Goal: Task Accomplishment & Management: Manage account settings

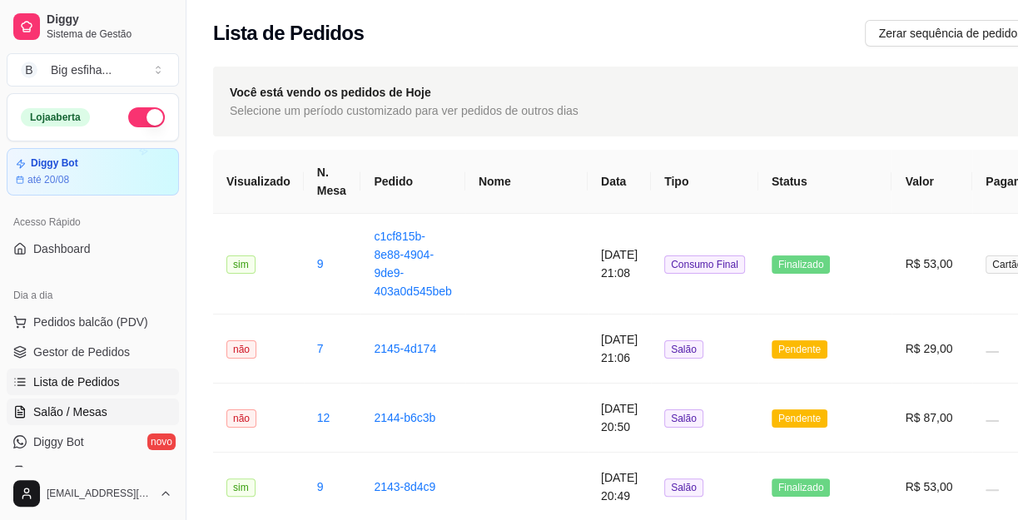
click at [86, 399] on link "Salão / Mesas" at bounding box center [93, 412] width 172 height 27
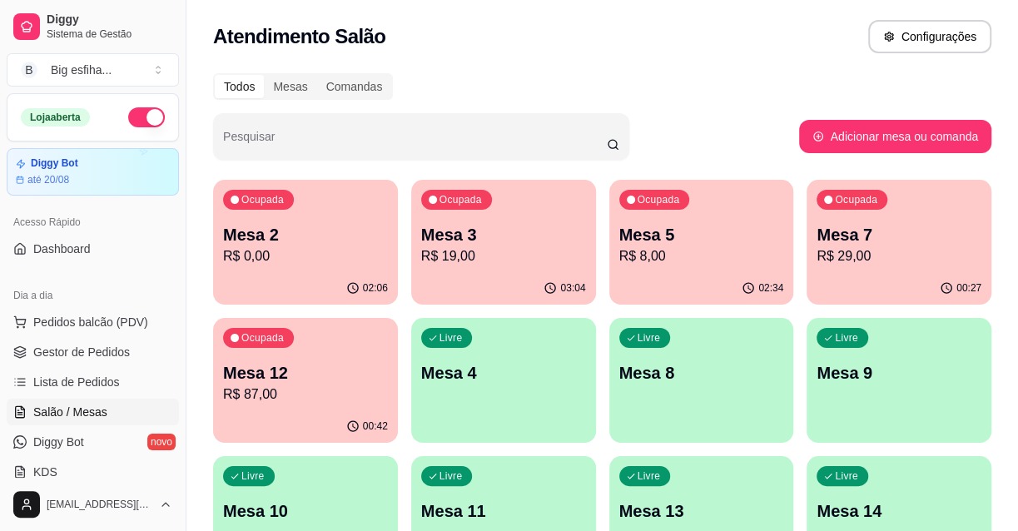
click at [488, 385] on div "Livre Mesa 4" at bounding box center [503, 370] width 185 height 105
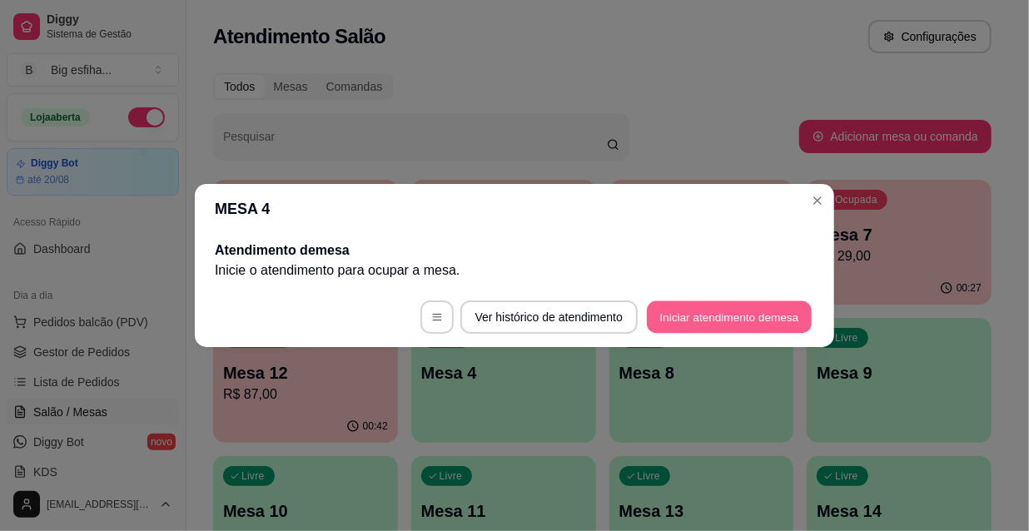
click at [729, 304] on button "Iniciar atendimento de mesa" at bounding box center [729, 317] width 165 height 32
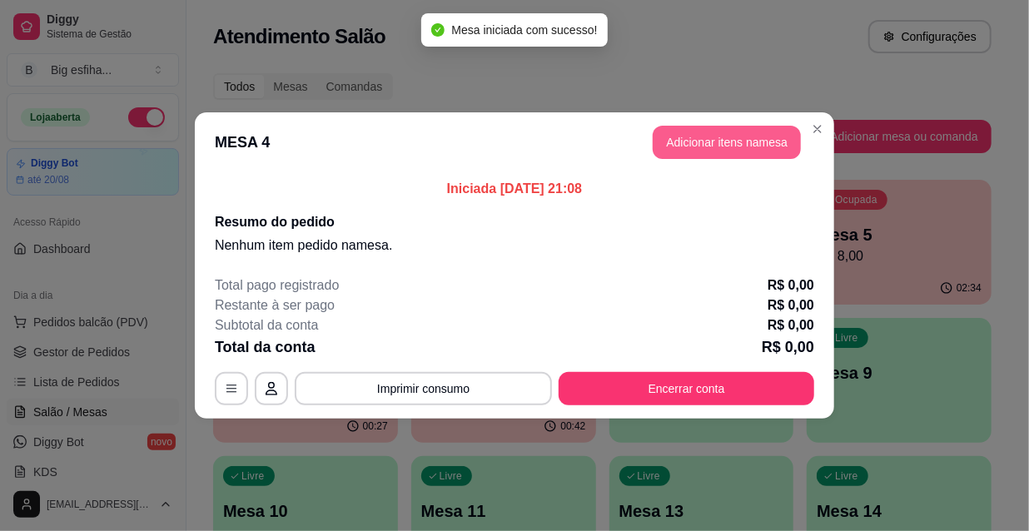
click at [720, 140] on button "Adicionar itens na mesa" at bounding box center [726, 142] width 148 height 33
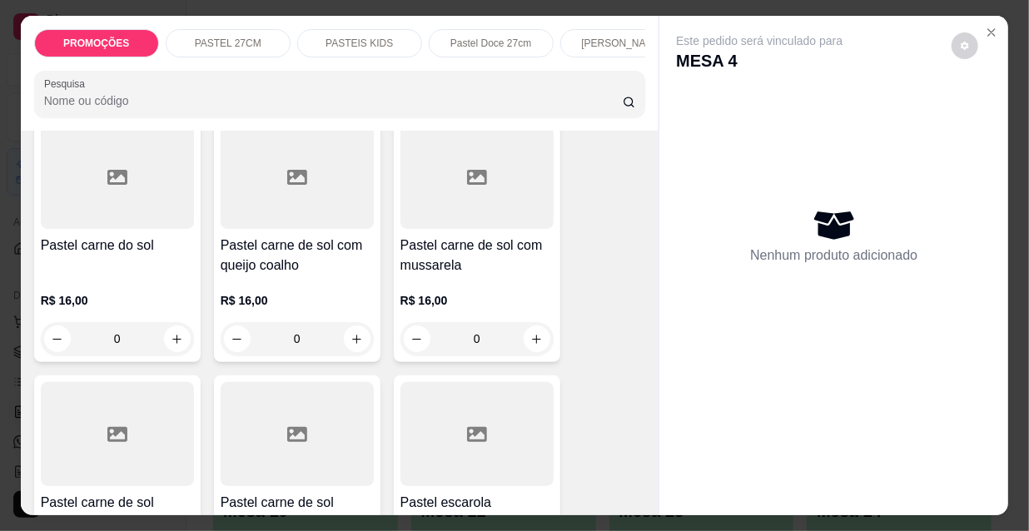
scroll to position [2118, 0]
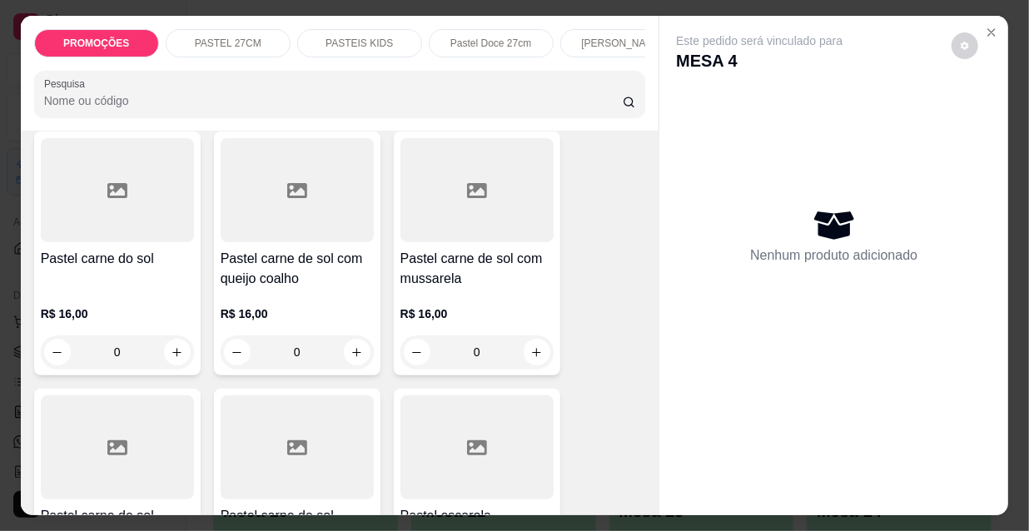
click at [473, 305] on p "R$ 16,00" at bounding box center [476, 313] width 153 height 17
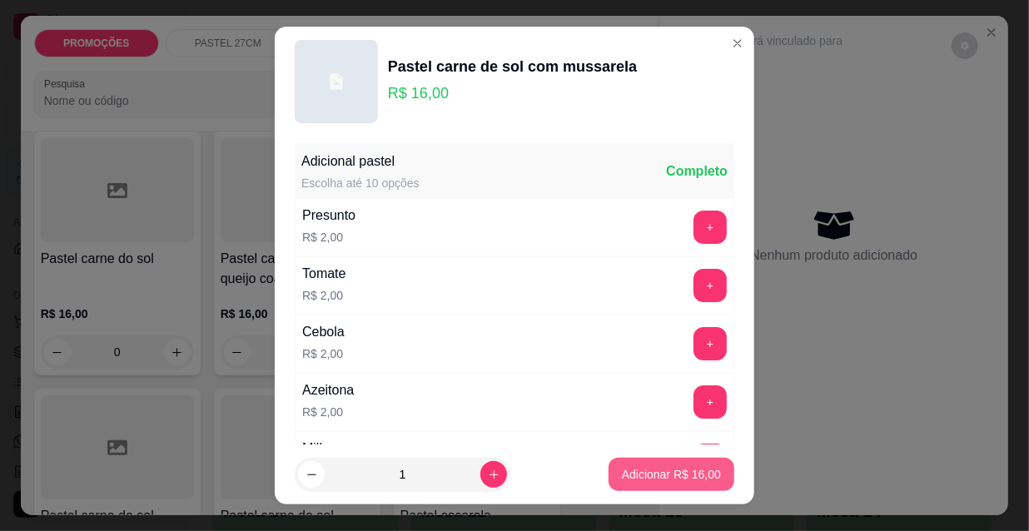
click at [656, 480] on p "Adicionar R$ 16,00" at bounding box center [671, 474] width 99 height 17
type input "1"
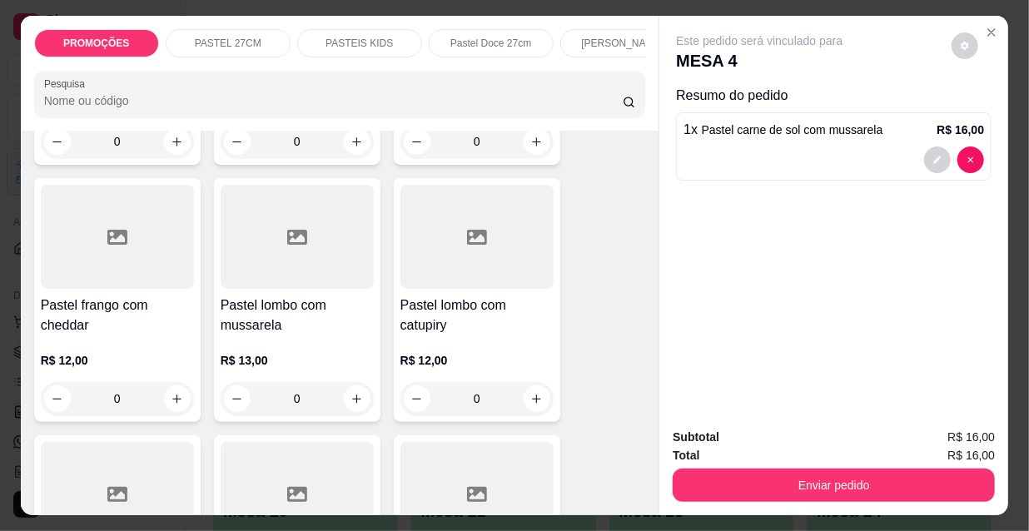
scroll to position [2799, 0]
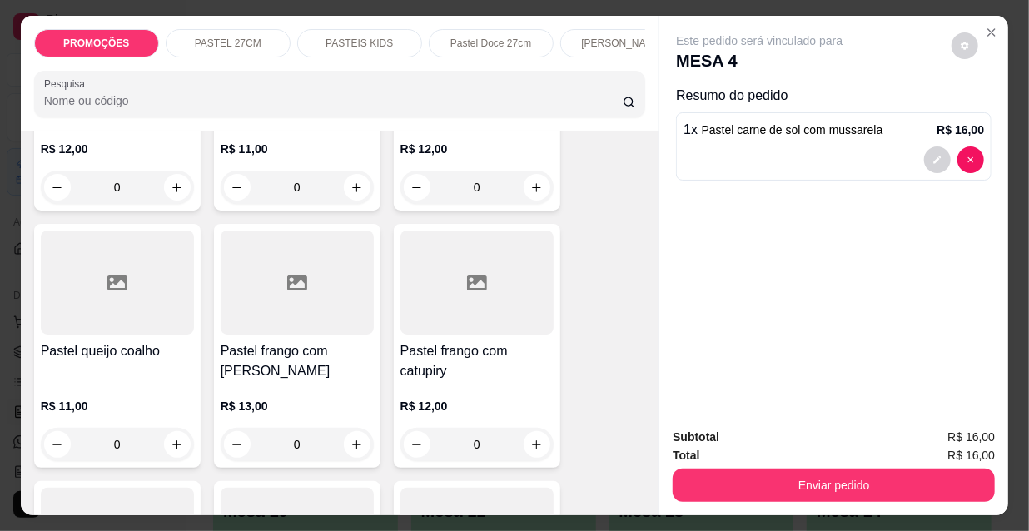
click at [504, 258] on div at bounding box center [476, 283] width 153 height 104
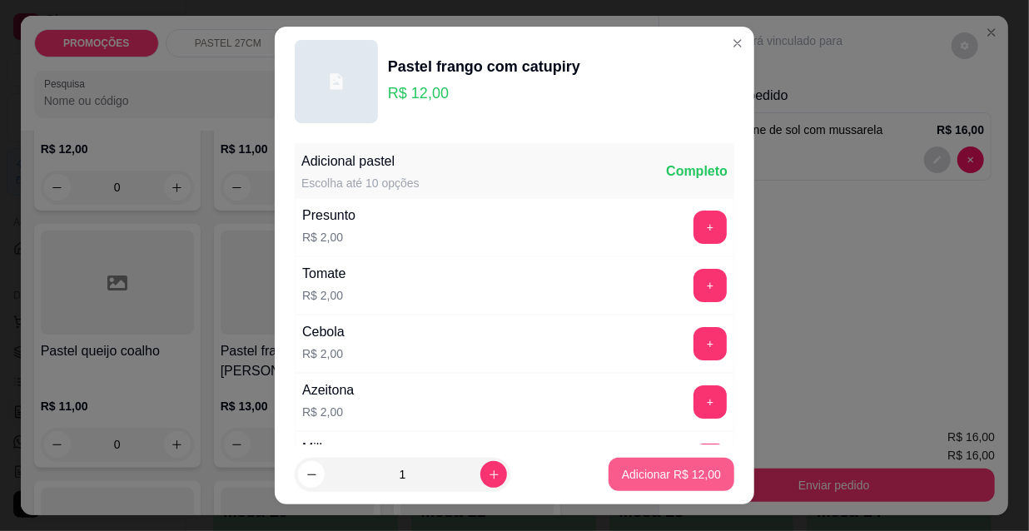
click at [670, 486] on button "Adicionar R$ 12,00" at bounding box center [671, 474] width 126 height 33
type input "1"
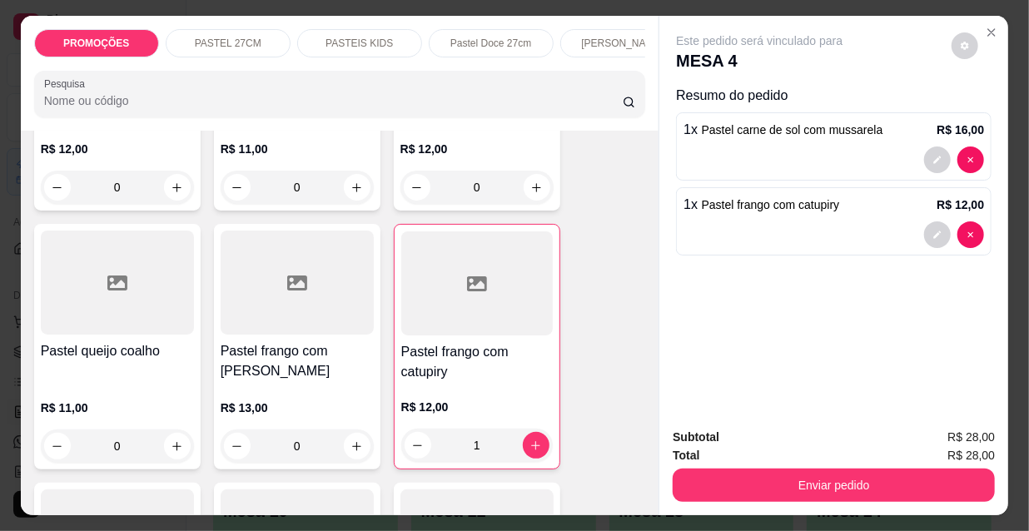
click at [333, 341] on h4 "Pastel frango com [PERSON_NAME]" at bounding box center [297, 361] width 153 height 40
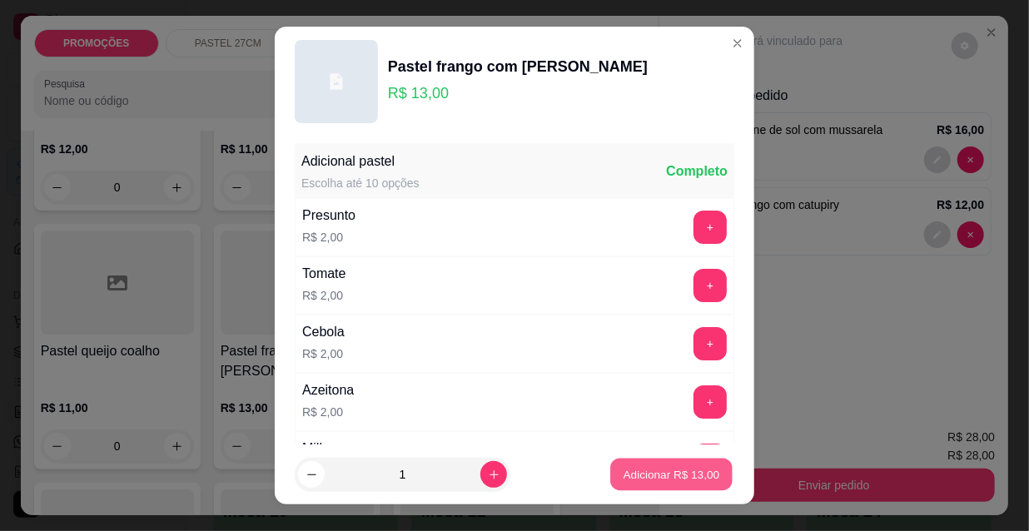
click at [637, 474] on p "Adicionar R$ 13,00" at bounding box center [671, 474] width 97 height 16
type input "1"
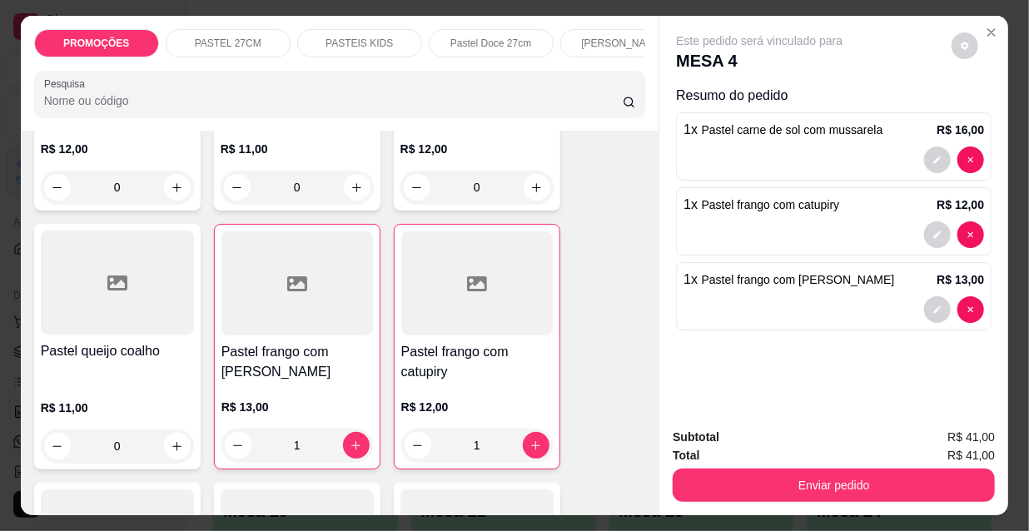
scroll to position [0, 535]
click at [230, 37] on p "Esfihas doce" at bounding box center [218, 43] width 57 height 13
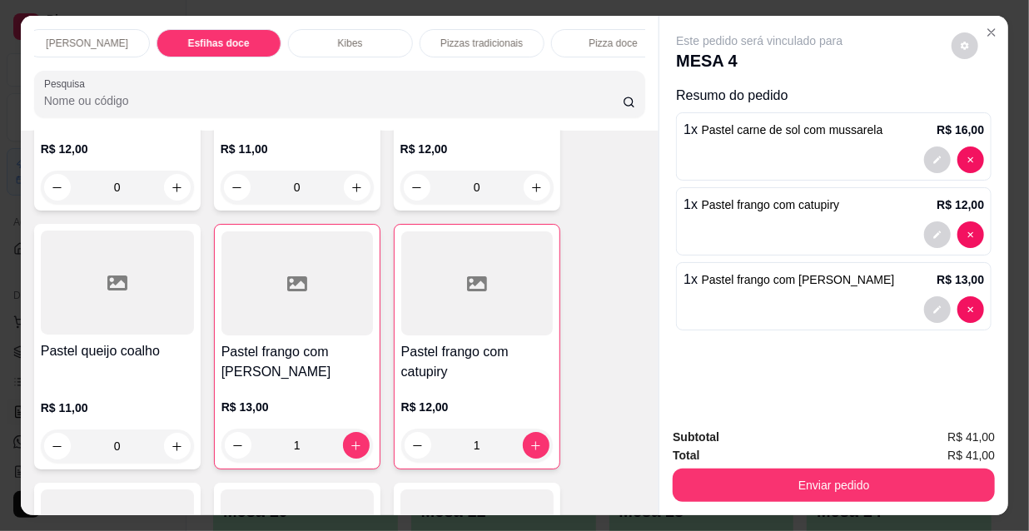
scroll to position [42, 0]
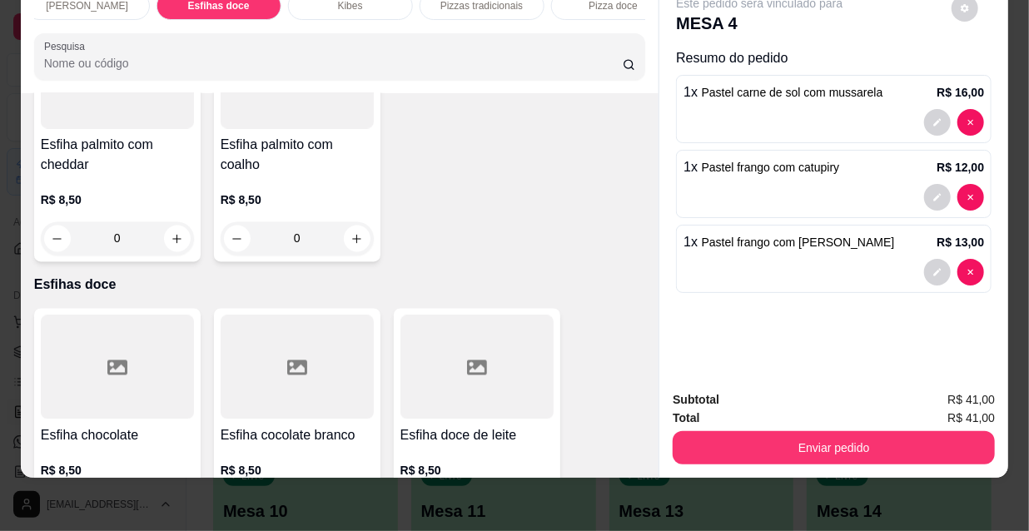
click at [82, 315] on div at bounding box center [117, 367] width 153 height 104
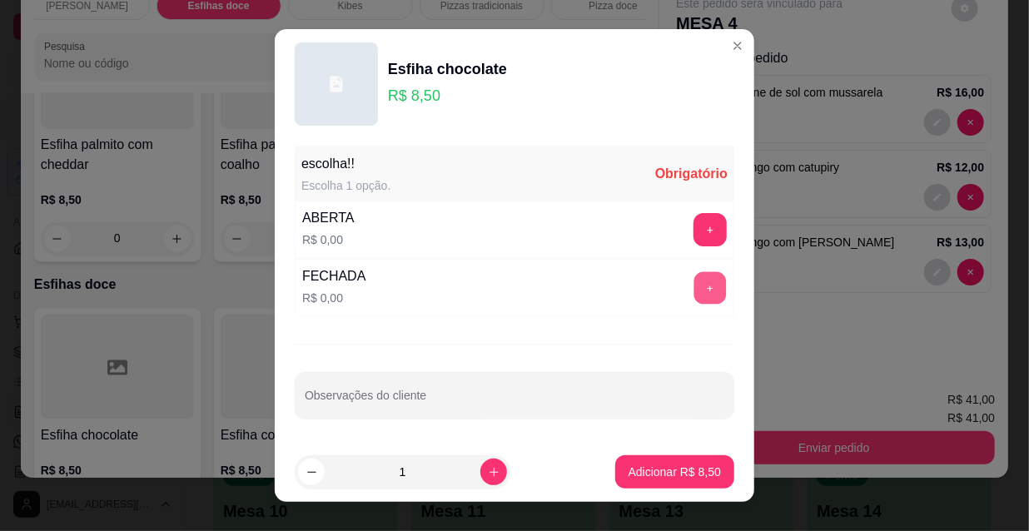
click at [694, 279] on button "+" at bounding box center [710, 288] width 32 height 32
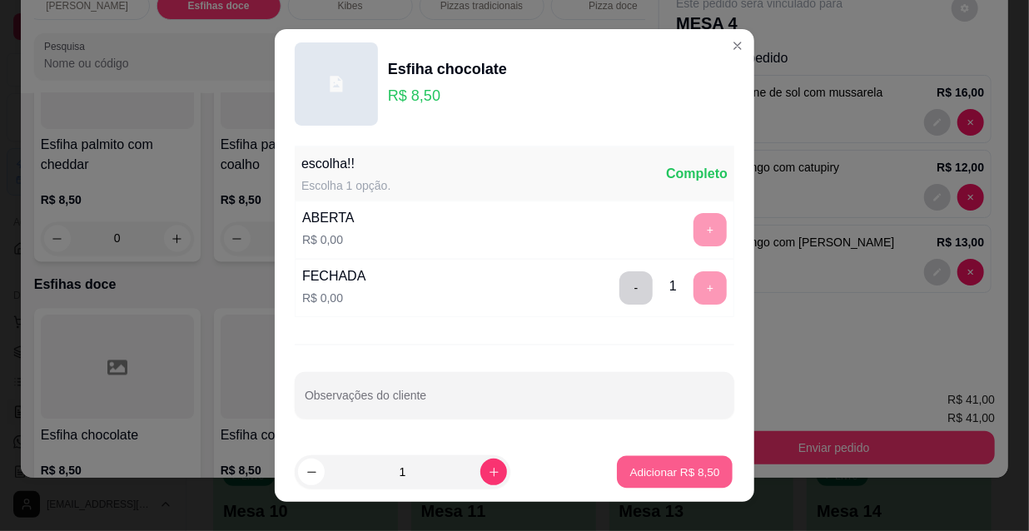
click at [672, 479] on p "Adicionar R$ 8,50" at bounding box center [674, 472] width 90 height 16
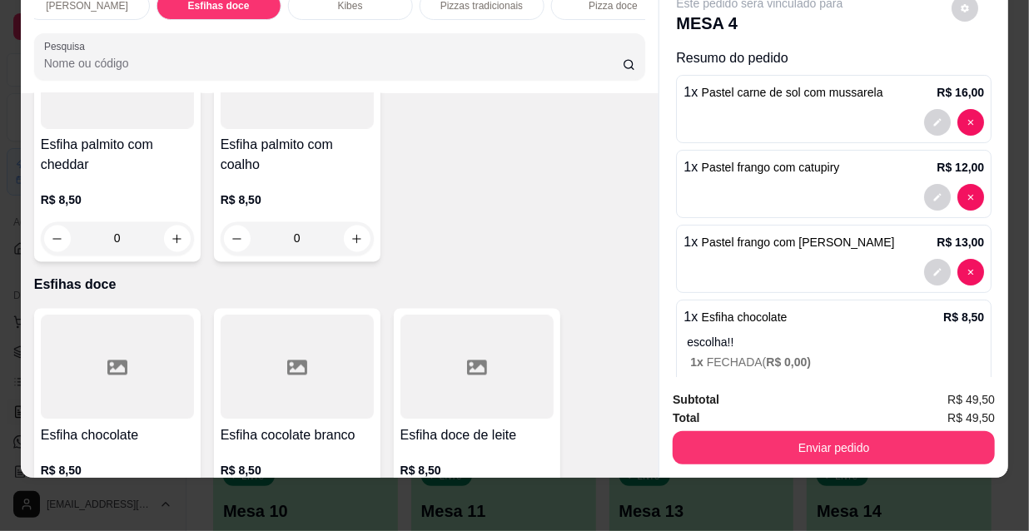
scroll to position [57, 0]
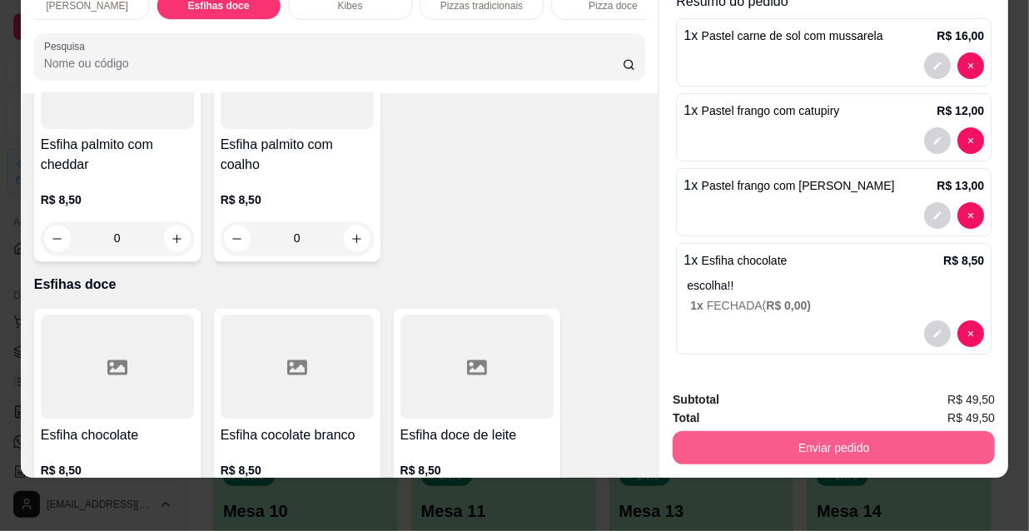
click at [785, 441] on button "Enviar pedido" at bounding box center [833, 447] width 322 height 33
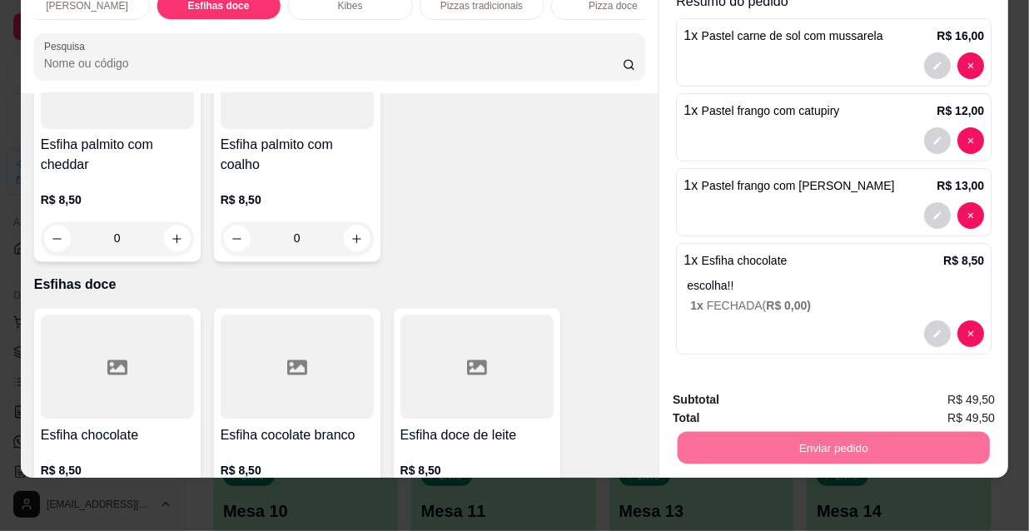
click at [736, 390] on button "Não registrar e enviar pedido" at bounding box center [780, 394] width 168 height 31
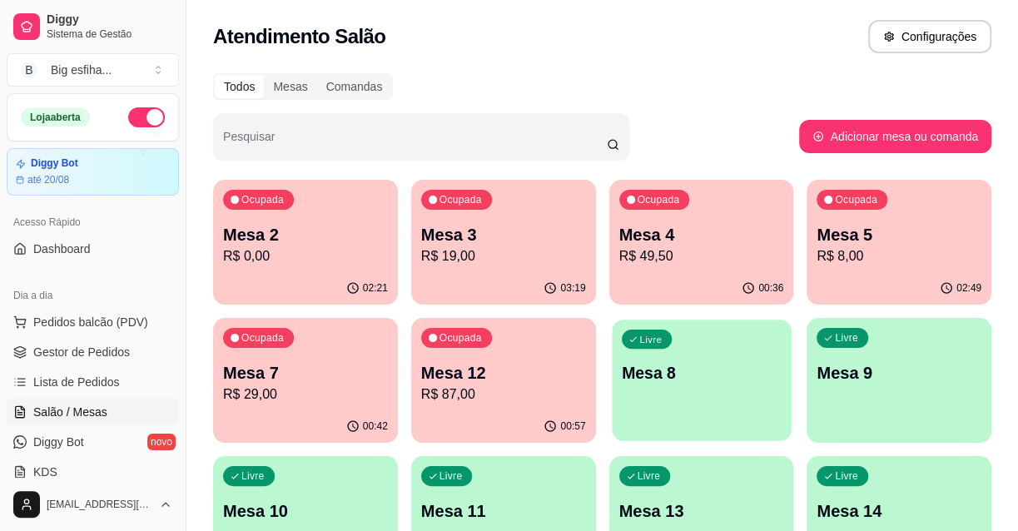
click at [745, 351] on div "Livre Mesa 8" at bounding box center [701, 371] width 179 height 102
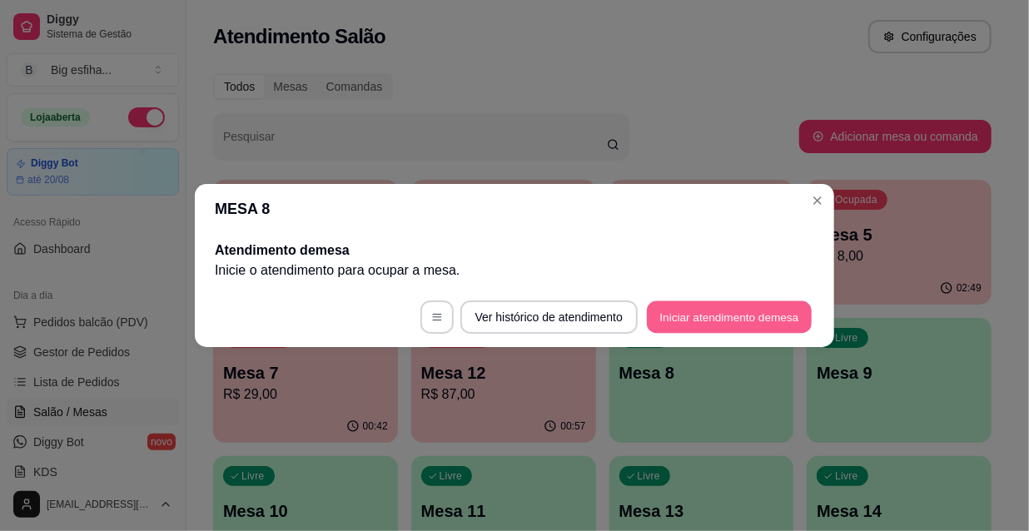
click at [746, 323] on button "Iniciar atendimento de mesa" at bounding box center [729, 317] width 165 height 32
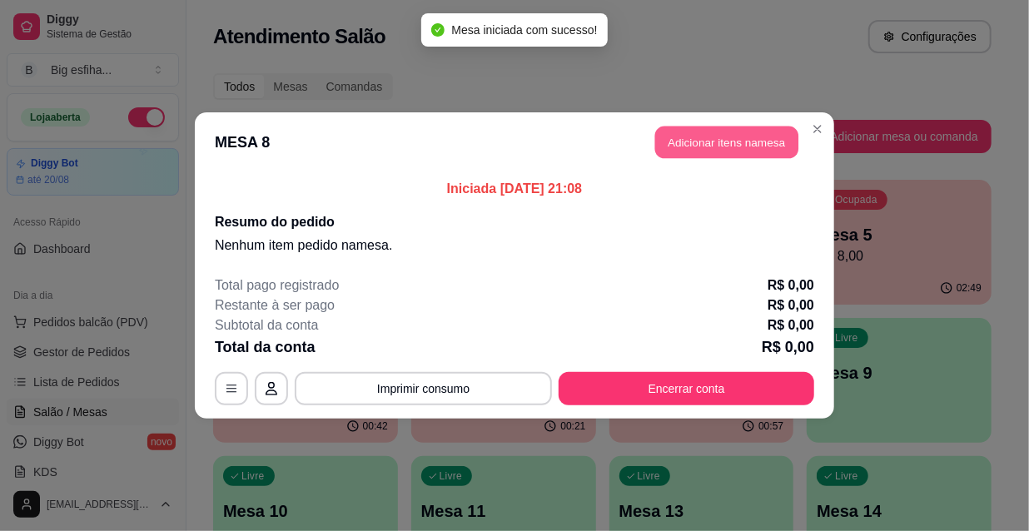
click at [700, 141] on button "Adicionar itens na mesa" at bounding box center [726, 142] width 143 height 32
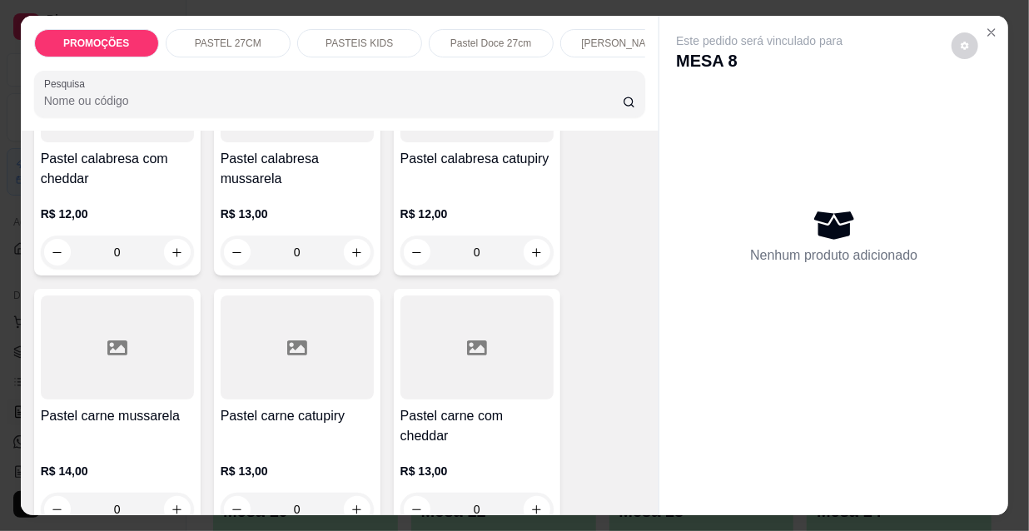
scroll to position [1815, 0]
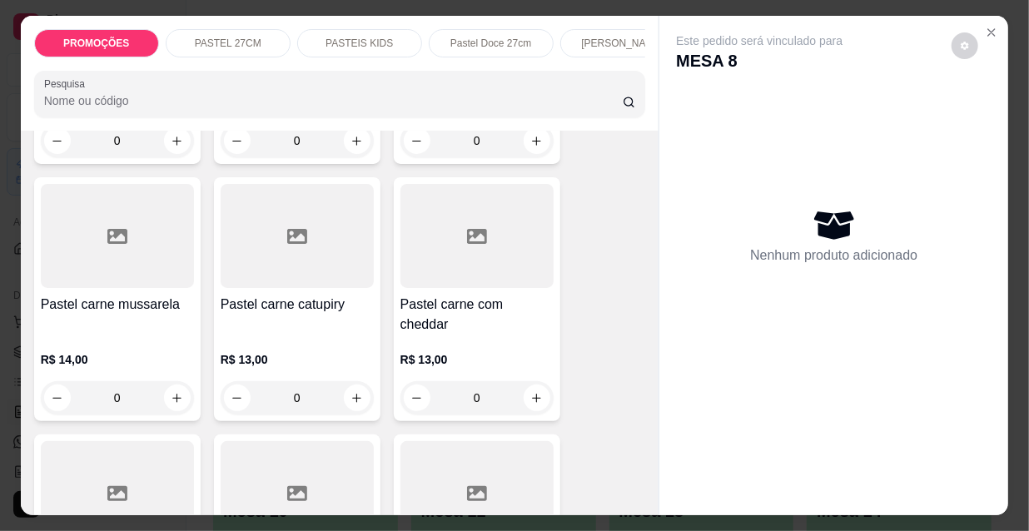
click at [113, 351] on p "R$ 14,00" at bounding box center [117, 359] width 153 height 17
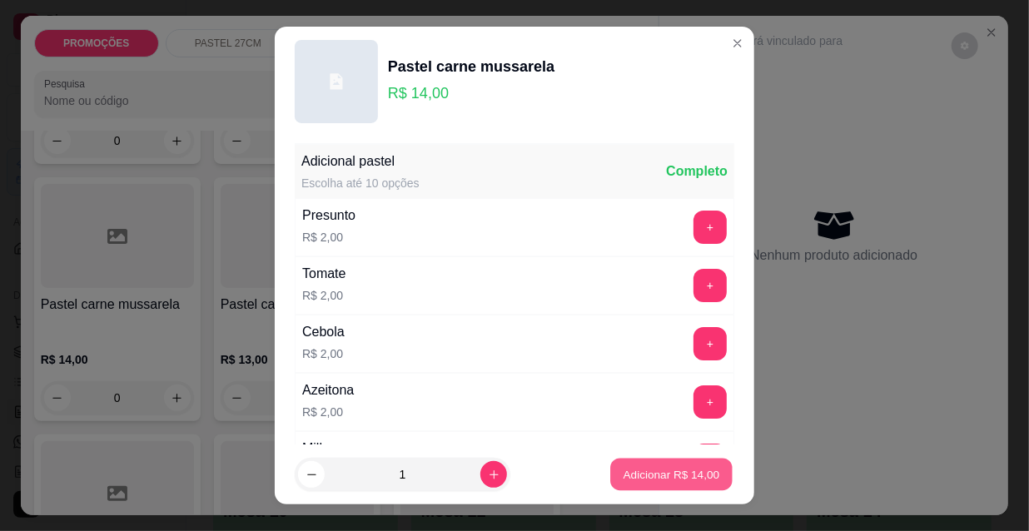
click at [632, 466] on p "Adicionar R$ 14,00" at bounding box center [671, 474] width 97 height 16
type input "1"
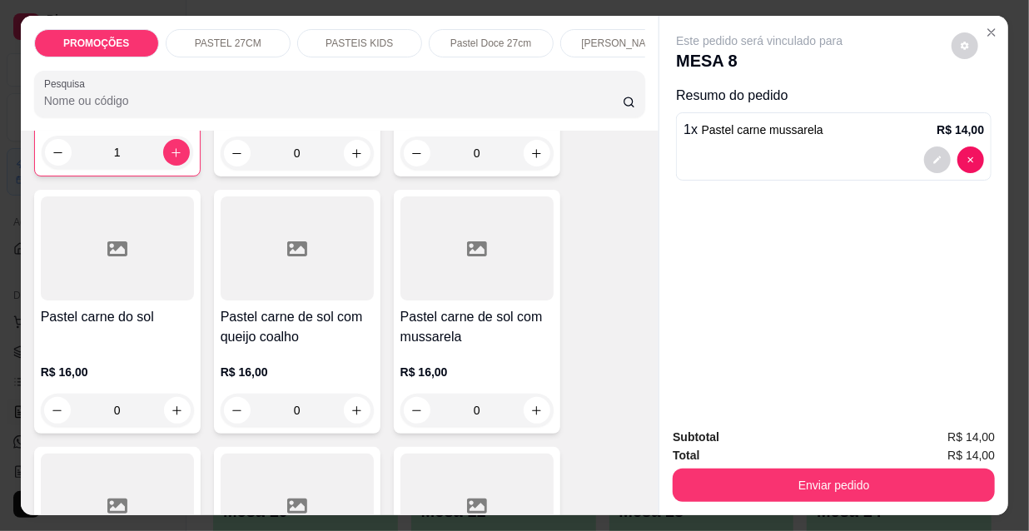
scroll to position [2118, 0]
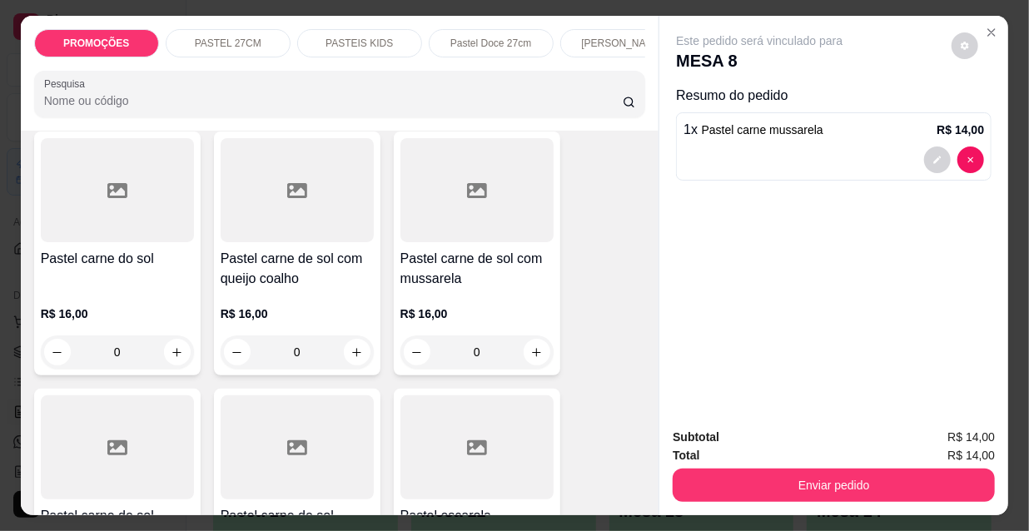
click at [487, 289] on div "R$ 16,00 0" at bounding box center [476, 329] width 153 height 80
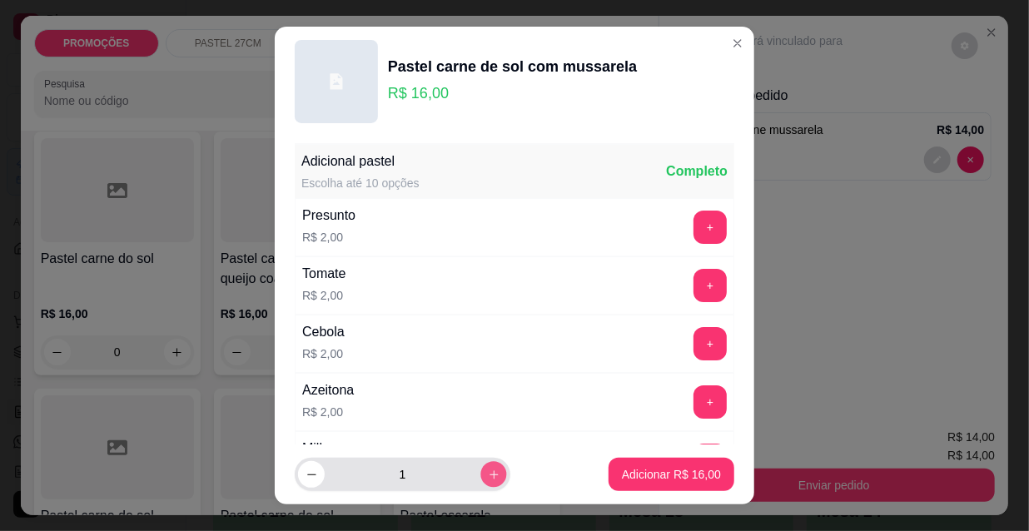
click at [488, 474] on icon "increase-product-quantity" at bounding box center [494, 475] width 12 height 12
type input "2"
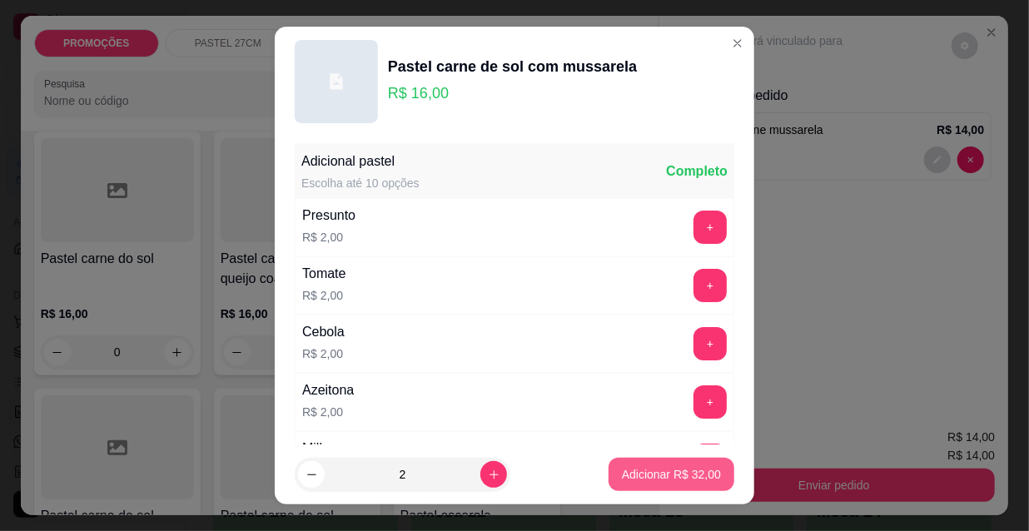
click at [637, 473] on p "Adicionar R$ 32,00" at bounding box center [671, 474] width 99 height 17
type input "2"
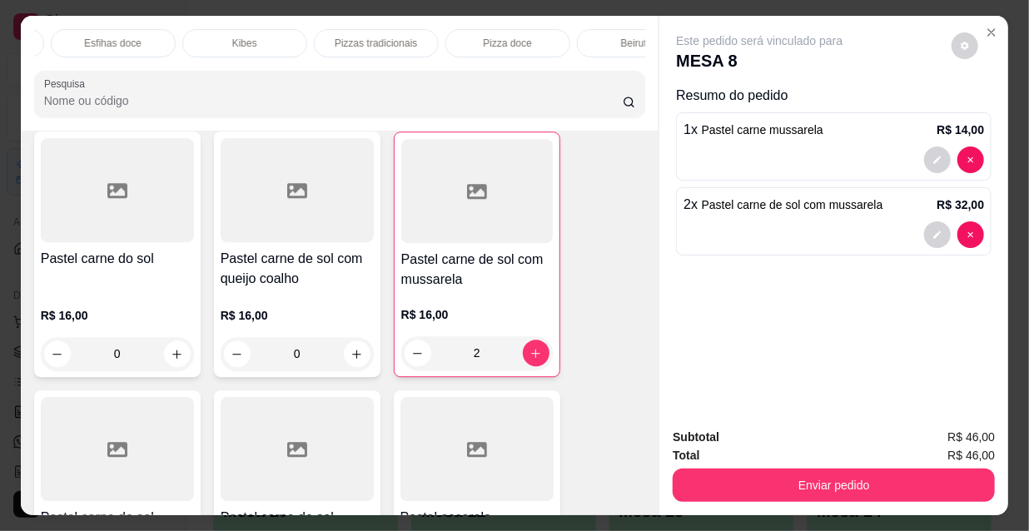
scroll to position [0, 959]
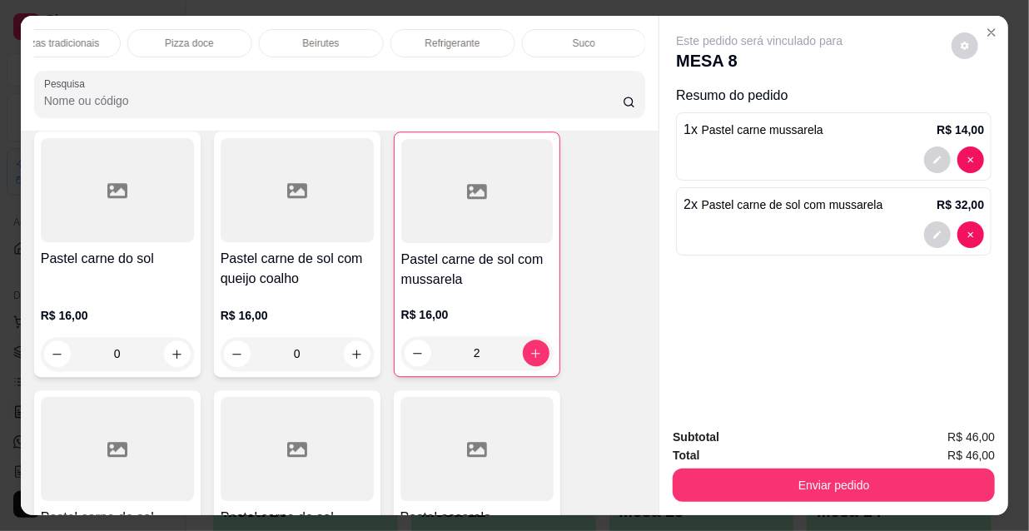
click at [448, 37] on p "Refrigerante" at bounding box center [452, 43] width 55 height 13
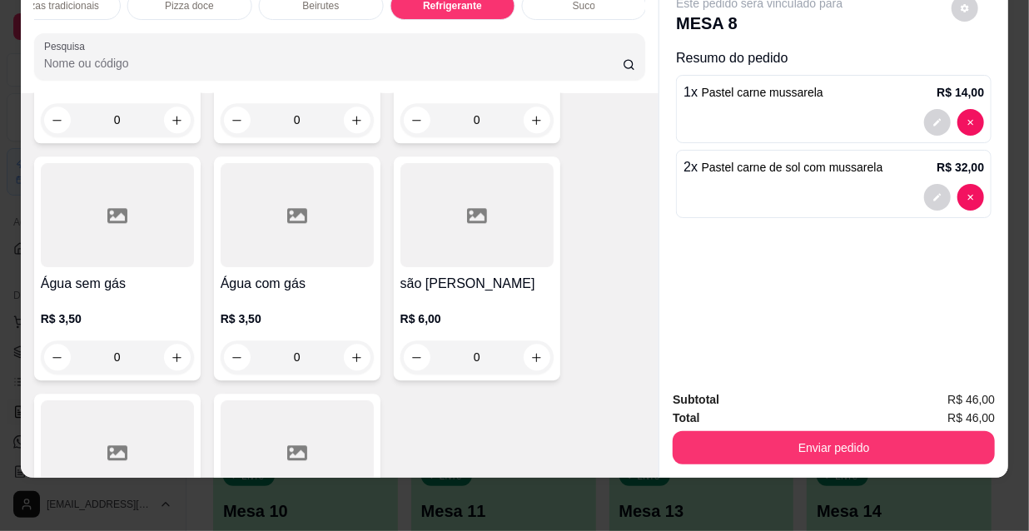
scroll to position [16136, 0]
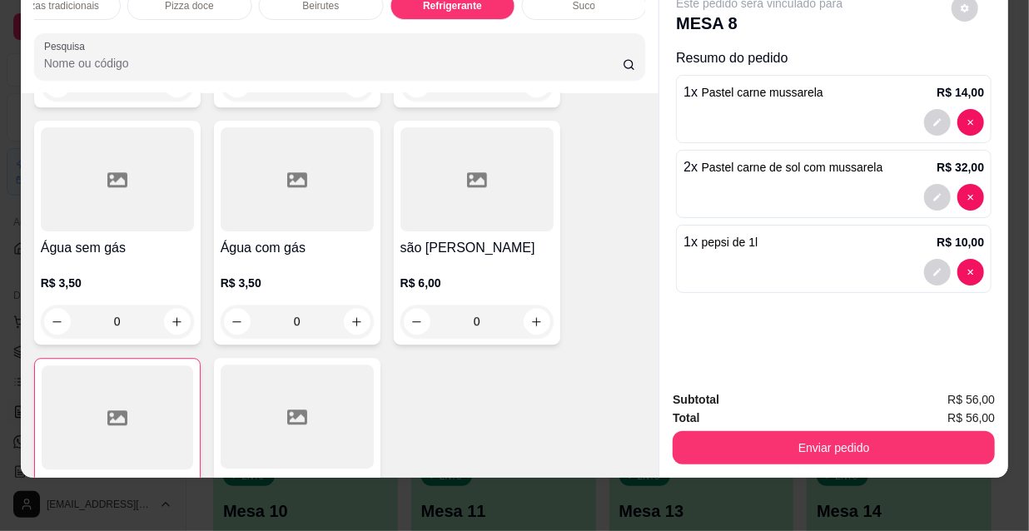
type input "1"
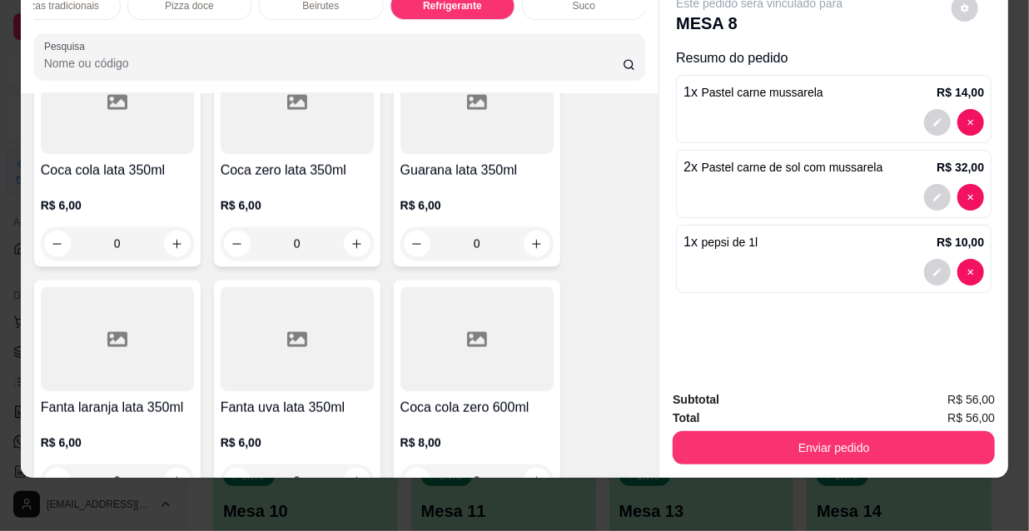
scroll to position [15077, 0]
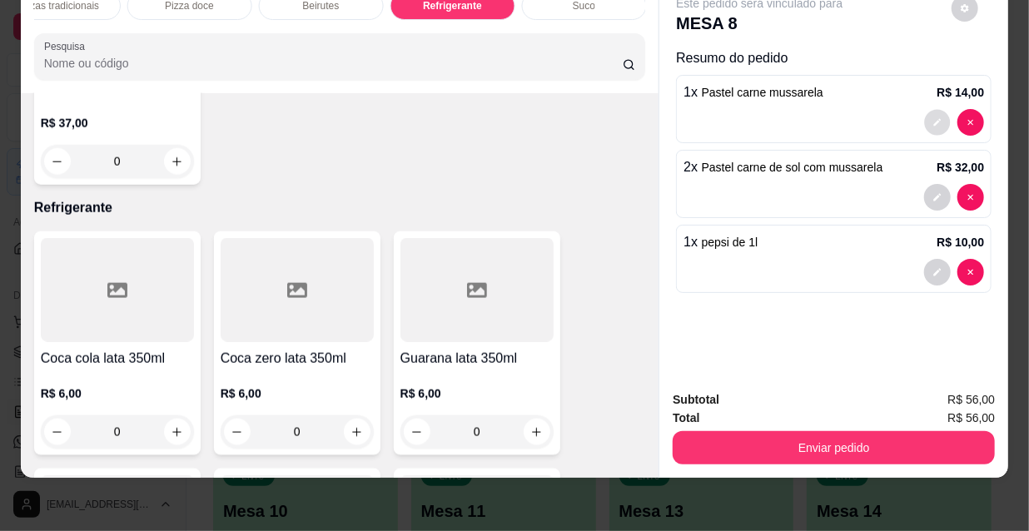
click at [934, 119] on icon "decrease-product-quantity" at bounding box center [937, 122] width 7 height 7
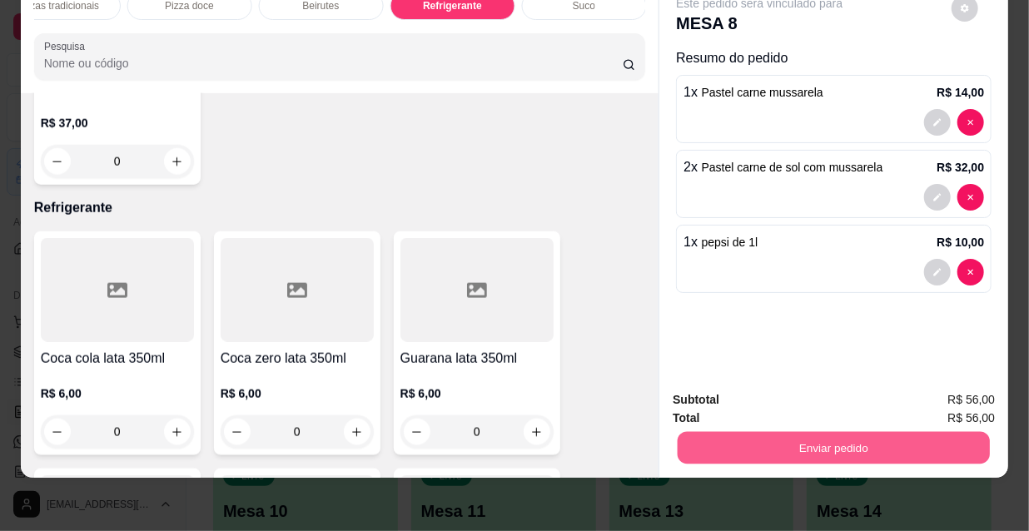
click at [776, 431] on button "Enviar pedido" at bounding box center [833, 447] width 312 height 32
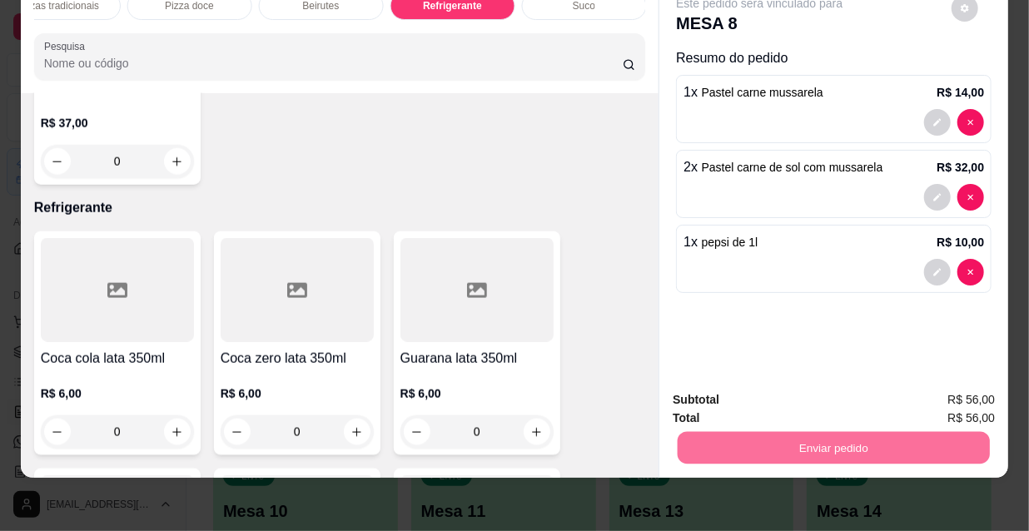
click at [754, 399] on button "Não registrar e enviar pedido" at bounding box center [780, 394] width 168 height 31
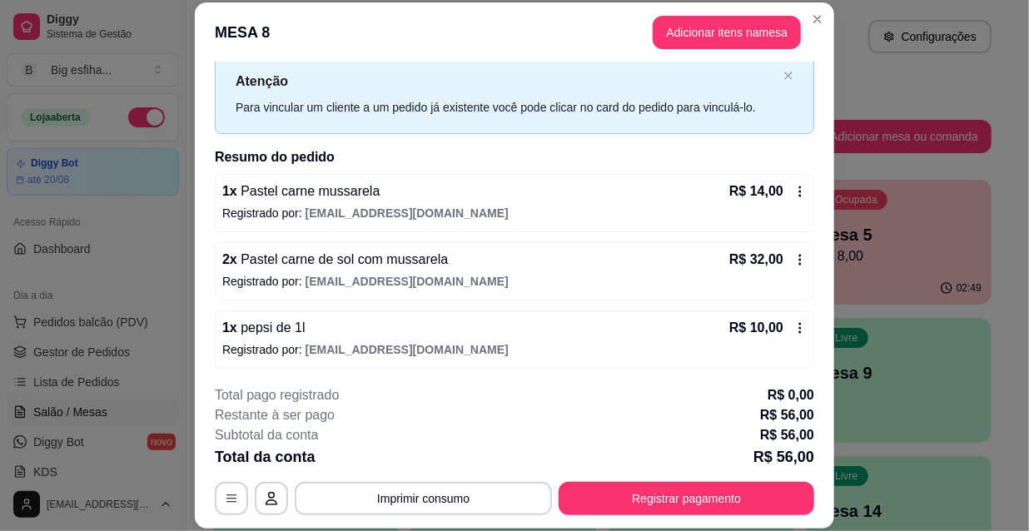
scroll to position [48, 0]
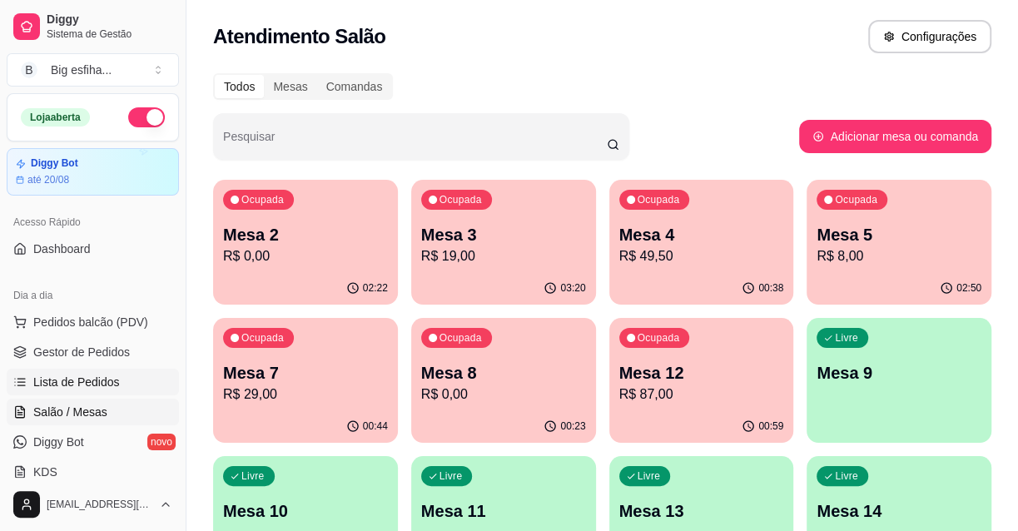
click at [93, 379] on span "Lista de Pedidos" at bounding box center [76, 382] width 87 height 17
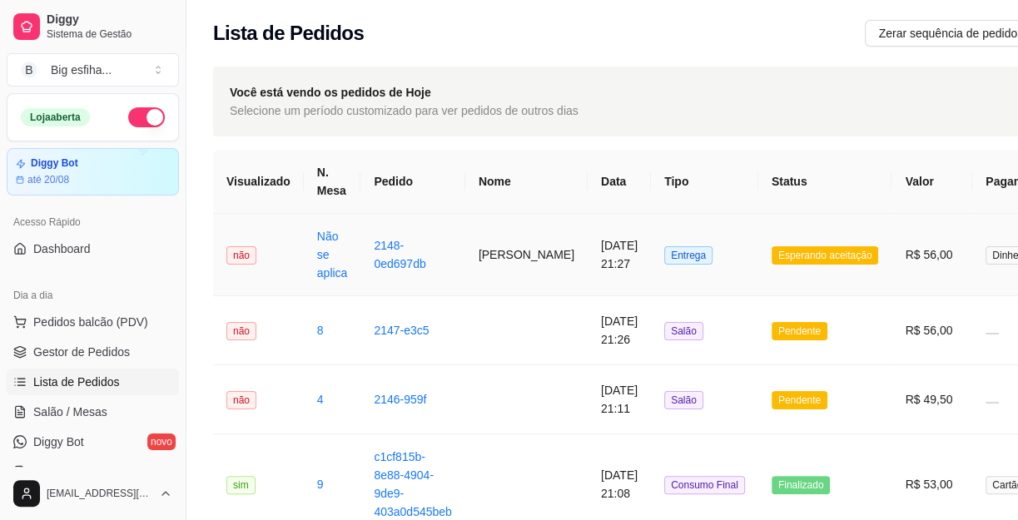
click at [528, 256] on td "[PERSON_NAME]" at bounding box center [526, 255] width 122 height 82
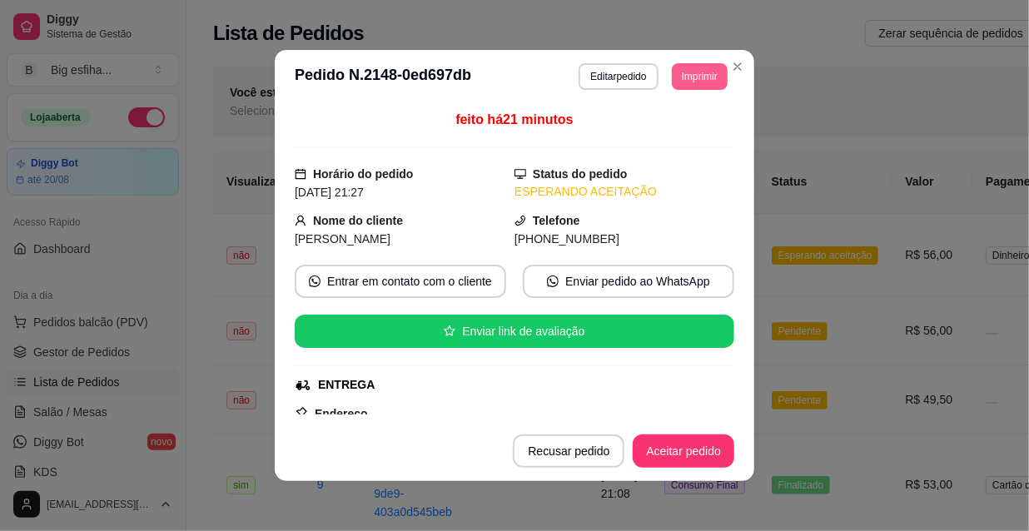
click at [676, 68] on button "Imprimir" at bounding box center [700, 76] width 56 height 27
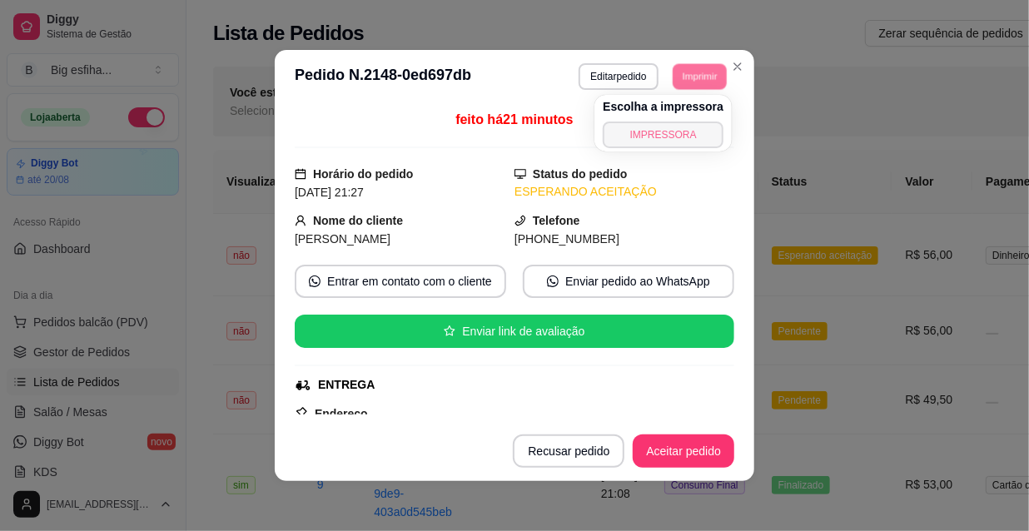
click at [652, 135] on button "IMPRESSORA" at bounding box center [663, 134] width 121 height 27
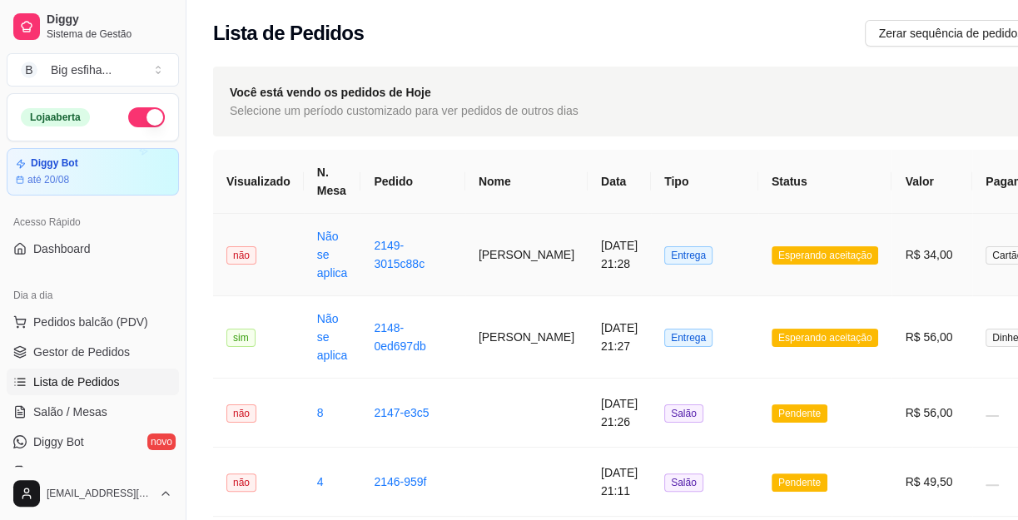
click at [771, 265] on span "Esperando aceitação" at bounding box center [824, 255] width 107 height 18
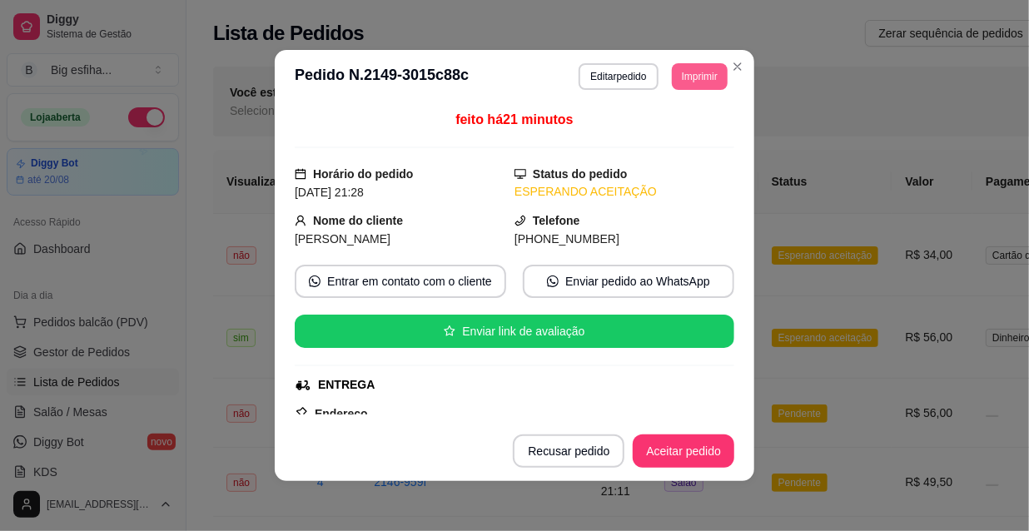
click at [692, 83] on button "Imprimir" at bounding box center [700, 76] width 56 height 27
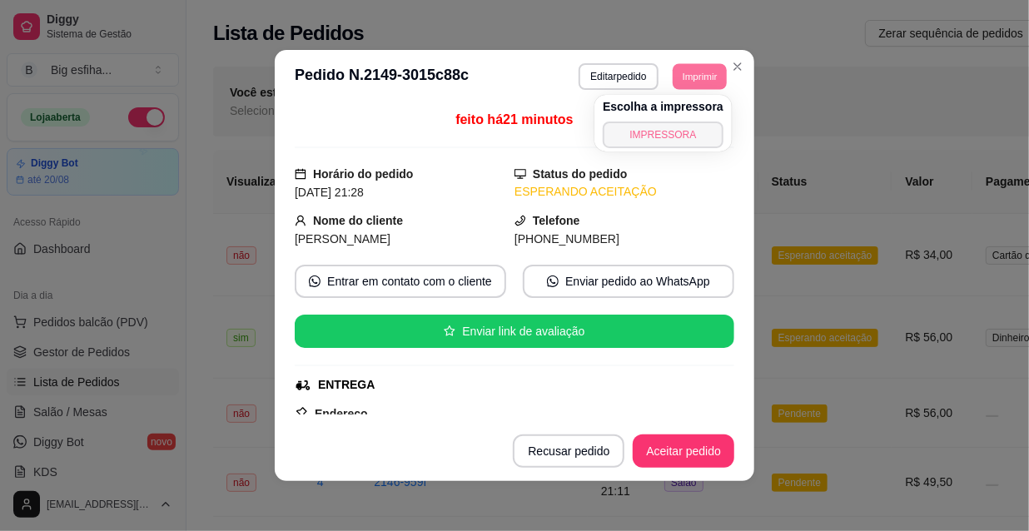
click at [684, 134] on button "IMPRESSORA" at bounding box center [663, 134] width 121 height 27
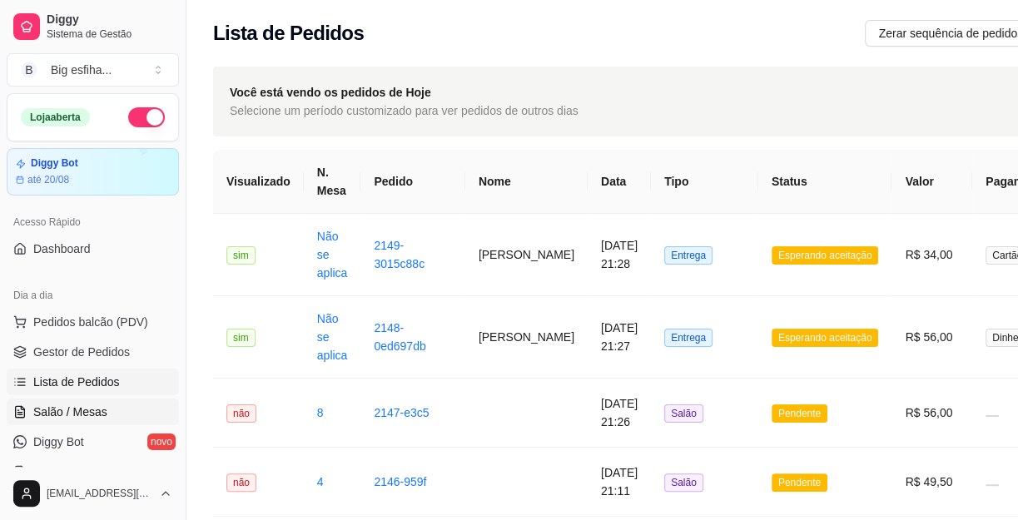
click at [143, 409] on link "Salão / Mesas" at bounding box center [93, 412] width 172 height 27
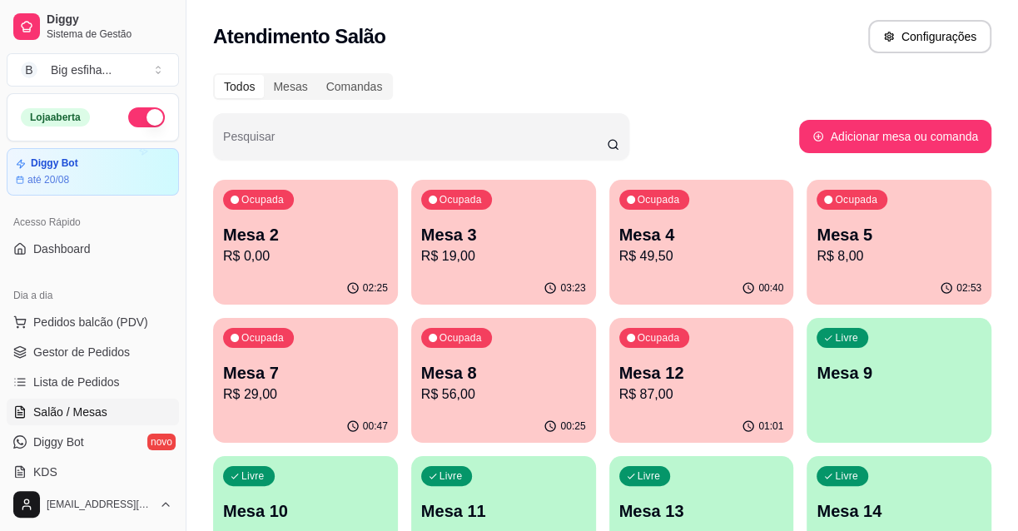
click at [482, 390] on p "R$ 56,00" at bounding box center [503, 394] width 165 height 20
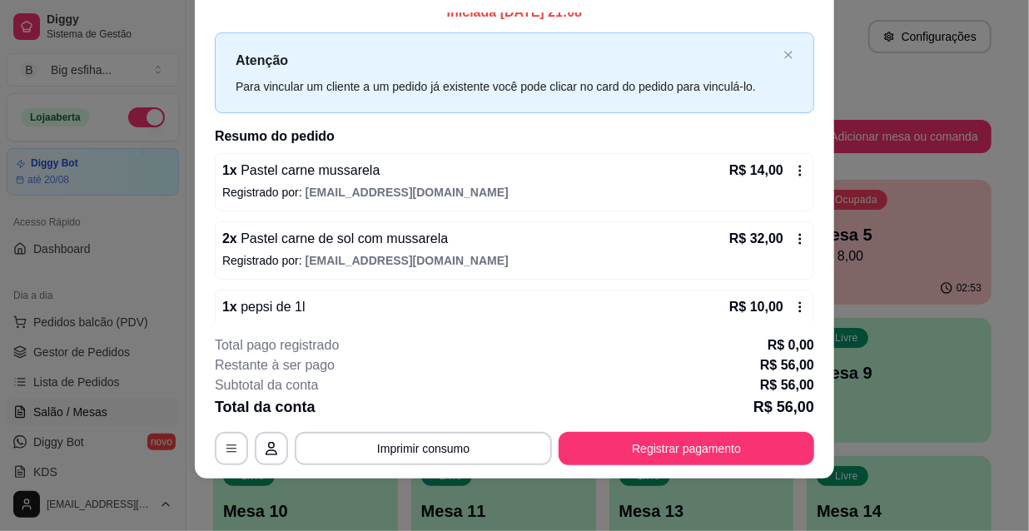
scroll to position [48, 0]
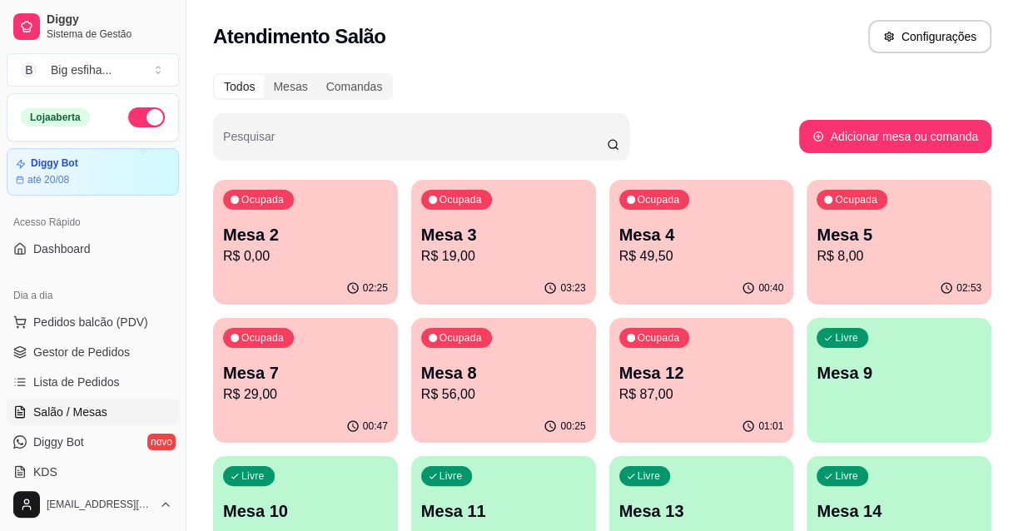
click at [260, 415] on div "00:47" at bounding box center [305, 426] width 185 height 32
click at [744, 286] on icon "button" at bounding box center [747, 287] width 13 height 13
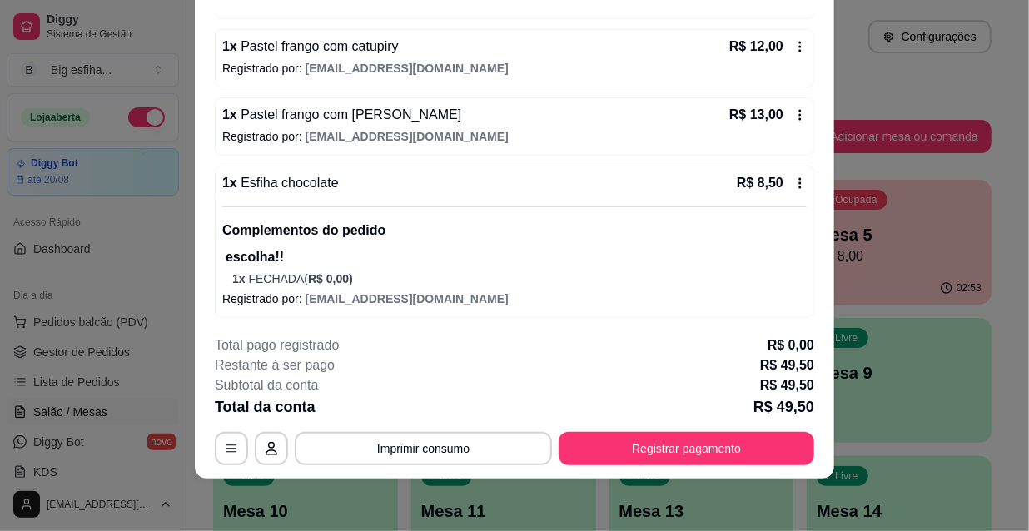
scroll to position [210, 0]
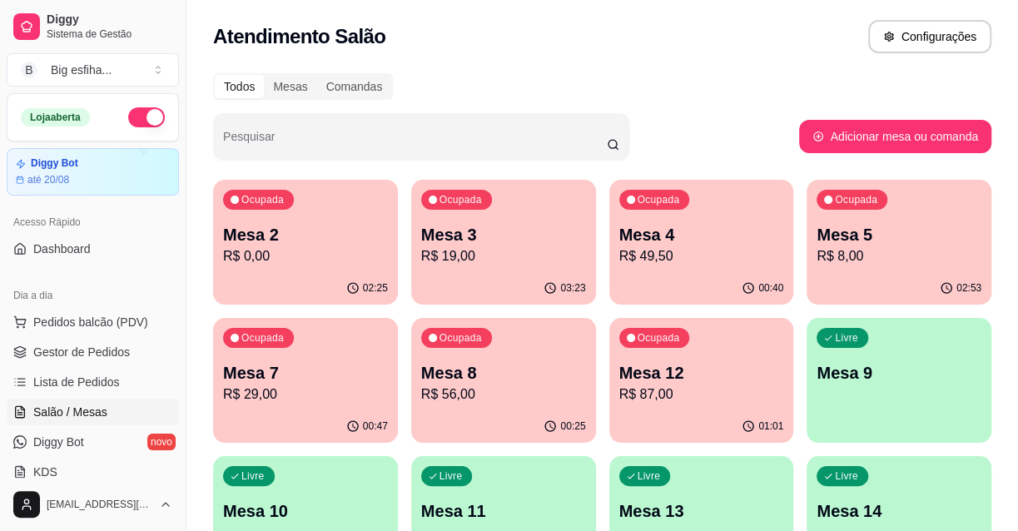
click at [346, 400] on p "R$ 29,00" at bounding box center [305, 394] width 165 height 20
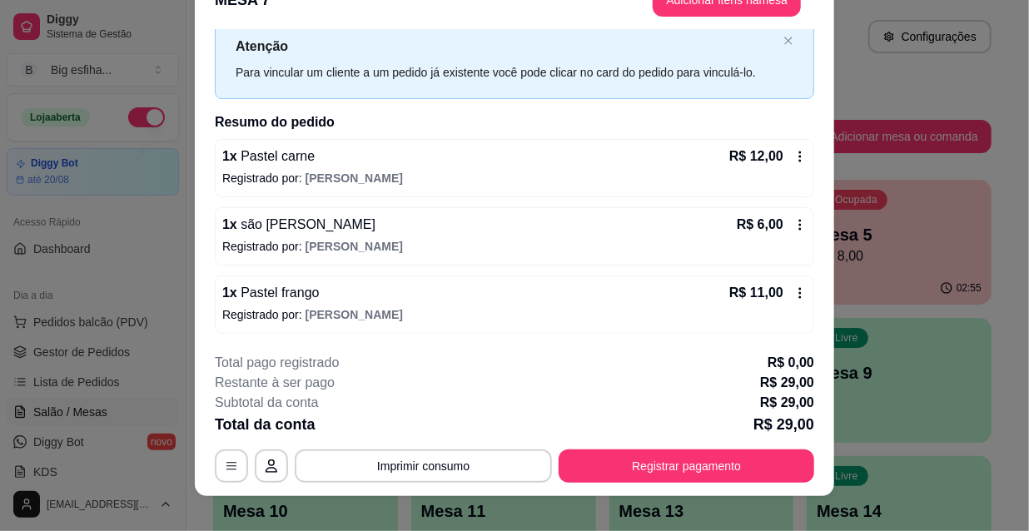
scroll to position [50, 0]
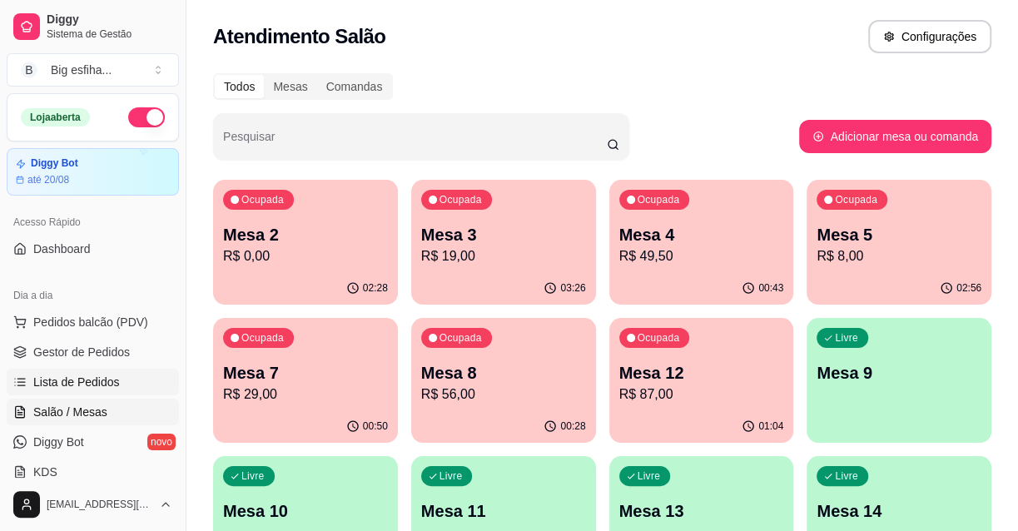
click at [55, 384] on span "Lista de Pedidos" at bounding box center [76, 382] width 87 height 17
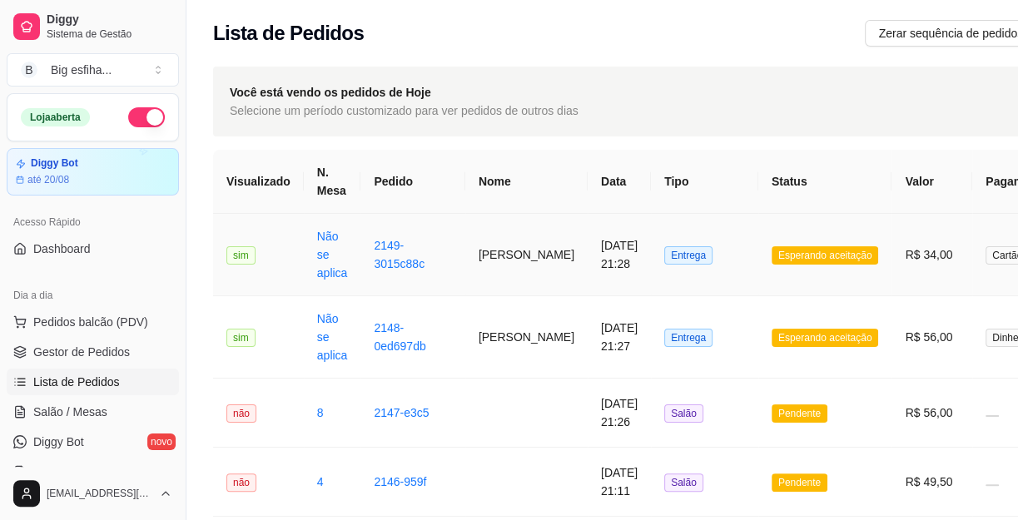
click at [588, 282] on td "[DATE] 21:28" at bounding box center [619, 255] width 63 height 82
click at [81, 404] on span "Salão / Mesas" at bounding box center [70, 412] width 74 height 17
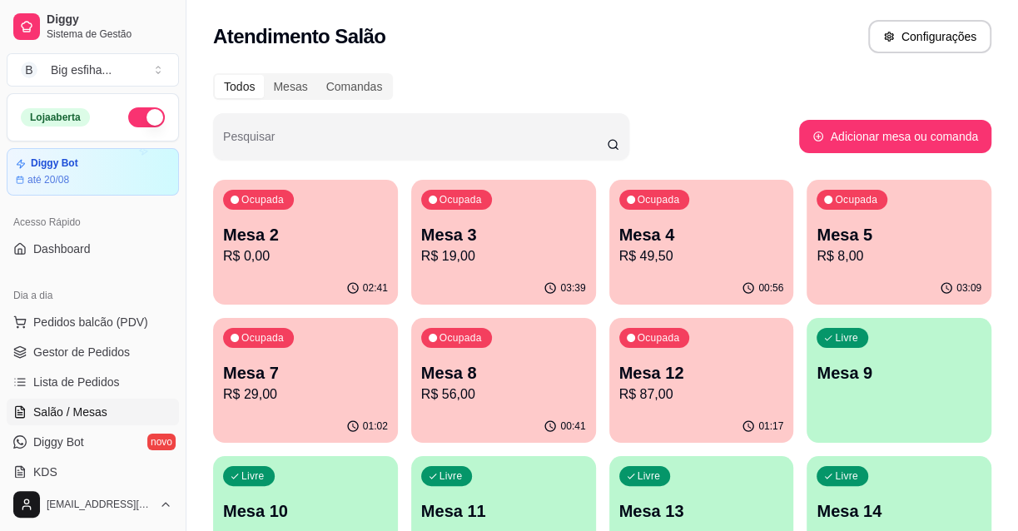
click at [524, 384] on p "R$ 56,00" at bounding box center [503, 394] width 165 height 20
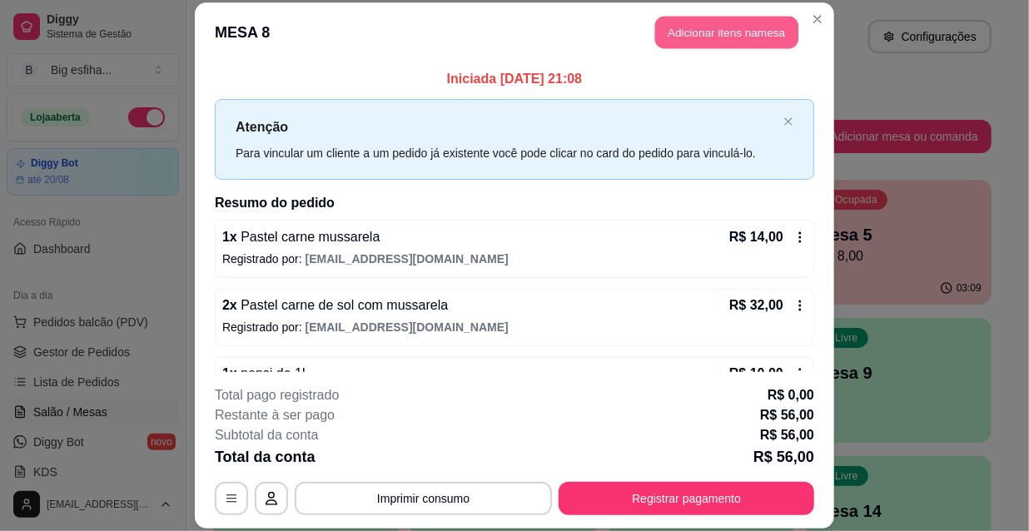
click at [707, 24] on button "Adicionar itens na mesa" at bounding box center [726, 33] width 143 height 32
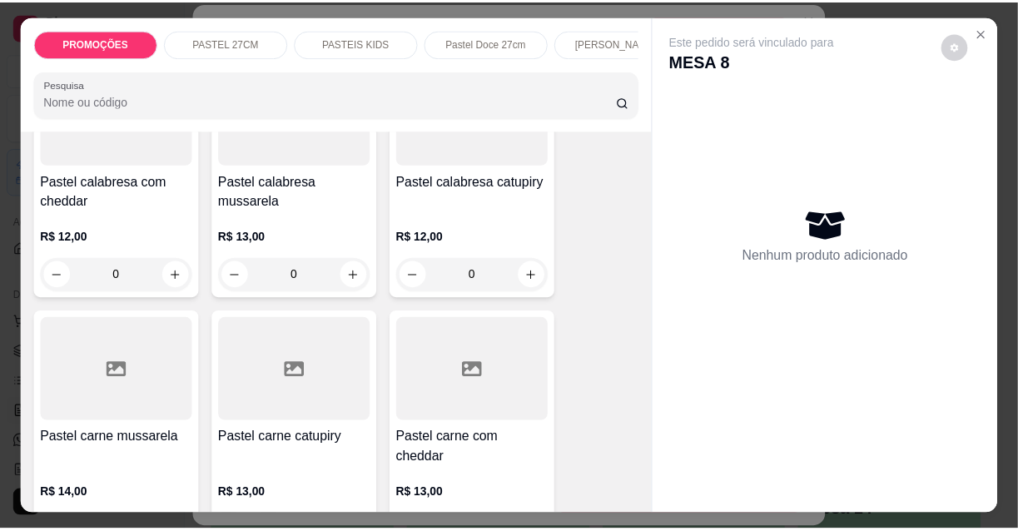
scroll to position [1739, 0]
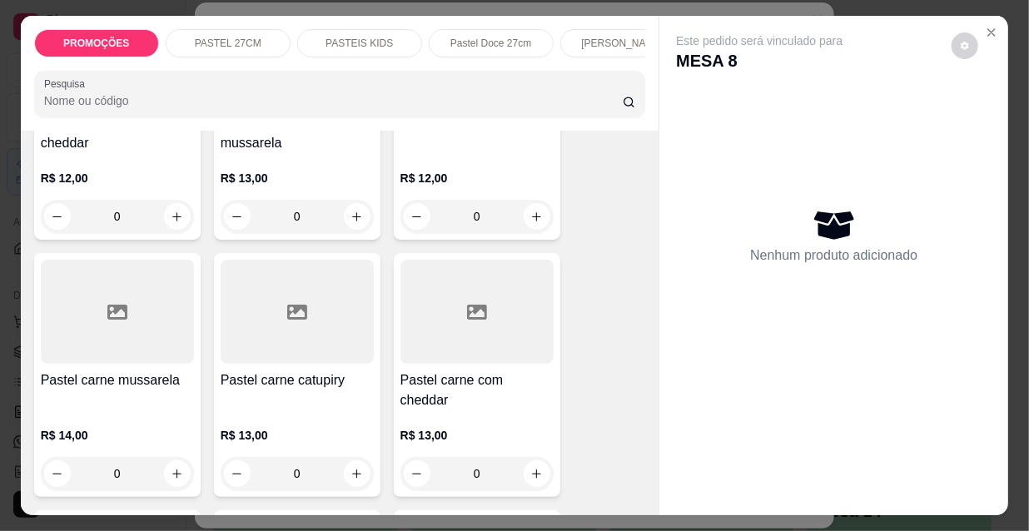
click at [169, 370] on h4 "Pastel carne mussarela" at bounding box center [117, 380] width 153 height 20
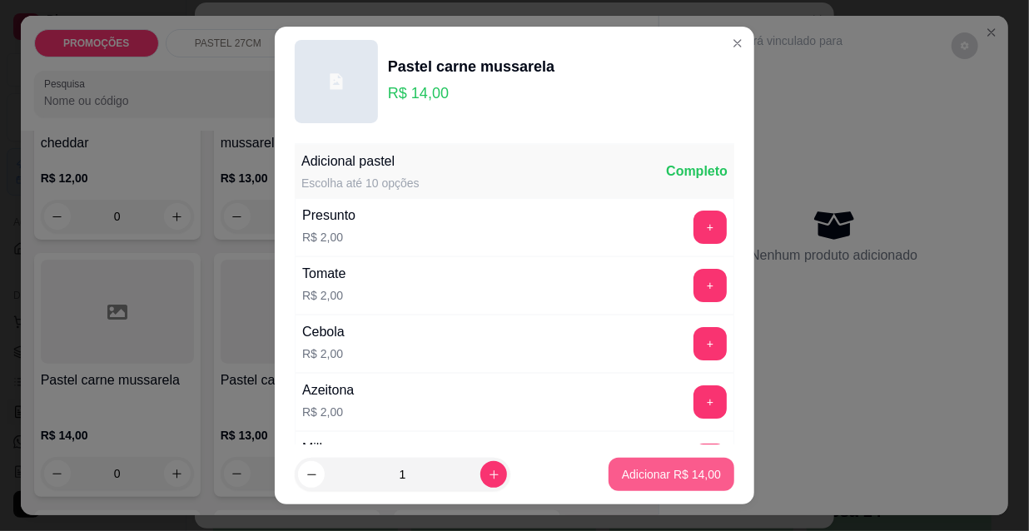
click at [622, 479] on p "Adicionar R$ 14,00" at bounding box center [671, 474] width 99 height 17
type input "1"
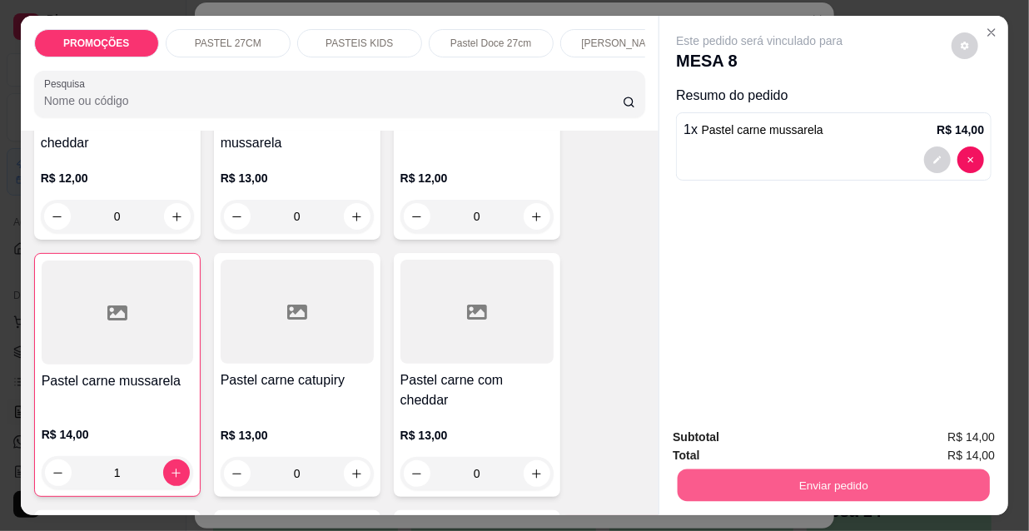
click at [786, 476] on button "Enviar pedido" at bounding box center [833, 485] width 312 height 32
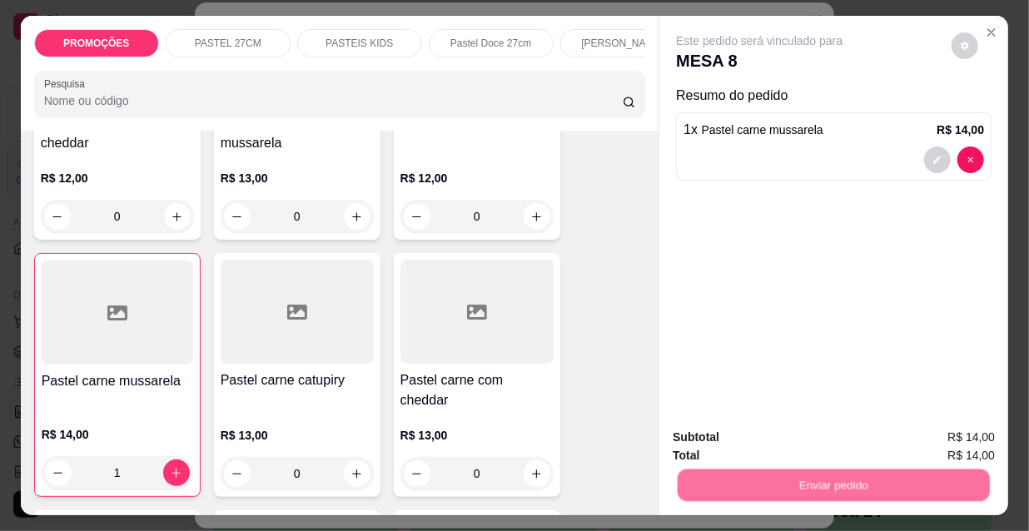
click at [789, 437] on button "Não registrar e enviar pedido" at bounding box center [780, 438] width 168 height 31
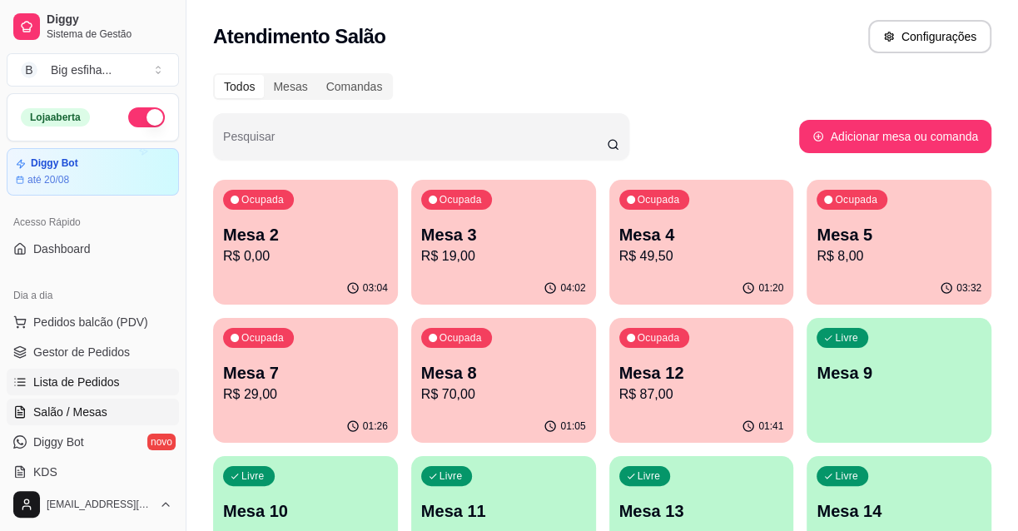
click at [104, 375] on span "Lista de Pedidos" at bounding box center [76, 382] width 87 height 17
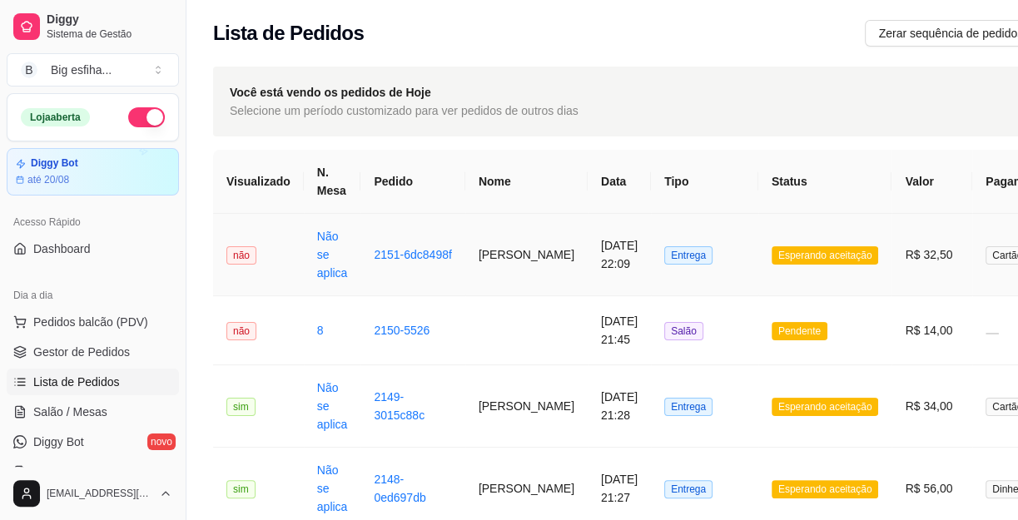
click at [599, 270] on td "[DATE] 22:09" at bounding box center [619, 255] width 63 height 82
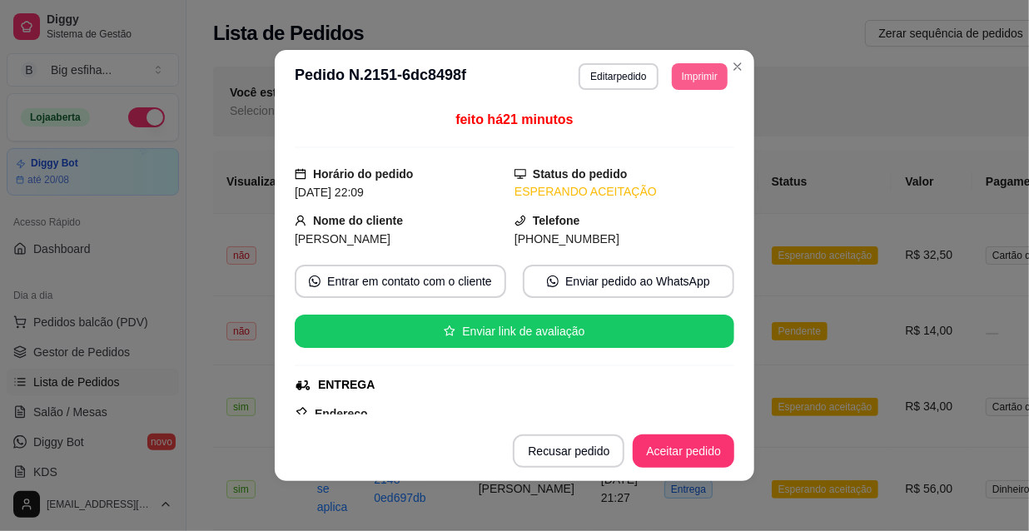
click at [672, 76] on button "Imprimir" at bounding box center [700, 76] width 56 height 27
click at [671, 137] on button "IMPRESSORA" at bounding box center [676, 128] width 97 height 22
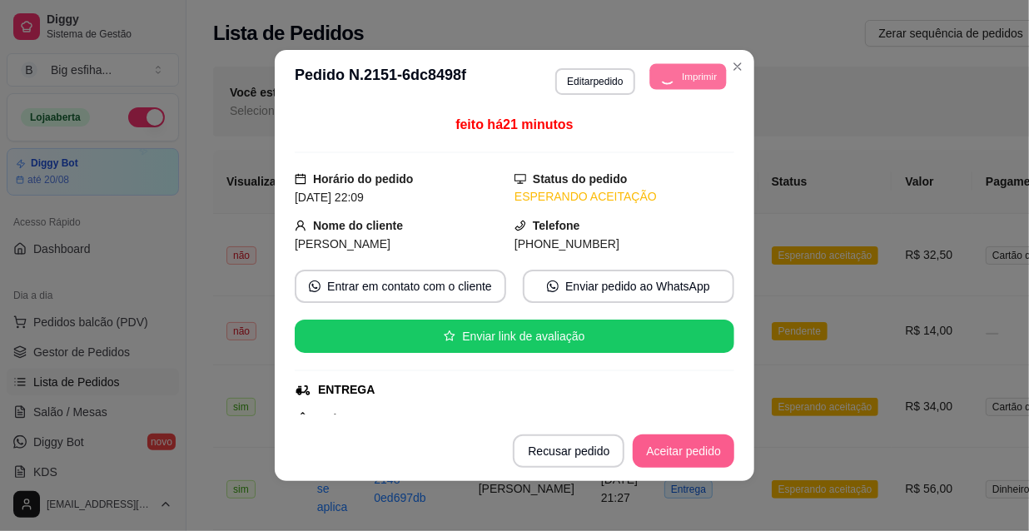
click at [686, 444] on button "Aceitar pedido" at bounding box center [683, 450] width 102 height 33
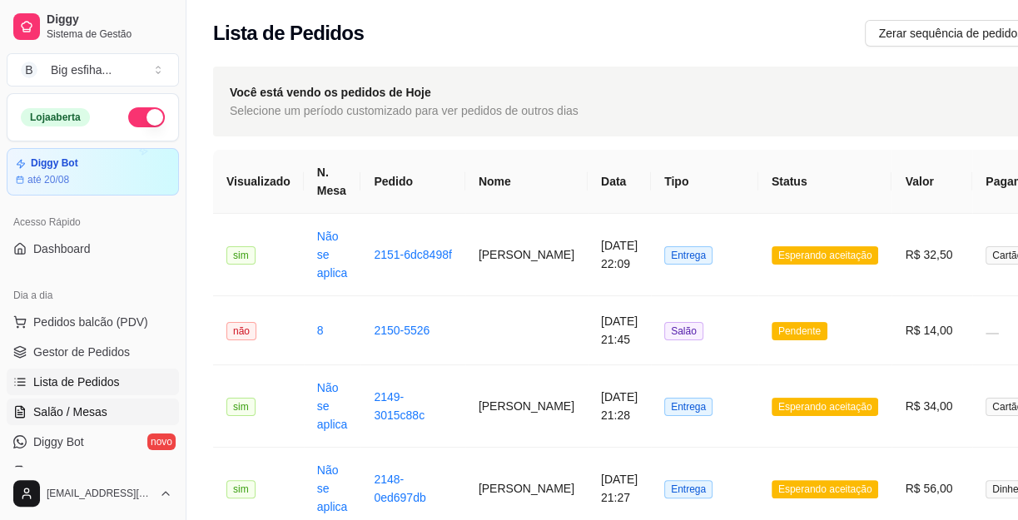
click at [101, 410] on span "Salão / Mesas" at bounding box center [70, 412] width 74 height 17
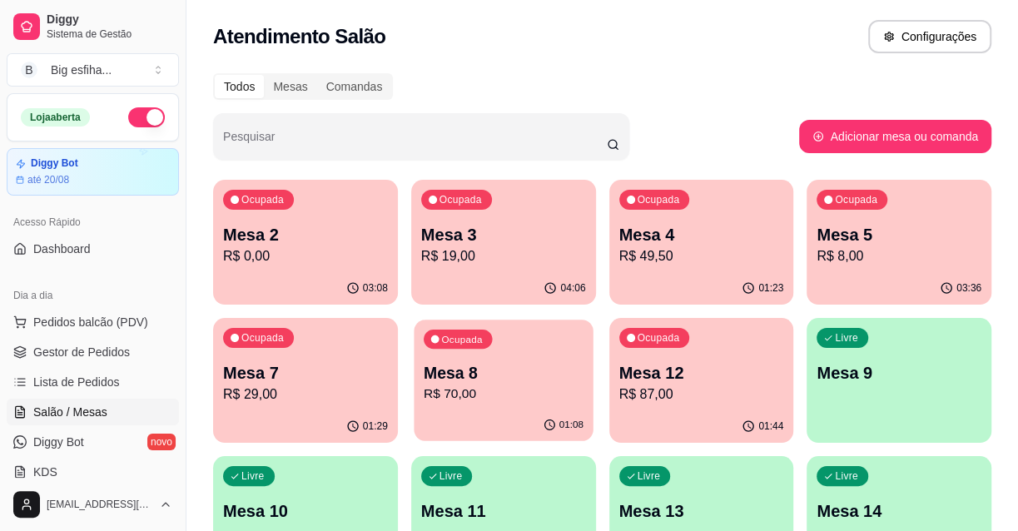
click at [493, 382] on p "Mesa 8" at bounding box center [504, 373] width 160 height 22
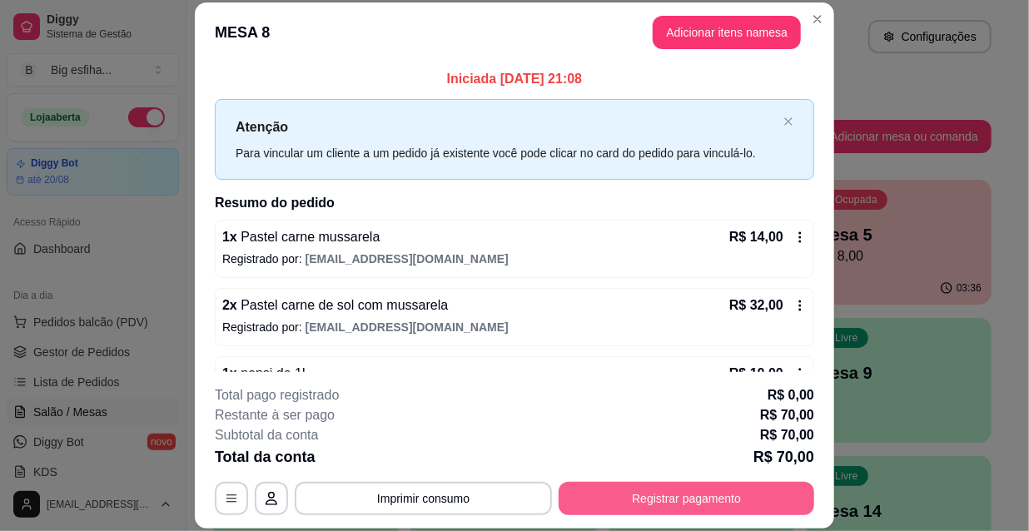
click at [690, 501] on button "Registrar pagamento" at bounding box center [685, 498] width 255 height 33
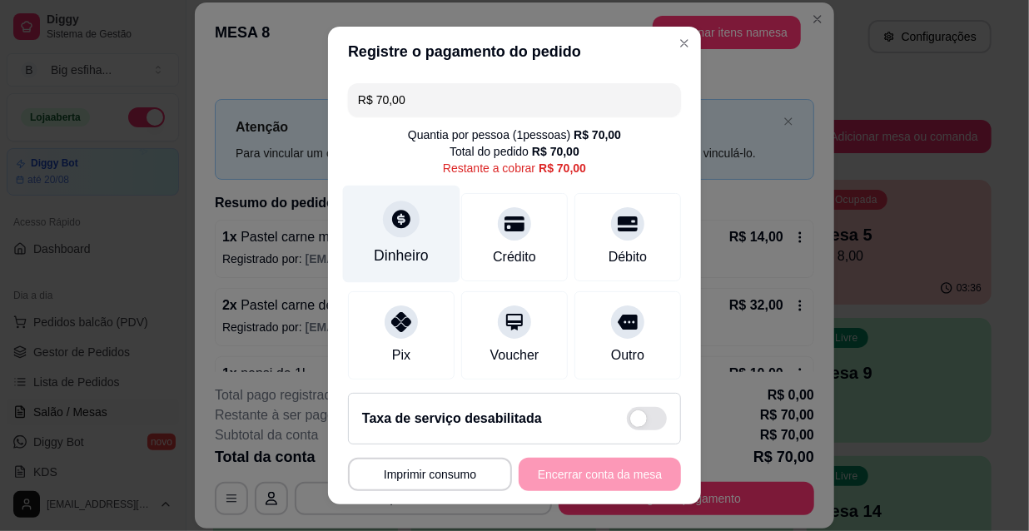
click at [374, 250] on div "Dinheiro" at bounding box center [401, 256] width 55 height 22
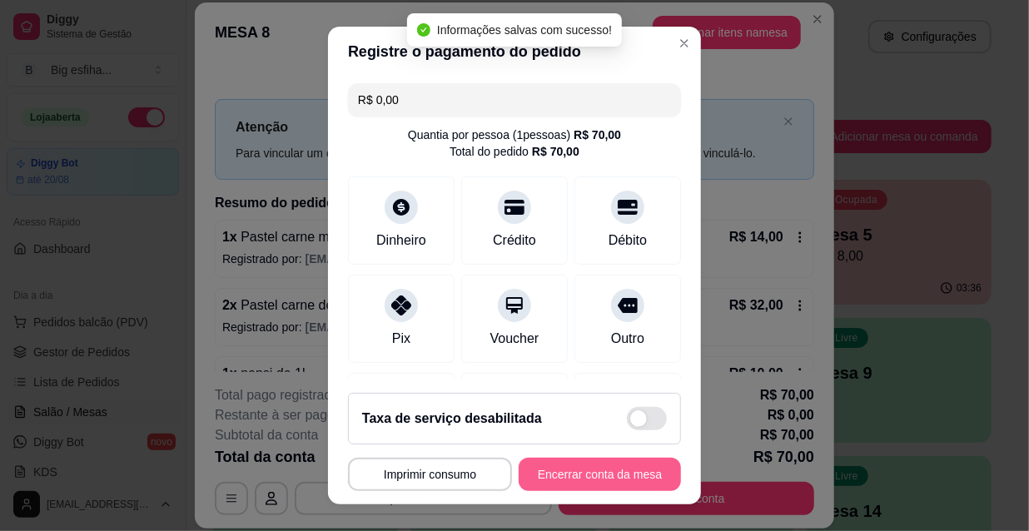
type input "R$ 0,00"
click at [592, 479] on button "Encerrar conta da mesa" at bounding box center [599, 475] width 157 height 32
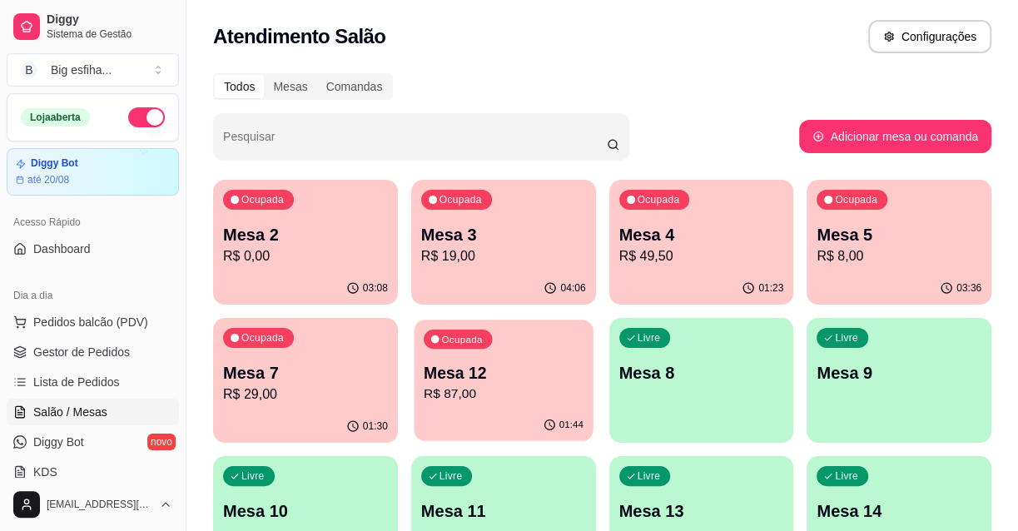
click at [533, 358] on div "Ocupada Mesa 12 R$ 87,00" at bounding box center [503, 365] width 179 height 90
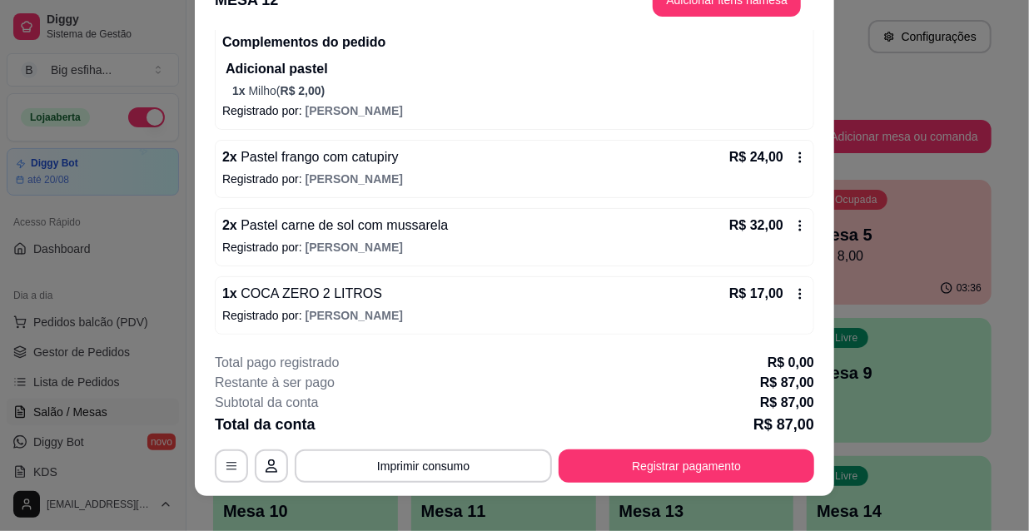
scroll to position [50, 0]
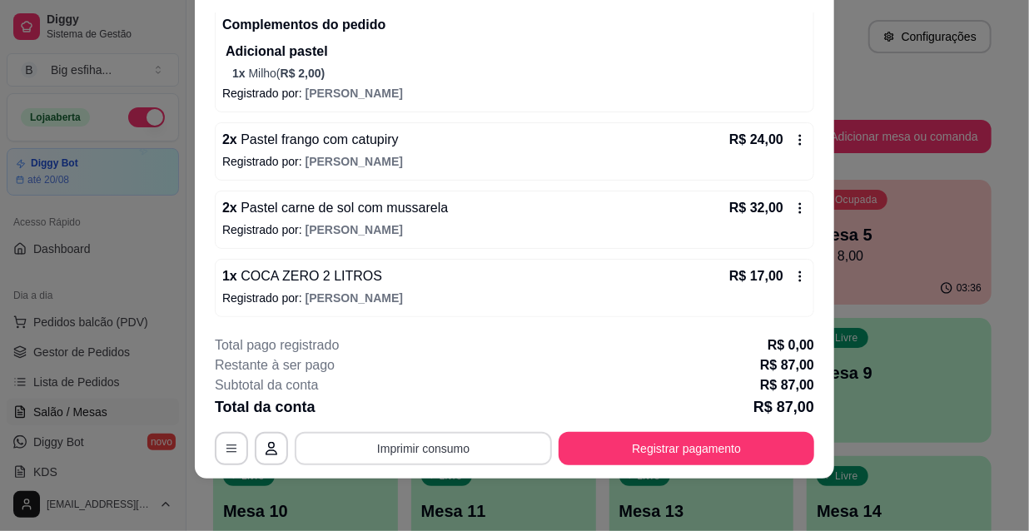
click at [507, 461] on button "Imprimir consumo" at bounding box center [423, 448] width 257 height 33
click at [405, 411] on button "IMPRESSORA" at bounding box center [422, 409] width 117 height 26
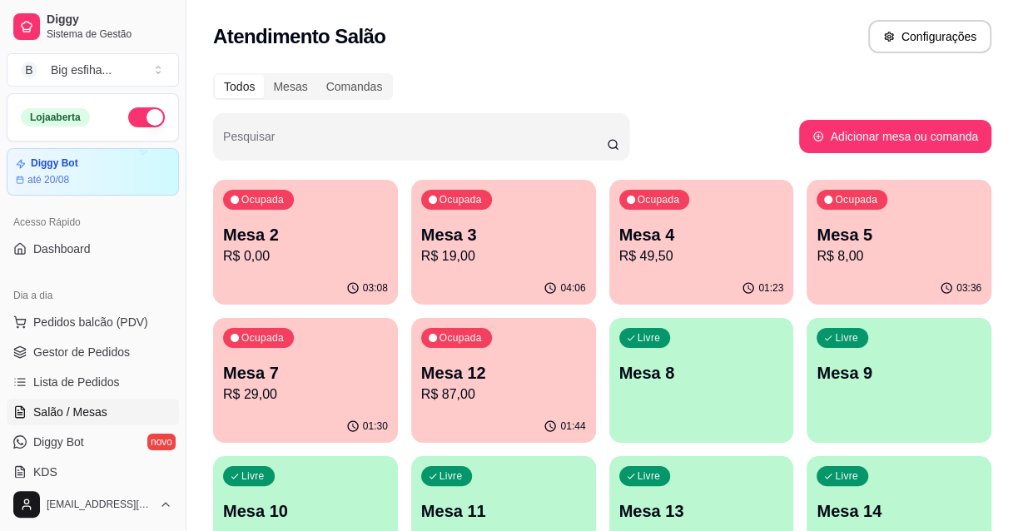
click at [323, 238] on p "Mesa 2" at bounding box center [305, 234] width 165 height 23
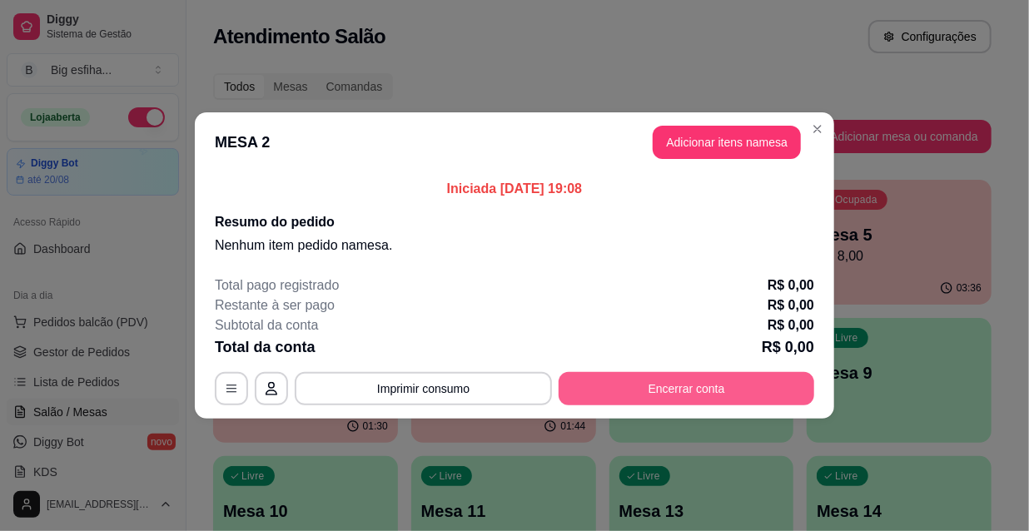
click at [645, 381] on button "Encerrar conta" at bounding box center [685, 388] width 255 height 33
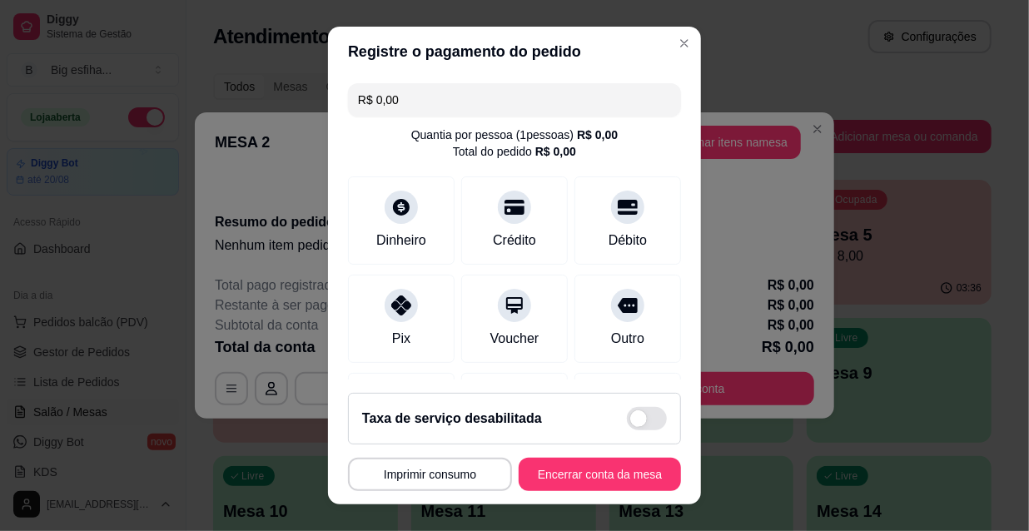
click at [593, 457] on footer "Taxa de serviço desabilitada MESA 2 Tempo de permanência: 188 minutos Cod. Segu…" at bounding box center [514, 441] width 373 height 125
click at [599, 474] on button "Encerrar conta da mesa" at bounding box center [599, 475] width 157 height 32
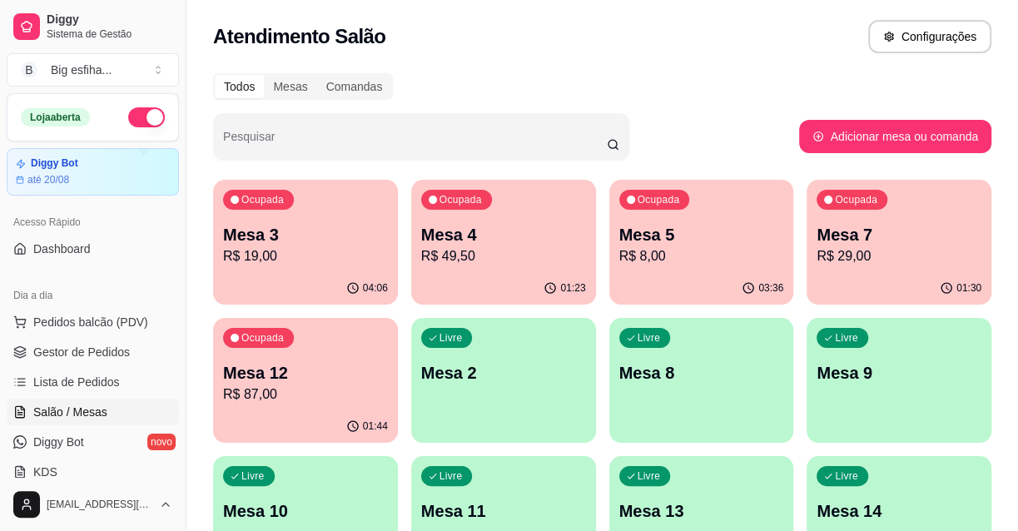
click at [287, 251] on p "R$ 19,00" at bounding box center [305, 256] width 165 height 20
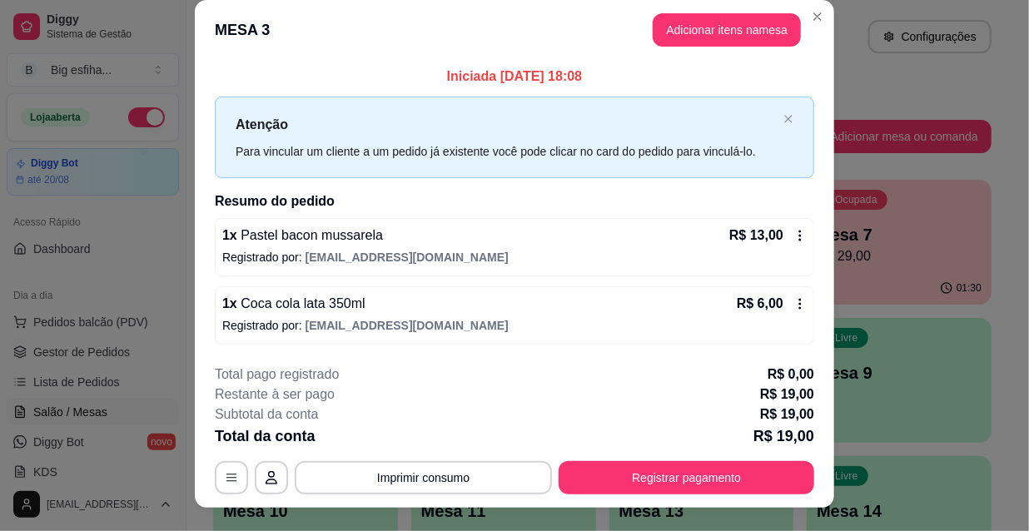
scroll to position [0, 0]
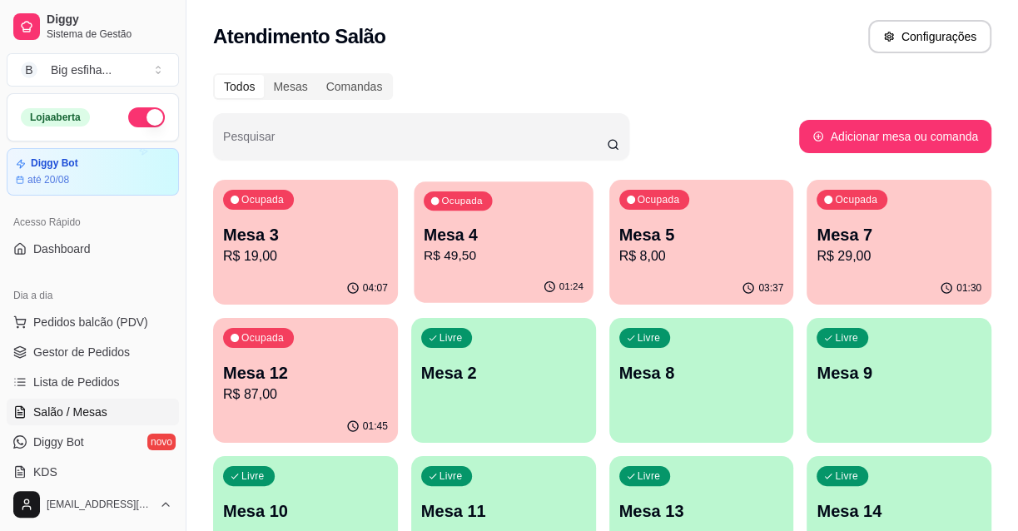
click at [502, 232] on p "Mesa 4" at bounding box center [504, 235] width 160 height 22
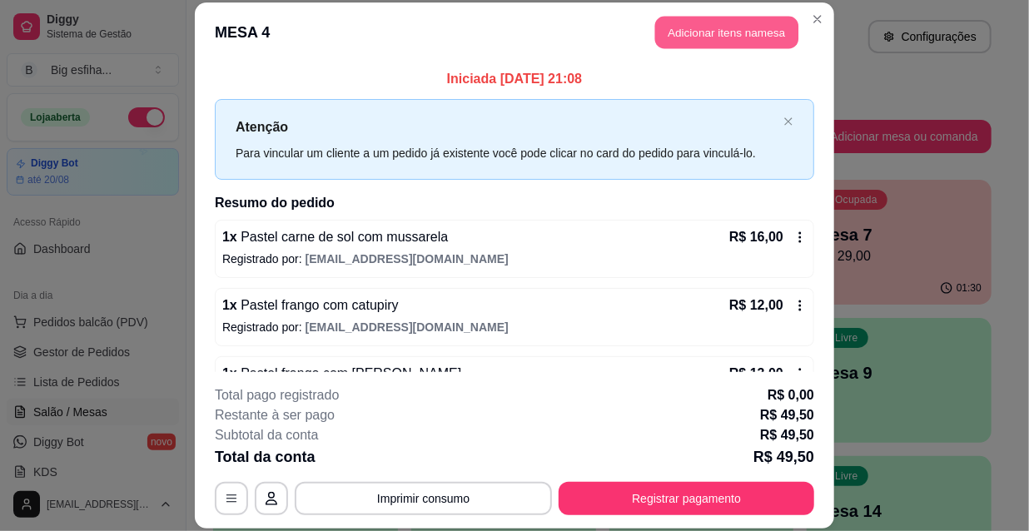
click at [715, 20] on button "Adicionar itens na mesa" at bounding box center [726, 33] width 143 height 32
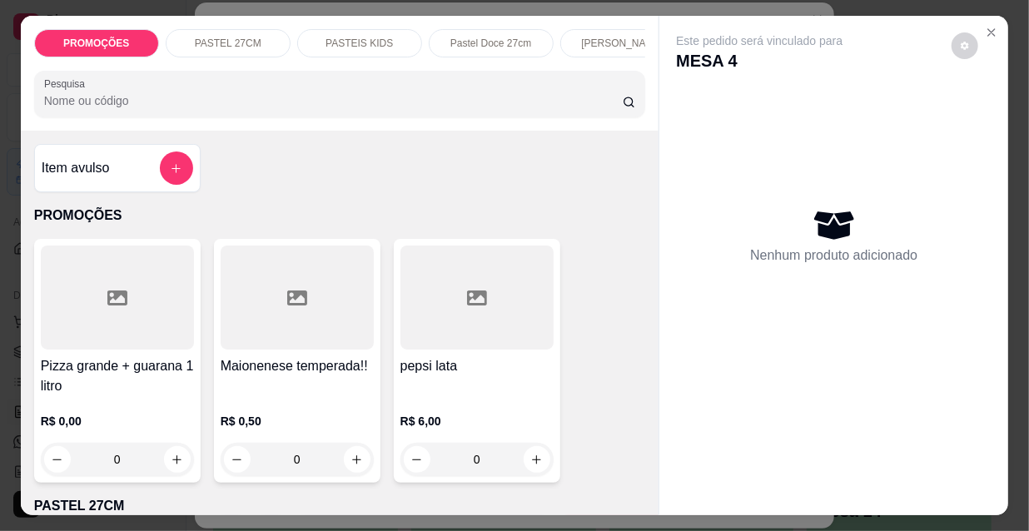
scroll to position [0, 959]
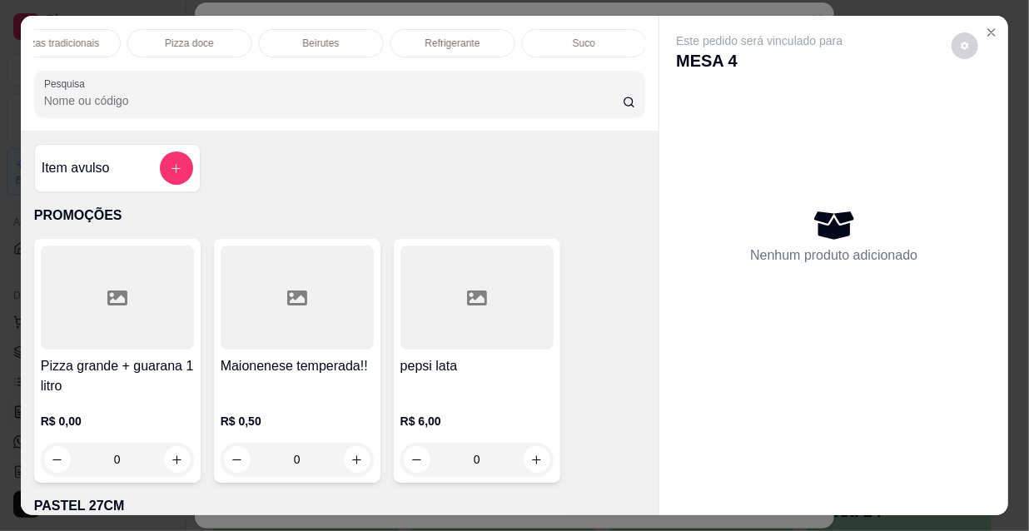
click at [433, 37] on p "Refrigerante" at bounding box center [452, 43] width 55 height 13
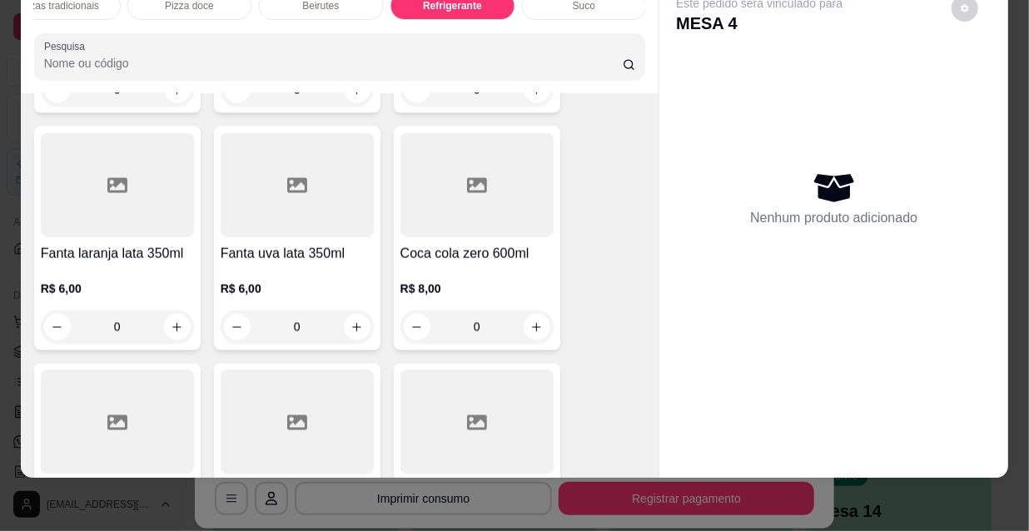
scroll to position [15452, 0]
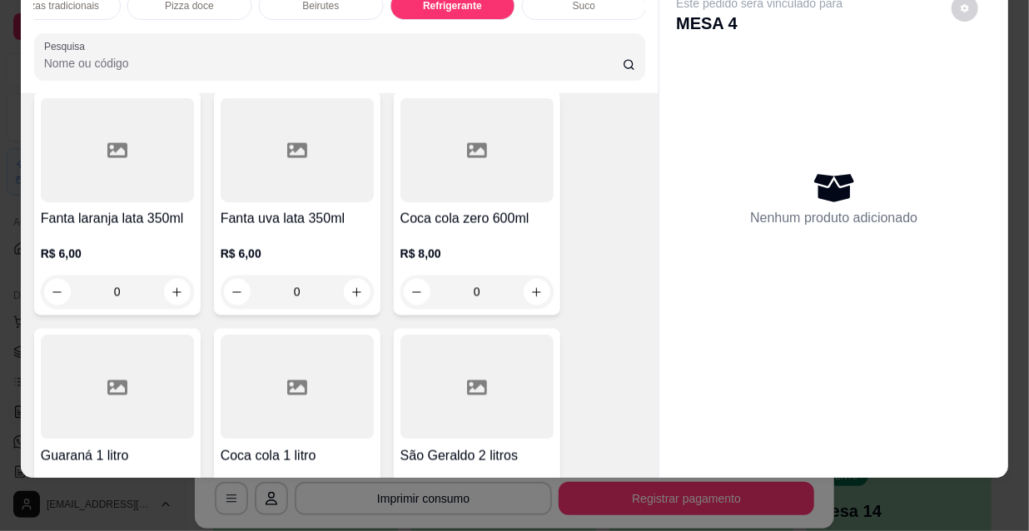
click at [352, 525] on icon "increase-product-quantity" at bounding box center [356, 529] width 9 height 9
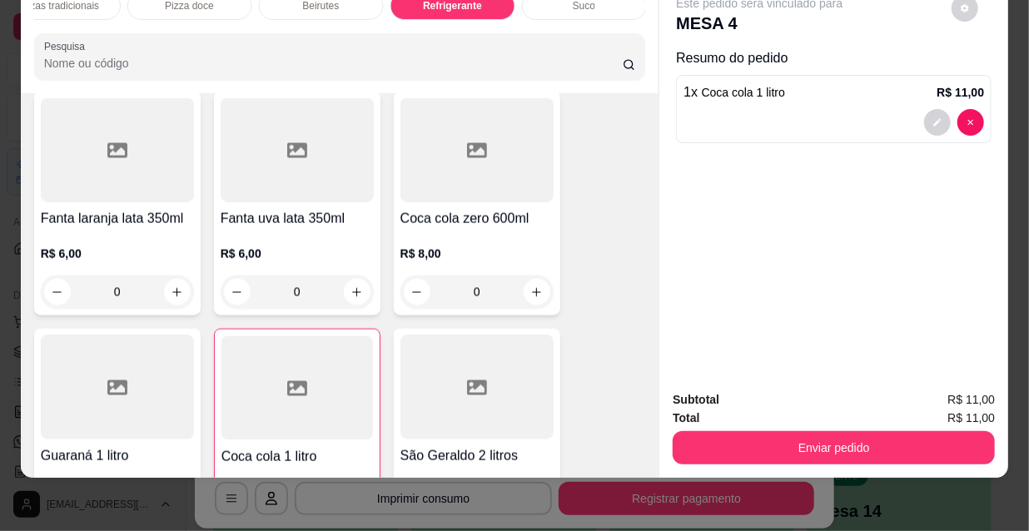
type input "1"
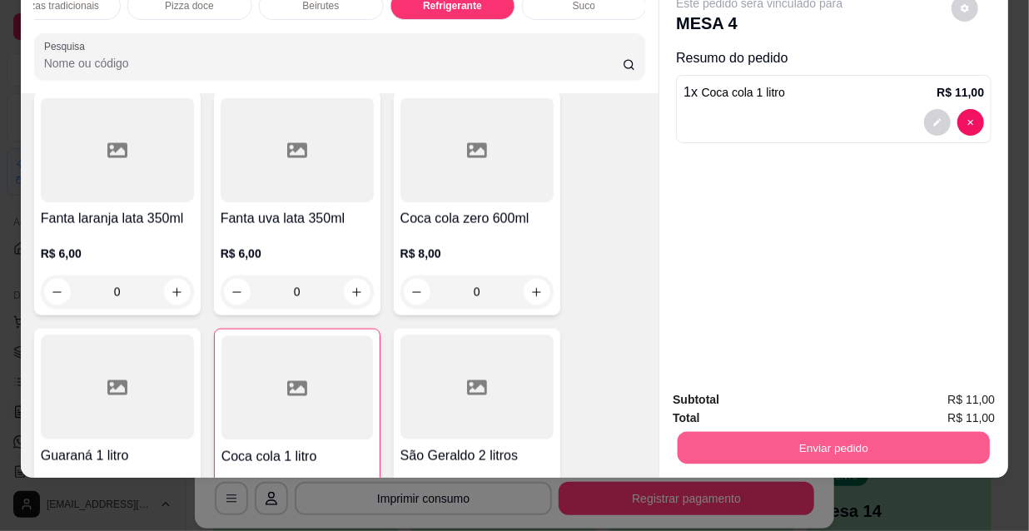
click at [804, 449] on button "Enviar pedido" at bounding box center [833, 447] width 312 height 32
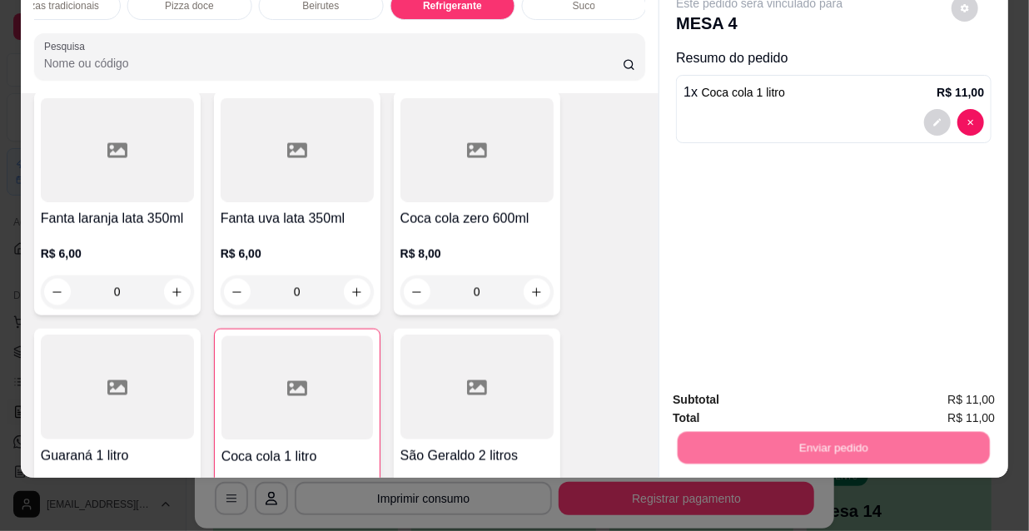
click at [741, 399] on button "Não registrar e enviar pedido" at bounding box center [780, 394] width 168 height 31
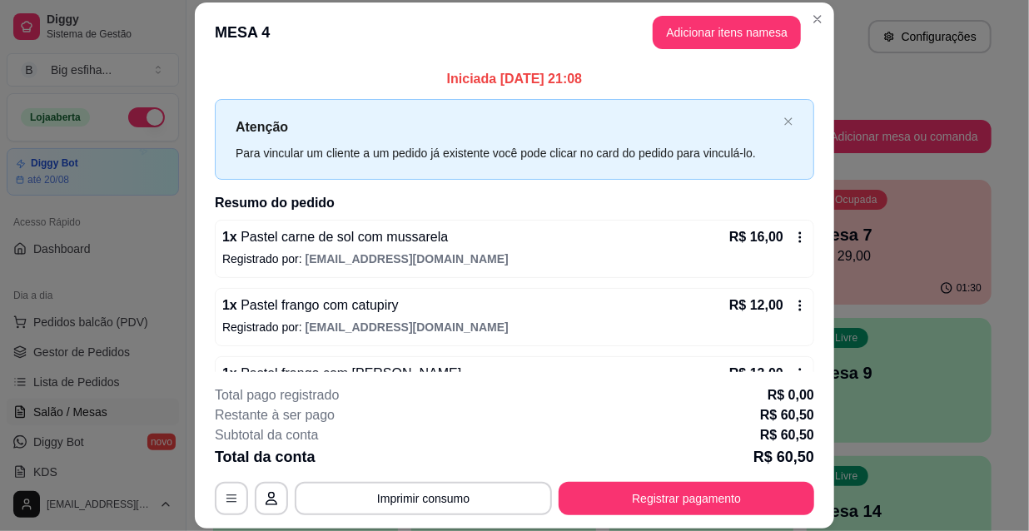
click at [259, 449] on p "Total da conta" at bounding box center [265, 456] width 101 height 23
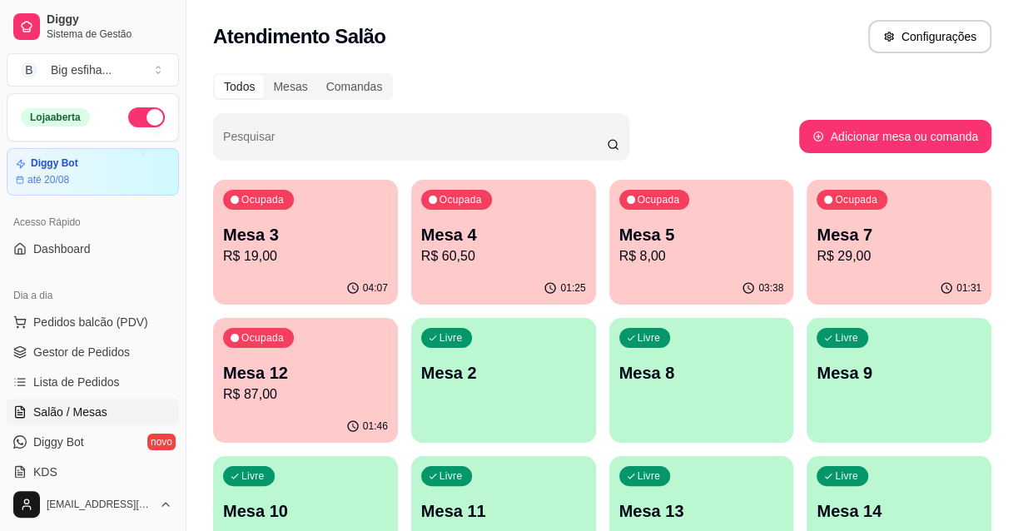
click at [279, 380] on p "Mesa 12" at bounding box center [305, 372] width 165 height 23
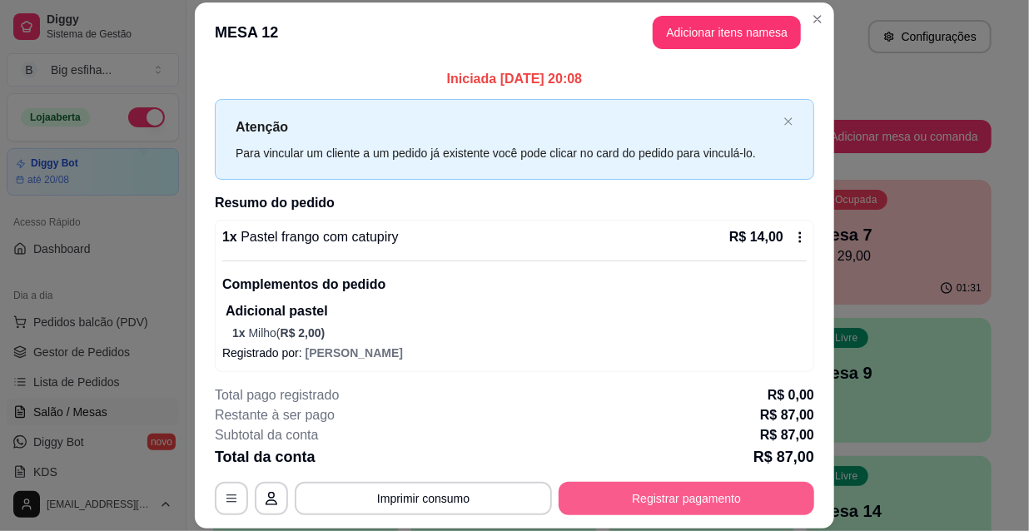
click at [715, 513] on button "Registrar pagamento" at bounding box center [685, 498] width 255 height 33
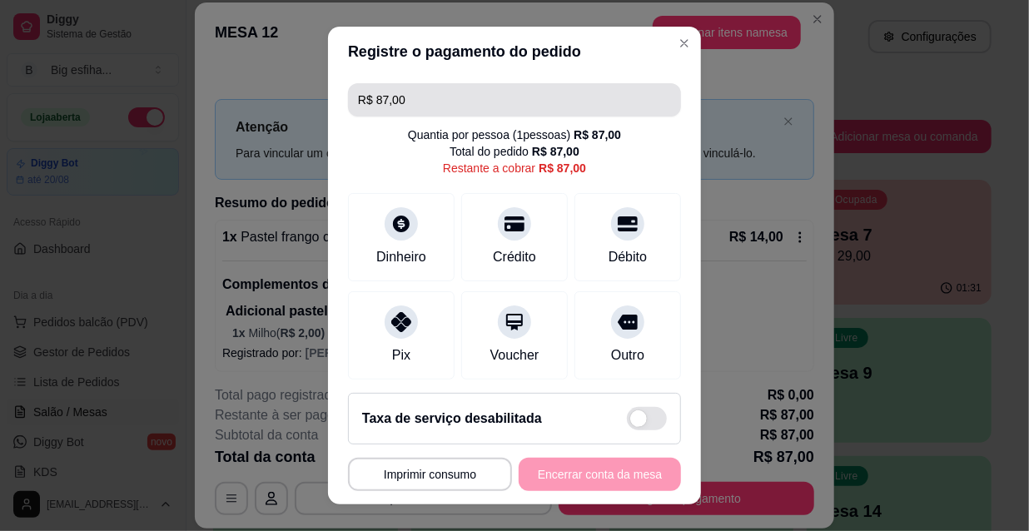
click at [404, 102] on input "R$ 87,00" at bounding box center [514, 99] width 313 height 33
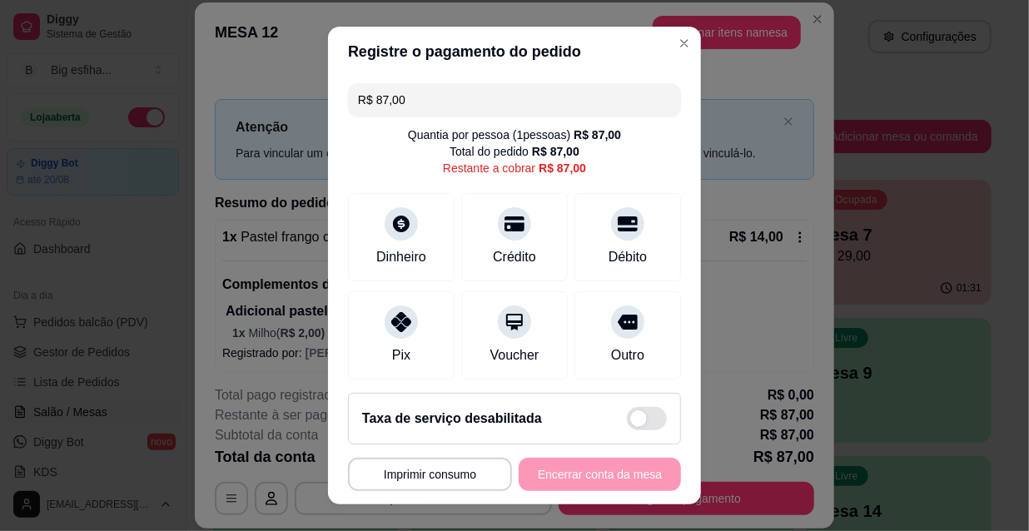
click at [404, 102] on input "R$ 87,00" at bounding box center [514, 99] width 313 height 33
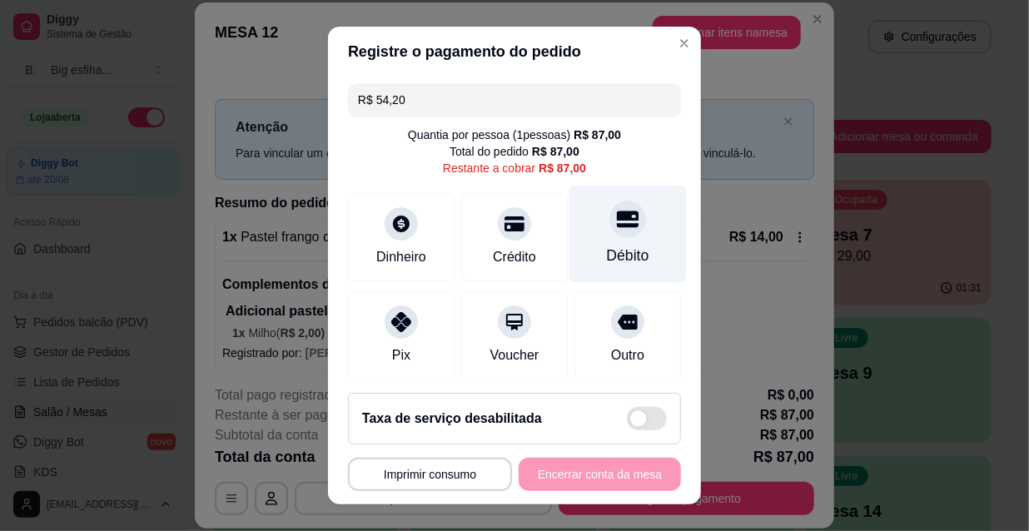
click at [596, 236] on div "Débito" at bounding box center [627, 234] width 117 height 97
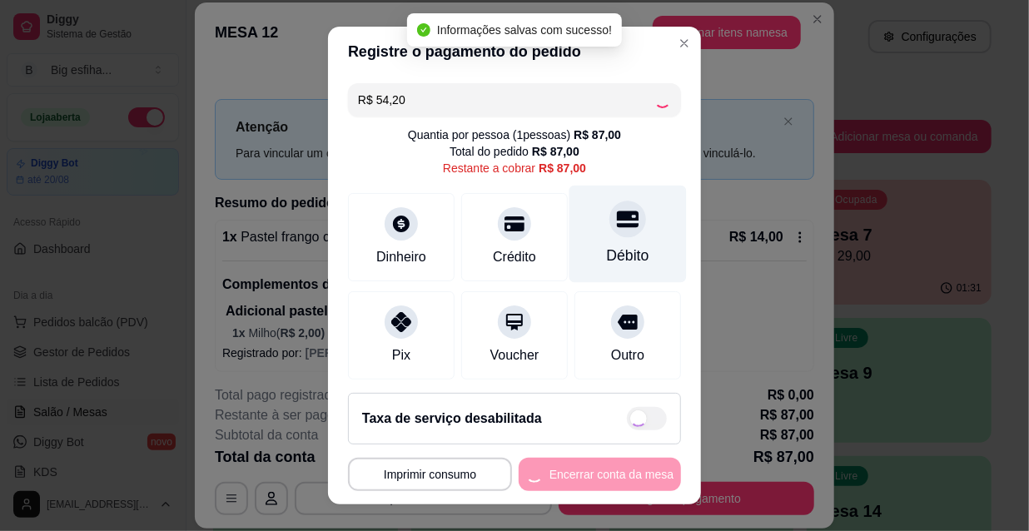
type input "R$ 32,80"
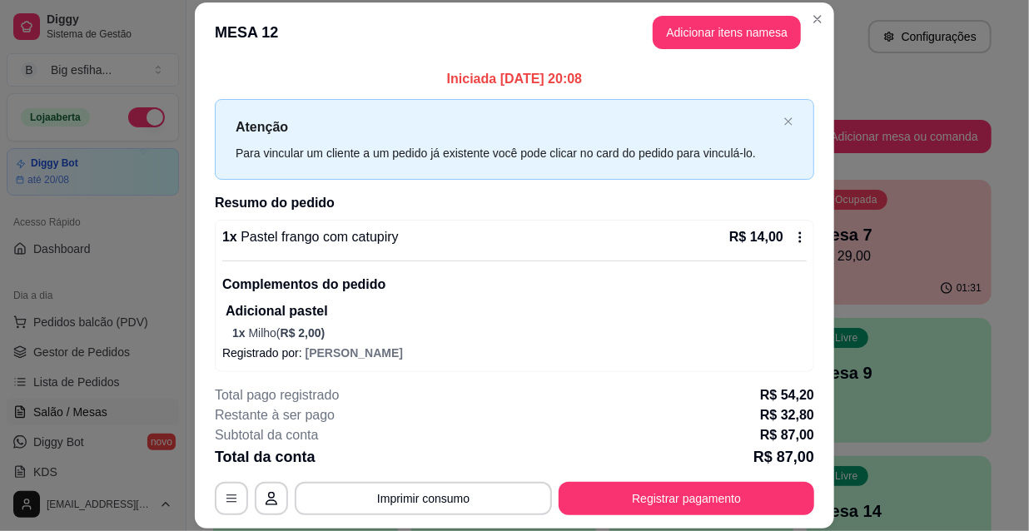
scroll to position [0, 0]
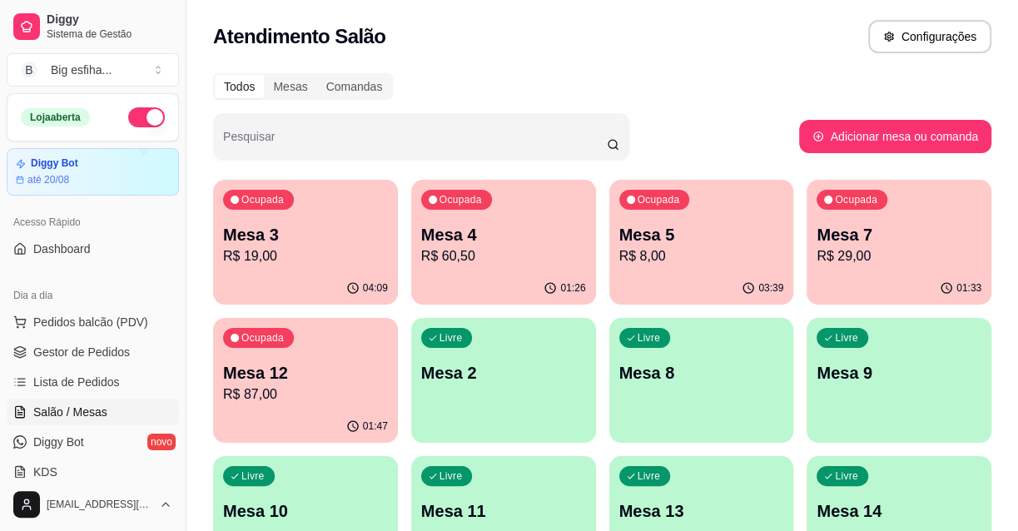
click at [488, 260] on p "R$ 60,50" at bounding box center [503, 256] width 165 height 20
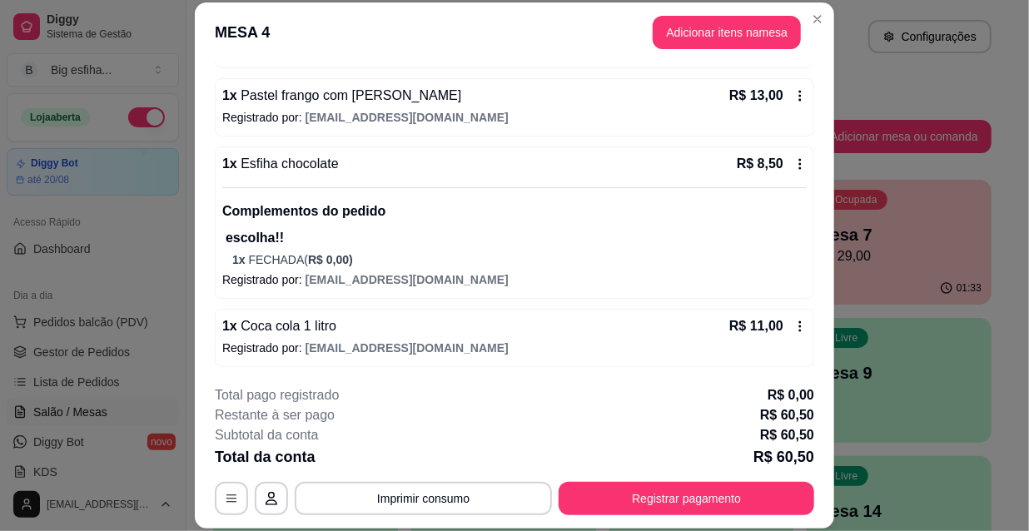
scroll to position [50, 0]
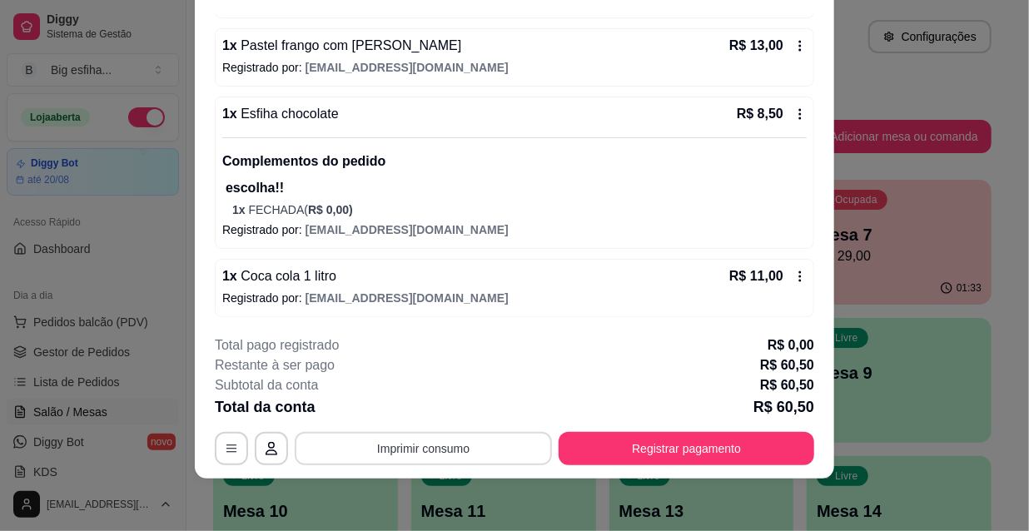
click at [374, 432] on button "Imprimir consumo" at bounding box center [423, 448] width 257 height 33
click at [429, 407] on button "IMPRESSORA" at bounding box center [422, 409] width 117 height 26
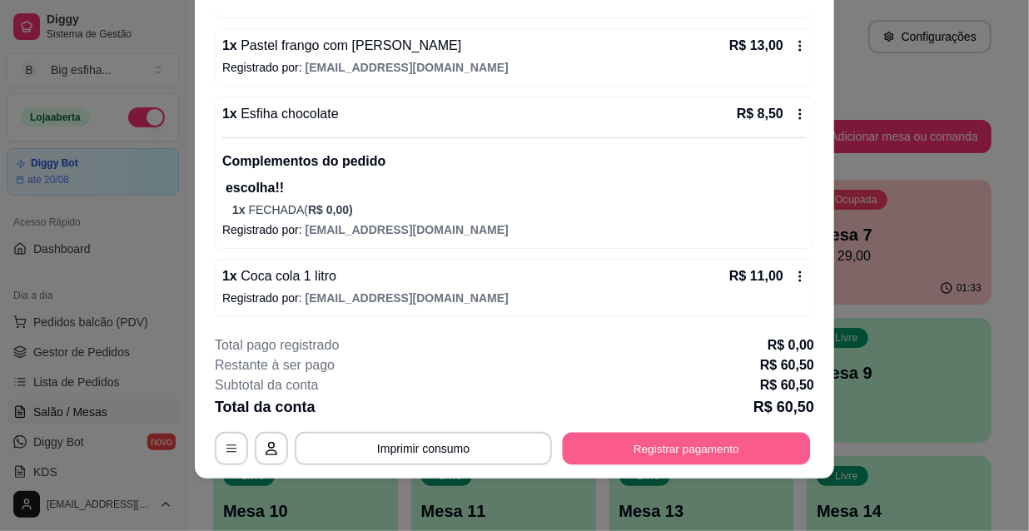
click at [727, 443] on button "Registrar pagamento" at bounding box center [687, 448] width 248 height 32
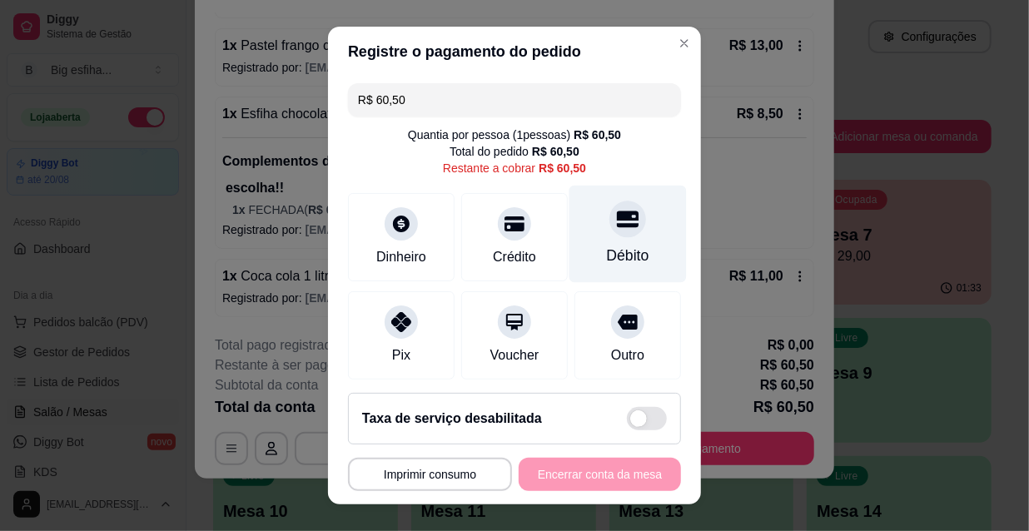
click at [623, 230] on div "Débito" at bounding box center [627, 234] width 117 height 97
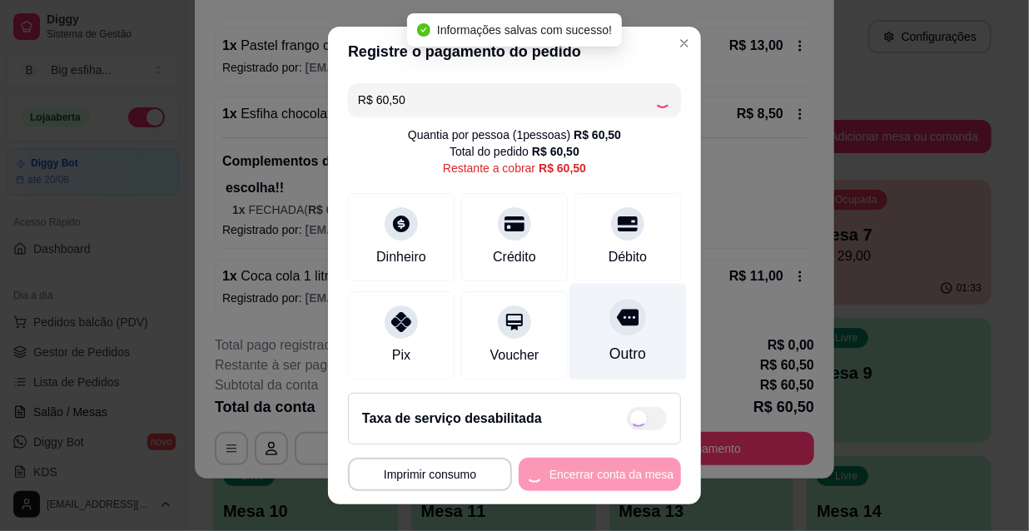
type input "R$ 0,00"
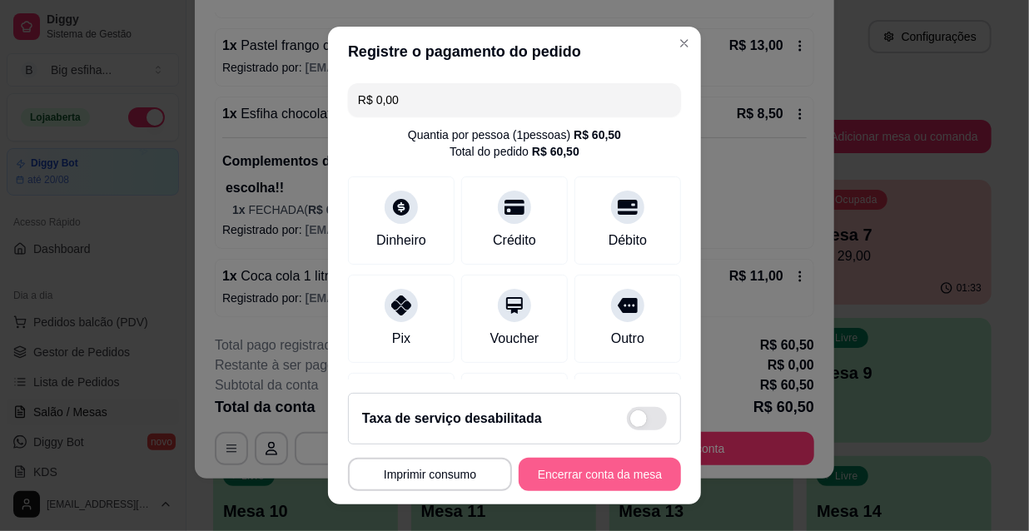
click at [591, 473] on button "Encerrar conta da mesa" at bounding box center [599, 474] width 162 height 33
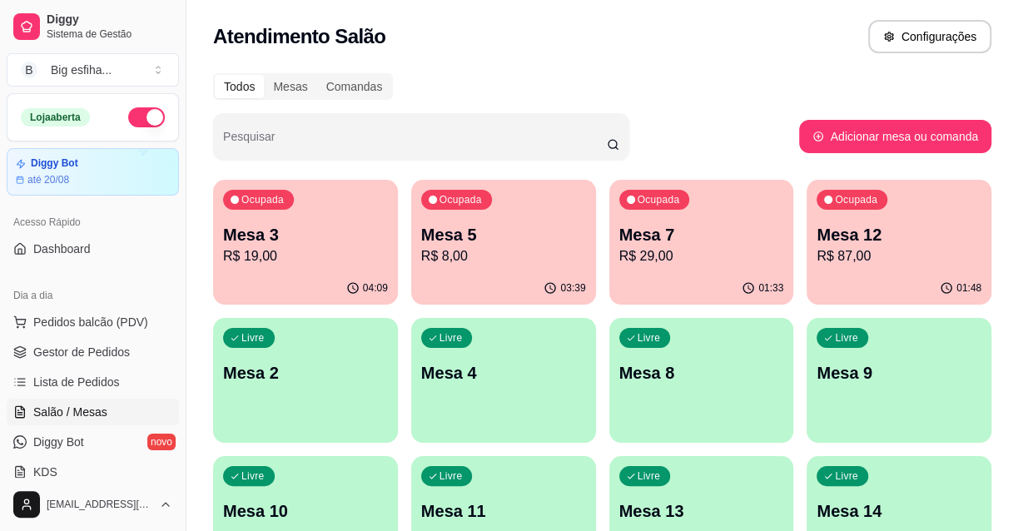
click at [697, 268] on div "Ocupada Mesa 7 R$ 29,00" at bounding box center [701, 226] width 185 height 92
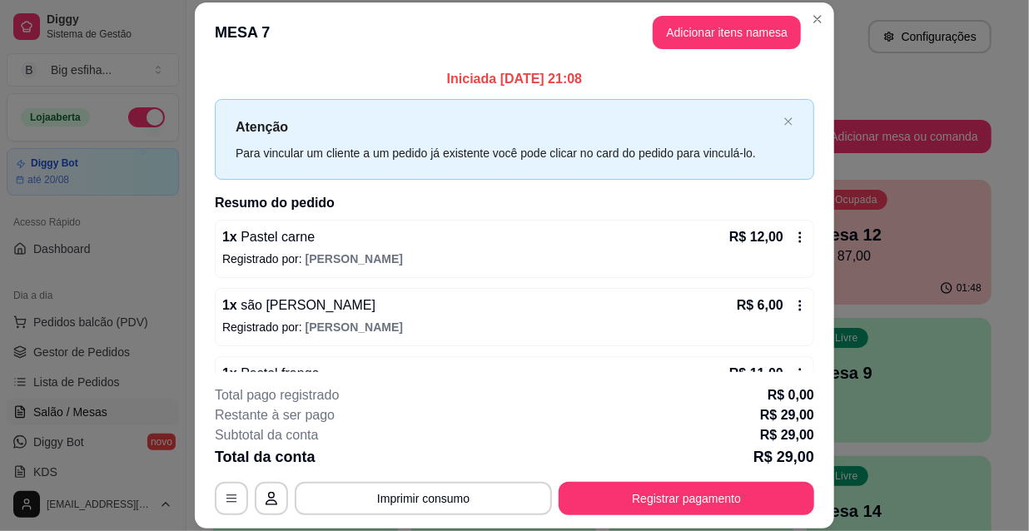
scroll to position [48, 0]
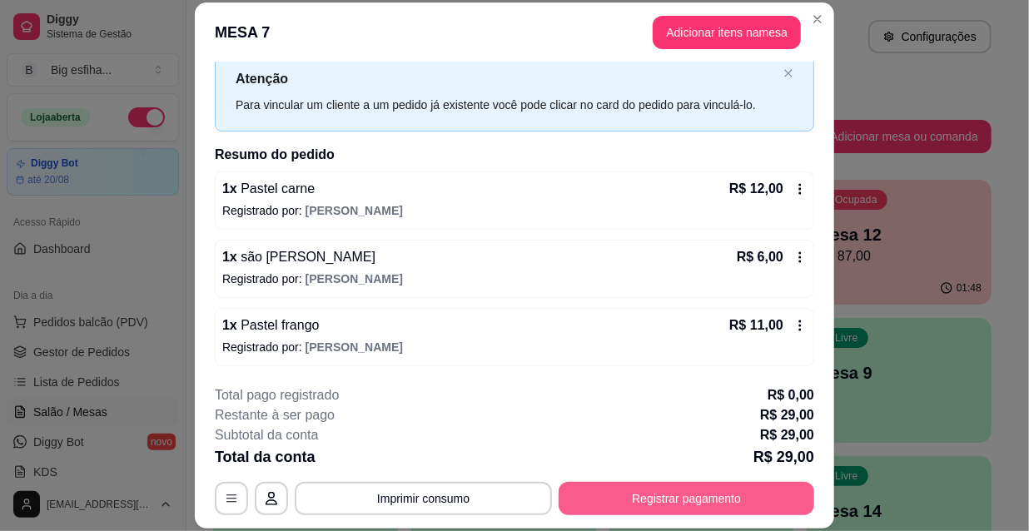
click at [673, 499] on button "Registrar pagamento" at bounding box center [685, 498] width 255 height 33
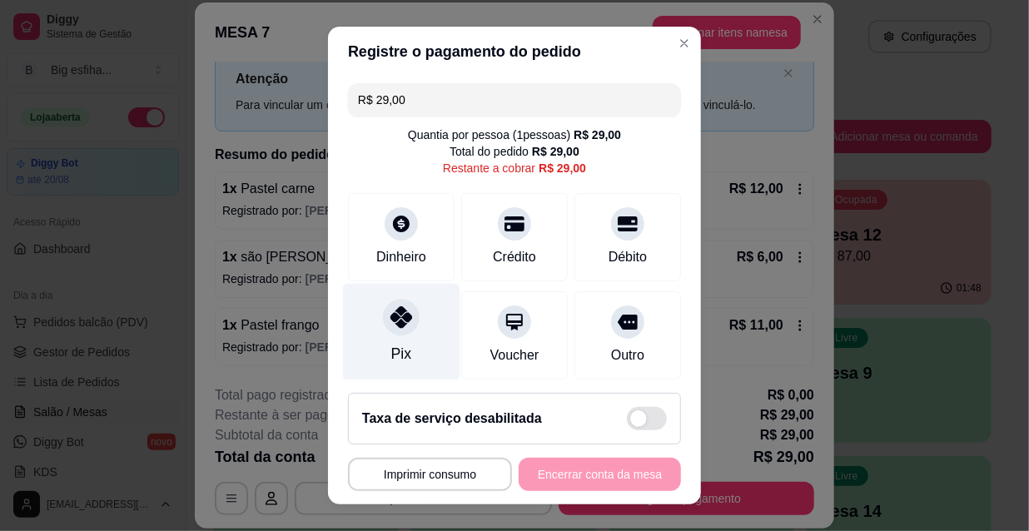
click at [354, 350] on div "Pix" at bounding box center [401, 332] width 117 height 97
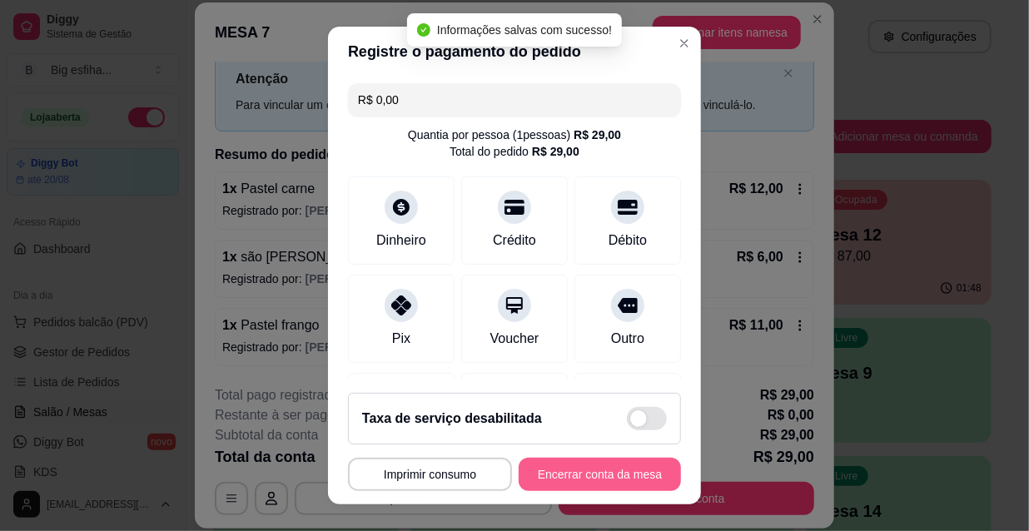
type input "R$ 0,00"
click at [550, 466] on button "Encerrar conta da mesa" at bounding box center [599, 474] width 162 height 33
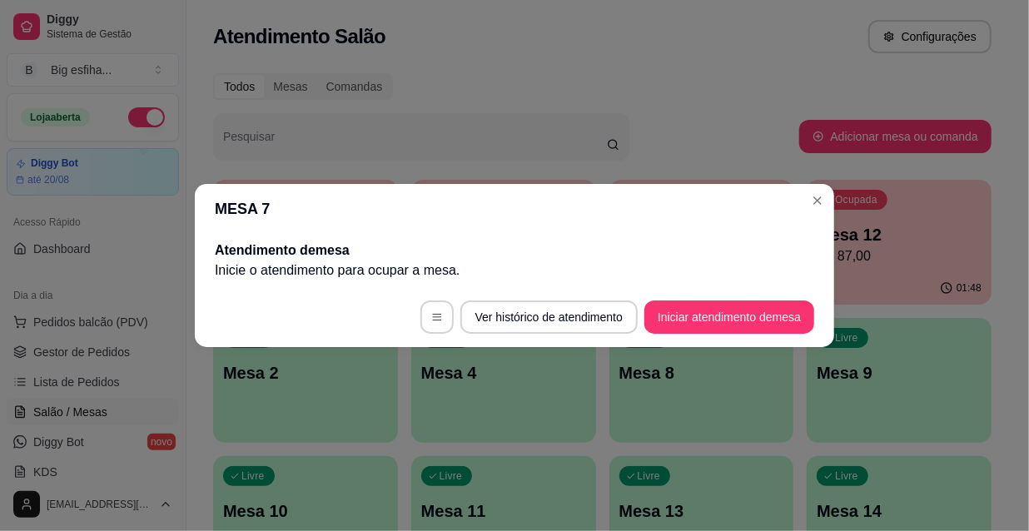
scroll to position [0, 0]
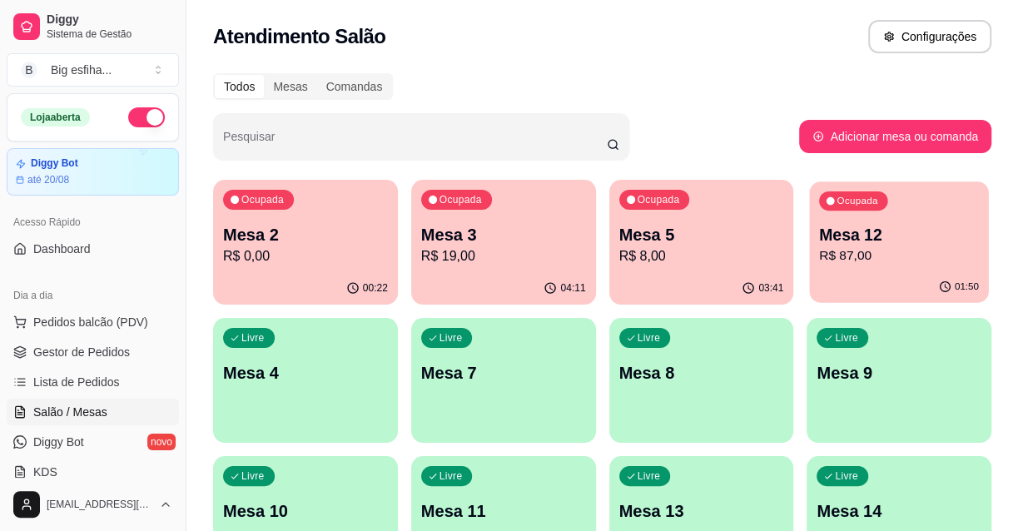
click at [899, 236] on p "Mesa 12" at bounding box center [899, 235] width 160 height 22
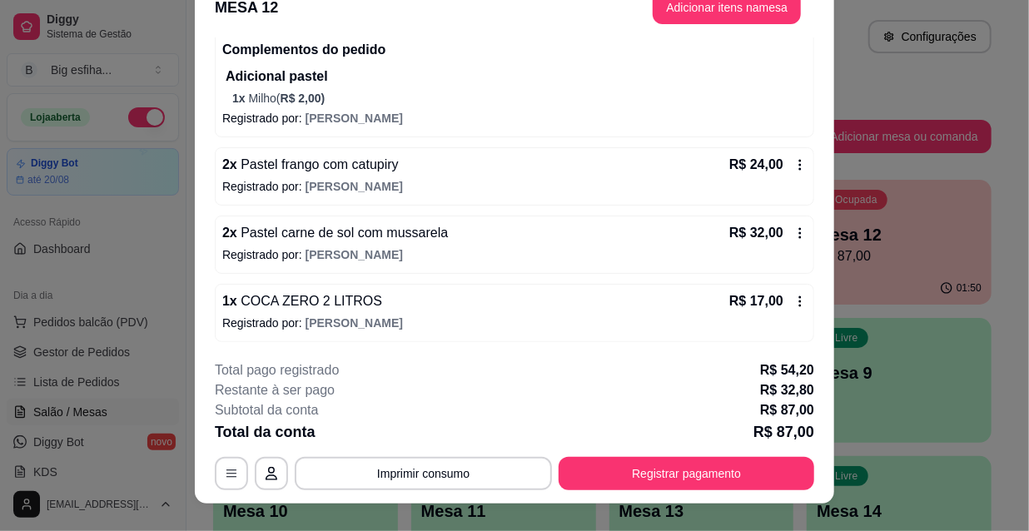
scroll to position [50, 0]
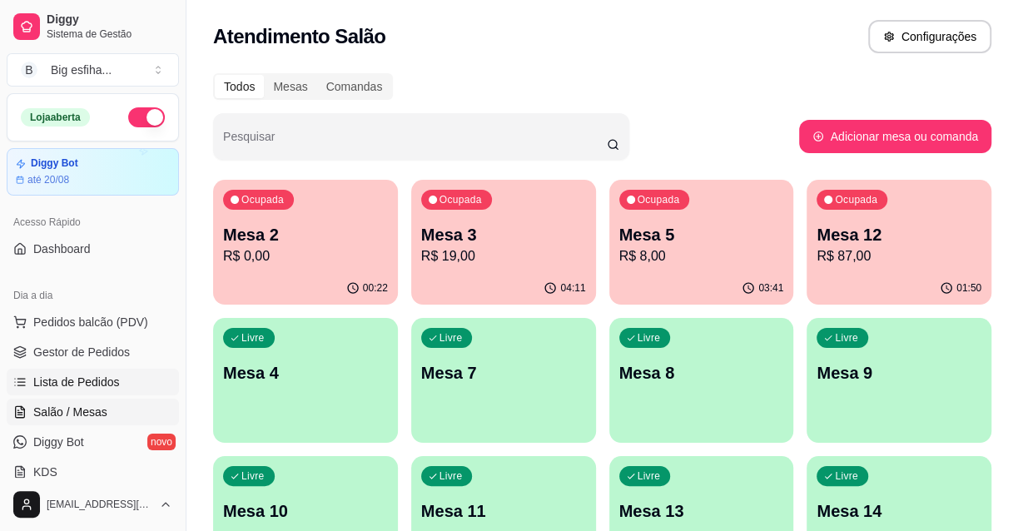
click at [107, 382] on span "Lista de Pedidos" at bounding box center [76, 382] width 87 height 17
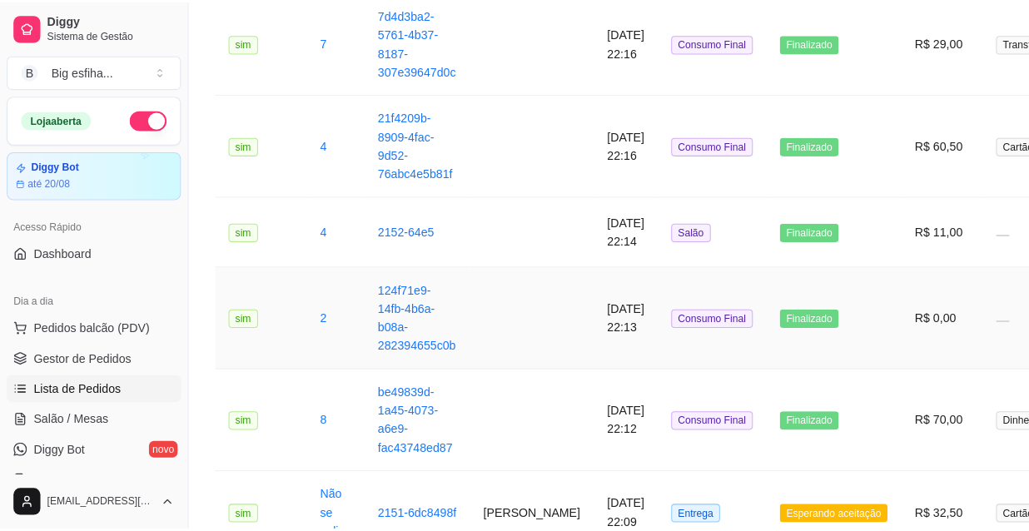
scroll to position [454, 0]
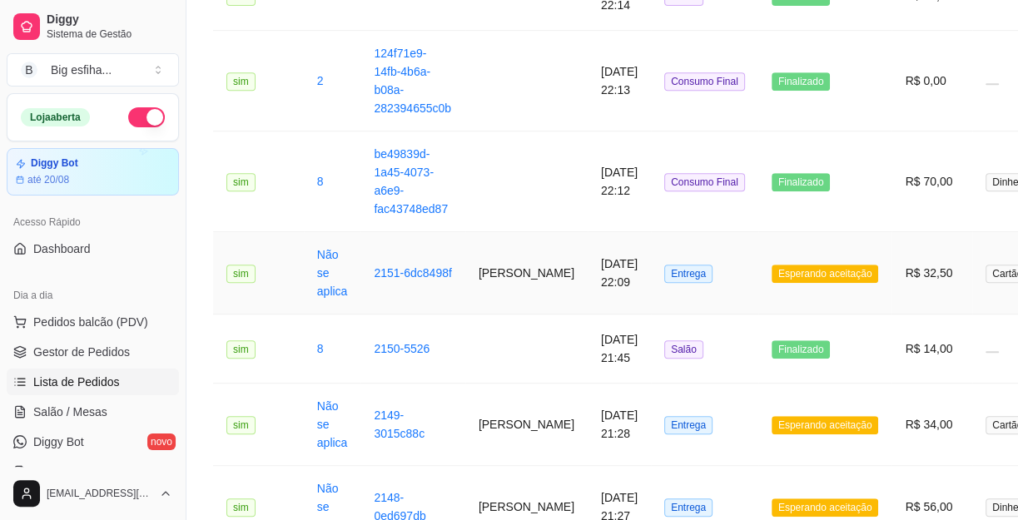
click at [588, 281] on td "[DATE] 22:09" at bounding box center [619, 273] width 63 height 82
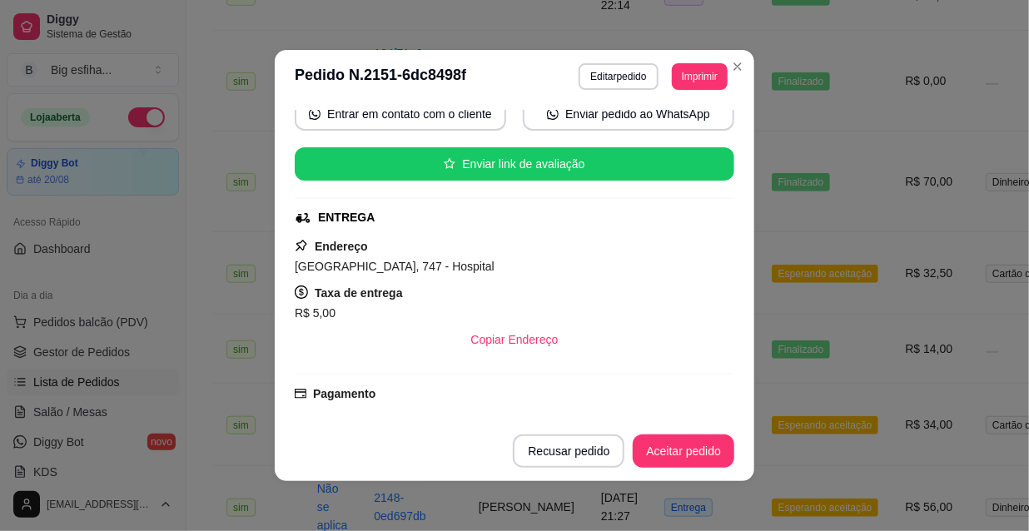
scroll to position [151, 0]
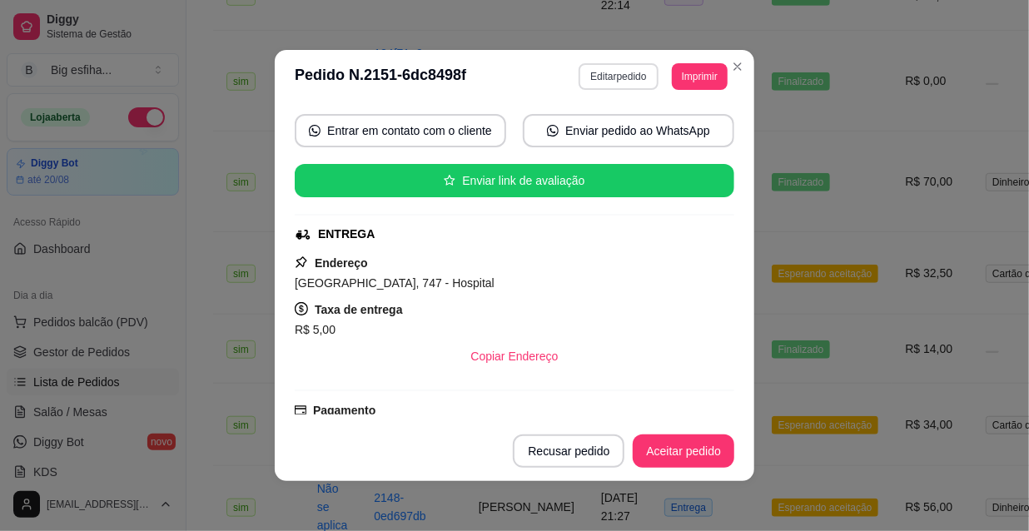
click at [602, 75] on button "Editar pedido" at bounding box center [617, 76] width 79 height 27
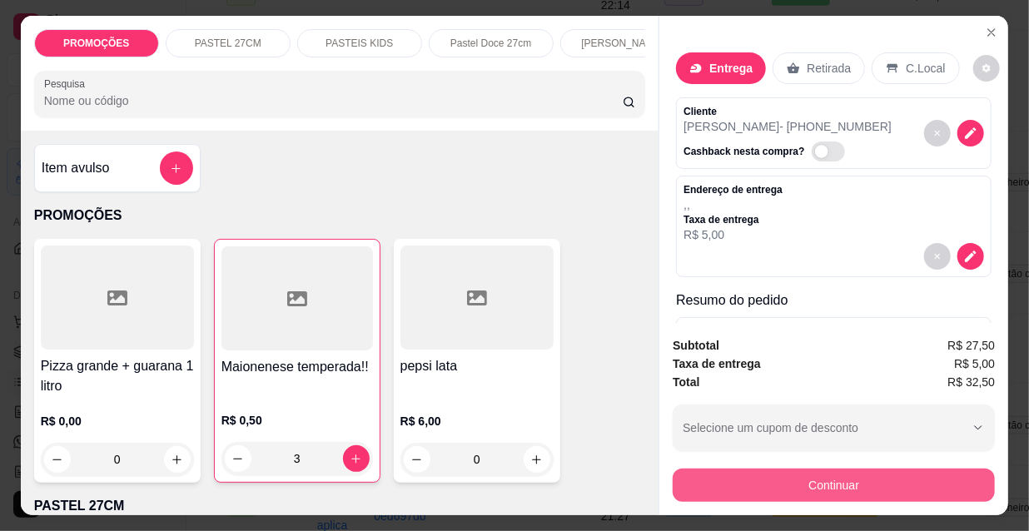
click at [739, 474] on button "Continuar" at bounding box center [833, 485] width 322 height 33
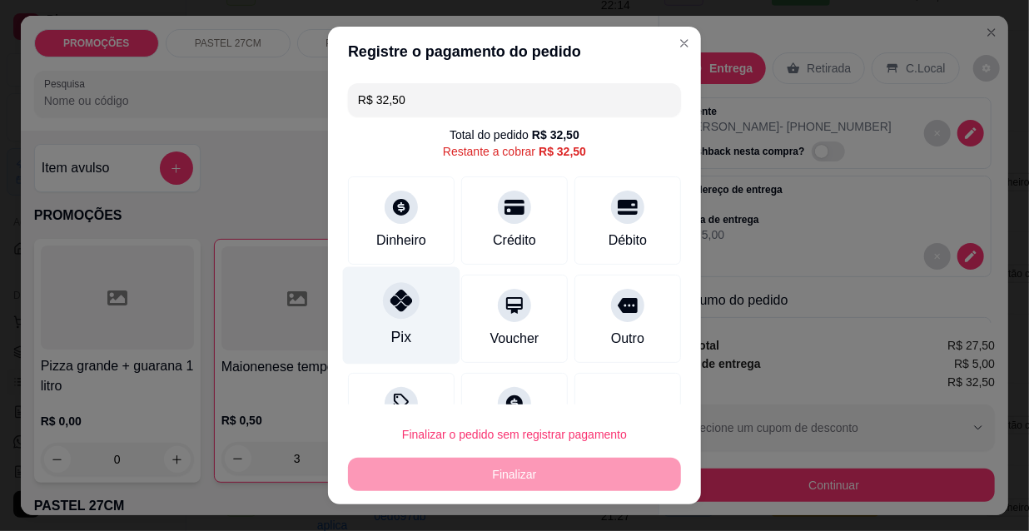
click at [402, 329] on div "Pix" at bounding box center [401, 315] width 117 height 97
type input "R$ 0,00"
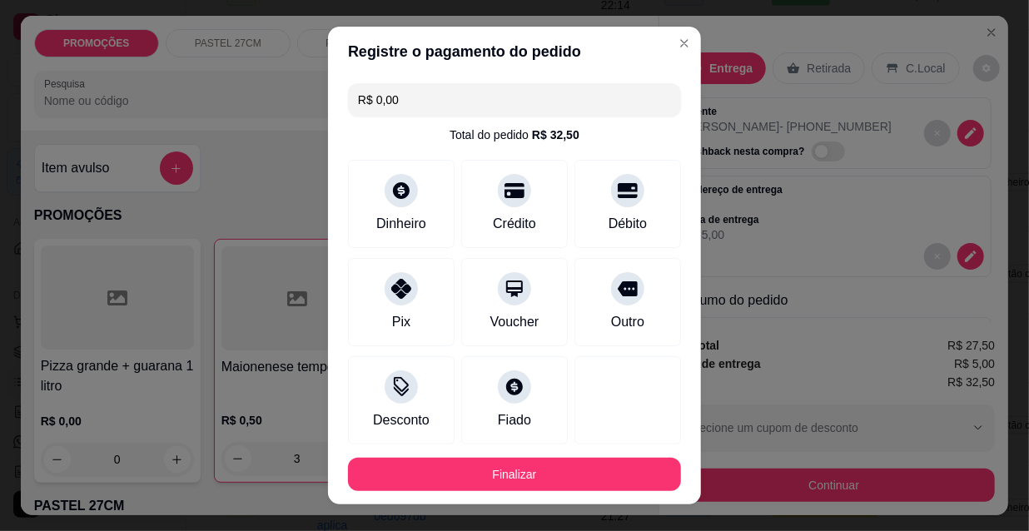
click at [474, 498] on footer "Finalizar" at bounding box center [514, 474] width 373 height 60
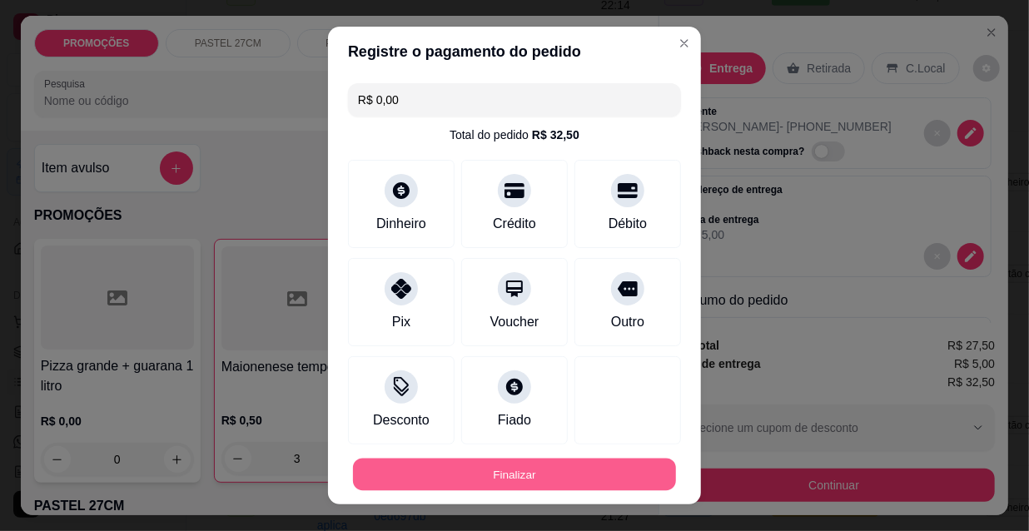
click at [462, 484] on button "Finalizar" at bounding box center [514, 475] width 323 height 32
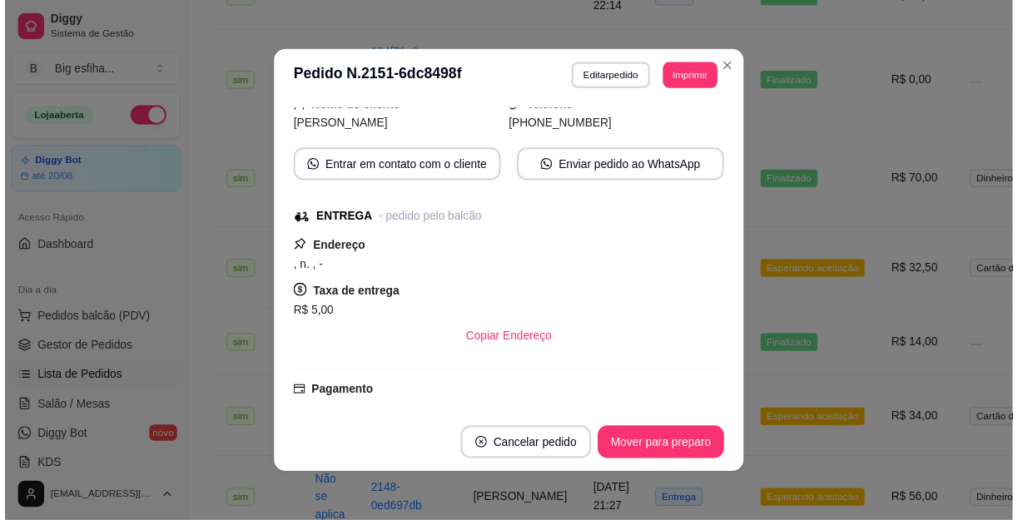
scroll to position [188, 0]
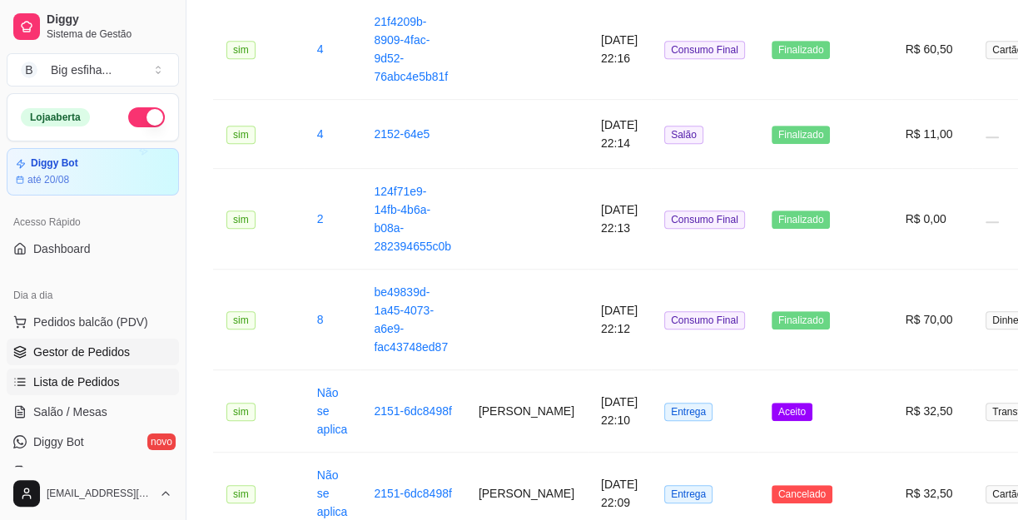
click at [52, 357] on span "Gestor de Pedidos" at bounding box center [81, 352] width 97 height 17
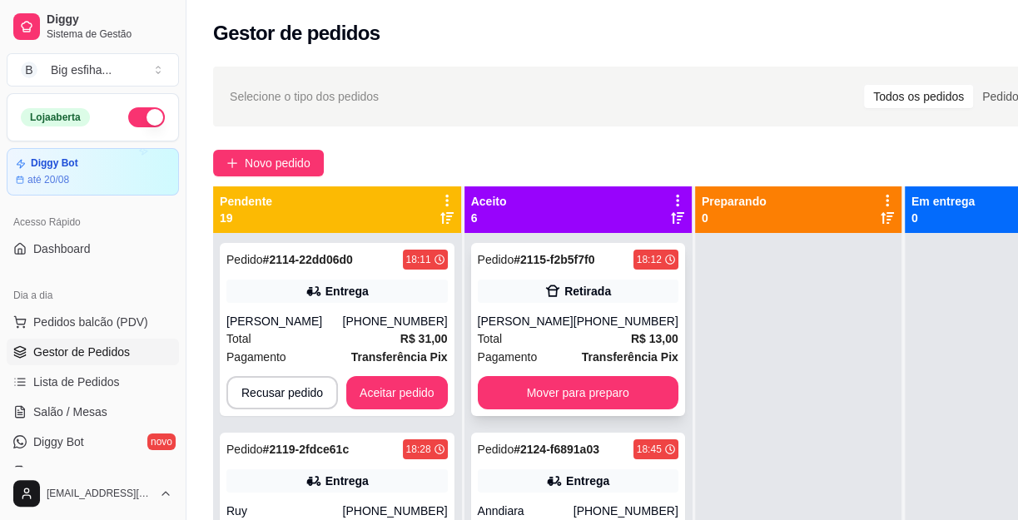
click at [598, 385] on div "Pedido # 2115-f2b5f7f0 18:12 Retirada [PERSON_NAME] [PHONE_NUMBER] Total R$ 13,…" at bounding box center [578, 329] width 214 height 173
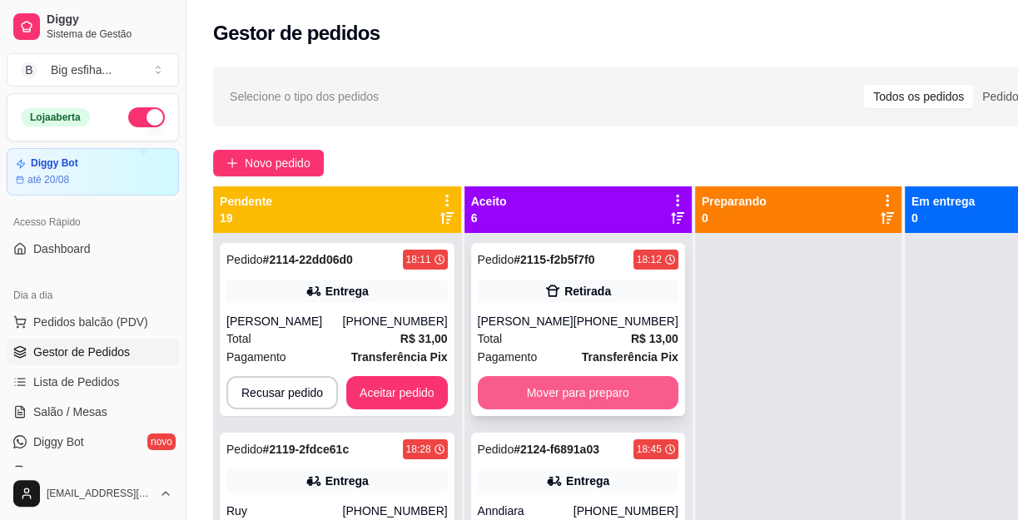
click at [573, 390] on button "Mover para preparo" at bounding box center [578, 392] width 201 height 33
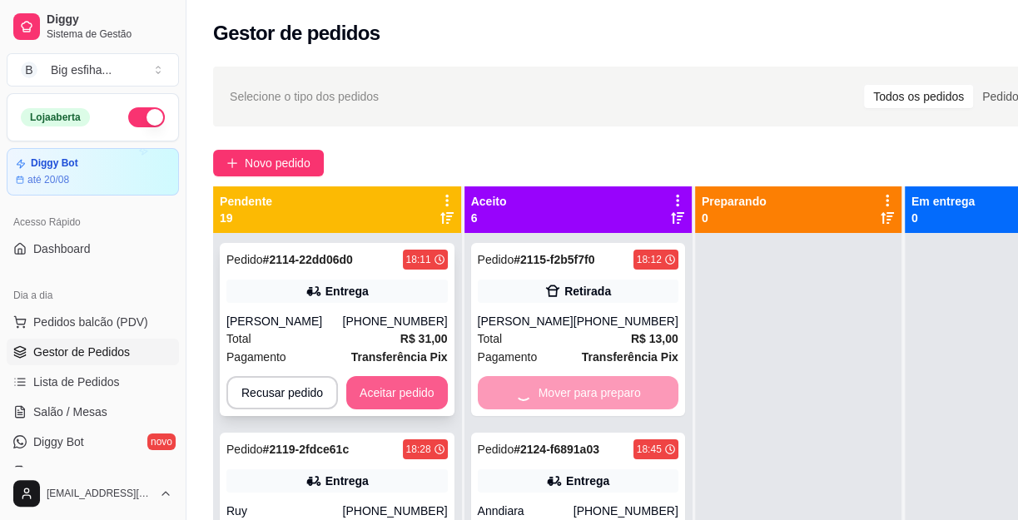
click at [418, 387] on button "Aceitar pedido" at bounding box center [397, 392] width 102 height 33
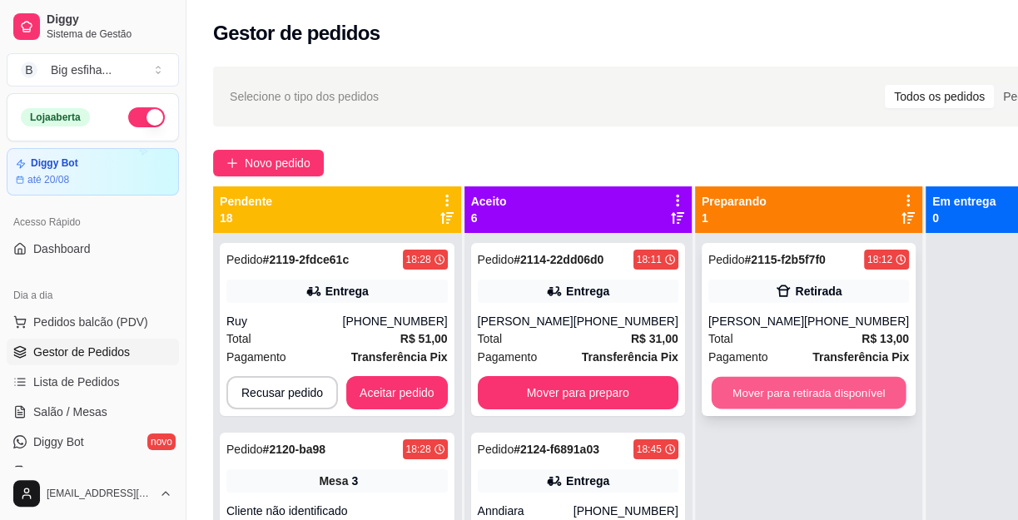
click at [773, 399] on button "Mover para retirada disponível" at bounding box center [808, 393] width 195 height 32
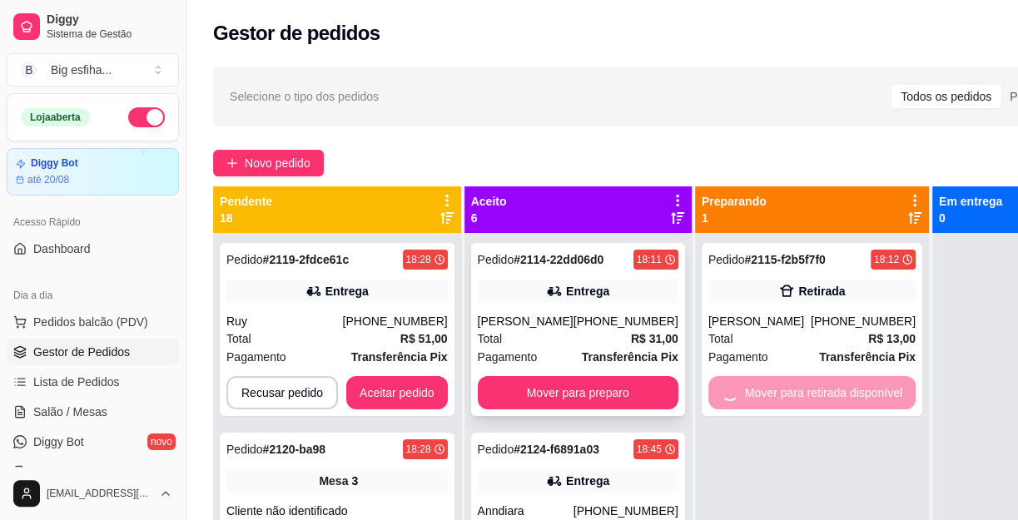
click at [599, 409] on button "Mover para preparo" at bounding box center [578, 392] width 201 height 33
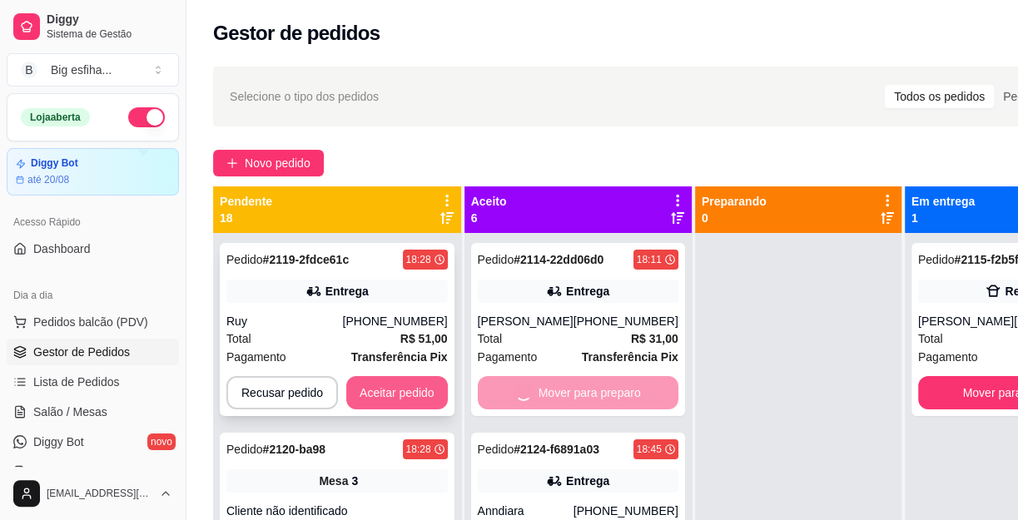
click at [410, 396] on button "Aceitar pedido" at bounding box center [397, 392] width 102 height 33
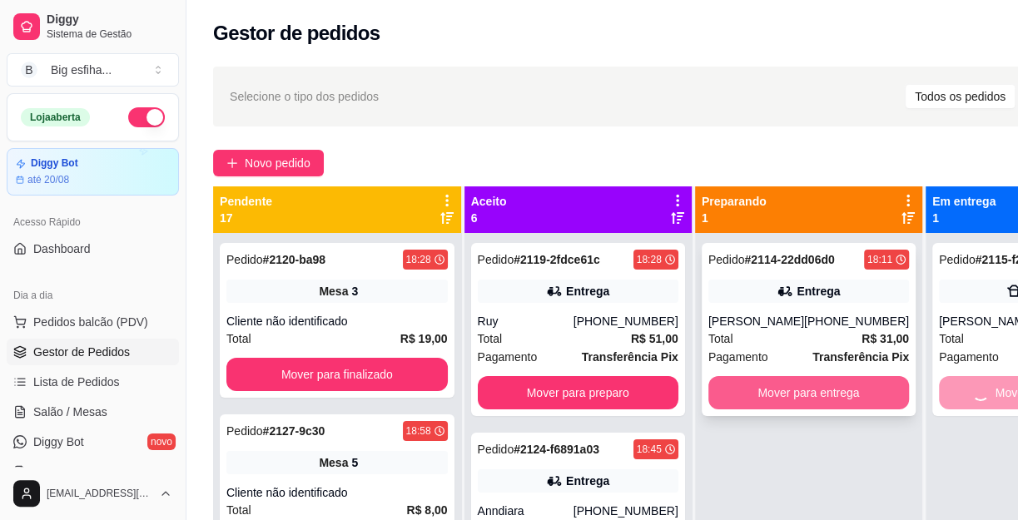
click at [771, 385] on button "Mover para entrega" at bounding box center [808, 392] width 201 height 33
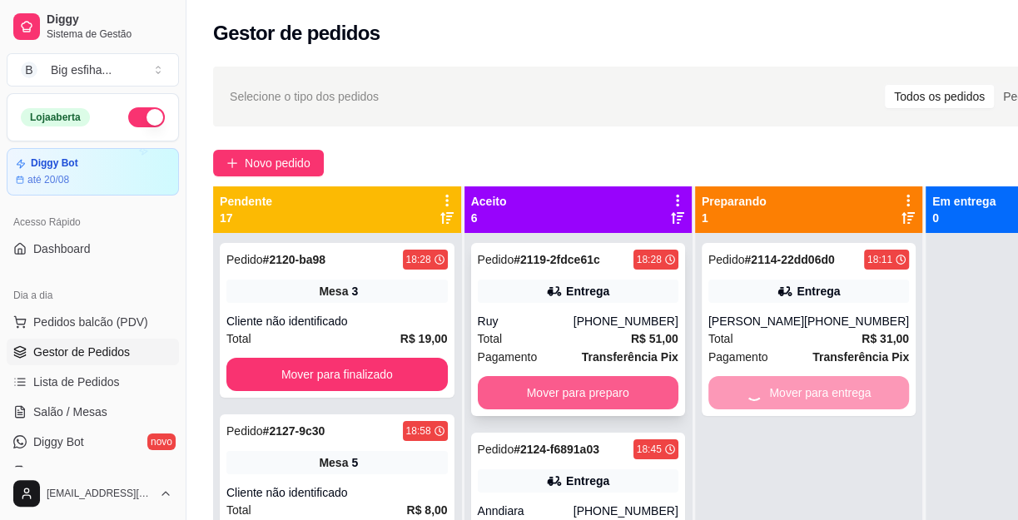
click at [565, 389] on button "Mover para preparo" at bounding box center [578, 392] width 201 height 33
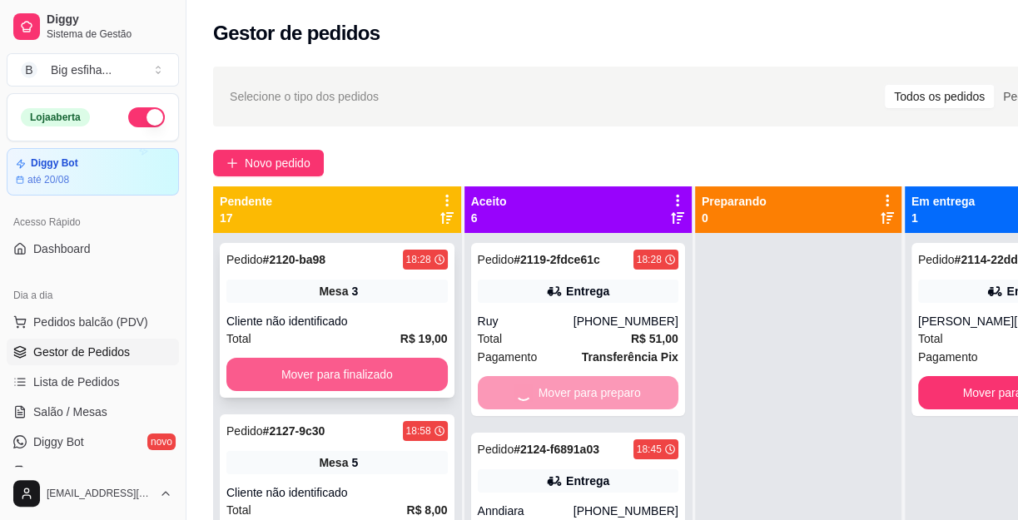
click at [317, 372] on button "Mover para finalizado" at bounding box center [336, 374] width 221 height 33
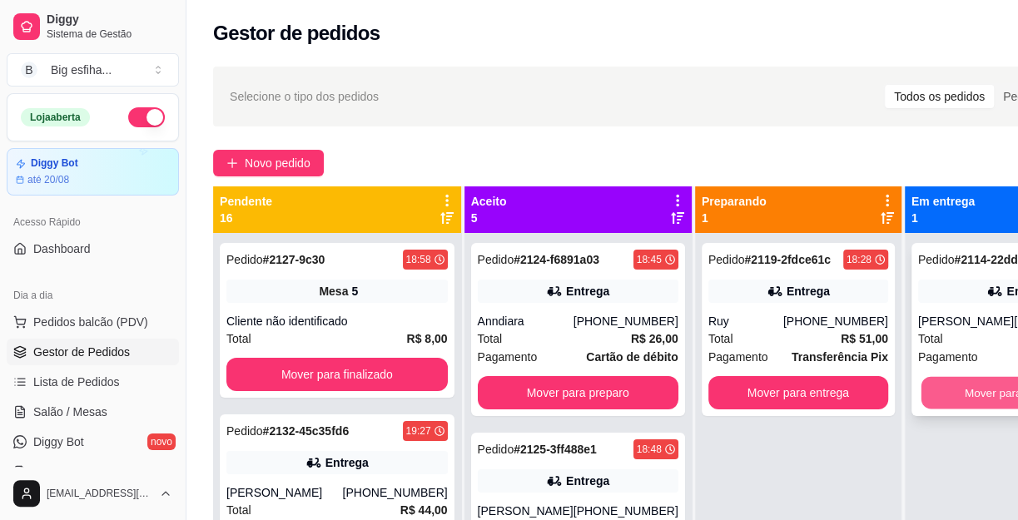
click at [924, 387] on button "Mover para finalizado" at bounding box center [1017, 393] width 195 height 32
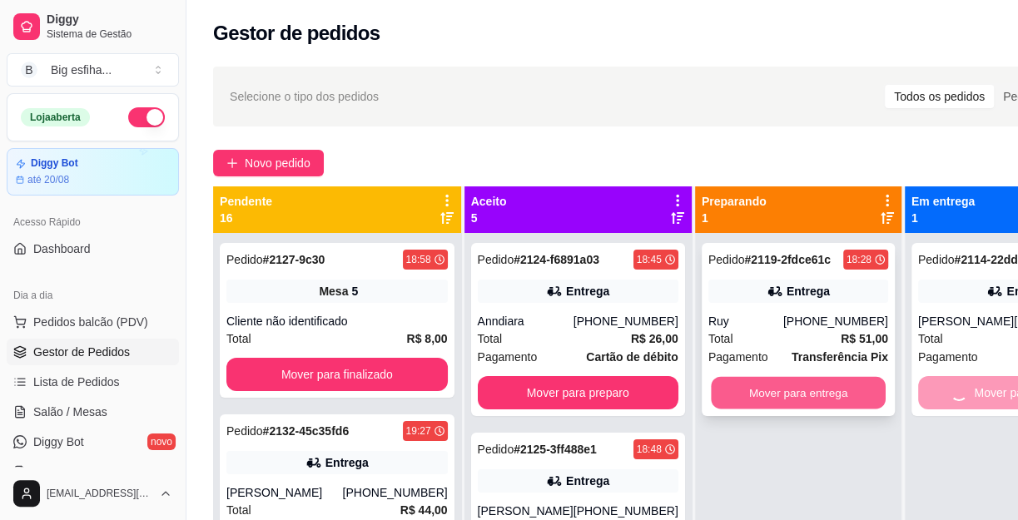
click at [761, 387] on button "Mover para entrega" at bounding box center [798, 393] width 175 height 32
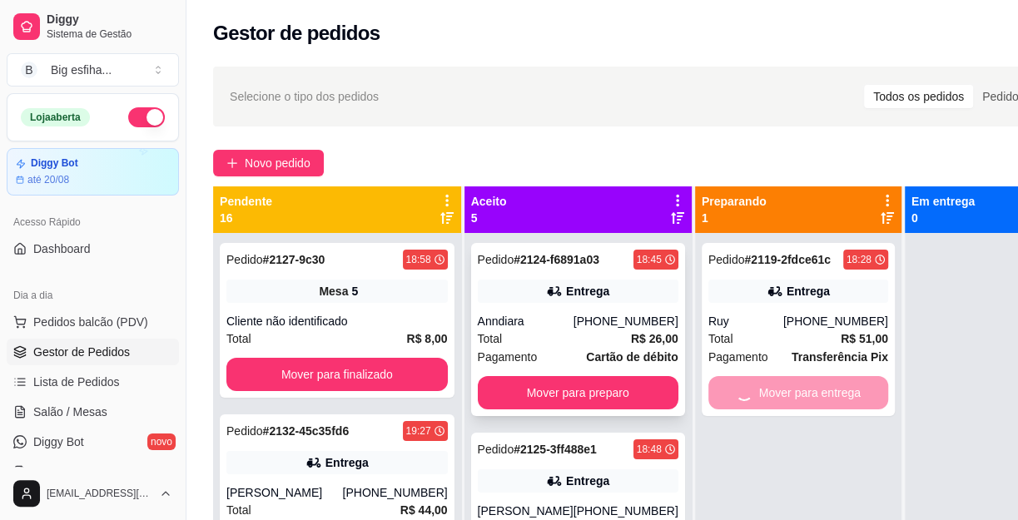
click at [544, 362] on div "Pagamento Cartão de débito" at bounding box center [578, 357] width 201 height 18
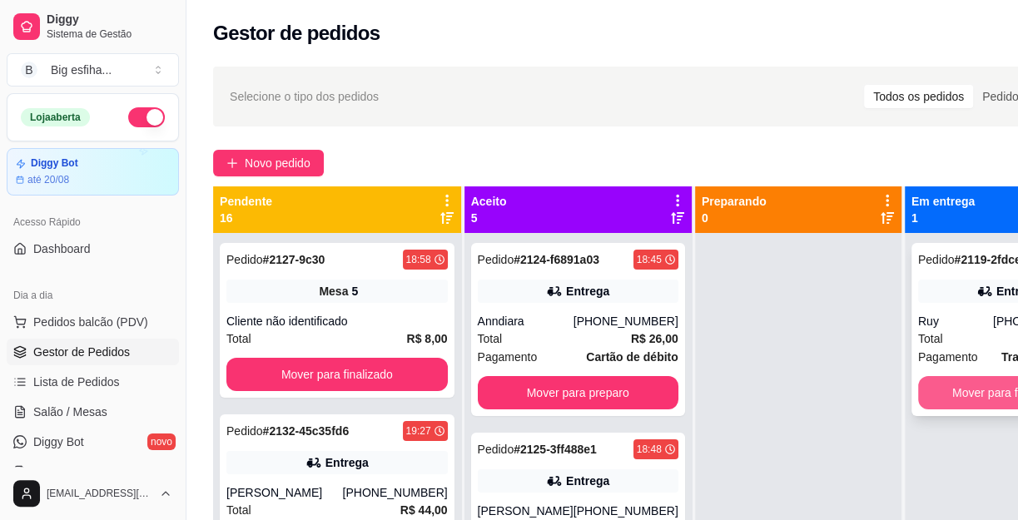
click at [957, 381] on button "Mover para finalizado" at bounding box center [1008, 392] width 180 height 33
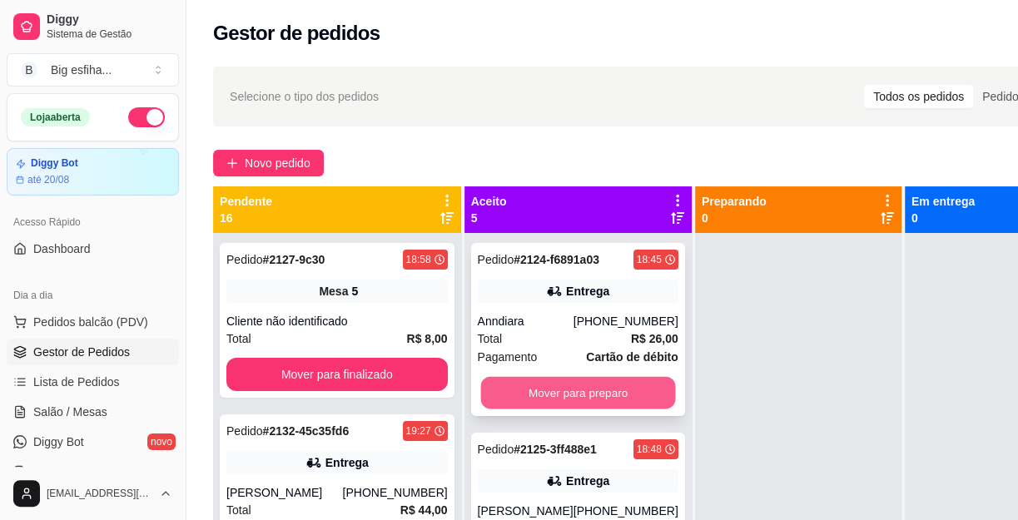
click at [584, 385] on button "Mover para preparo" at bounding box center [577, 393] width 195 height 32
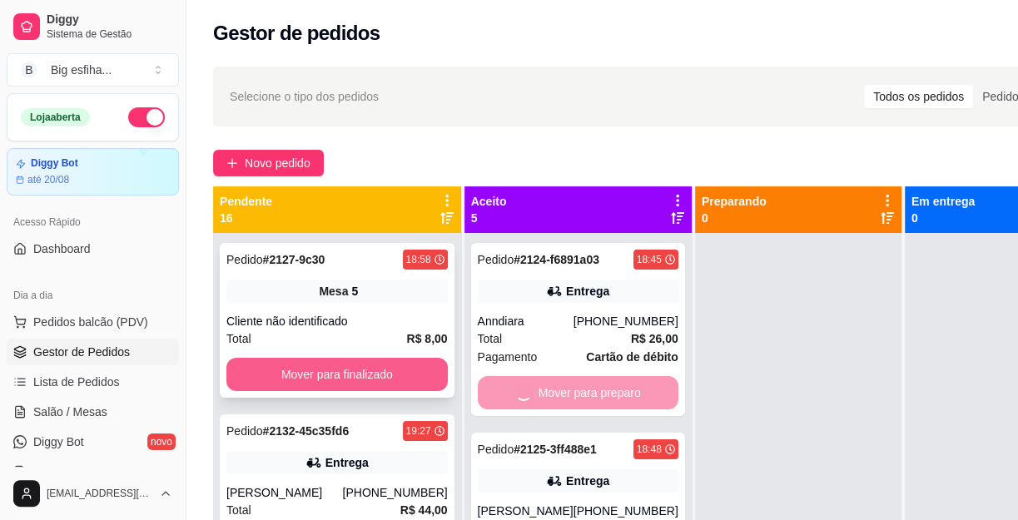
click at [364, 380] on button "Mover para finalizado" at bounding box center [336, 374] width 221 height 33
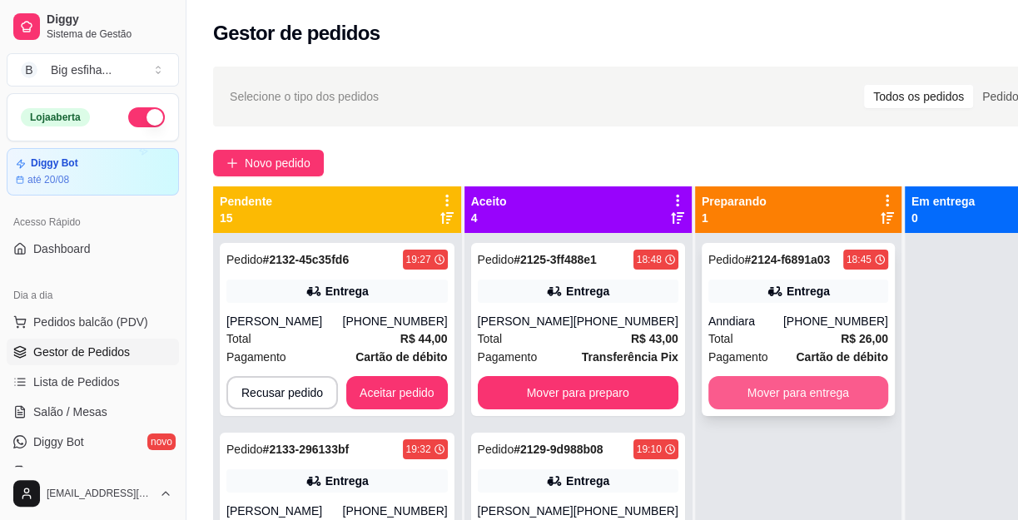
click at [733, 399] on button "Mover para entrega" at bounding box center [798, 392] width 180 height 33
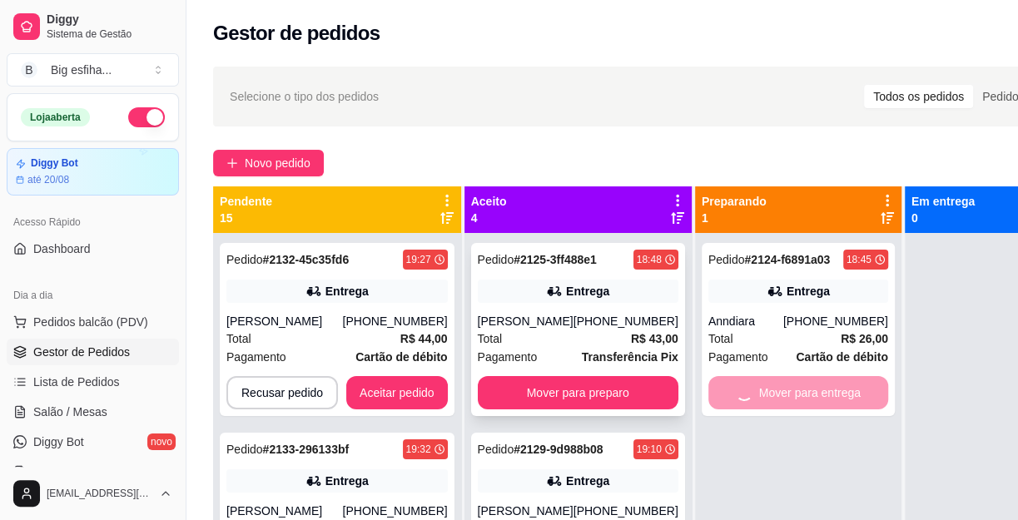
click at [627, 405] on button "Mover para preparo" at bounding box center [578, 392] width 201 height 33
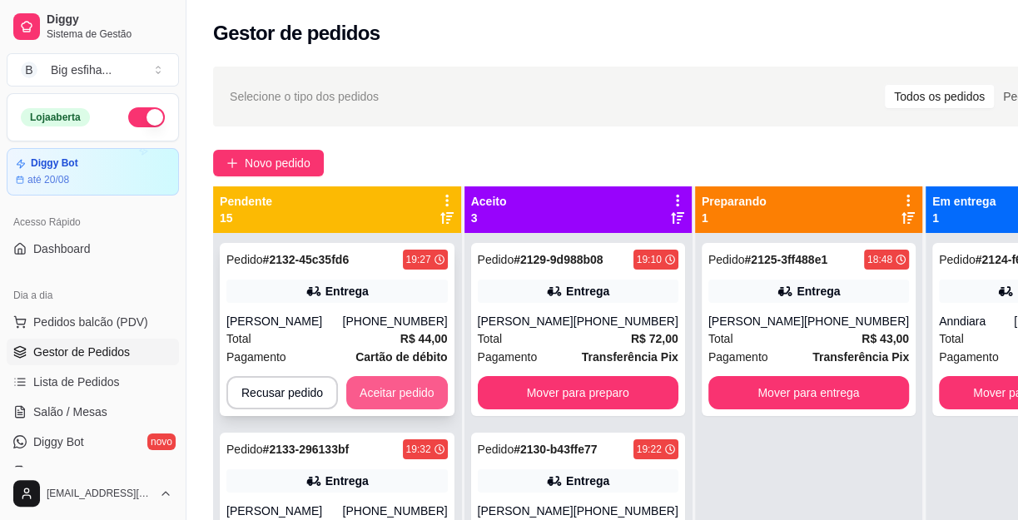
click at [361, 404] on button "Aceitar pedido" at bounding box center [397, 392] width 102 height 33
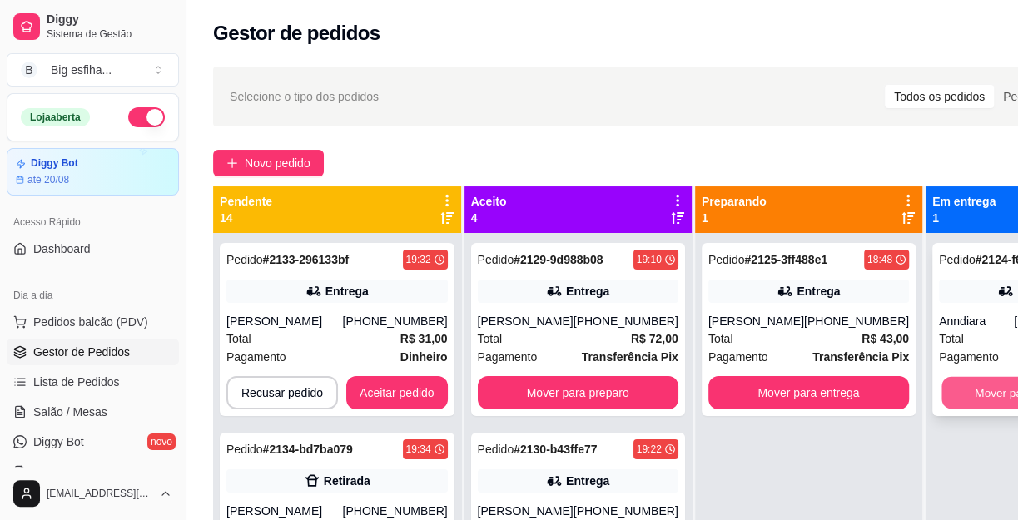
click at [969, 382] on button "Mover para finalizado" at bounding box center [1028, 393] width 175 height 32
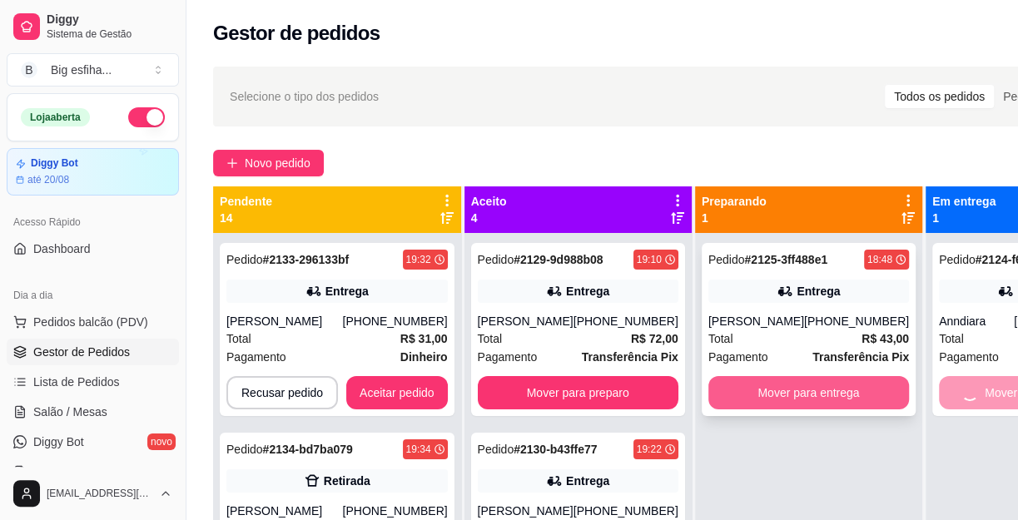
click at [751, 398] on button "Mover para entrega" at bounding box center [808, 392] width 201 height 33
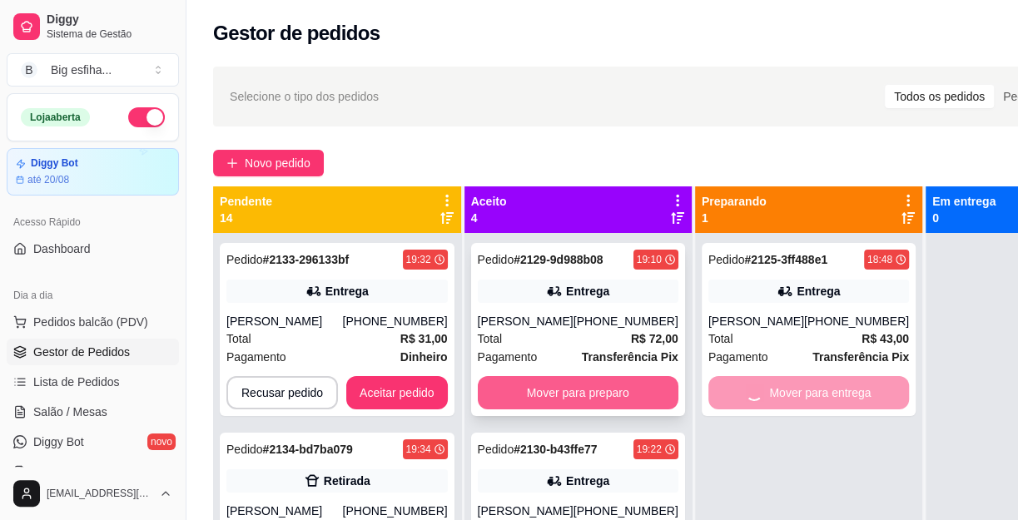
click at [522, 399] on button "Mover para preparo" at bounding box center [578, 392] width 201 height 33
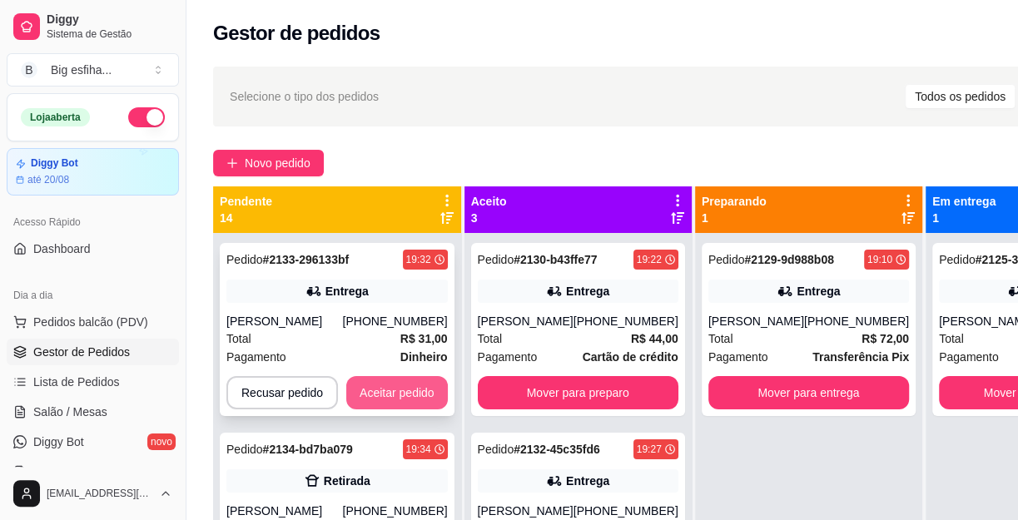
click at [369, 396] on button "Aceitar pedido" at bounding box center [397, 392] width 102 height 33
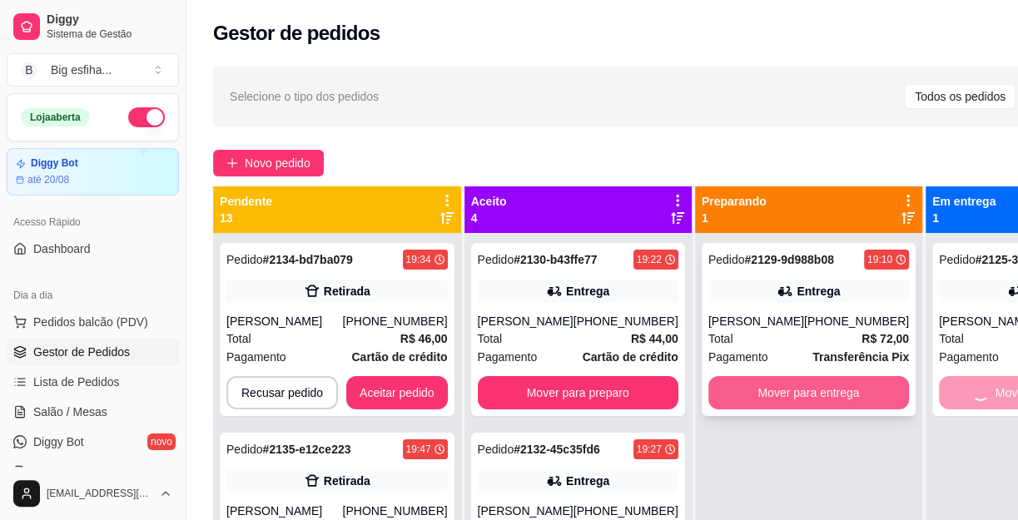
click at [751, 403] on button "Mover para entrega" at bounding box center [808, 392] width 201 height 33
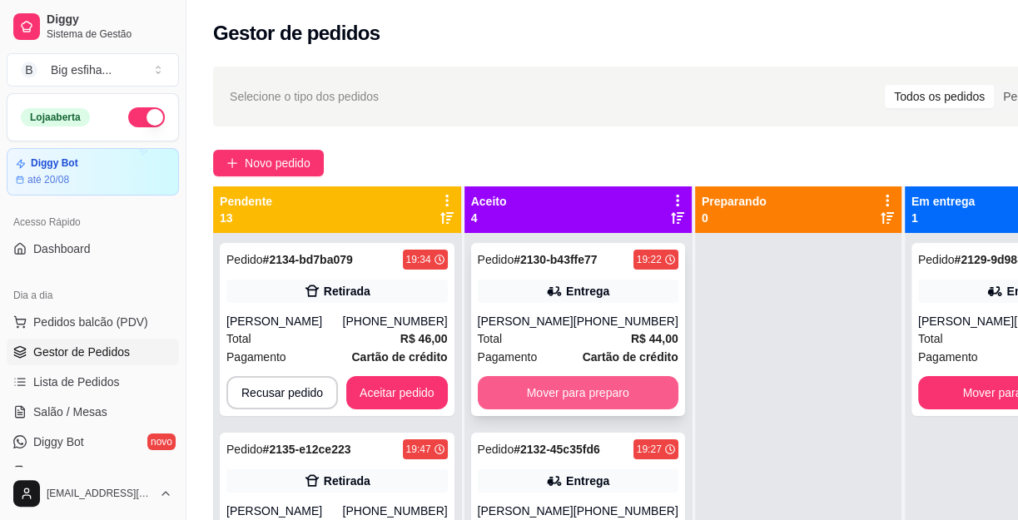
click at [583, 389] on button "Mover para preparo" at bounding box center [578, 392] width 201 height 33
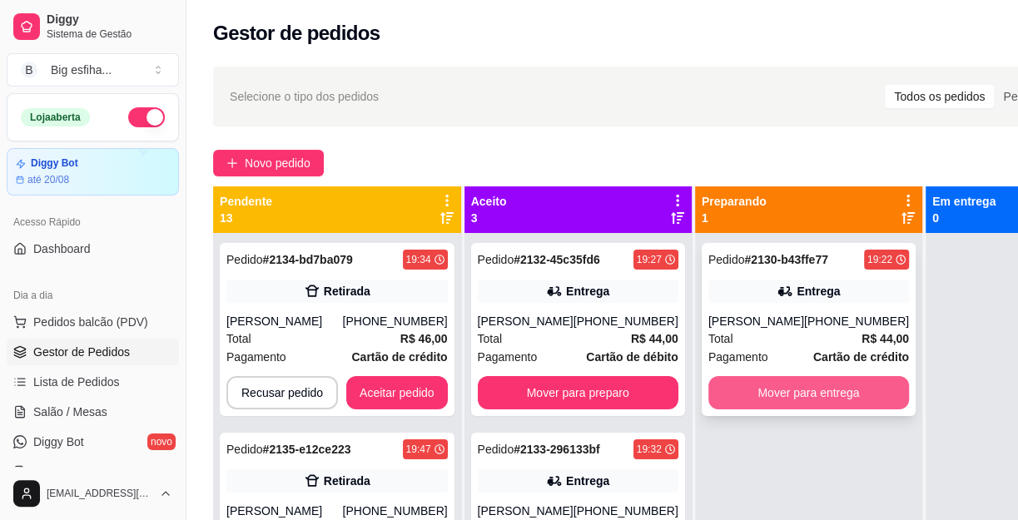
click at [822, 397] on button "Mover para entrega" at bounding box center [808, 392] width 201 height 33
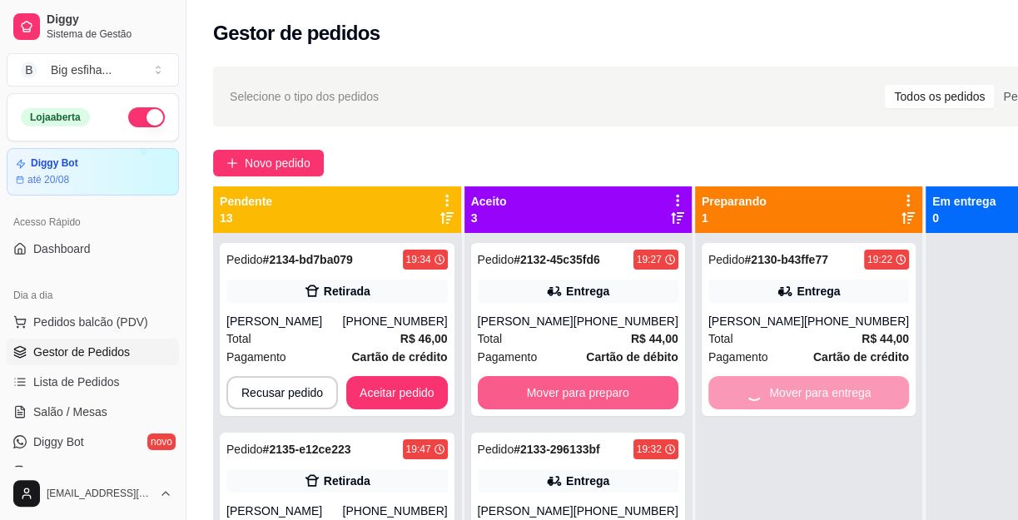
click at [606, 407] on button "Mover para preparo" at bounding box center [578, 392] width 201 height 33
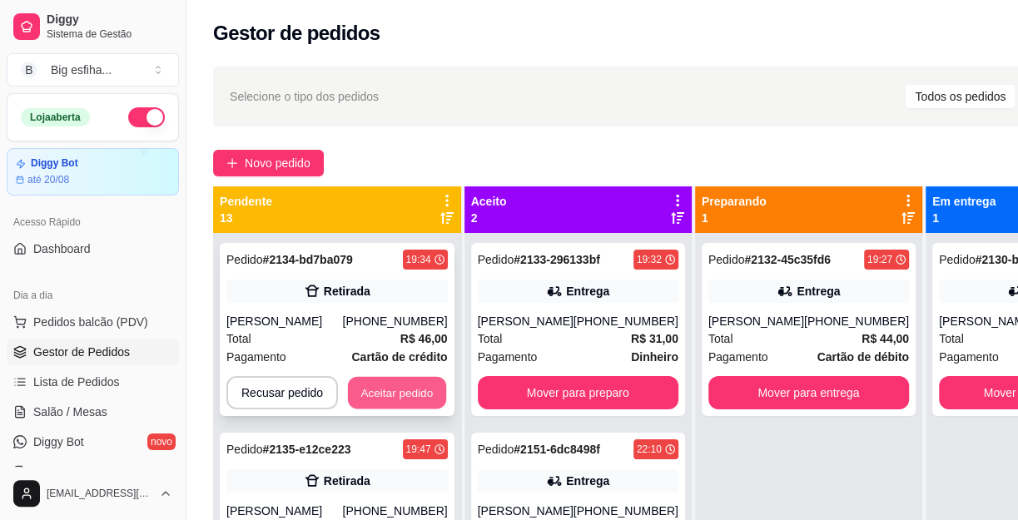
click at [364, 399] on button "Aceitar pedido" at bounding box center [397, 393] width 98 height 32
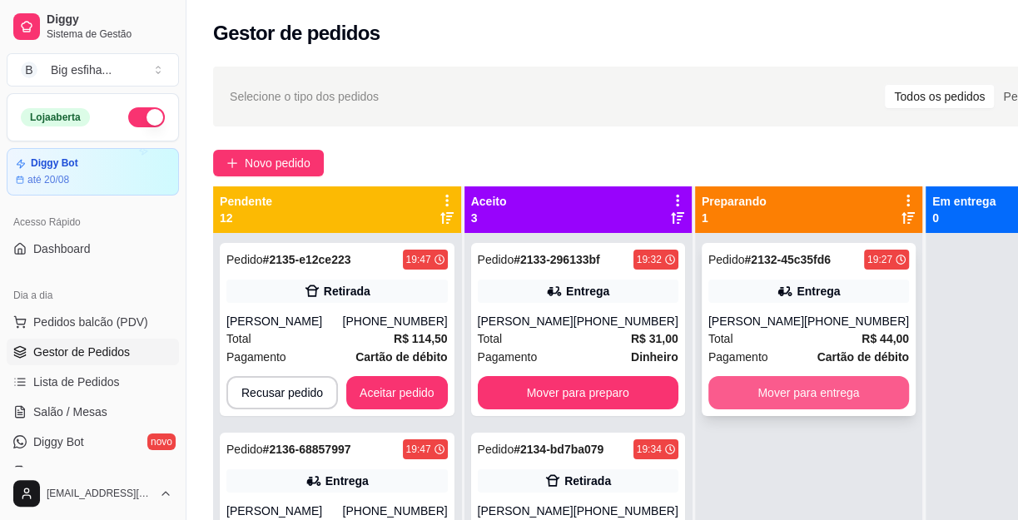
click at [809, 409] on button "Mover para entrega" at bounding box center [808, 392] width 201 height 33
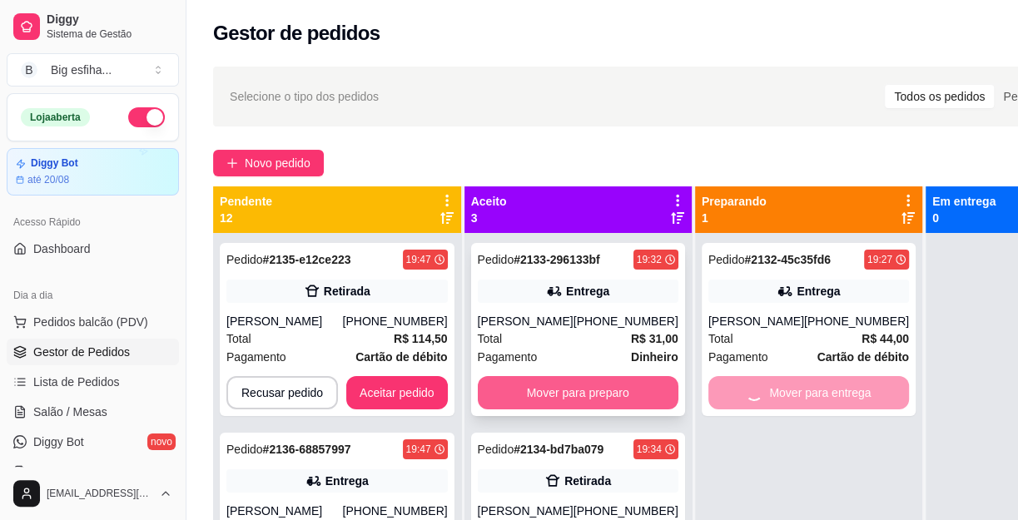
click at [537, 393] on button "Mover para preparo" at bounding box center [578, 392] width 201 height 33
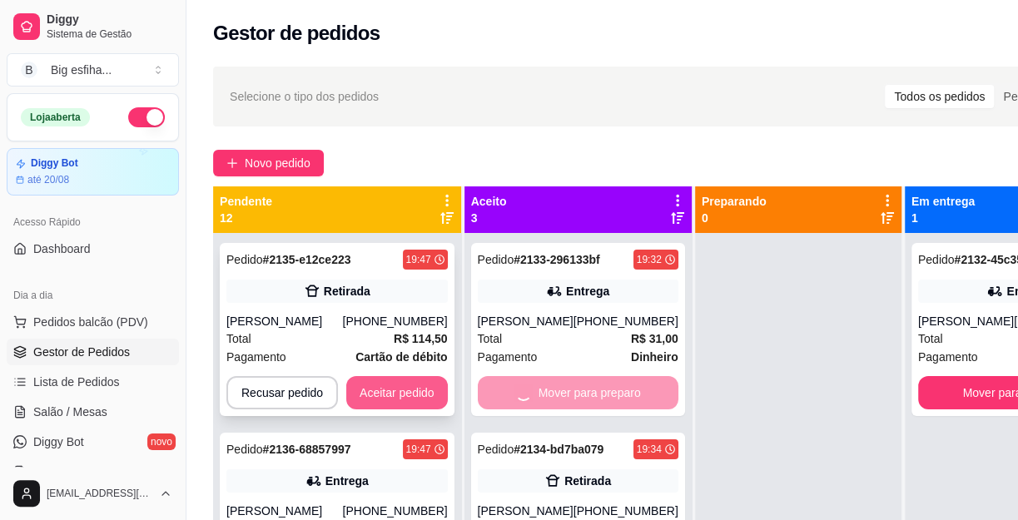
click at [402, 391] on button "Aceitar pedido" at bounding box center [397, 392] width 102 height 33
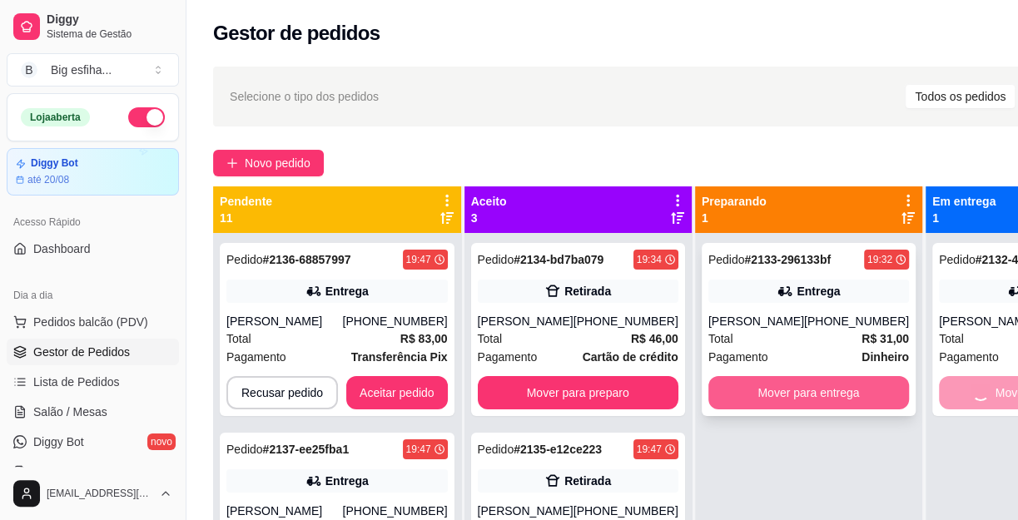
click at [770, 386] on button "Mover para entrega" at bounding box center [808, 392] width 201 height 33
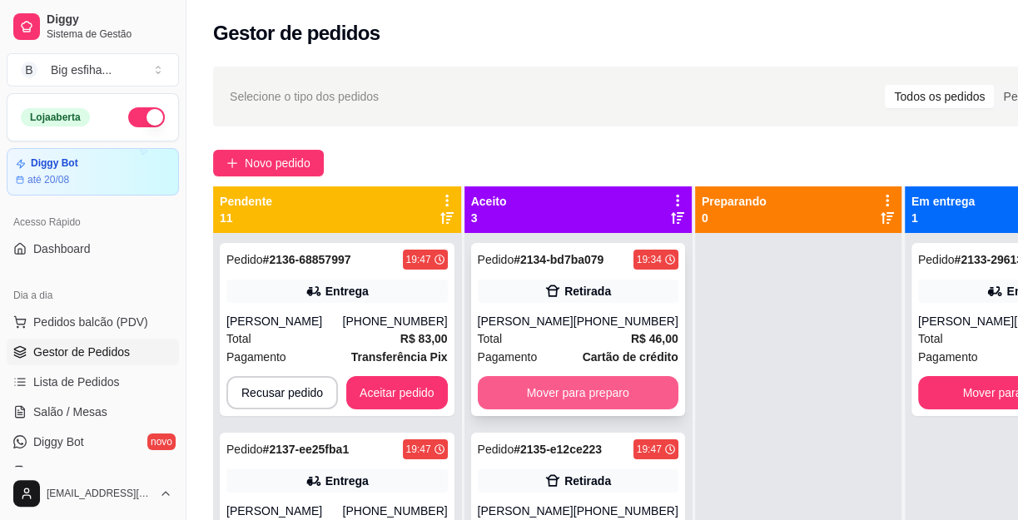
click at [522, 409] on button "Mover para preparo" at bounding box center [578, 392] width 201 height 33
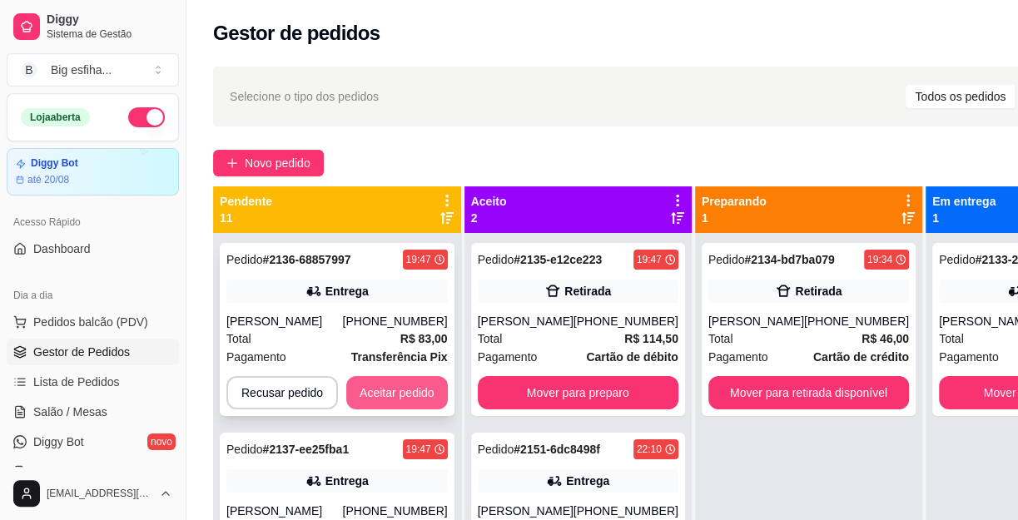
click at [389, 393] on button "Aceitar pedido" at bounding box center [397, 392] width 102 height 33
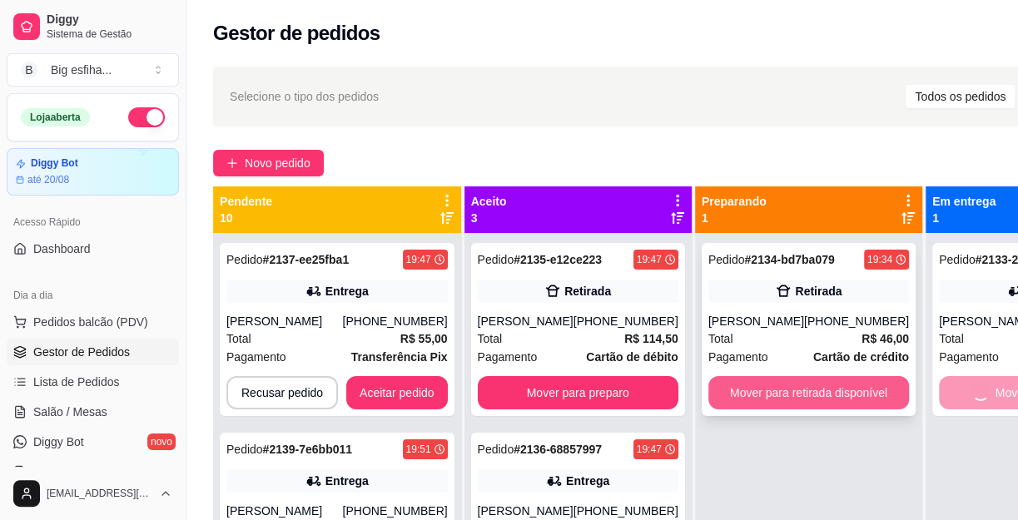
click at [729, 389] on button "Mover para retirada disponível" at bounding box center [808, 392] width 201 height 33
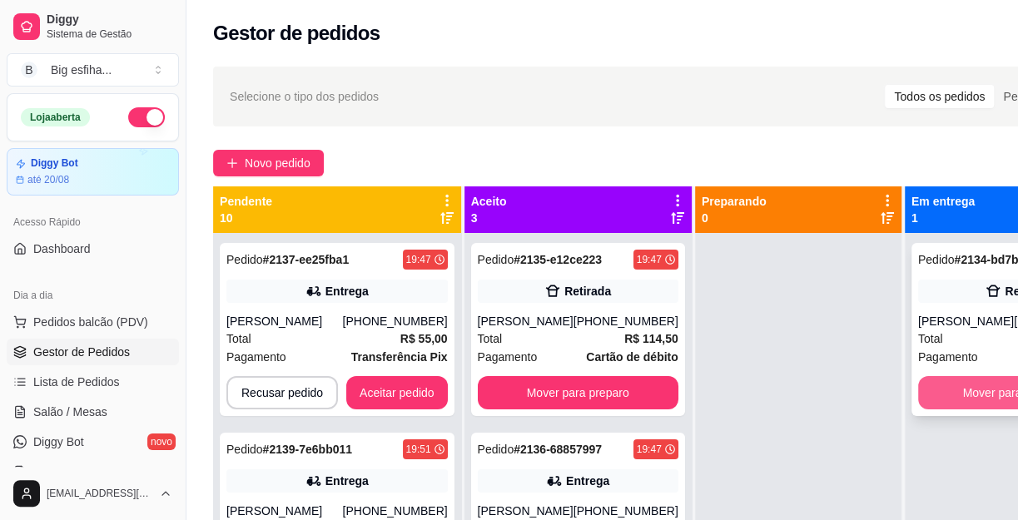
click at [947, 385] on button "Mover para finalizado" at bounding box center [1018, 392] width 201 height 33
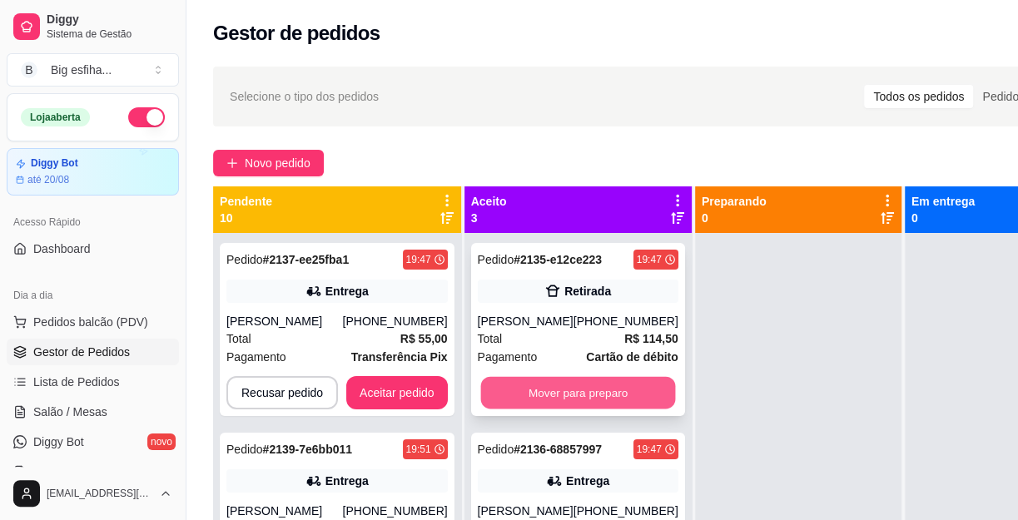
click at [621, 399] on button "Mover para preparo" at bounding box center [577, 393] width 195 height 32
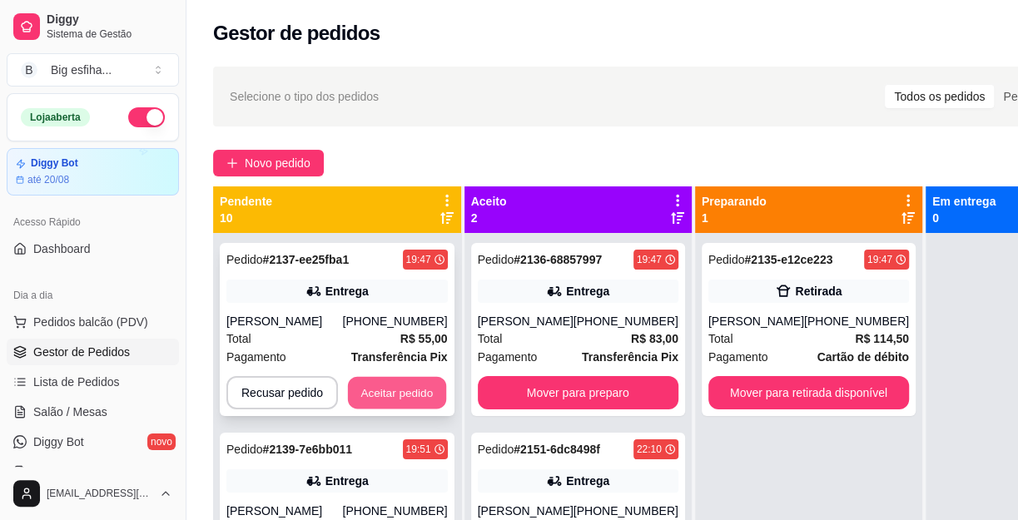
click at [354, 386] on button "Aceitar pedido" at bounding box center [397, 393] width 98 height 32
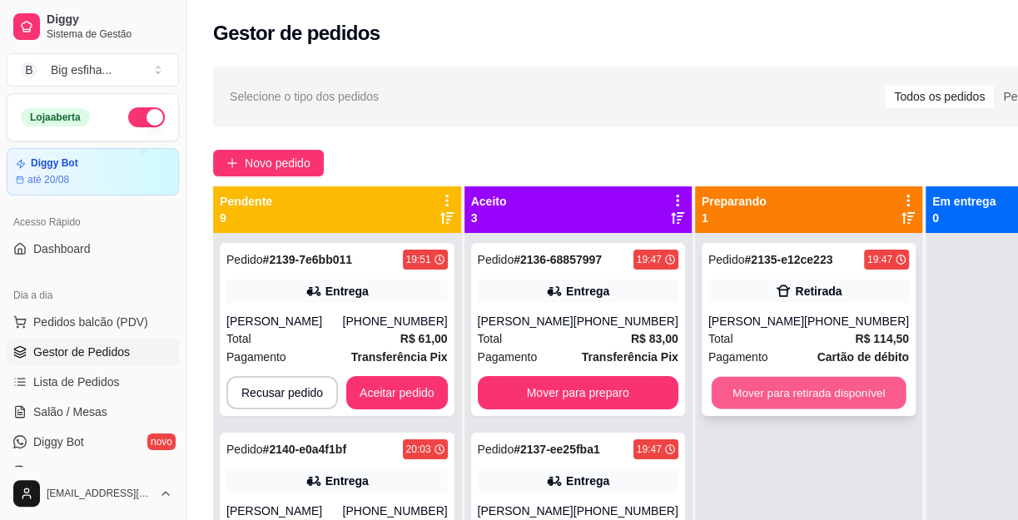
click at [755, 390] on button "Mover para retirada disponível" at bounding box center [808, 393] width 195 height 32
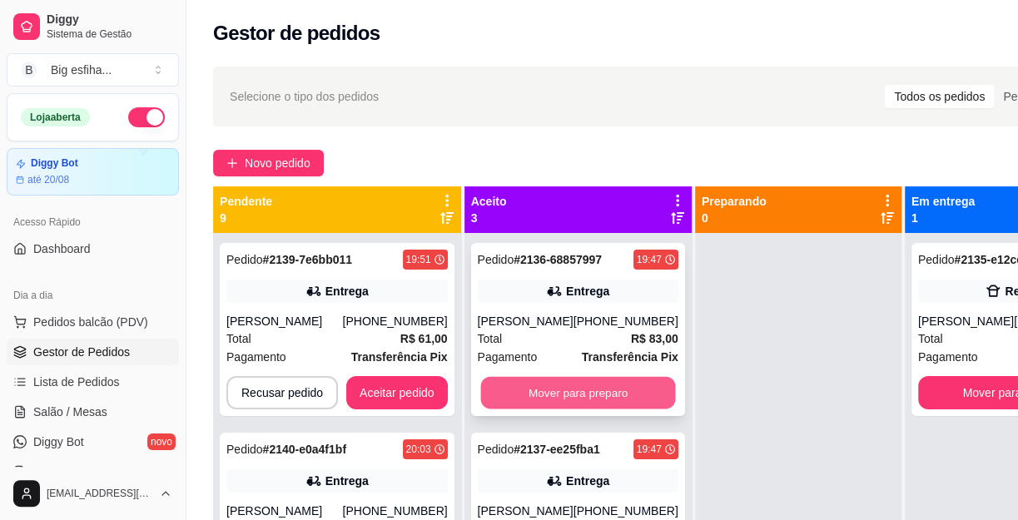
click at [591, 398] on button "Mover para preparo" at bounding box center [577, 393] width 195 height 32
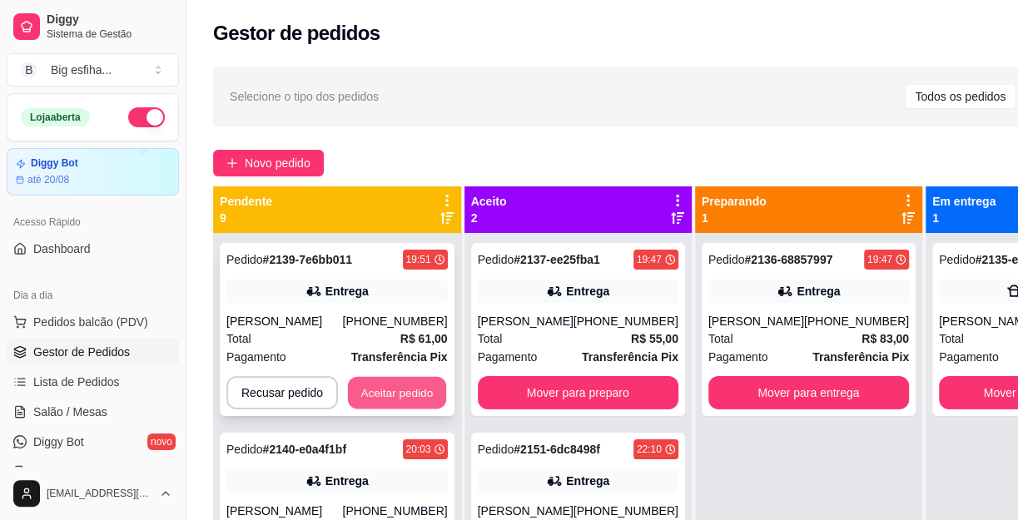
click at [409, 381] on button "Aceitar pedido" at bounding box center [397, 393] width 98 height 32
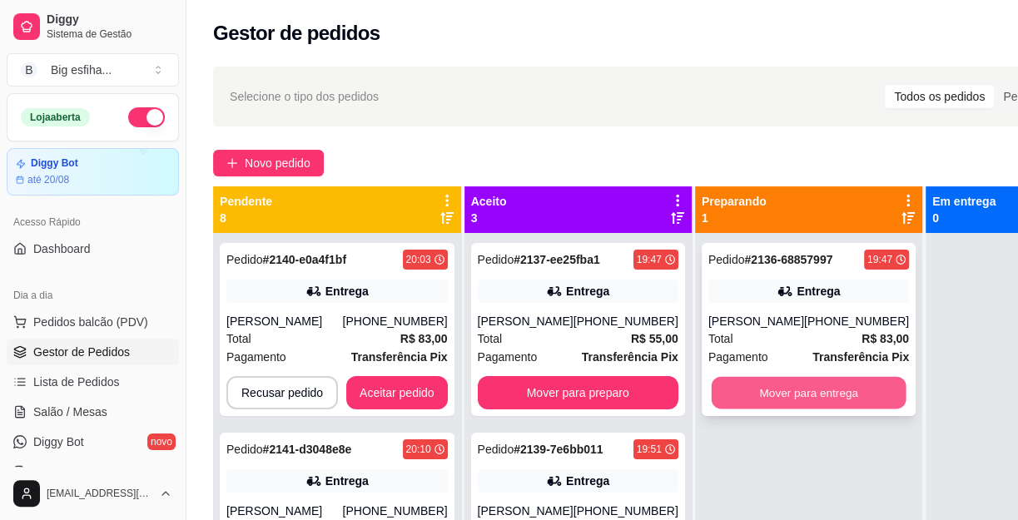
click at [801, 389] on button "Mover para entrega" at bounding box center [808, 393] width 195 height 32
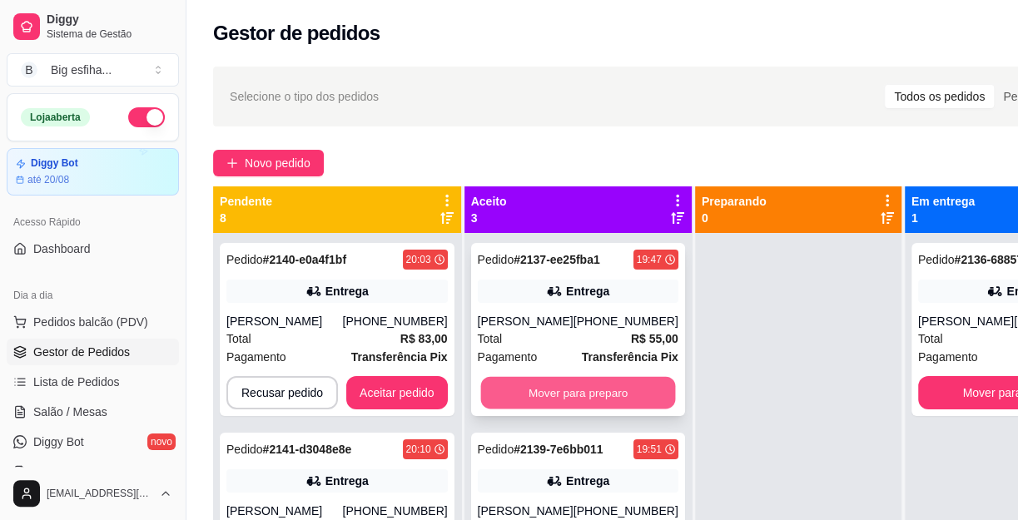
click at [601, 400] on button "Mover para preparo" at bounding box center [577, 393] width 195 height 32
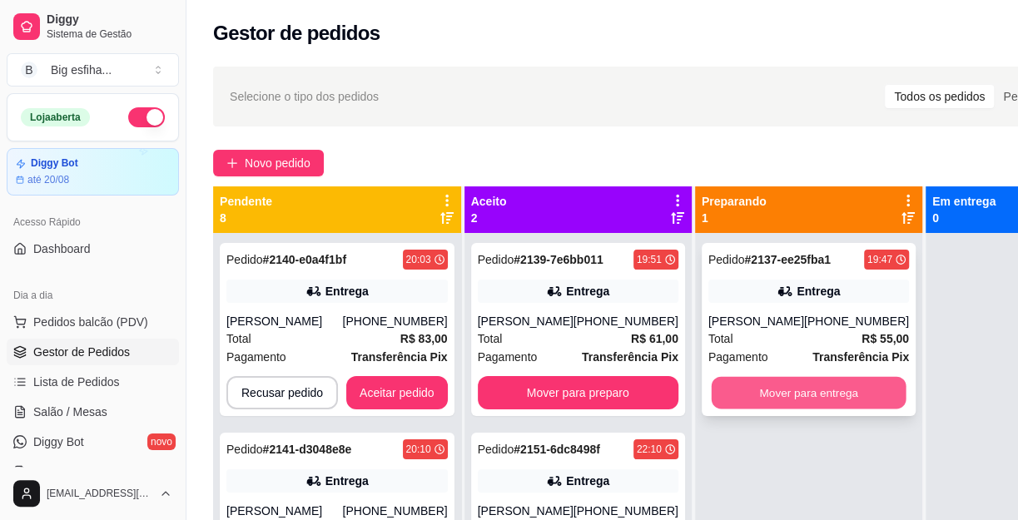
click at [748, 400] on button "Mover para entrega" at bounding box center [808, 393] width 195 height 32
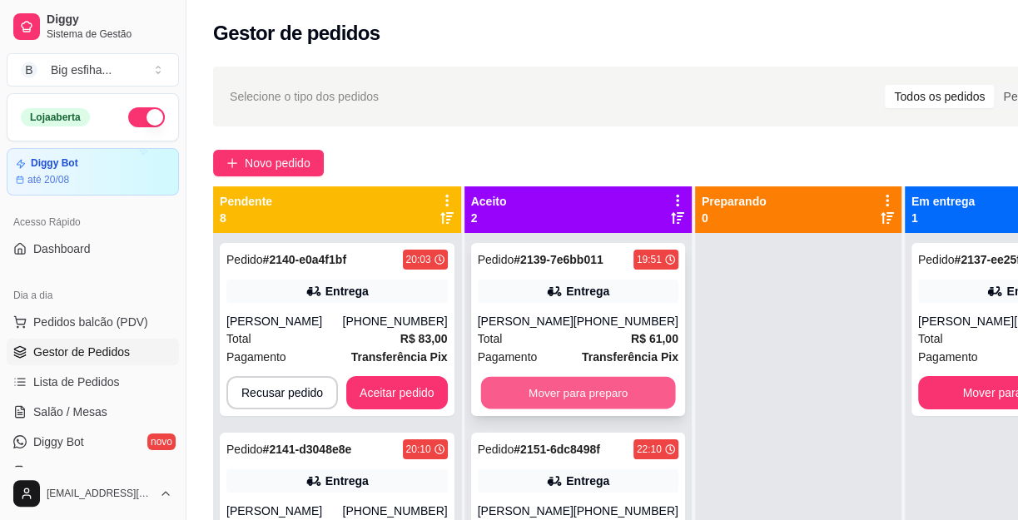
click at [579, 394] on button "Mover para preparo" at bounding box center [577, 393] width 195 height 32
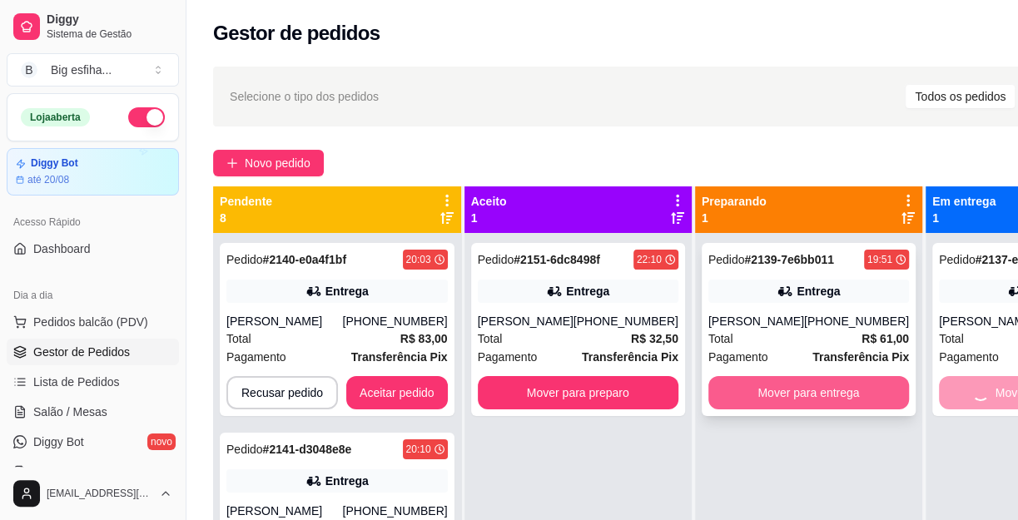
click at [818, 388] on button "Mover para entrega" at bounding box center [808, 392] width 201 height 33
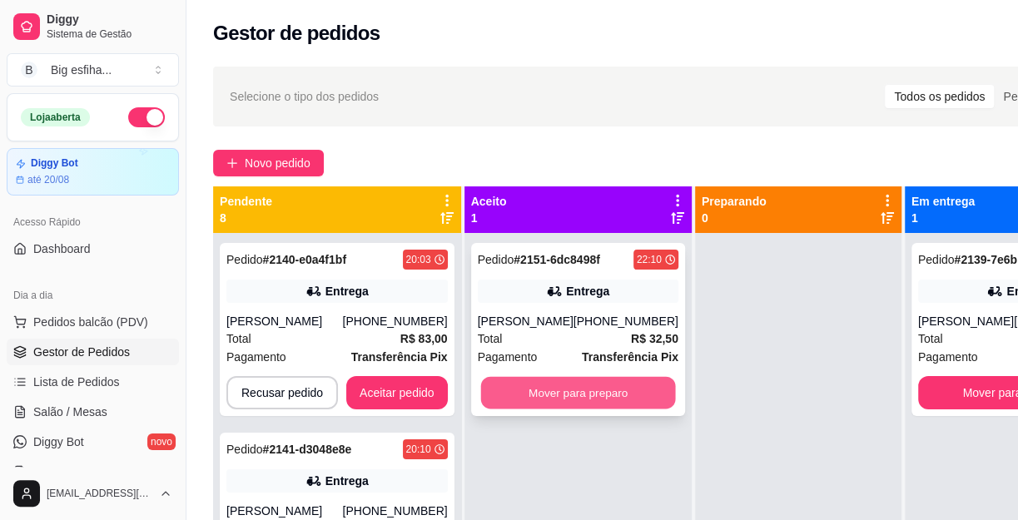
click at [598, 390] on button "Mover para preparo" at bounding box center [577, 393] width 195 height 32
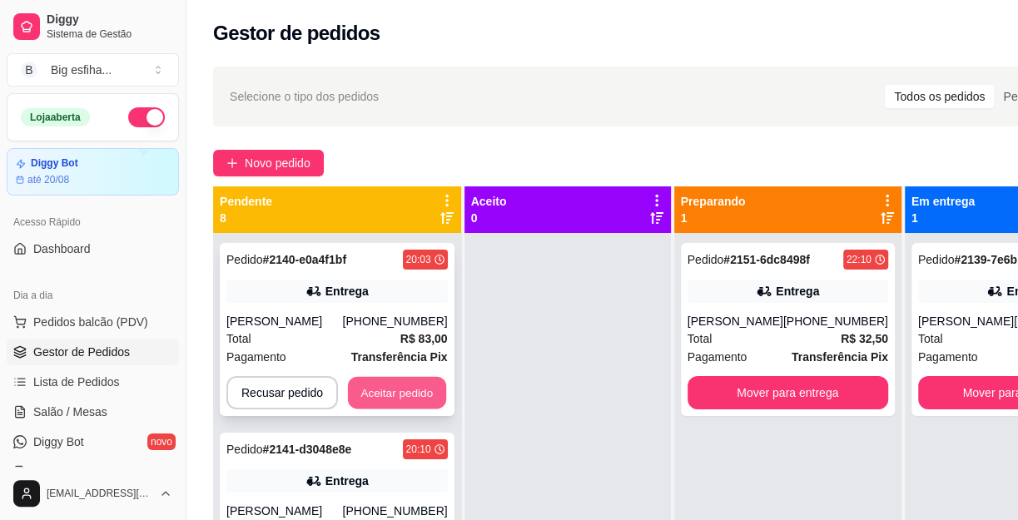
click at [386, 390] on button "Aceitar pedido" at bounding box center [397, 393] width 98 height 32
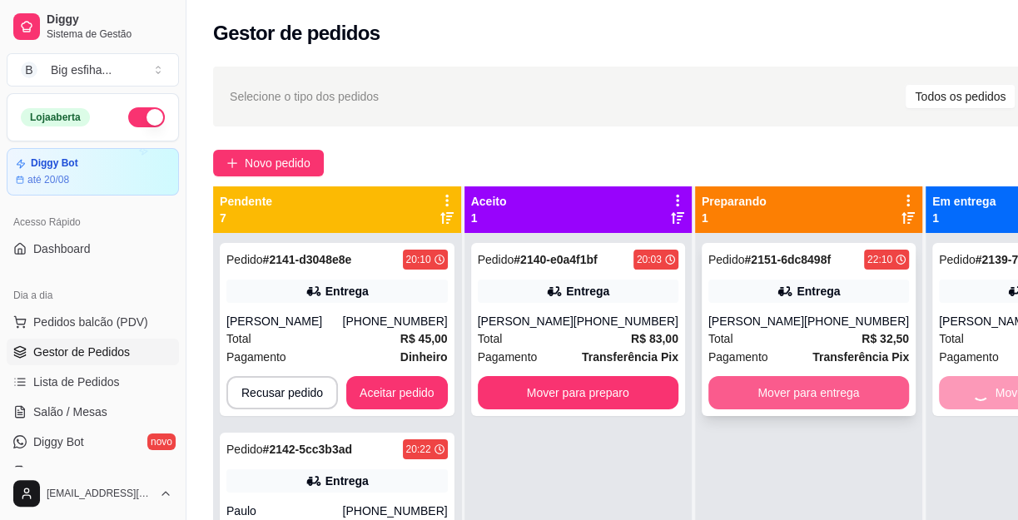
click at [769, 382] on button "Mover para entrega" at bounding box center [808, 392] width 201 height 33
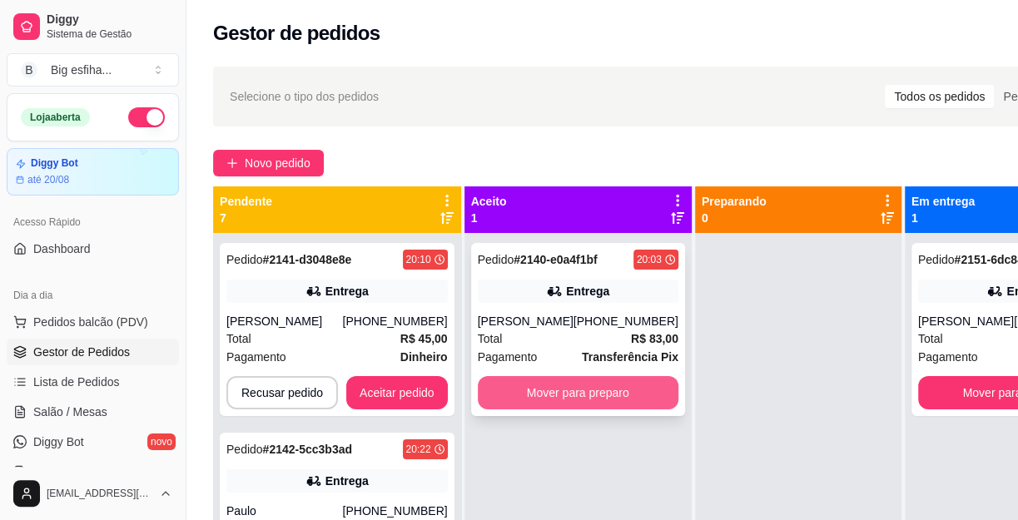
click at [638, 387] on button "Mover para preparo" at bounding box center [578, 392] width 201 height 33
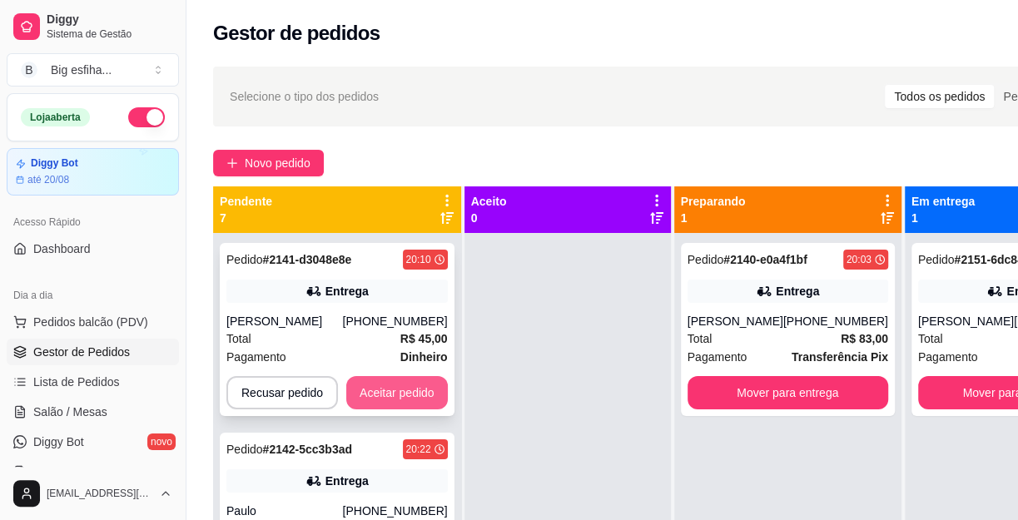
click at [415, 387] on button "Aceitar pedido" at bounding box center [397, 392] width 102 height 33
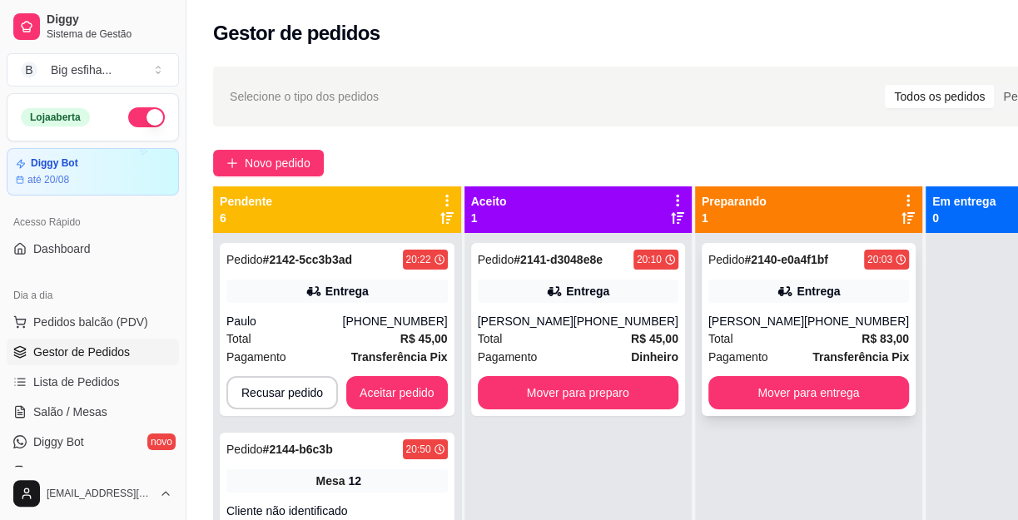
click at [727, 397] on button "Mover para entrega" at bounding box center [808, 392] width 201 height 33
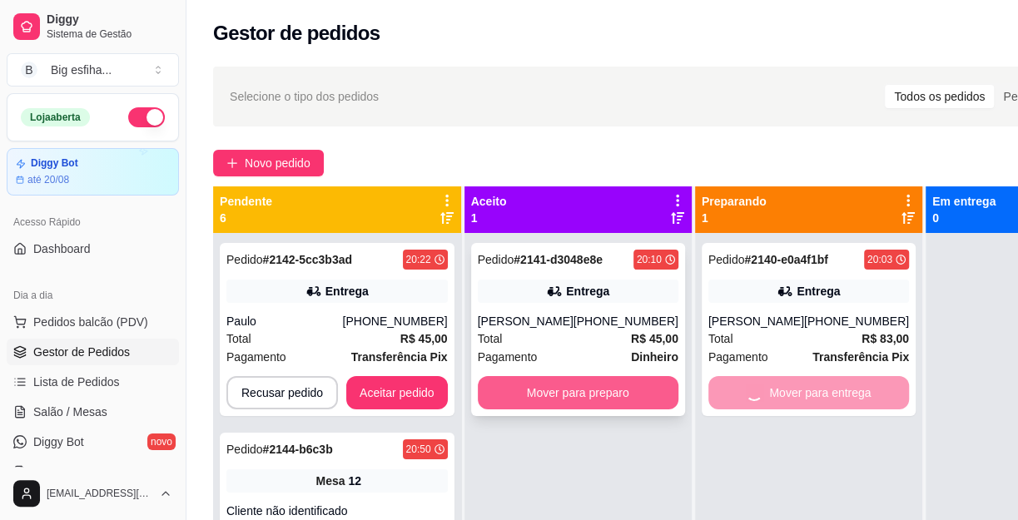
click at [568, 384] on button "Mover para preparo" at bounding box center [578, 392] width 201 height 33
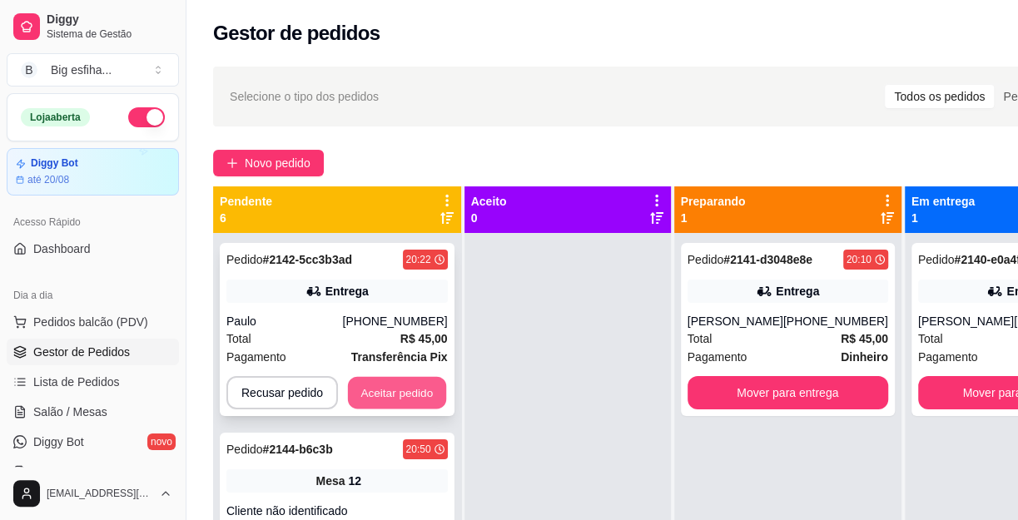
click at [359, 394] on button "Aceitar pedido" at bounding box center [397, 393] width 98 height 32
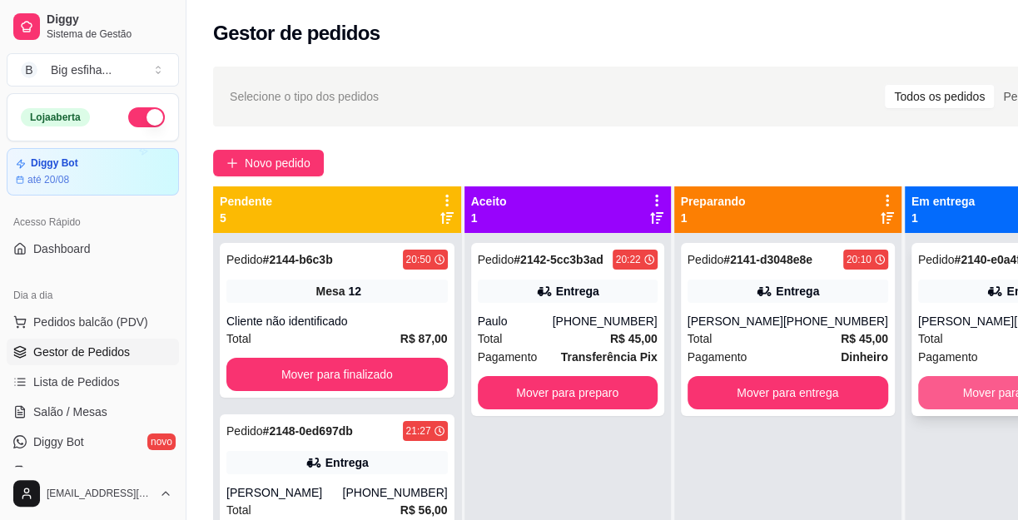
click at [930, 382] on button "Mover para finalizado" at bounding box center [1018, 392] width 201 height 33
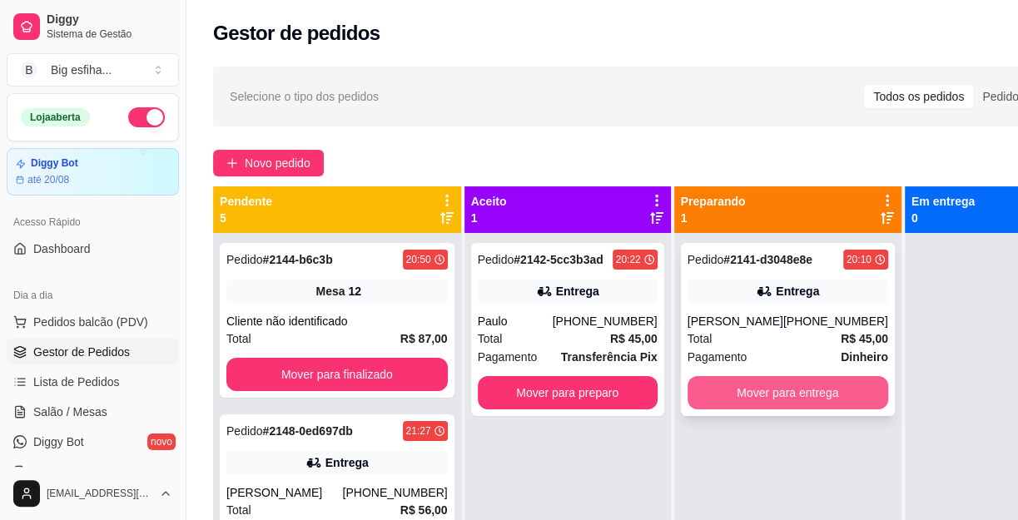
click at [790, 388] on button "Mover para entrega" at bounding box center [787, 392] width 201 height 33
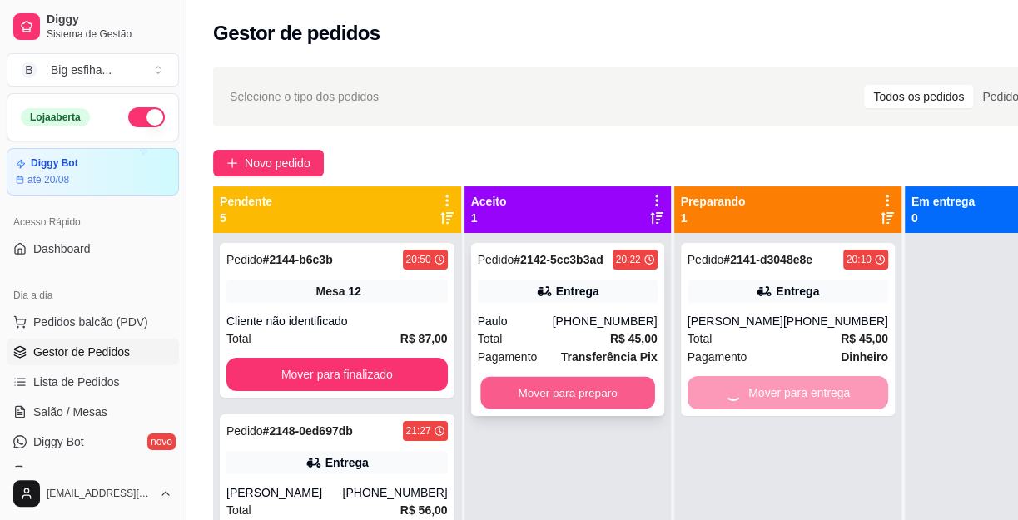
click at [583, 386] on button "Mover para preparo" at bounding box center [567, 393] width 175 height 32
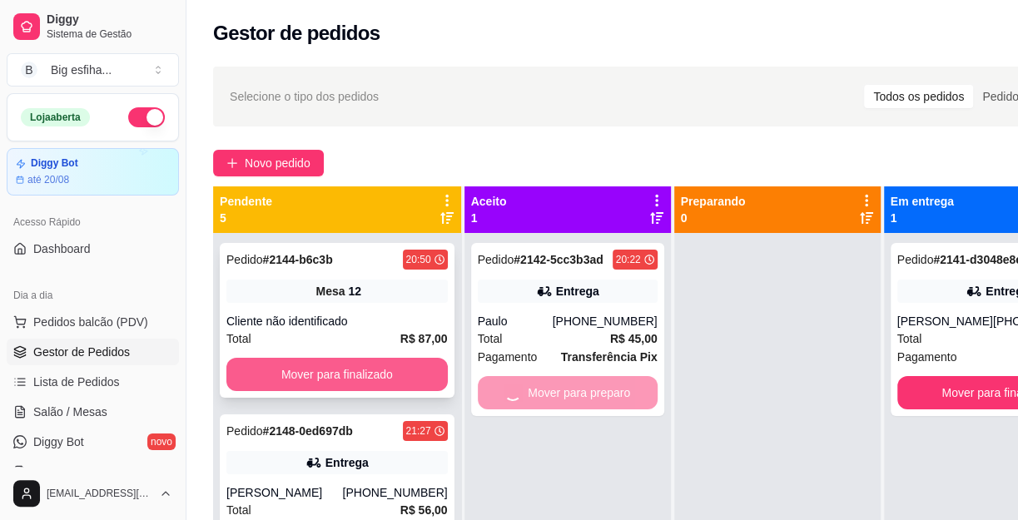
click at [321, 374] on button "Mover para finalizado" at bounding box center [336, 374] width 221 height 33
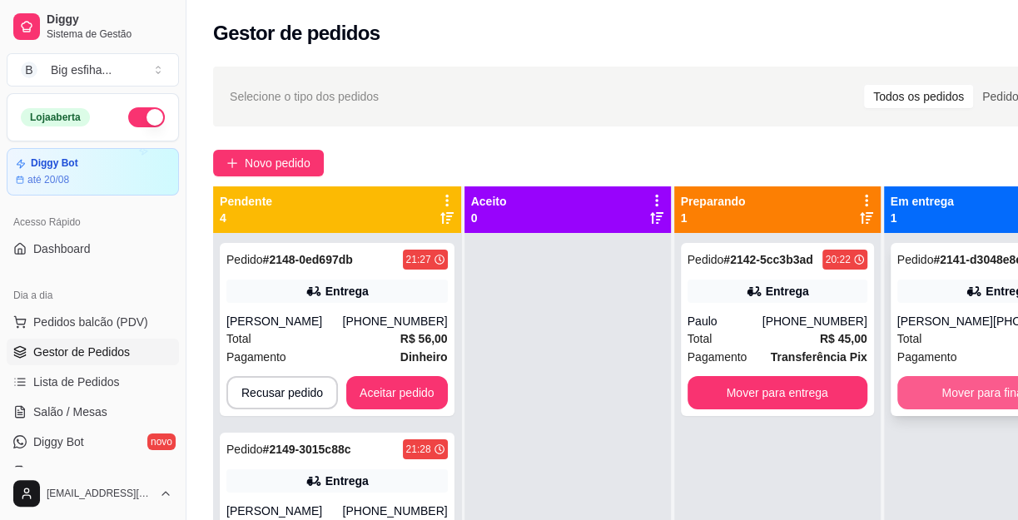
click at [948, 389] on button "Mover para finalizado" at bounding box center [997, 392] width 201 height 33
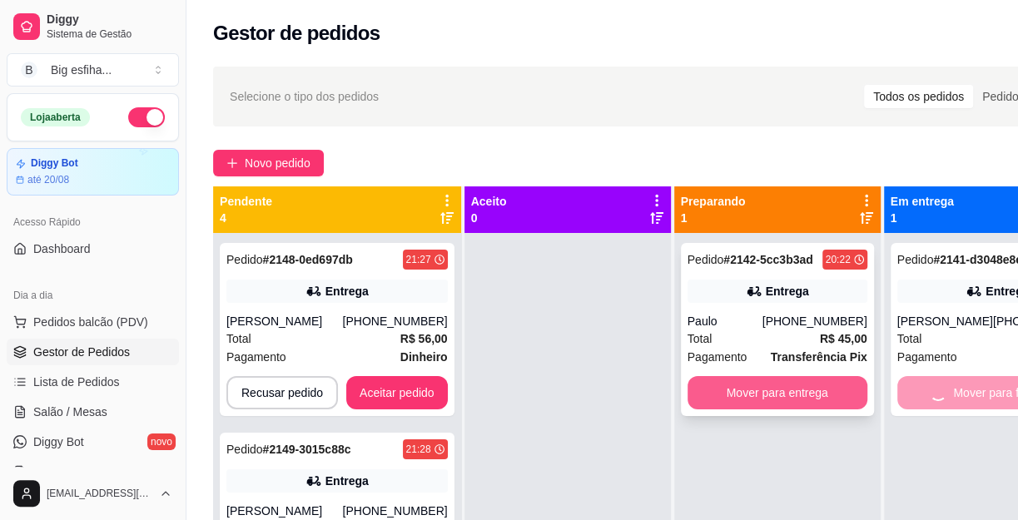
click at [827, 384] on button "Mover para entrega" at bounding box center [777, 392] width 180 height 33
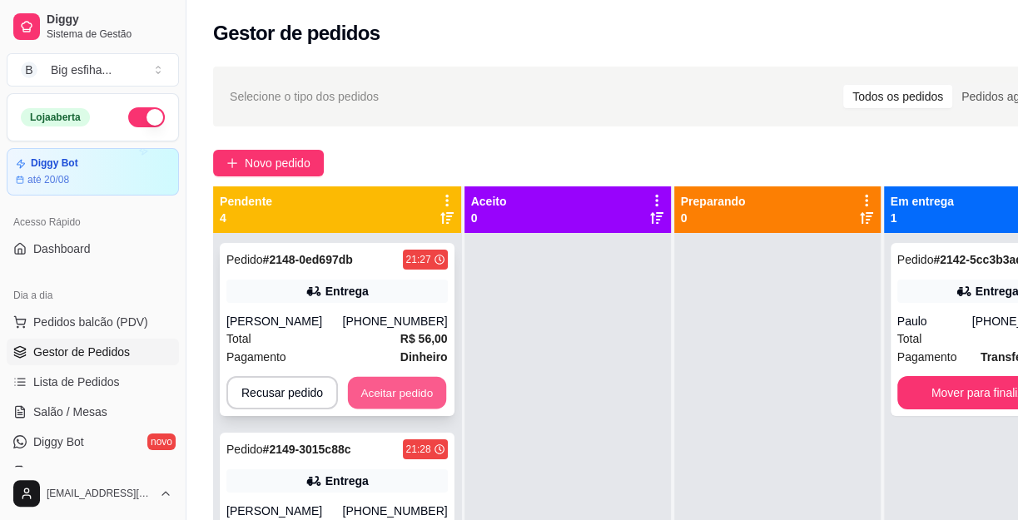
click at [382, 400] on button "Aceitar pedido" at bounding box center [397, 393] width 98 height 32
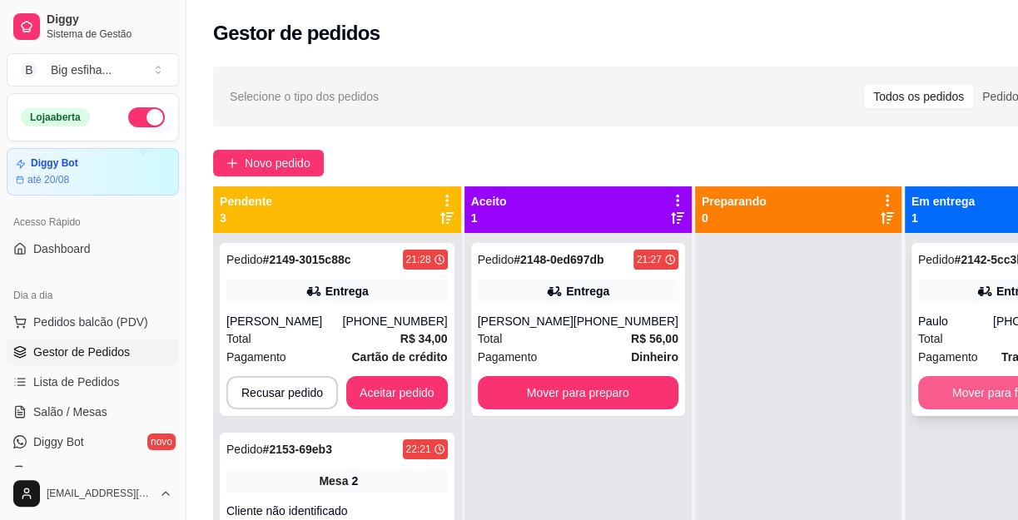
click at [927, 398] on button "Mover para finalizado" at bounding box center [1008, 392] width 180 height 33
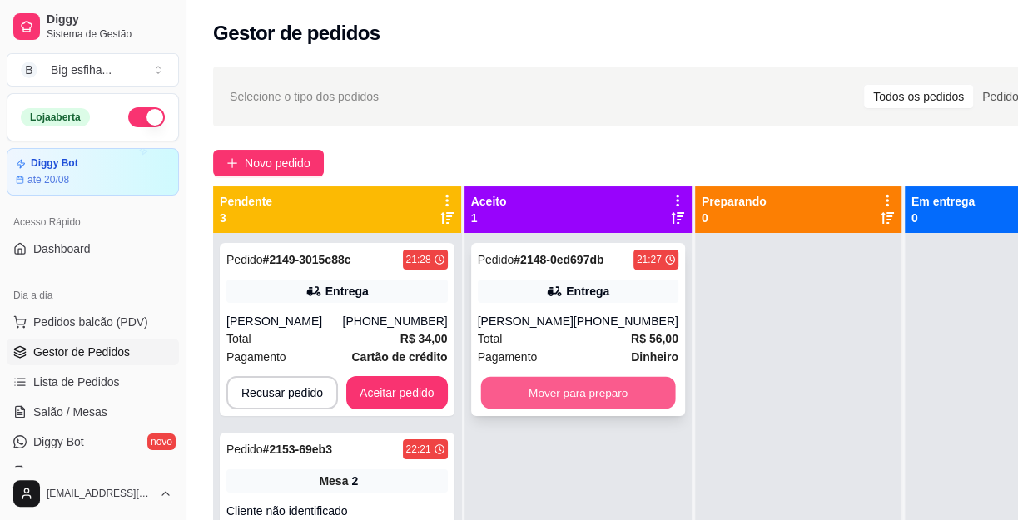
click at [583, 389] on button "Mover para preparo" at bounding box center [577, 393] width 195 height 32
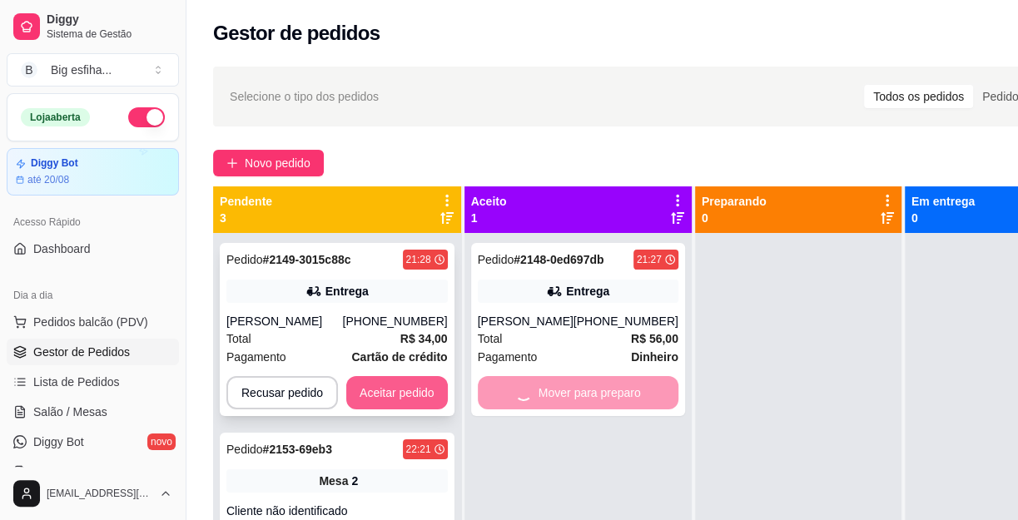
click at [376, 402] on button "Aceitar pedido" at bounding box center [397, 392] width 102 height 33
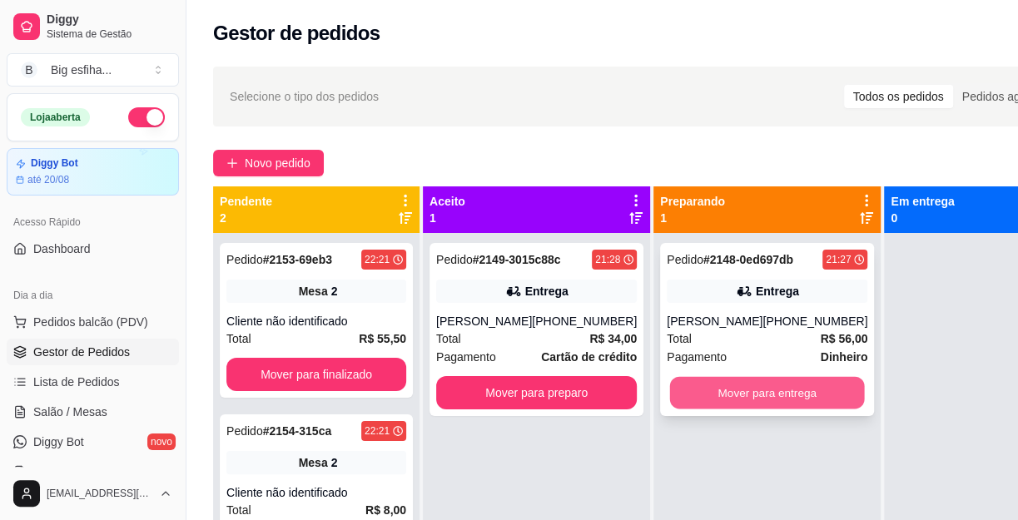
click at [779, 397] on button "Mover para entrega" at bounding box center [767, 393] width 195 height 32
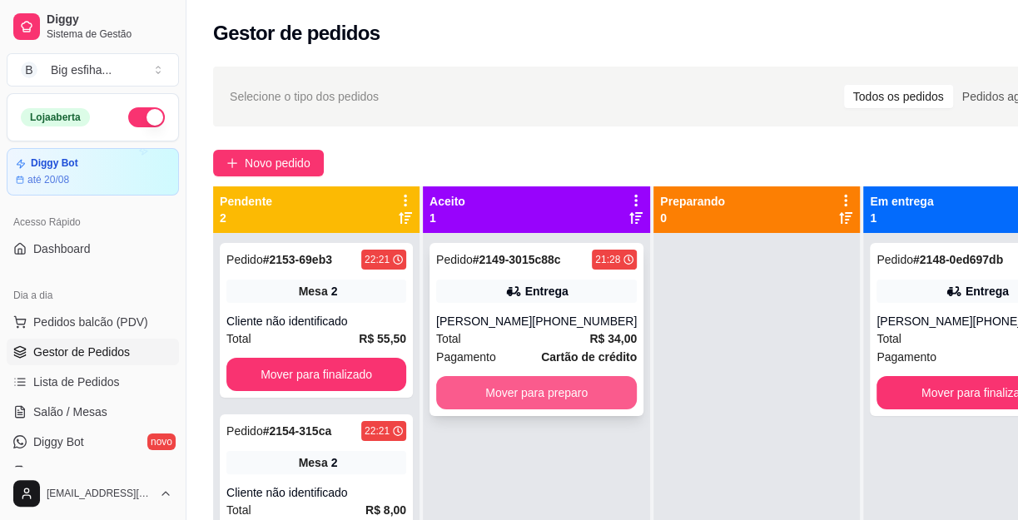
click at [524, 409] on button "Mover para preparo" at bounding box center [536, 392] width 201 height 33
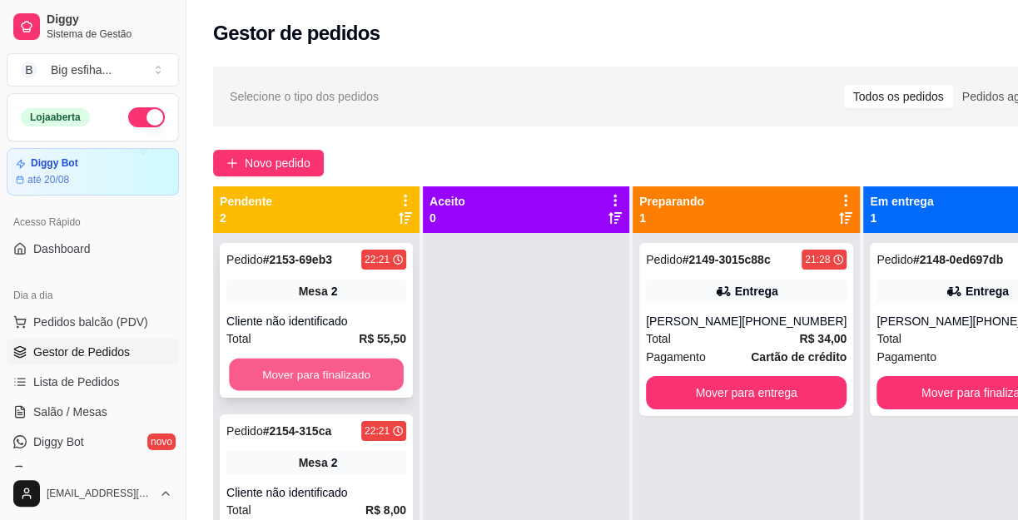
click at [372, 364] on button "Mover para finalizado" at bounding box center [316, 375] width 175 height 32
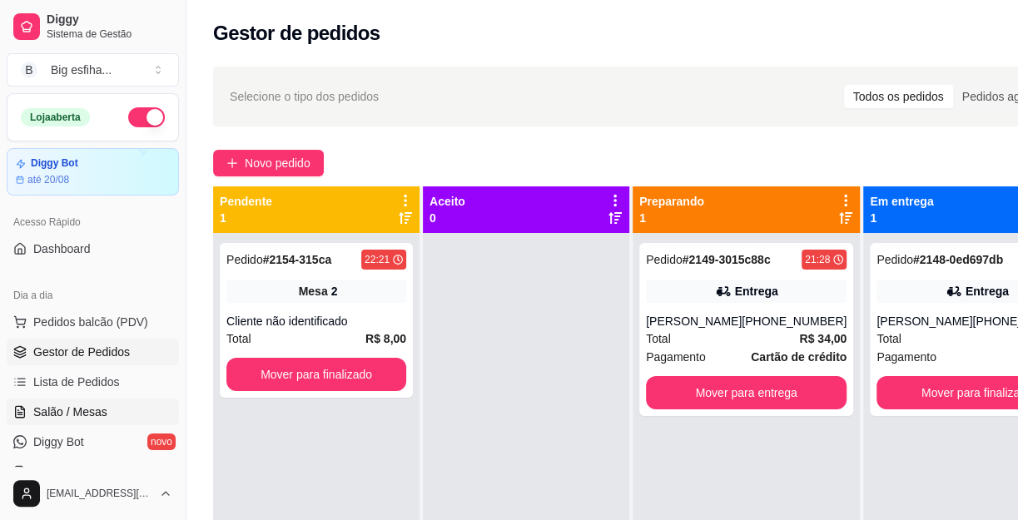
click at [113, 414] on link "Salão / Mesas" at bounding box center [93, 412] width 172 height 27
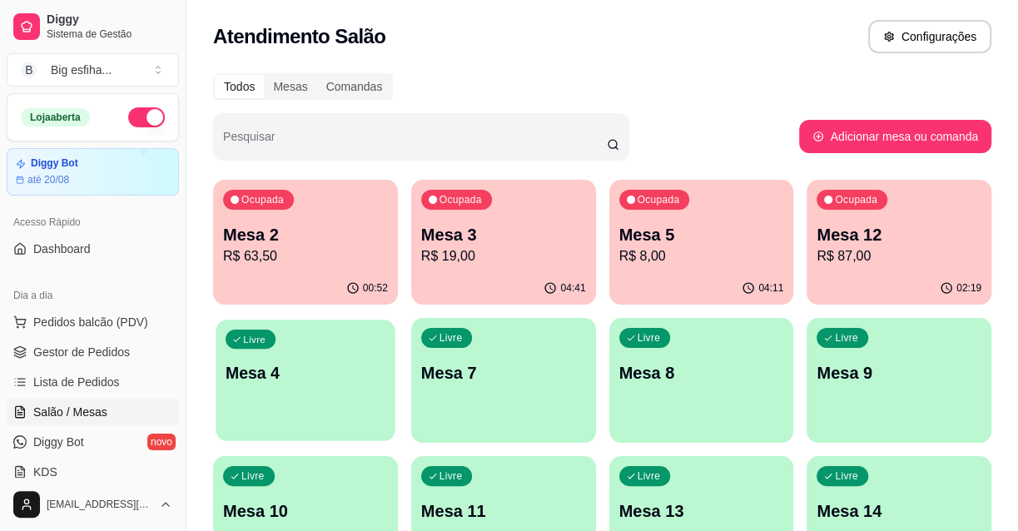
click at [291, 368] on p "Mesa 4" at bounding box center [306, 373] width 160 height 22
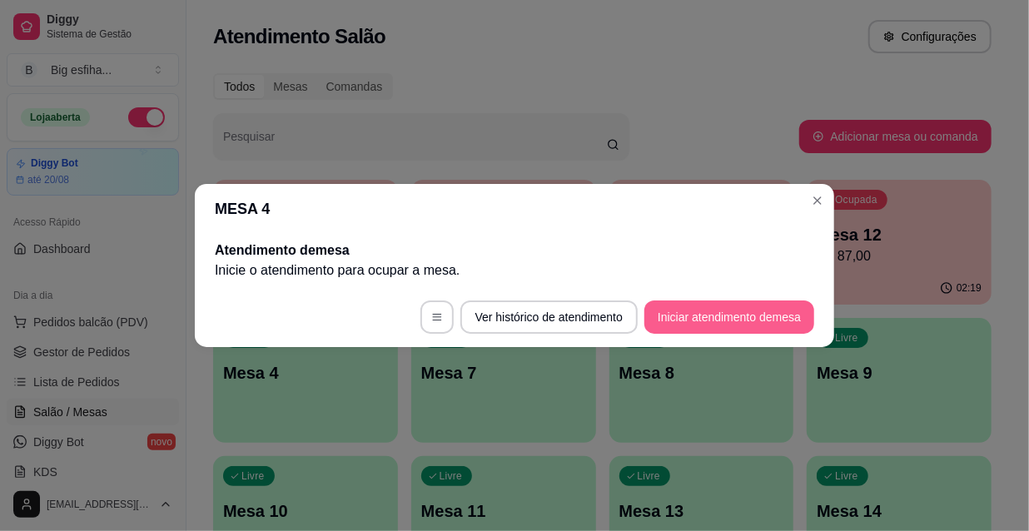
click at [753, 322] on button "Iniciar atendimento de mesa" at bounding box center [729, 316] width 170 height 33
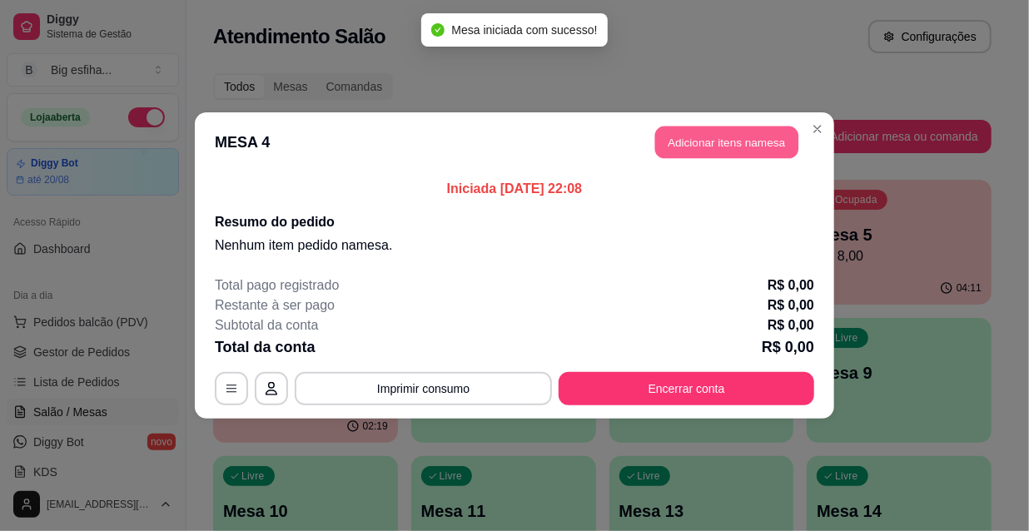
click at [711, 155] on button "Adicionar itens na mesa" at bounding box center [726, 142] width 143 height 32
click at [134, 109] on input "Pesquisa" at bounding box center [333, 100] width 578 height 17
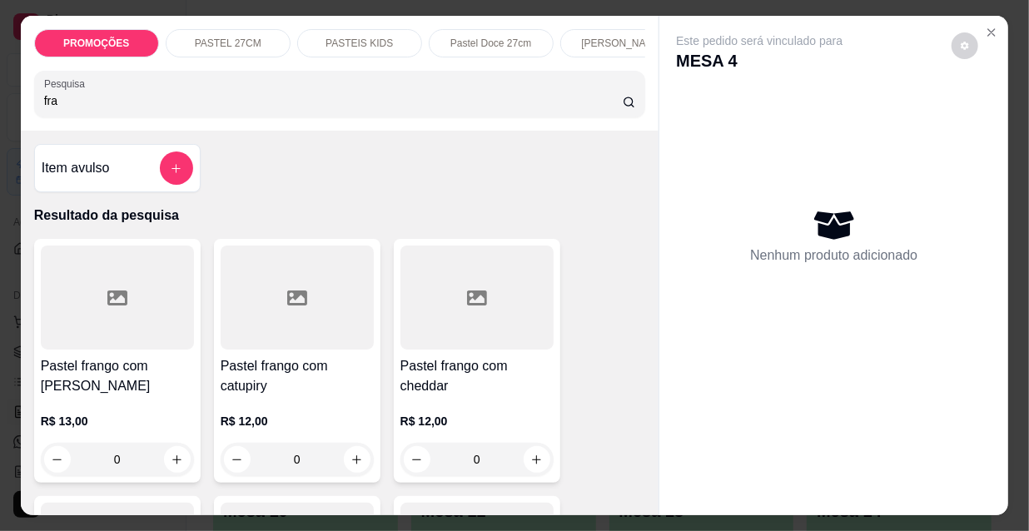
type input "fra"
click at [145, 366] on h4 "Pastel frango com [PERSON_NAME]" at bounding box center [117, 376] width 153 height 40
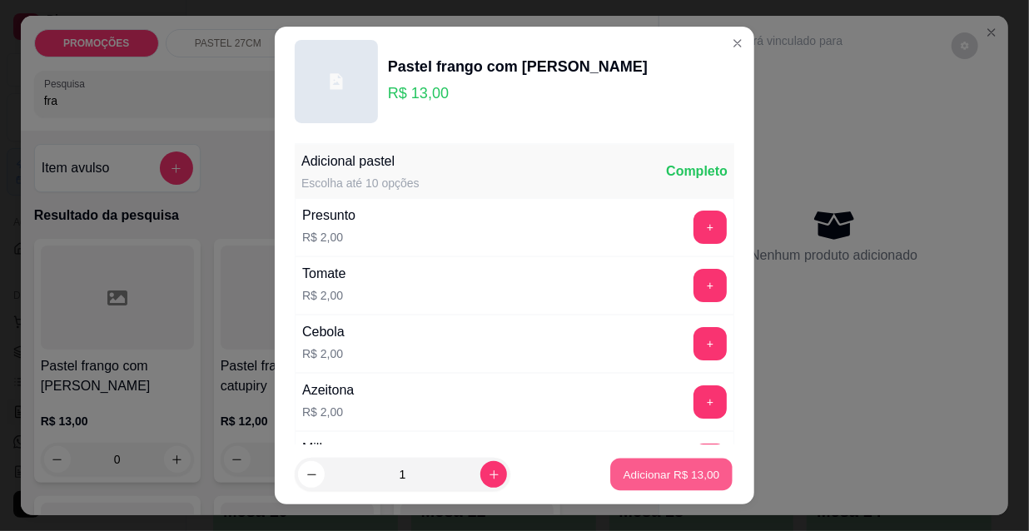
click at [630, 483] on button "Adicionar R$ 13,00" at bounding box center [671, 475] width 122 height 32
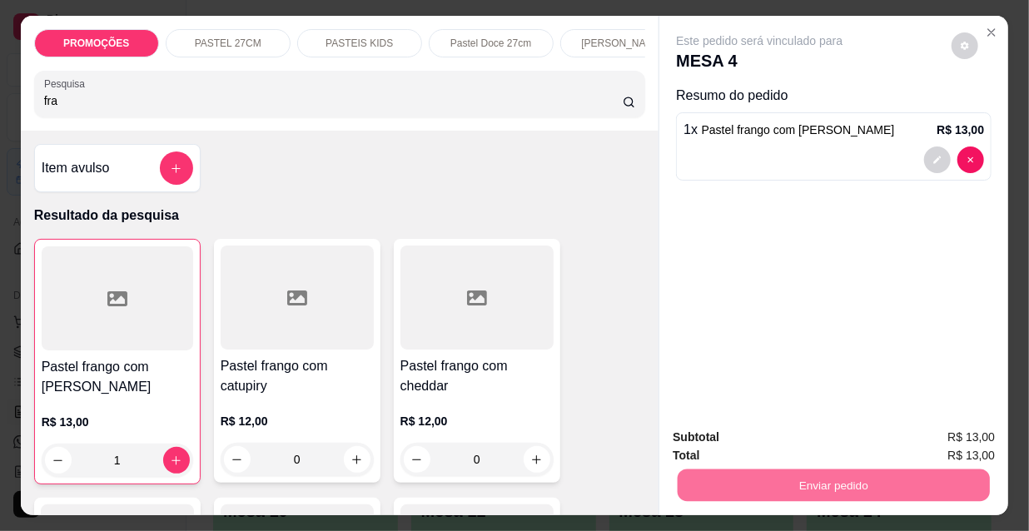
type input "1"
click at [781, 433] on button "Não registrar e enviar pedido" at bounding box center [780, 438] width 168 height 31
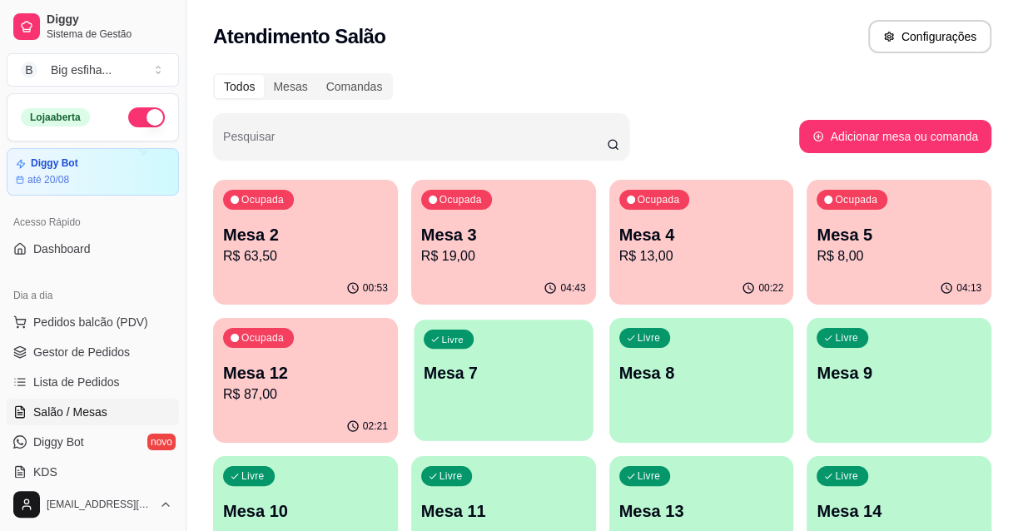
click at [568, 380] on p "Mesa 7" at bounding box center [504, 373] width 160 height 22
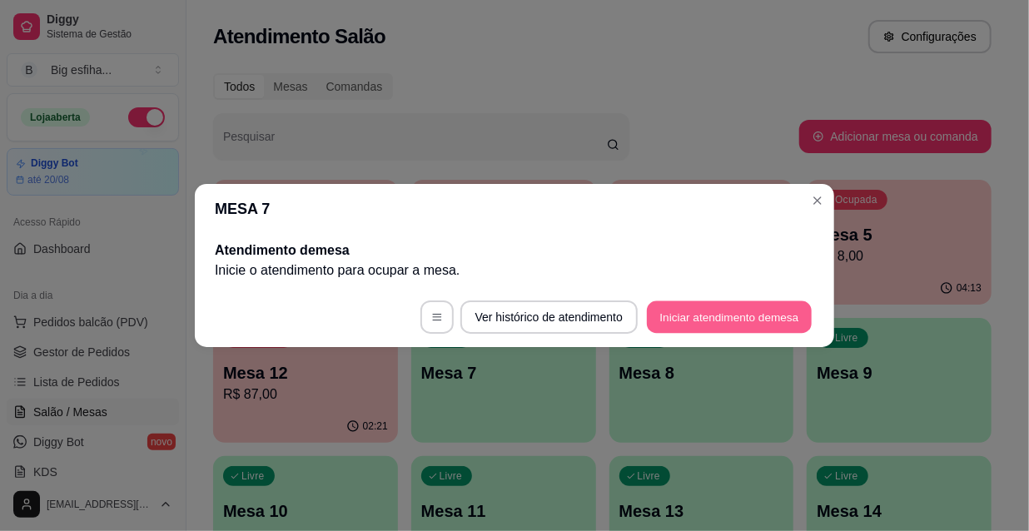
click at [727, 316] on button "Iniciar atendimento de mesa" at bounding box center [729, 317] width 165 height 32
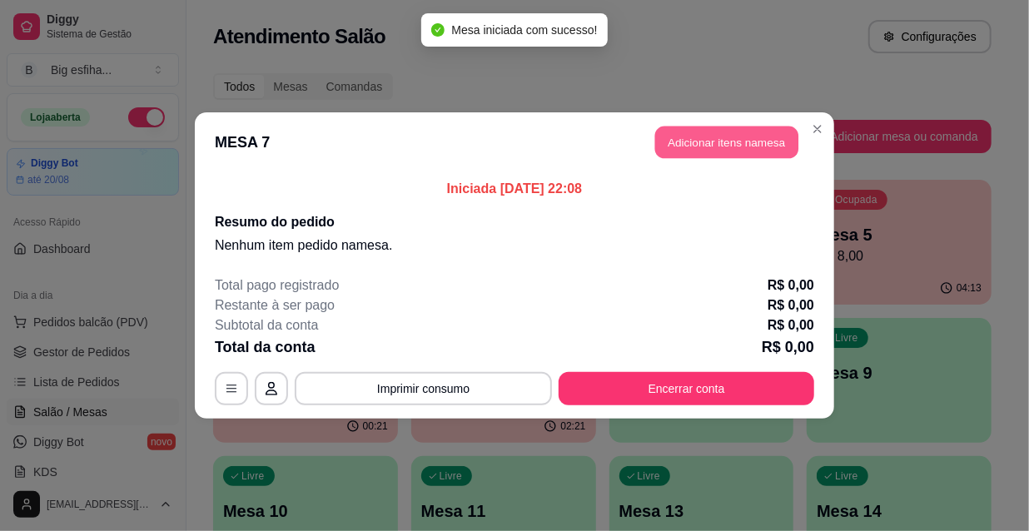
click at [733, 129] on button "Adicionar itens na mesa" at bounding box center [726, 142] width 143 height 32
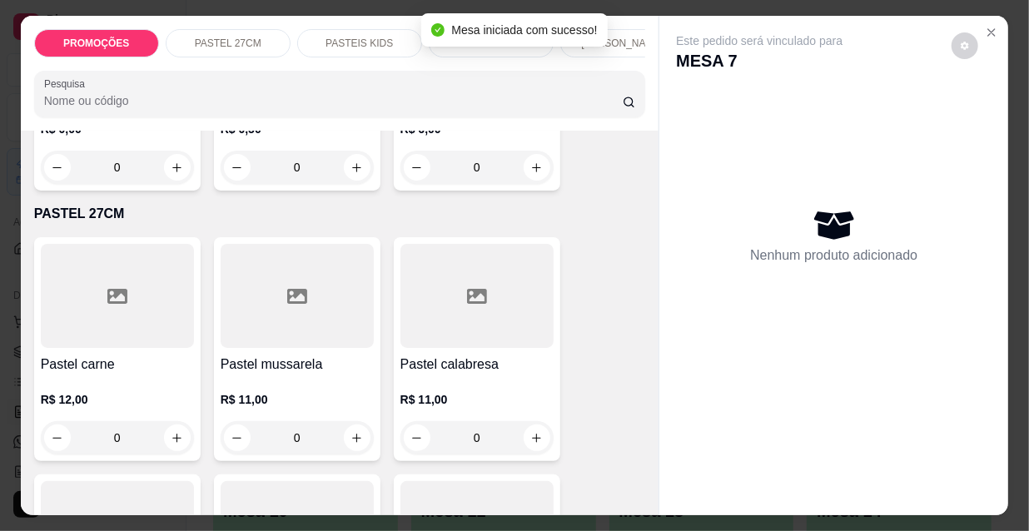
scroll to position [378, 0]
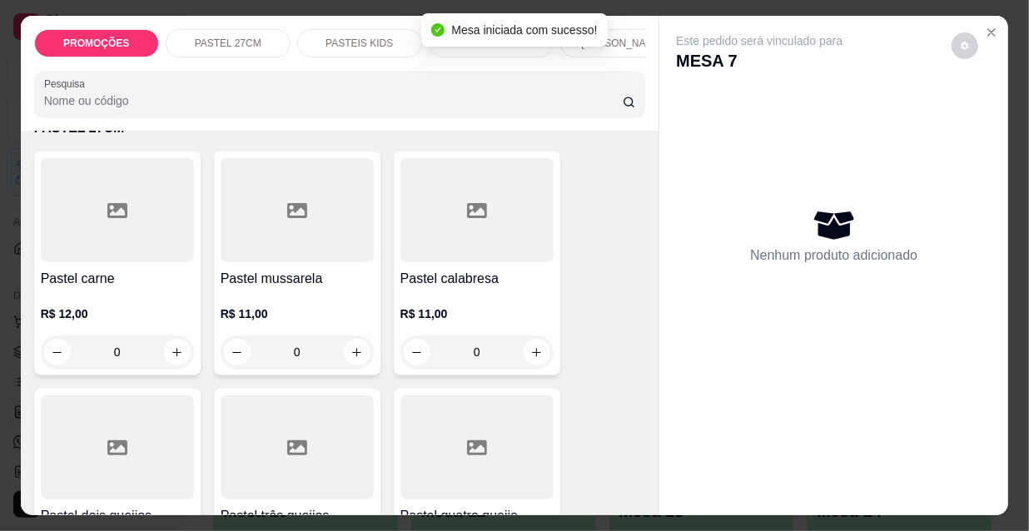
click at [103, 272] on div "Pastel carne R$ 12,00 0" at bounding box center [117, 263] width 166 height 224
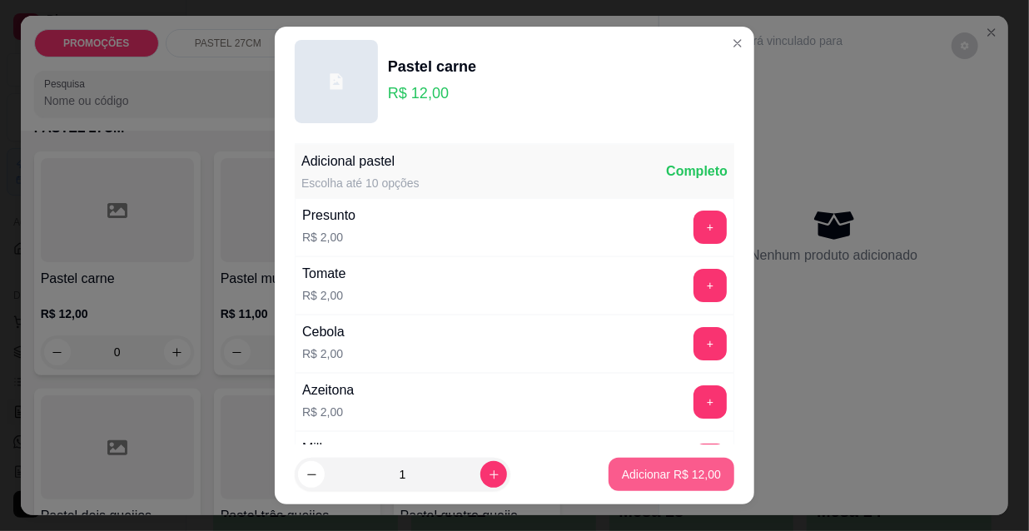
click at [632, 474] on p "Adicionar R$ 12,00" at bounding box center [671, 474] width 99 height 17
type input "1"
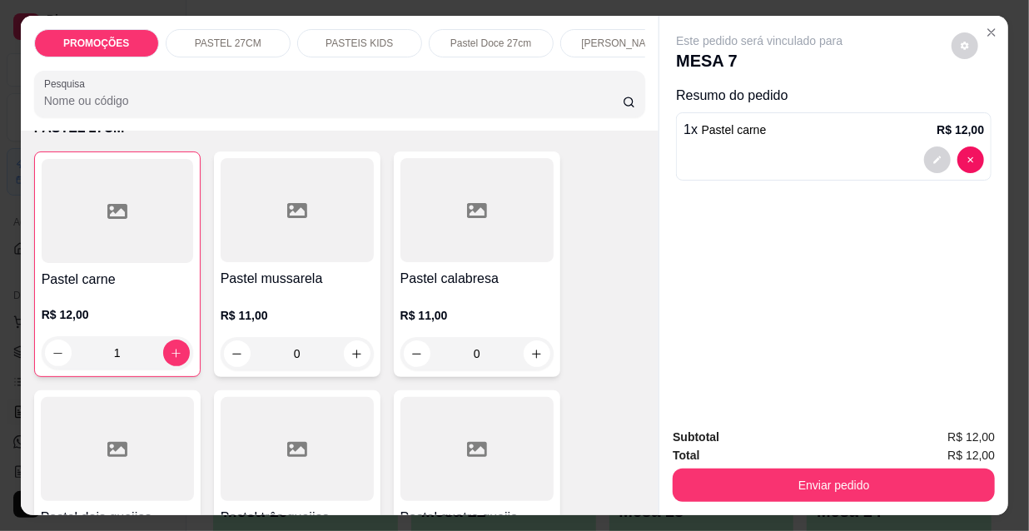
scroll to position [0, 0]
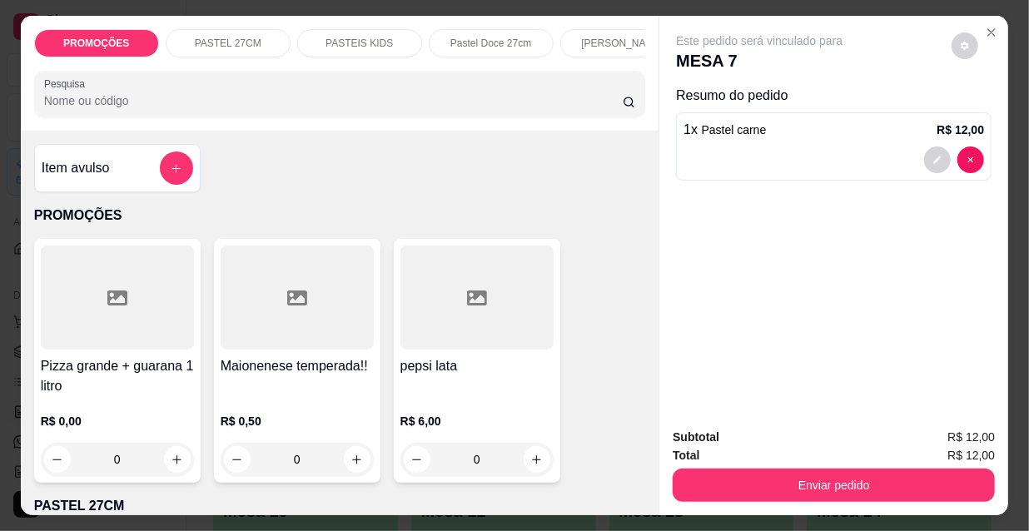
click at [101, 109] on input "Pesquisa" at bounding box center [333, 100] width 578 height 17
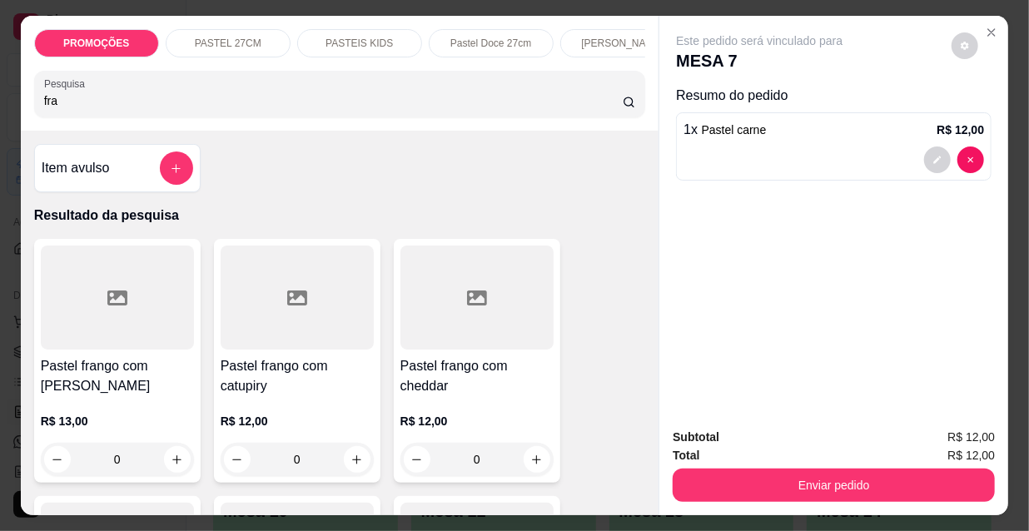
type input "fra"
click at [325, 374] on h4 "Pastel frango com catupiry" at bounding box center [297, 376] width 153 height 40
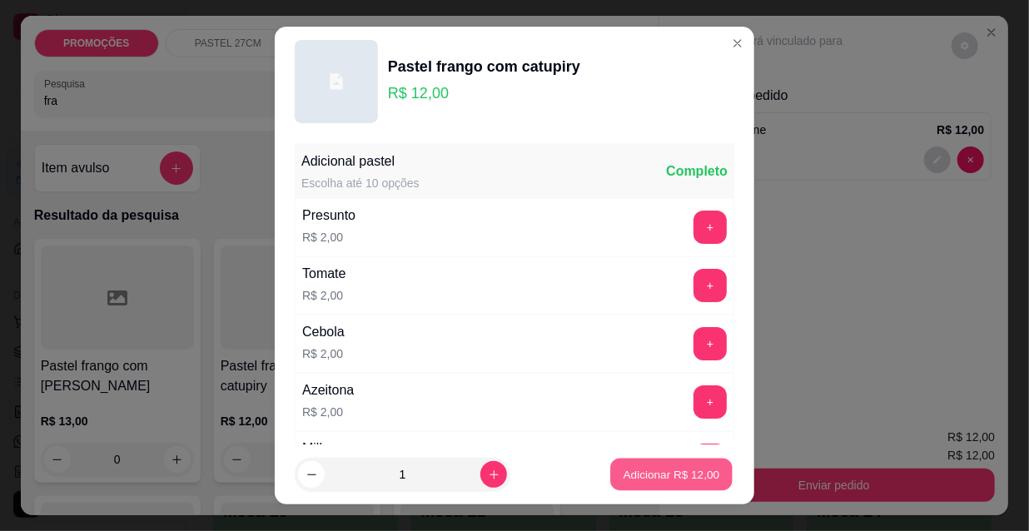
click at [664, 476] on p "Adicionar R$ 12,00" at bounding box center [671, 474] width 97 height 16
type input "1"
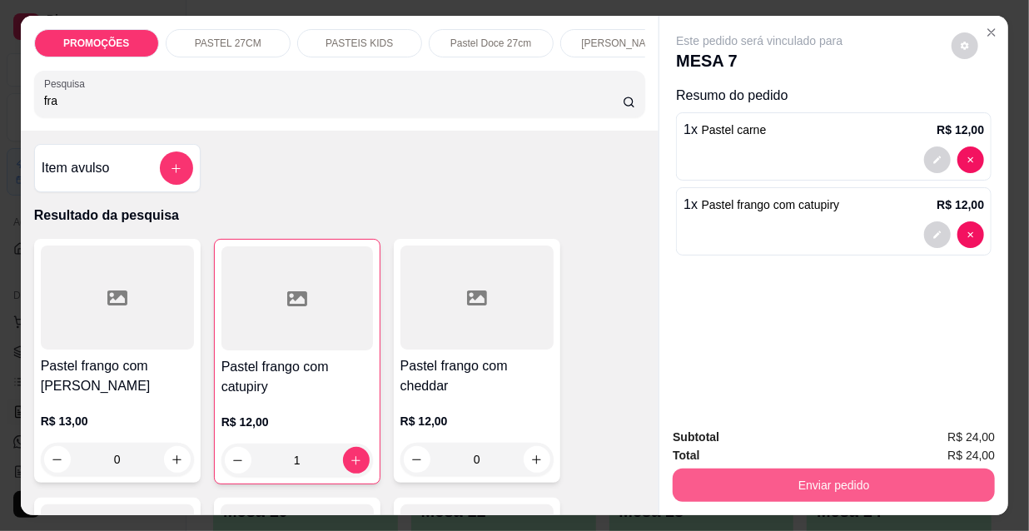
click at [853, 477] on button "Enviar pedido" at bounding box center [833, 485] width 322 height 33
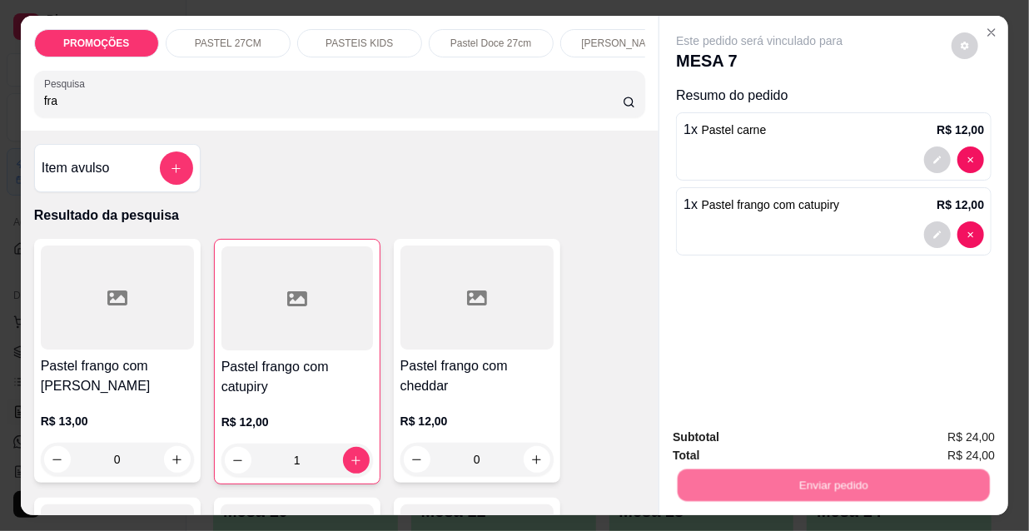
click at [778, 444] on button "Não registrar e enviar pedido" at bounding box center [779, 439] width 173 height 32
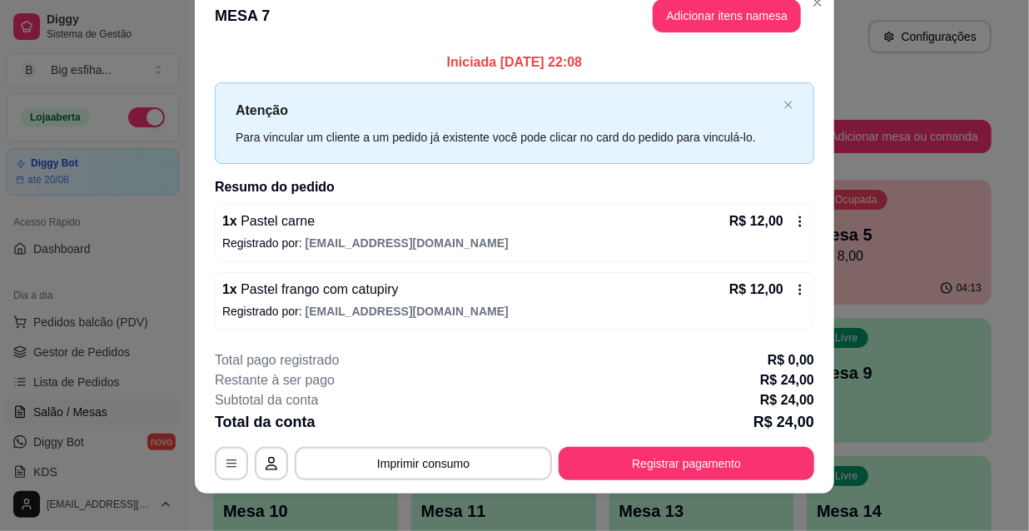
scroll to position [41, 0]
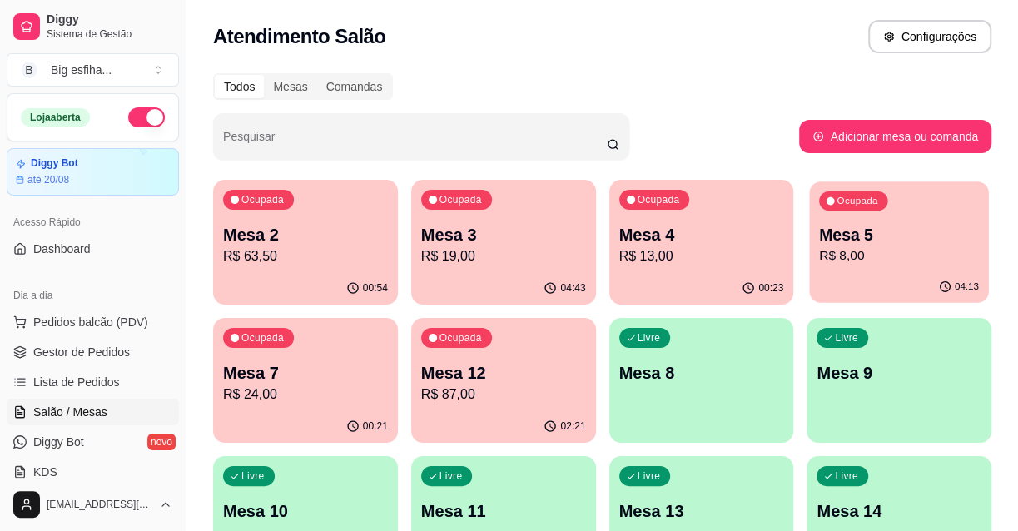
click at [918, 272] on div "04:13" at bounding box center [899, 287] width 179 height 32
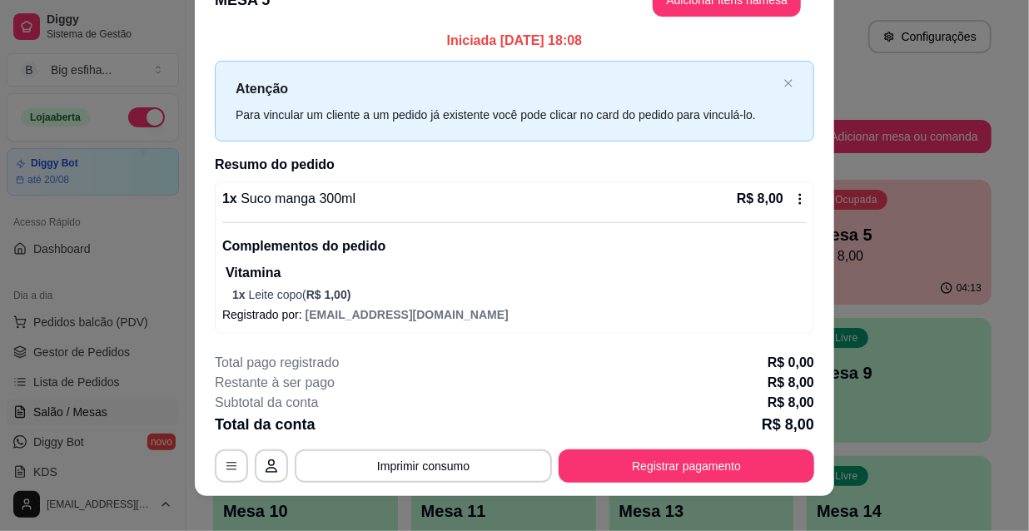
scroll to position [50, 0]
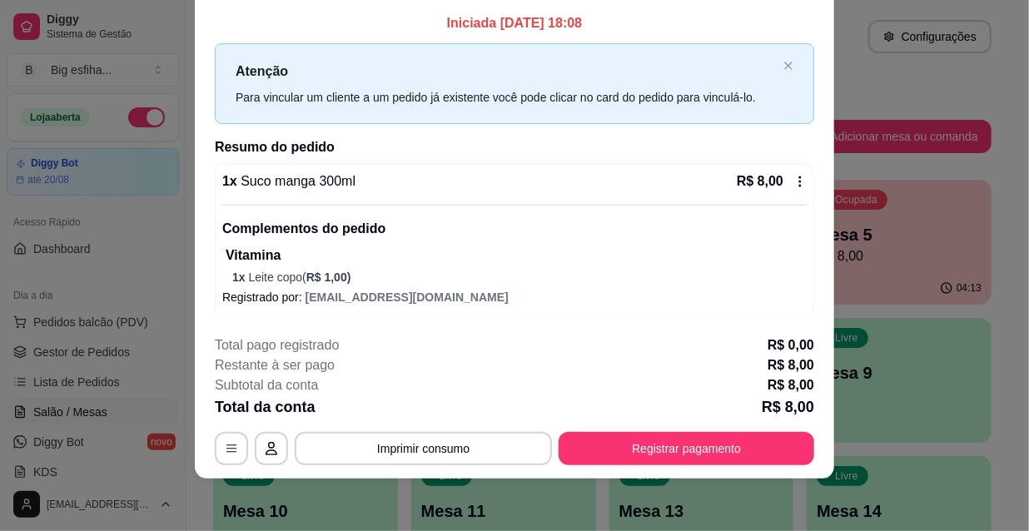
click at [349, 185] on div "1 x Suco manga 300ml R$ 8,00" at bounding box center [514, 181] width 584 height 20
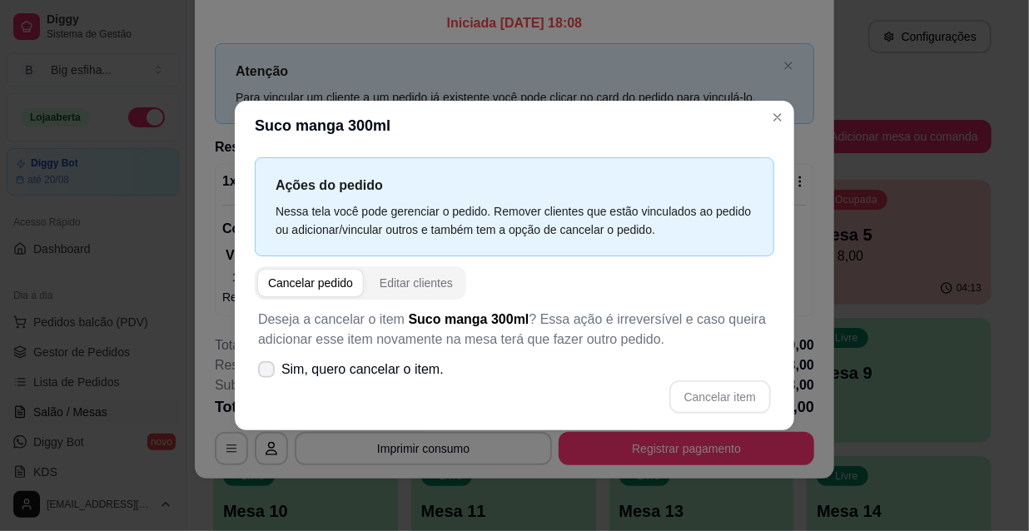
click at [368, 374] on span "Sim, quero cancelar o item." at bounding box center [362, 370] width 162 height 20
click at [268, 374] on input "Sim, quero cancelar o item." at bounding box center [262, 378] width 11 height 11
checkbox input "true"
click at [726, 398] on button "Cancelar item" at bounding box center [720, 396] width 102 height 33
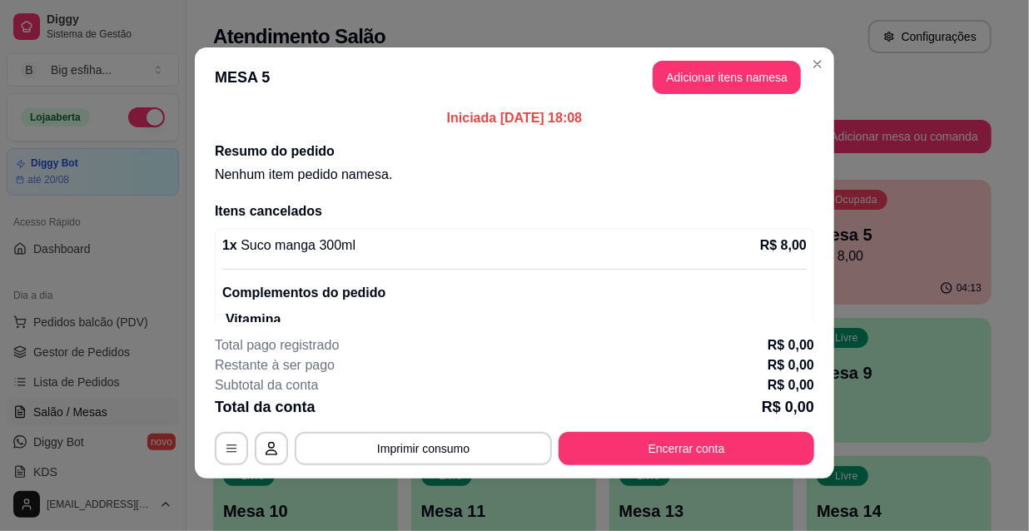
click at [649, 442] on button "Encerrar conta" at bounding box center [685, 448] width 255 height 33
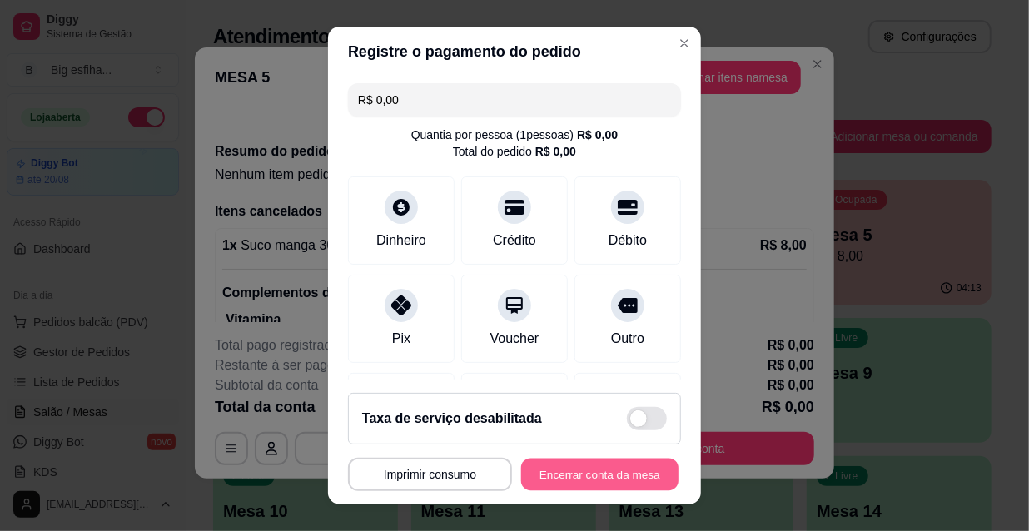
click at [590, 473] on button "Encerrar conta da mesa" at bounding box center [599, 475] width 157 height 32
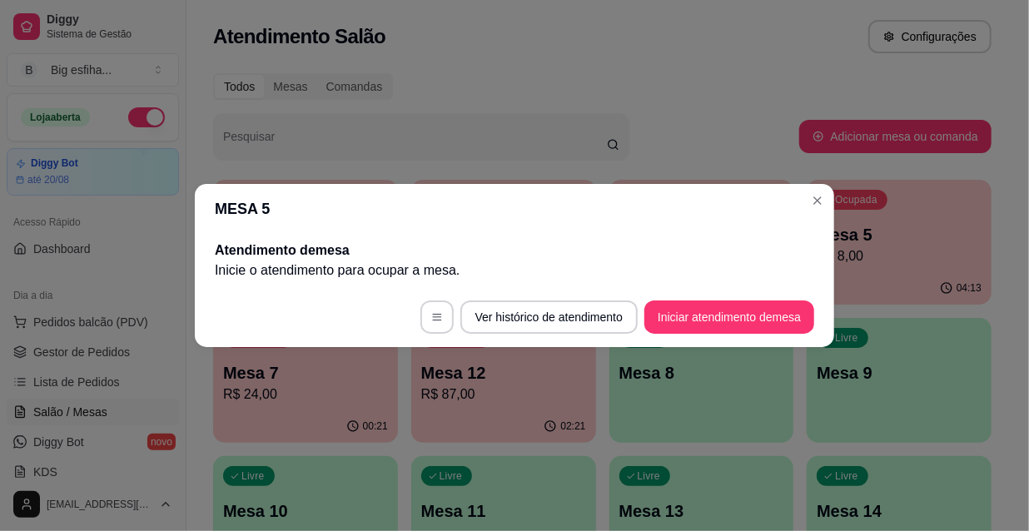
scroll to position [0, 0]
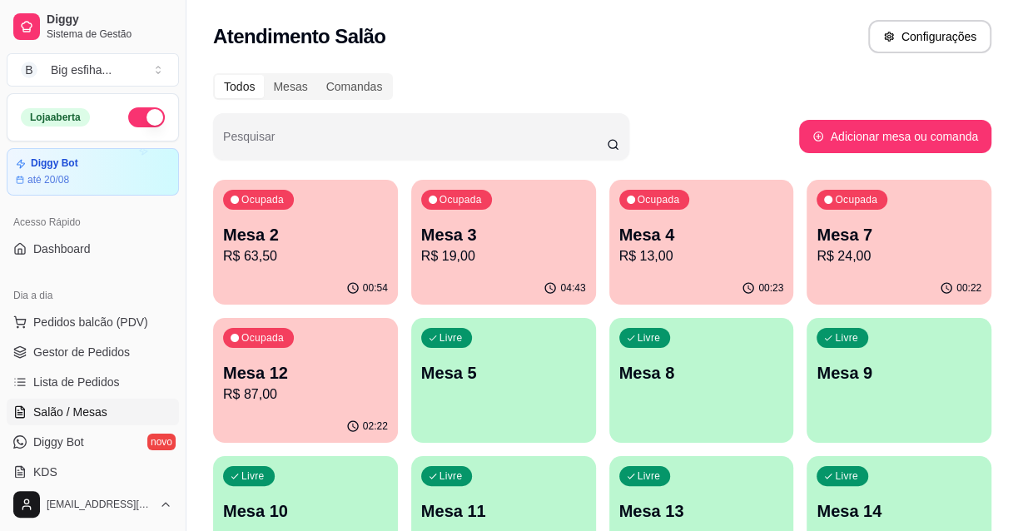
click at [707, 254] on p "R$ 13,00" at bounding box center [701, 256] width 165 height 20
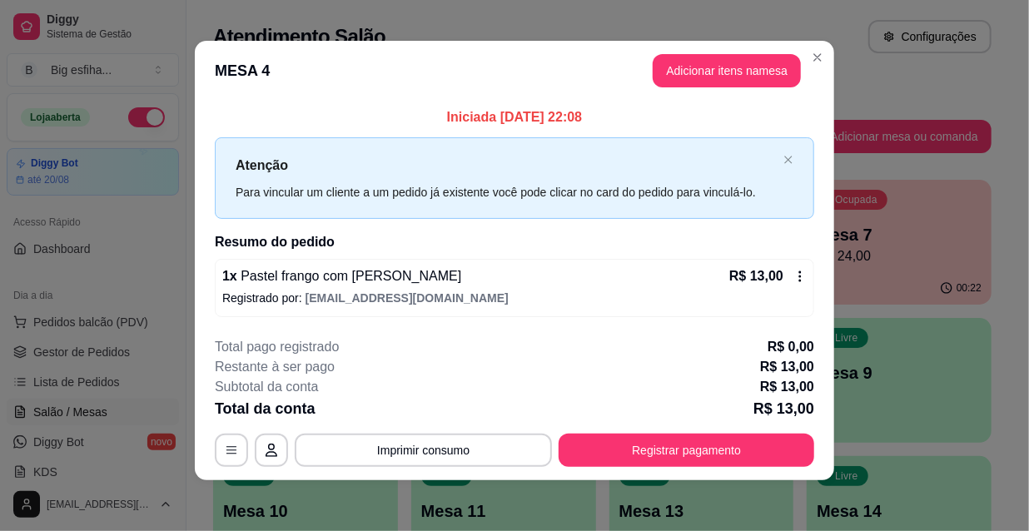
scroll to position [7, 0]
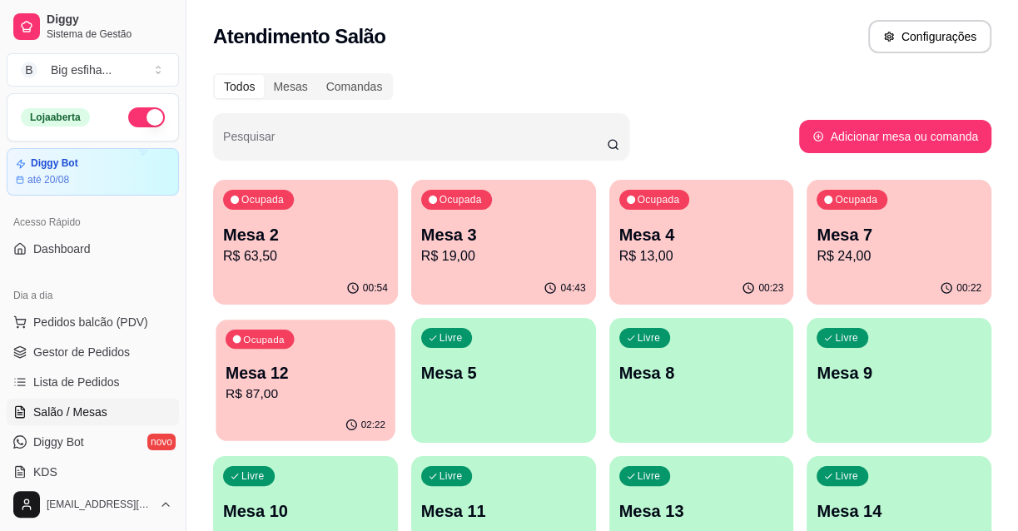
click at [307, 373] on p "Mesa 12" at bounding box center [306, 373] width 160 height 22
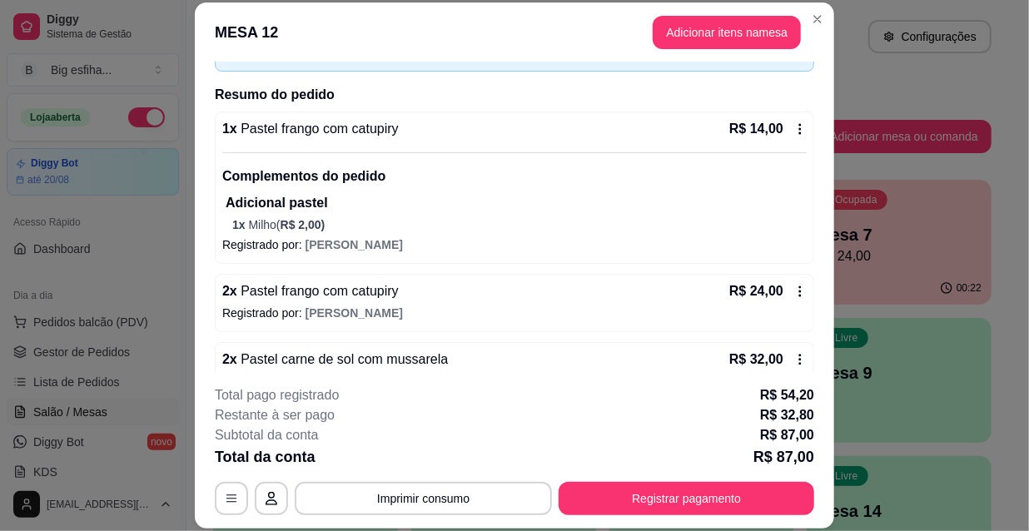
scroll to position [210, 0]
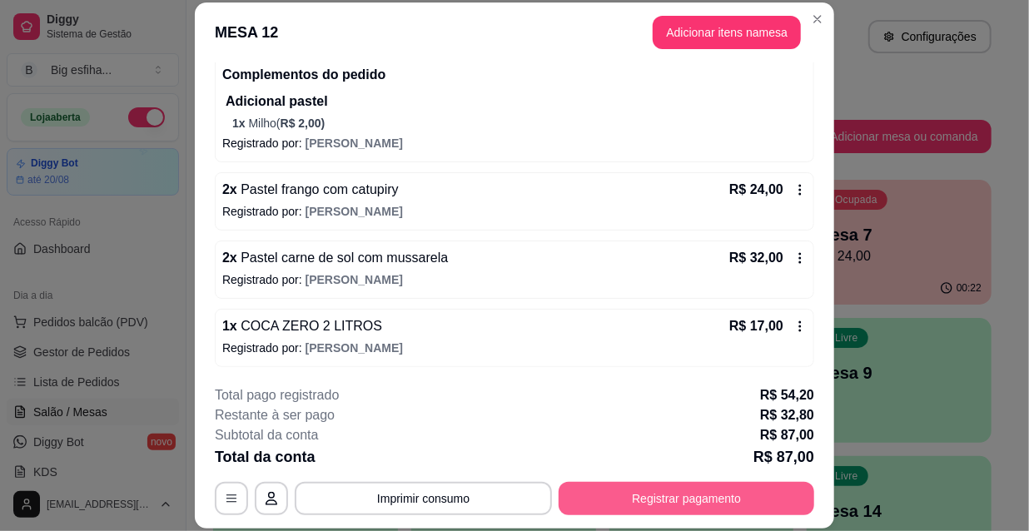
click at [685, 498] on button "Registrar pagamento" at bounding box center [685, 498] width 255 height 33
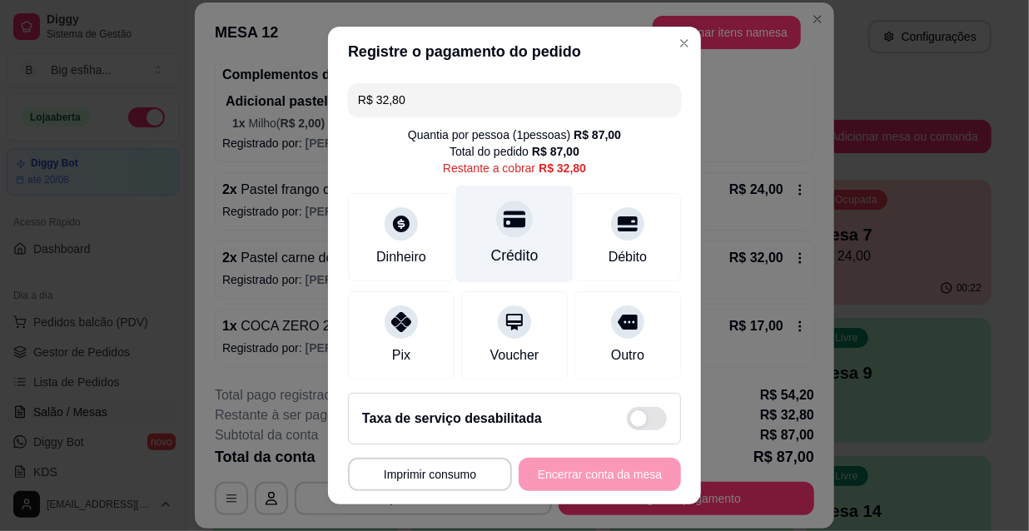
click at [479, 230] on div "Crédito" at bounding box center [514, 234] width 117 height 97
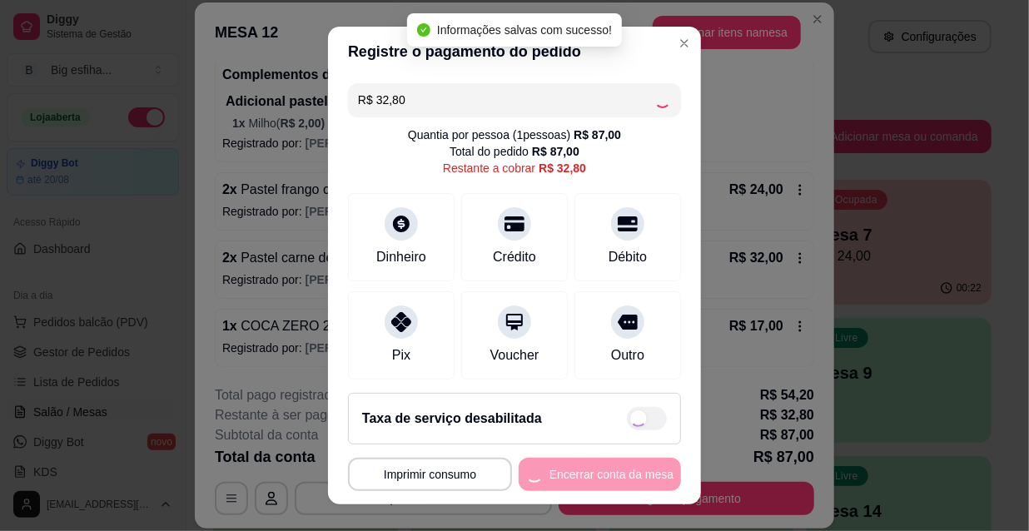
type input "R$ 0,00"
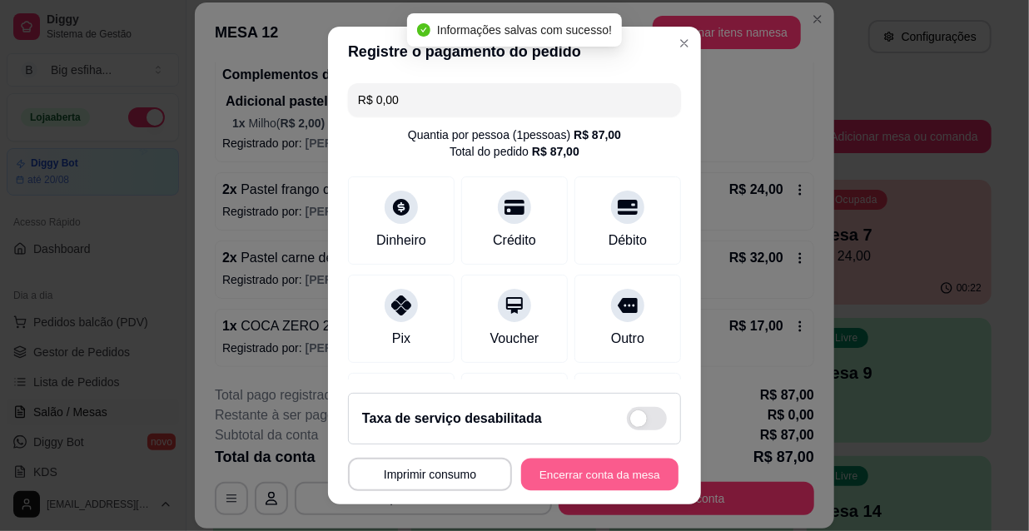
click at [588, 477] on button "Encerrar conta da mesa" at bounding box center [599, 475] width 157 height 32
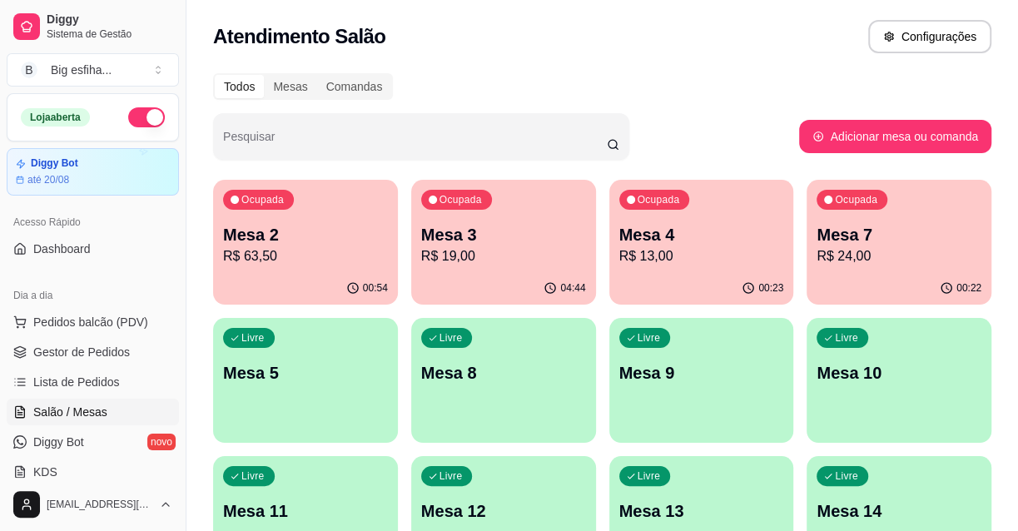
click at [359, 280] on div "00:54" at bounding box center [305, 288] width 185 height 32
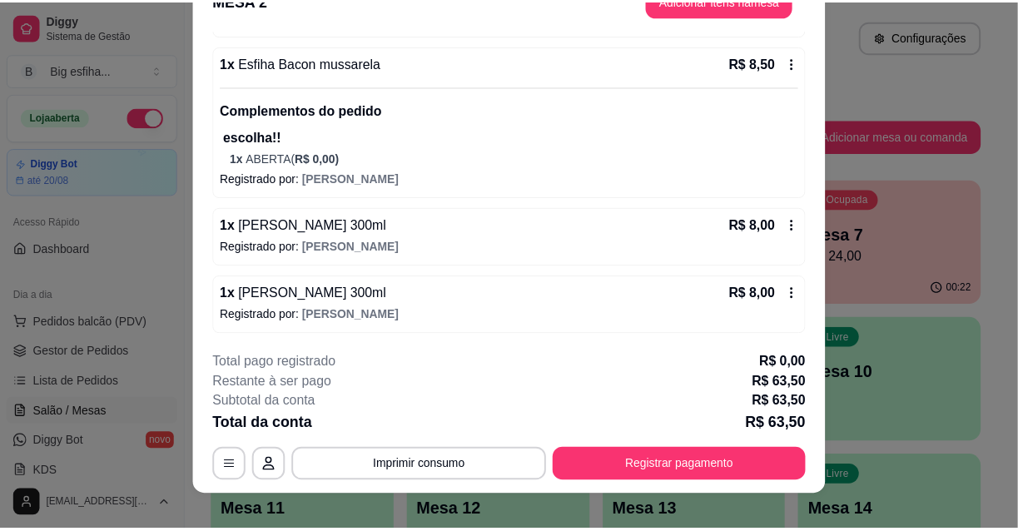
scroll to position [50, 0]
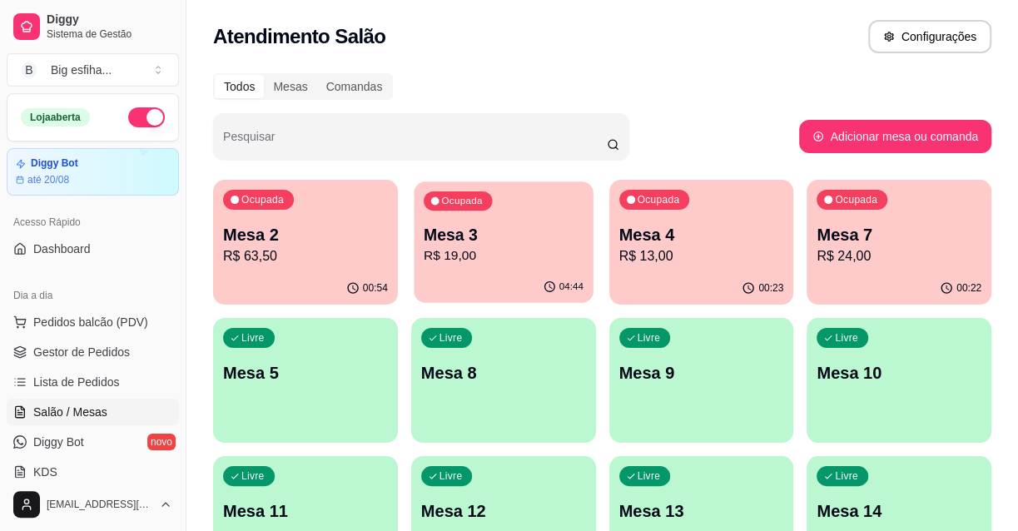
click at [501, 270] on div "Ocupada Mesa 3 R$ 19,00" at bounding box center [503, 226] width 179 height 90
click at [505, 225] on p "Mesa 3" at bounding box center [503, 234] width 165 height 23
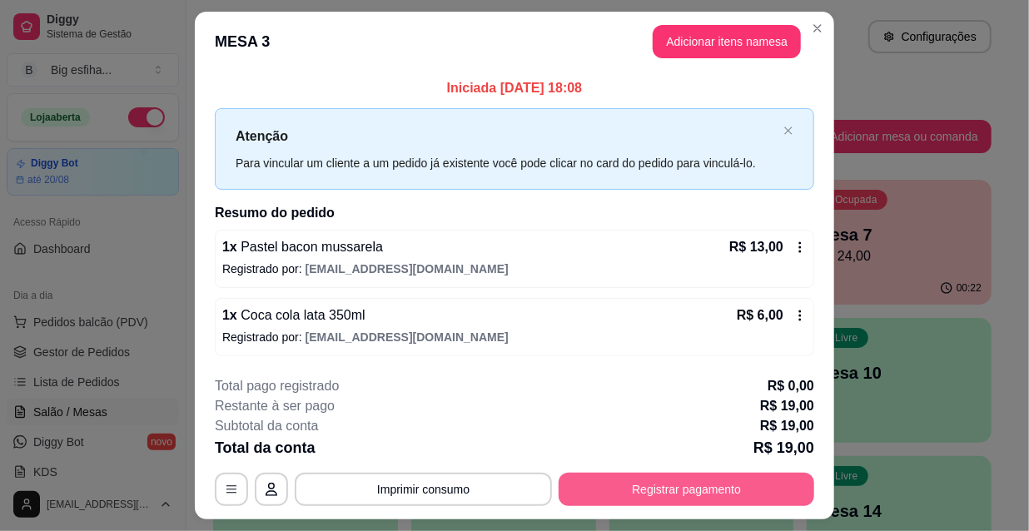
click at [640, 497] on button "Registrar pagamento" at bounding box center [685, 489] width 255 height 33
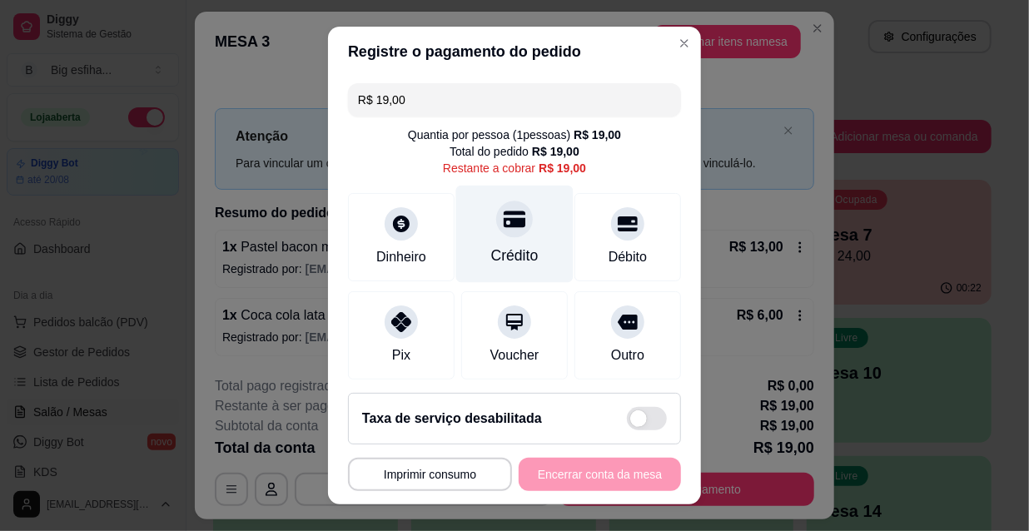
click at [508, 232] on div at bounding box center [514, 219] width 37 height 37
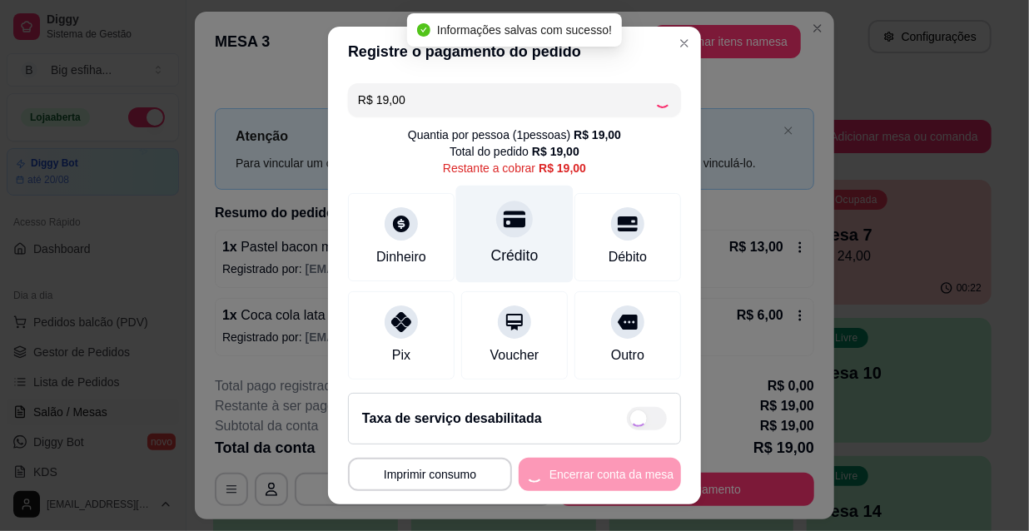
type input "R$ 0,00"
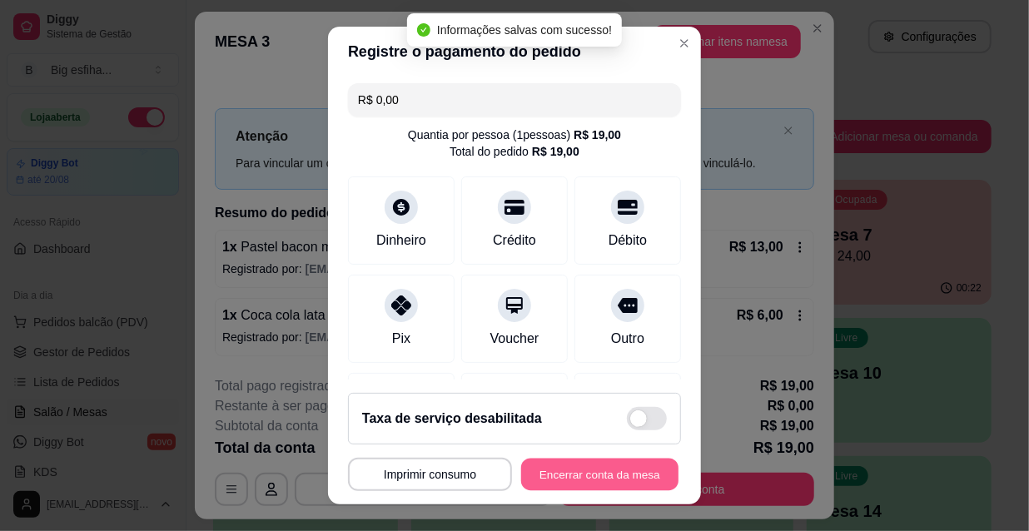
click at [580, 473] on button "Encerrar conta da mesa" at bounding box center [599, 475] width 157 height 32
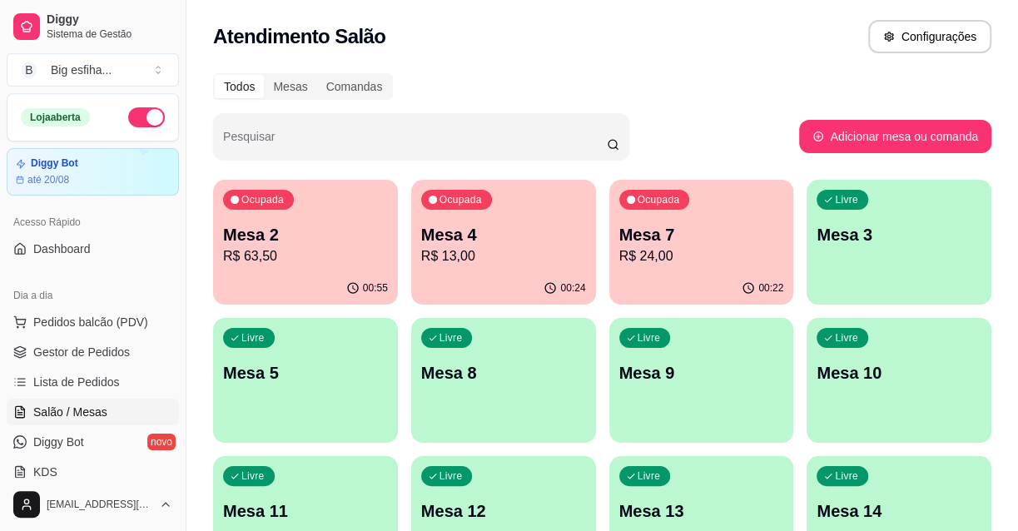
click at [536, 265] on p "R$ 13,00" at bounding box center [503, 256] width 165 height 20
click at [59, 352] on span "Gestor de Pedidos" at bounding box center [81, 352] width 97 height 17
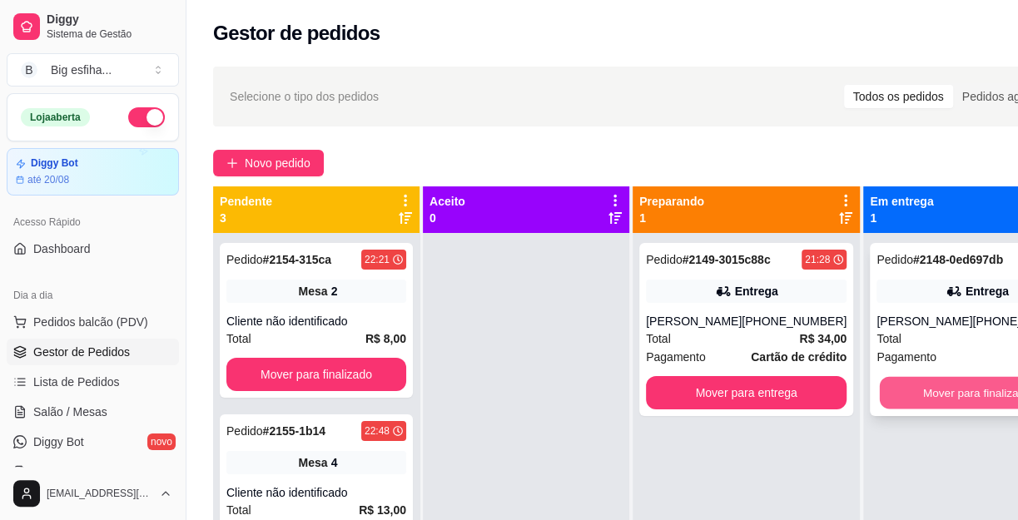
click at [948, 401] on button "Mover para finalizado" at bounding box center [977, 393] width 195 height 32
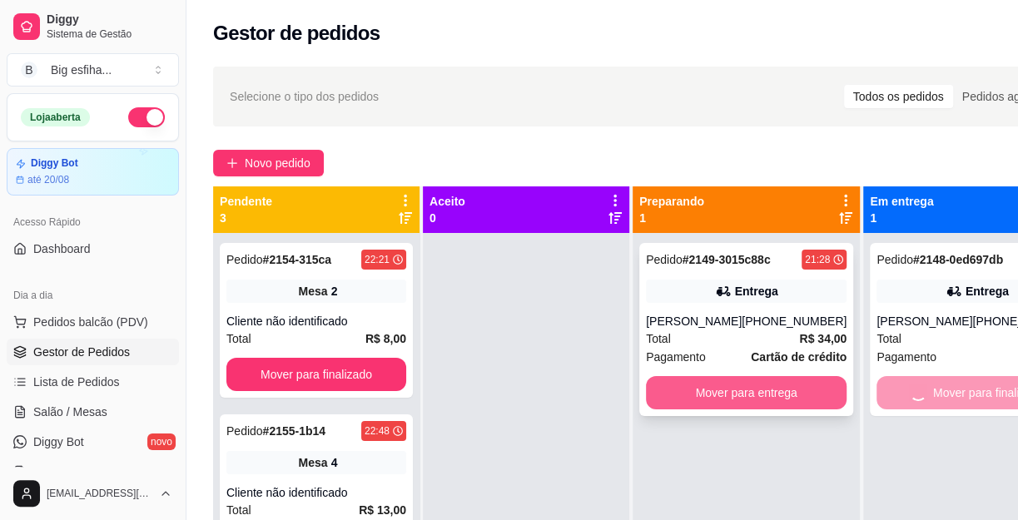
click at [746, 409] on button "Mover para entrega" at bounding box center [746, 392] width 201 height 33
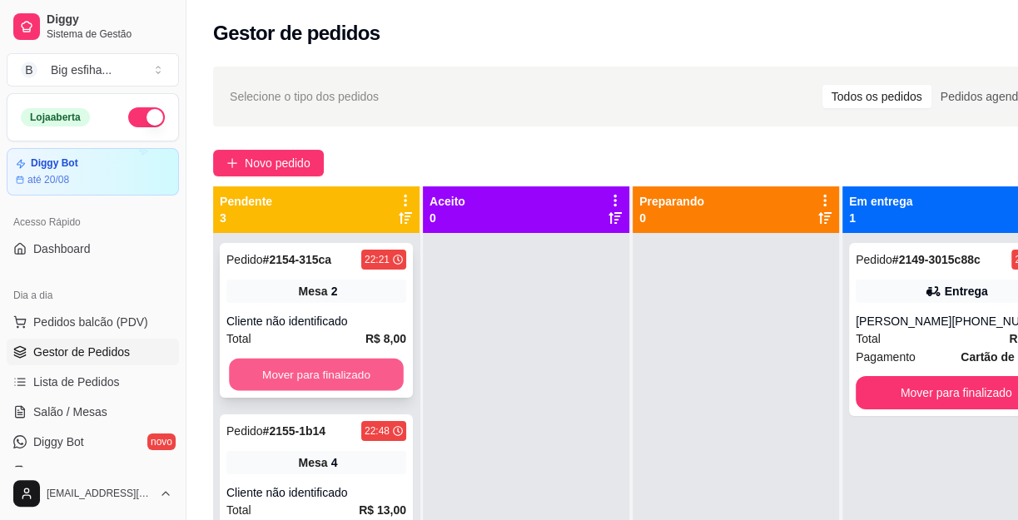
click at [369, 371] on button "Mover para finalizado" at bounding box center [316, 375] width 175 height 32
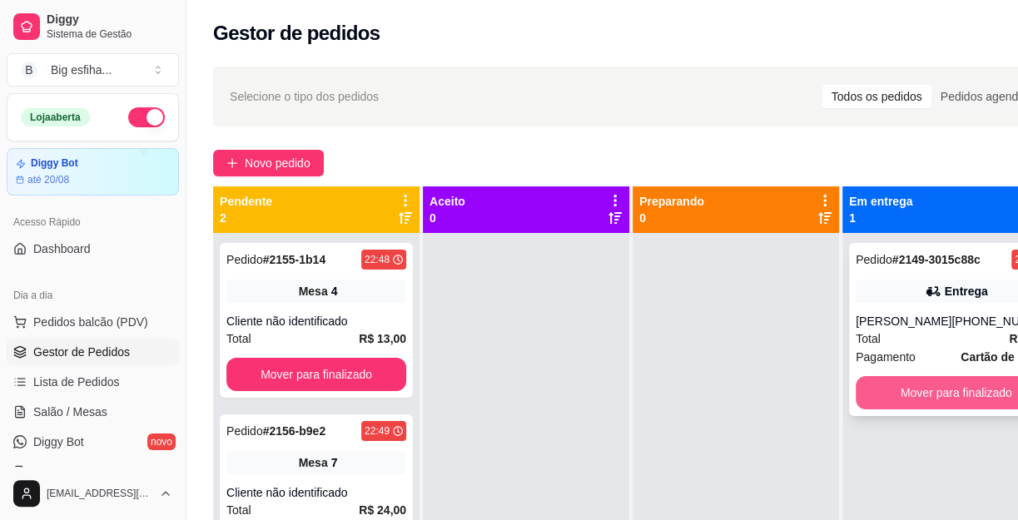
click at [914, 407] on button "Mover para finalizado" at bounding box center [955, 392] width 201 height 33
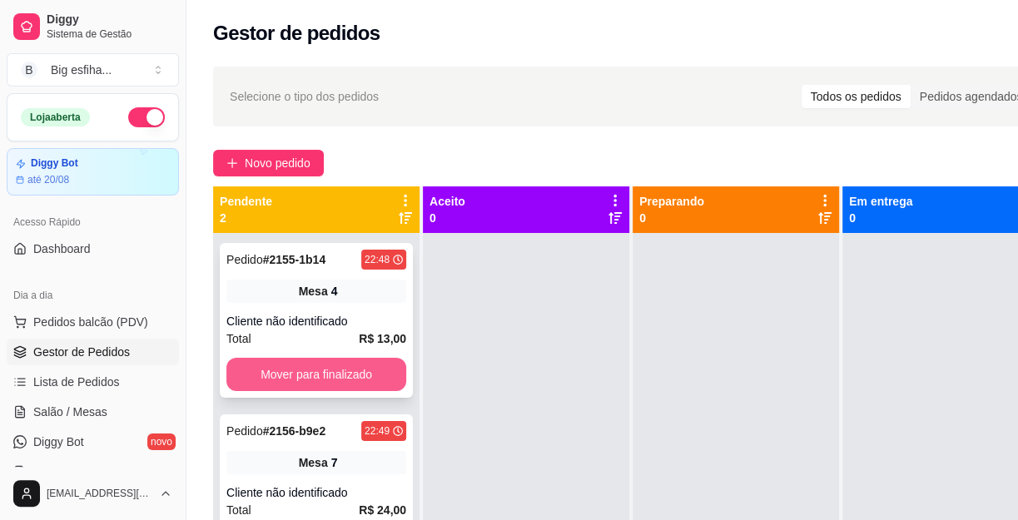
click at [340, 369] on button "Mover para finalizado" at bounding box center [316, 374] width 180 height 33
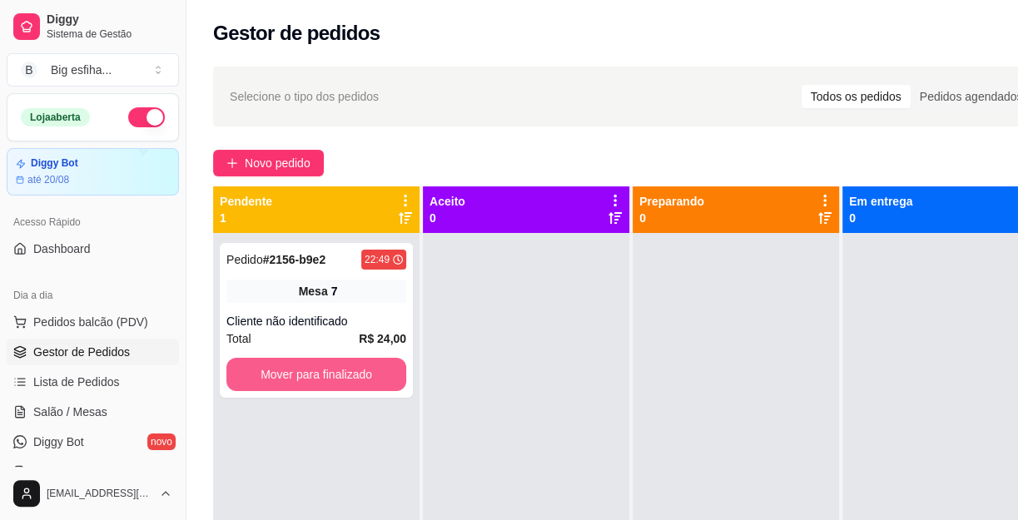
click at [340, 369] on button "Mover para finalizado" at bounding box center [316, 374] width 180 height 33
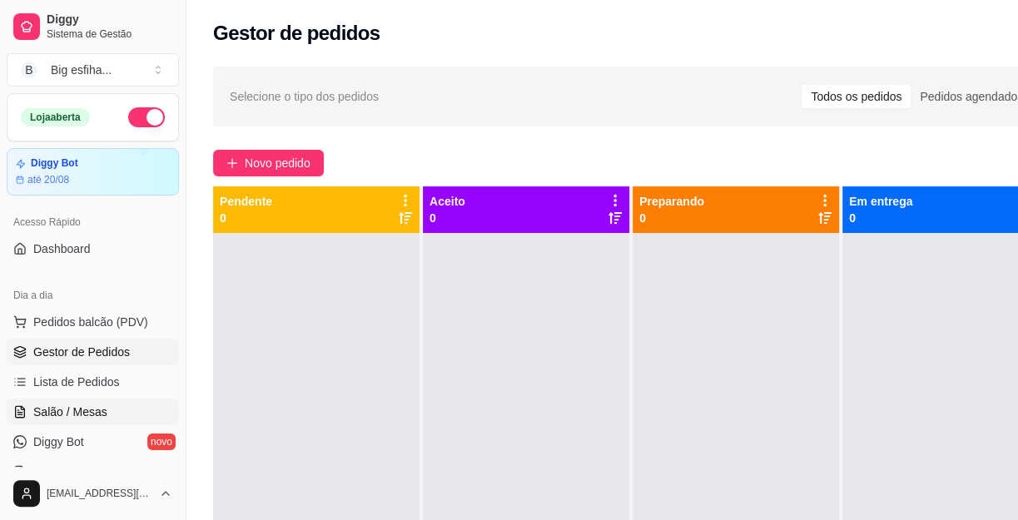
click at [117, 419] on link "Salão / Mesas" at bounding box center [93, 412] width 172 height 27
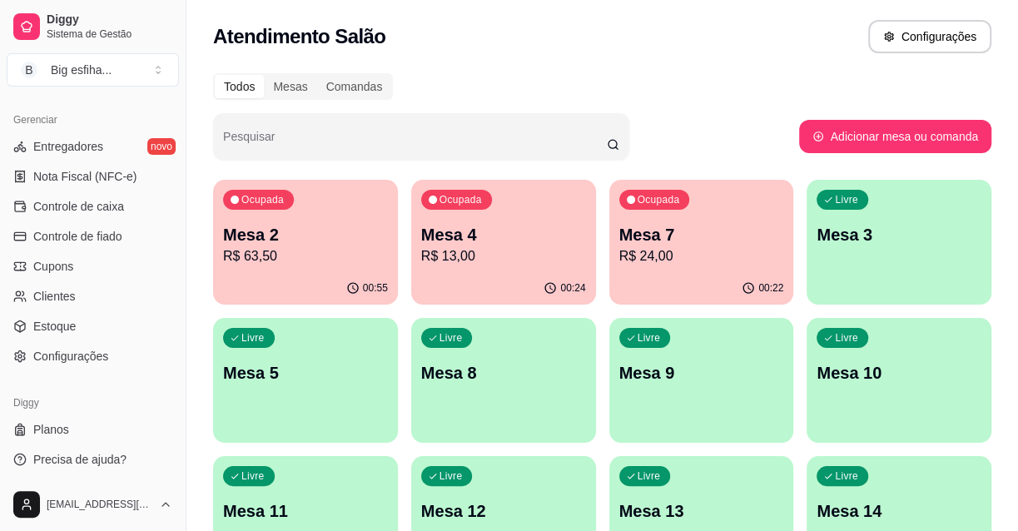
click at [283, 275] on div "00:55" at bounding box center [305, 288] width 185 height 32
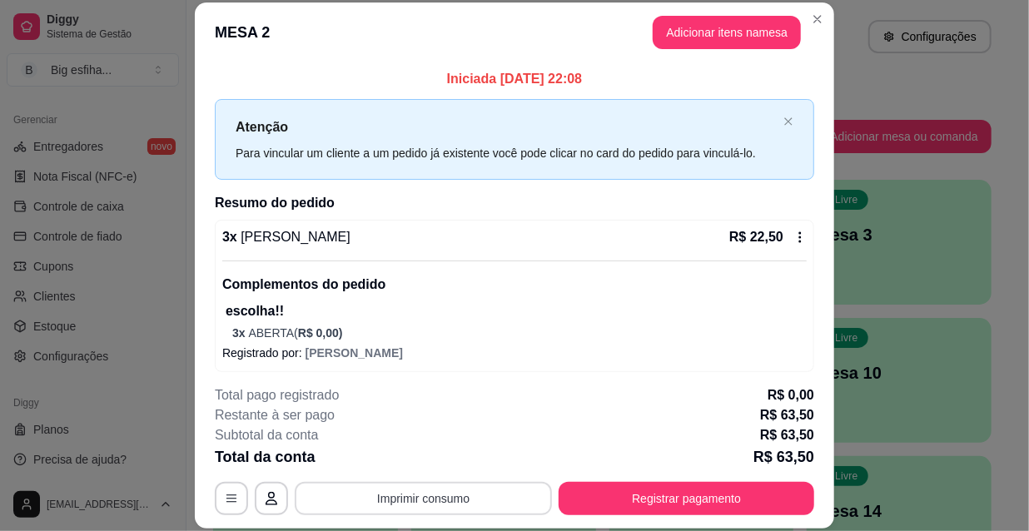
click at [458, 502] on button "Imprimir consumo" at bounding box center [423, 498] width 257 height 33
click at [404, 449] on button "IMPRESSORA" at bounding box center [422, 460] width 117 height 26
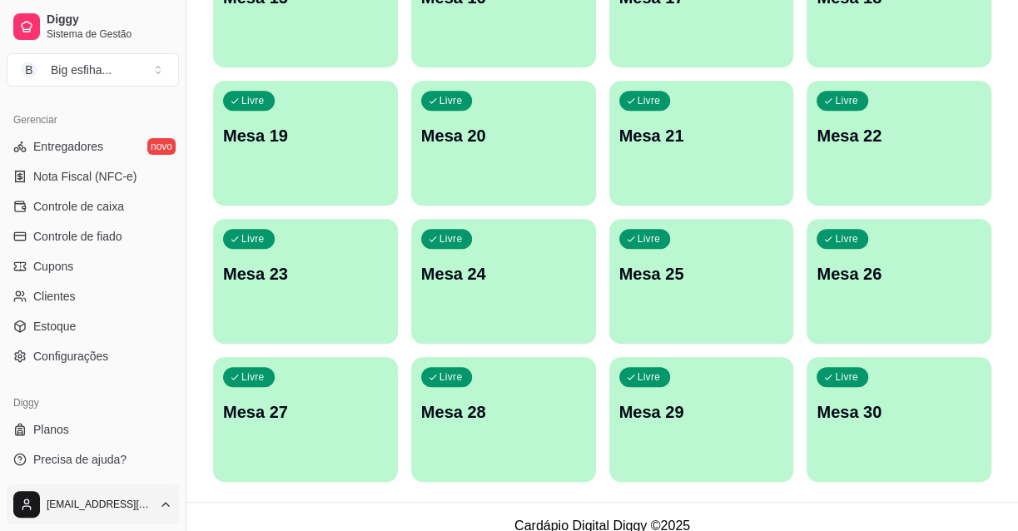
scroll to position [669, 0]
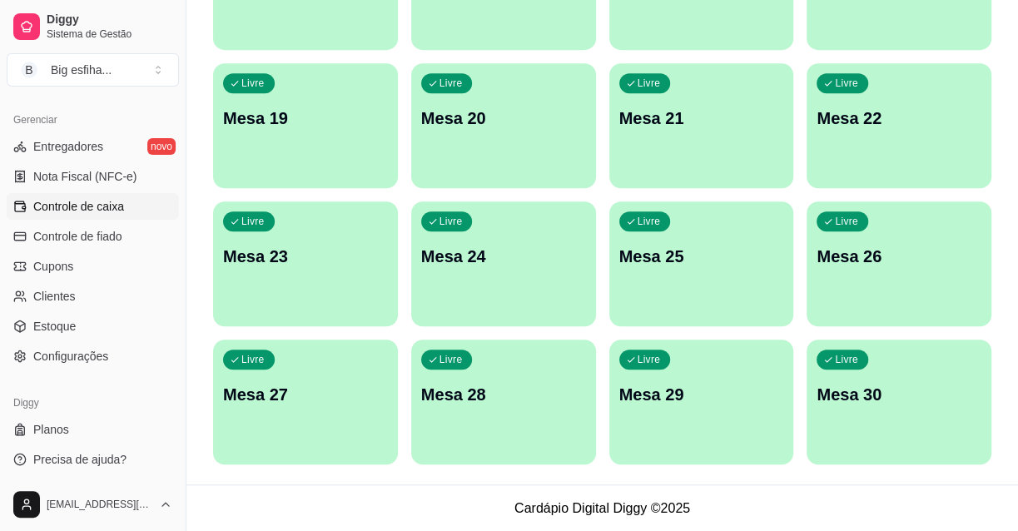
click at [97, 215] on link "Controle de caixa" at bounding box center [93, 206] width 172 height 27
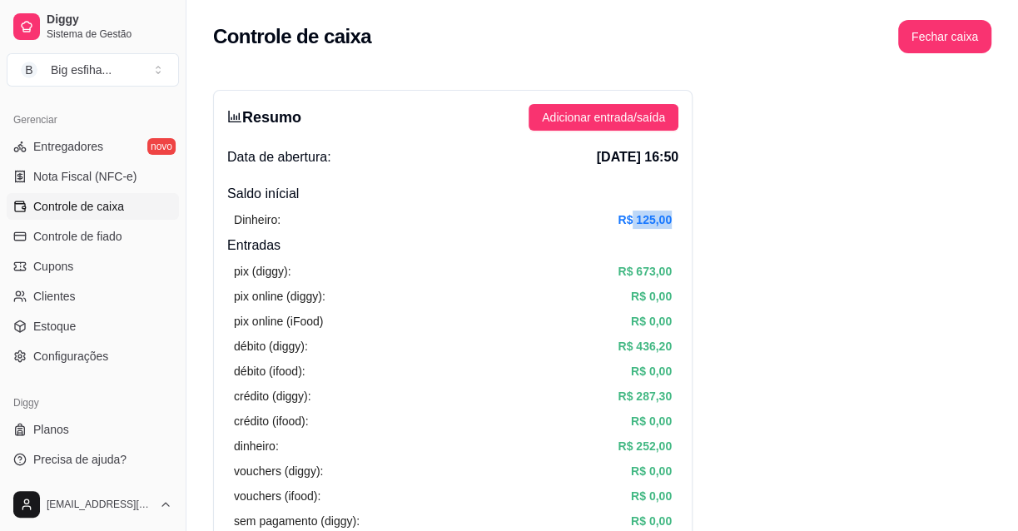
drag, startPoint x: 632, startPoint y: 216, endPoint x: 774, endPoint y: 235, distance: 143.5
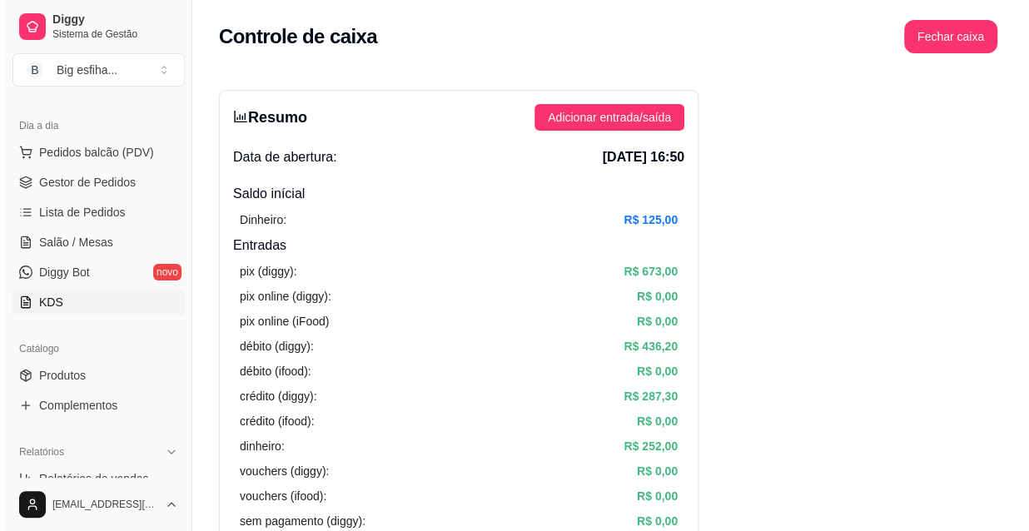
scroll to position [135, 0]
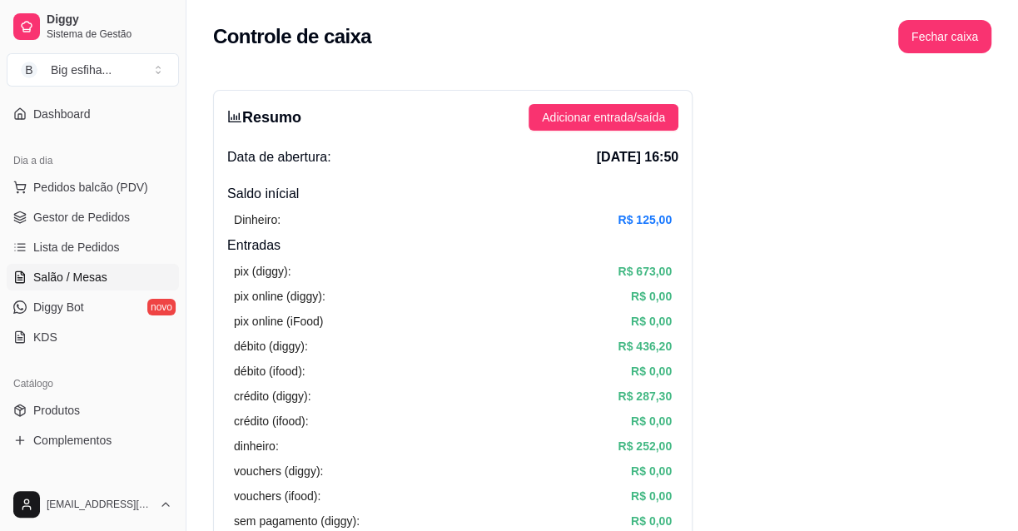
click at [77, 284] on link "Salão / Mesas" at bounding box center [93, 277] width 172 height 27
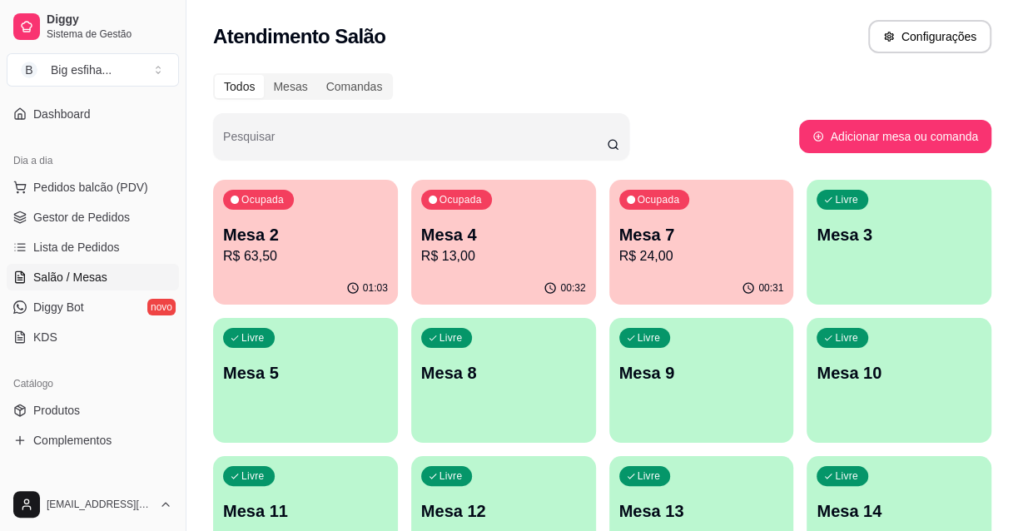
click at [253, 254] on p "R$ 63,50" at bounding box center [306, 255] width 160 height 19
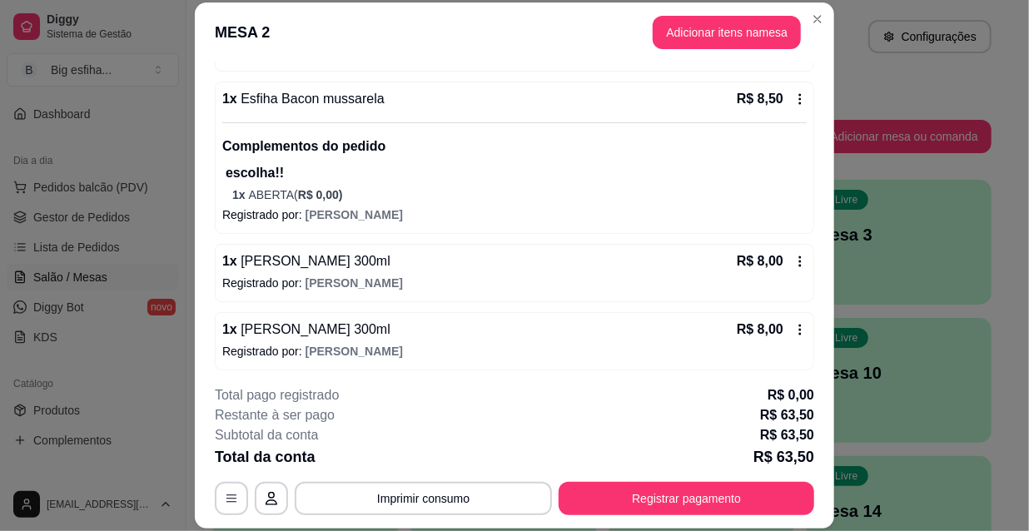
scroll to position [628, 0]
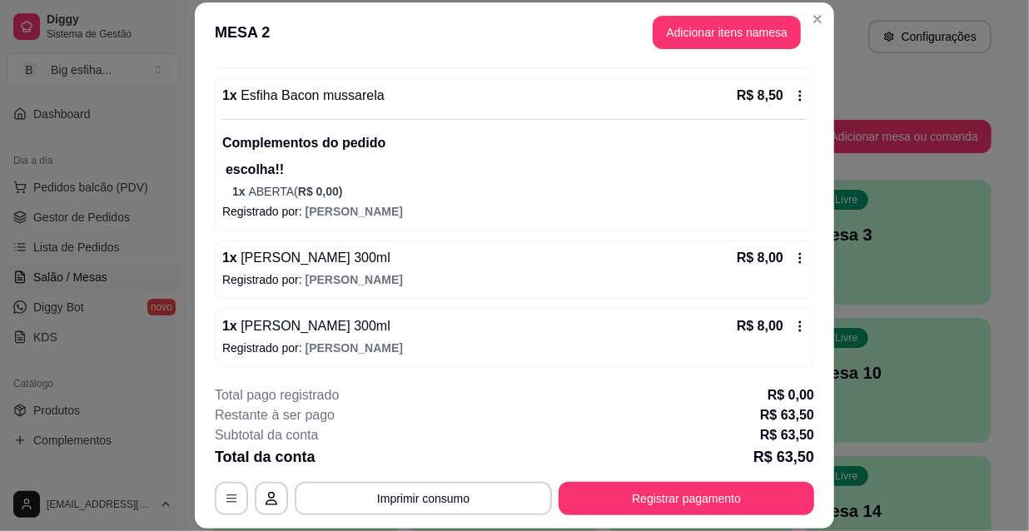
click at [627, 499] on button "Registrar pagamento" at bounding box center [685, 498] width 255 height 33
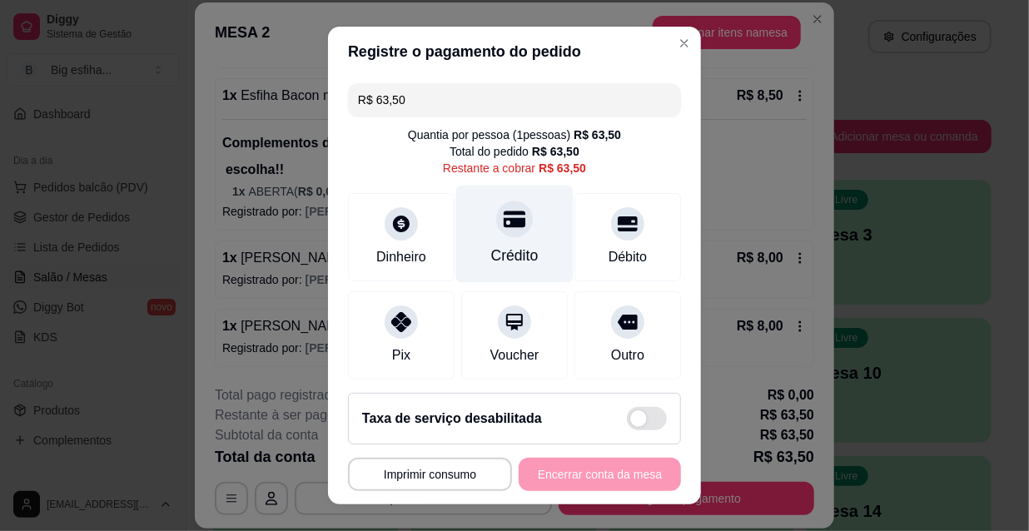
click at [501, 233] on div at bounding box center [514, 219] width 37 height 37
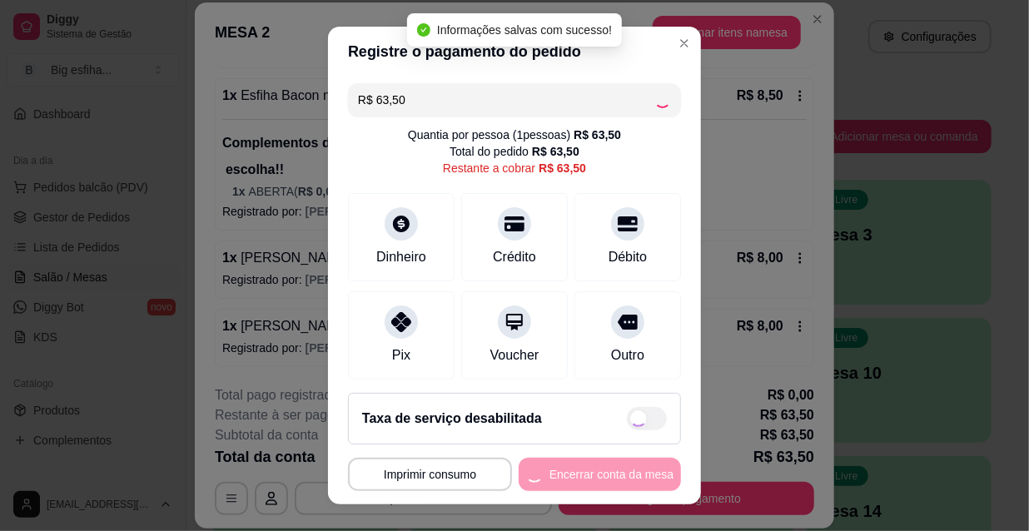
click at [583, 474] on button "Encerrar conta da mesa" at bounding box center [599, 474] width 162 height 33
type input "R$ 0,00"
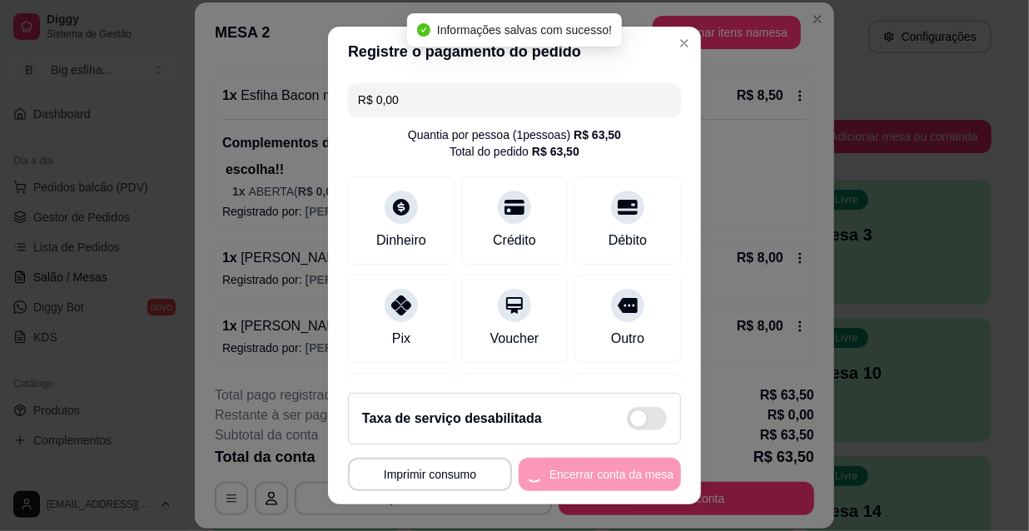
scroll to position [0, 0]
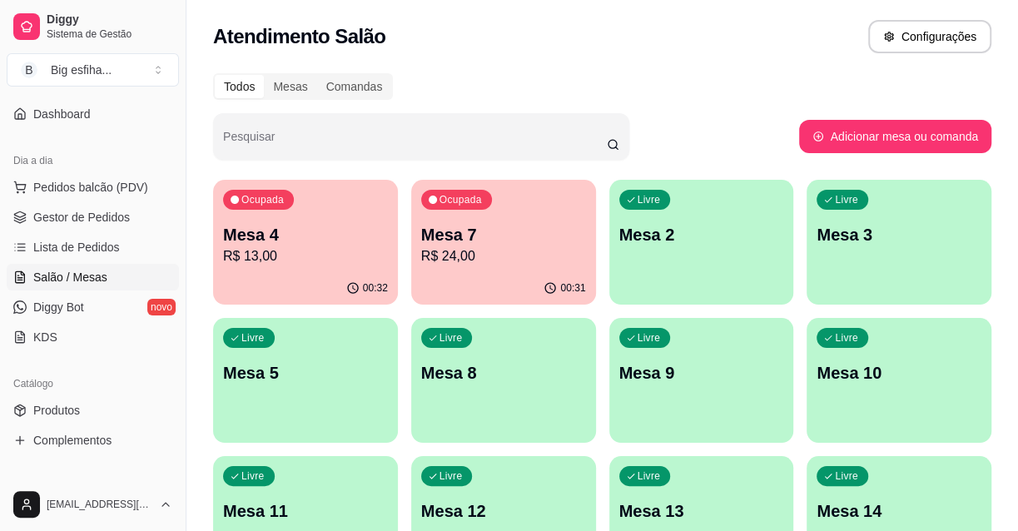
click at [269, 238] on p "Mesa 4" at bounding box center [305, 234] width 165 height 23
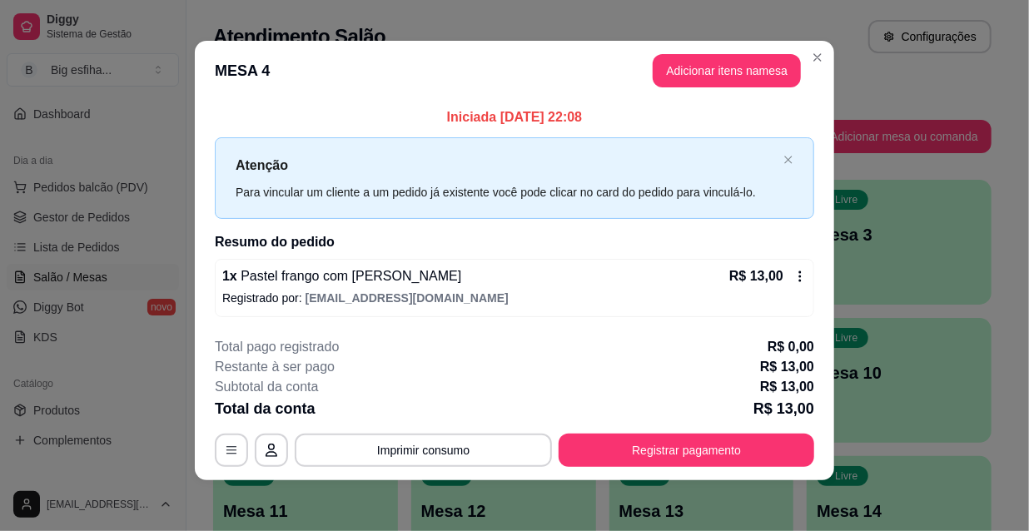
scroll to position [7, 0]
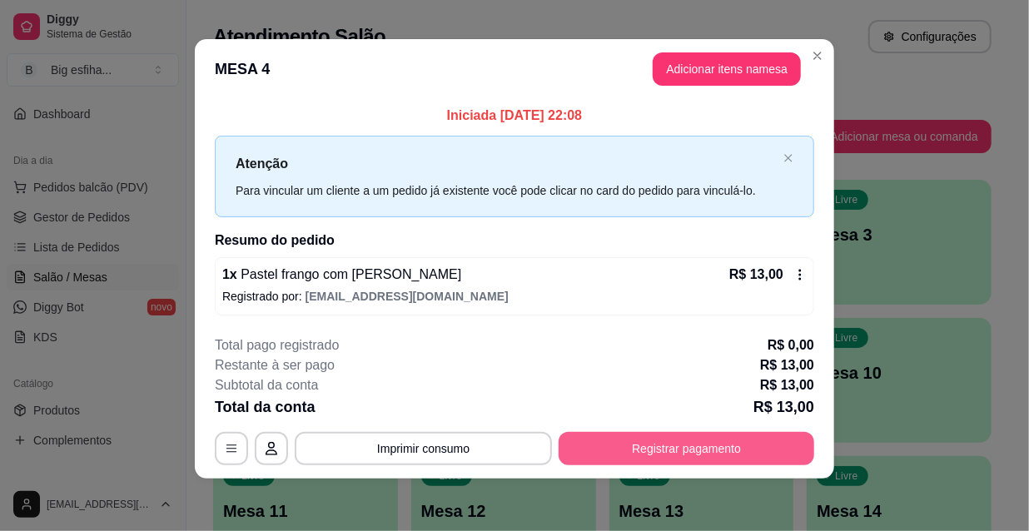
click at [650, 441] on button "Registrar pagamento" at bounding box center [685, 448] width 255 height 33
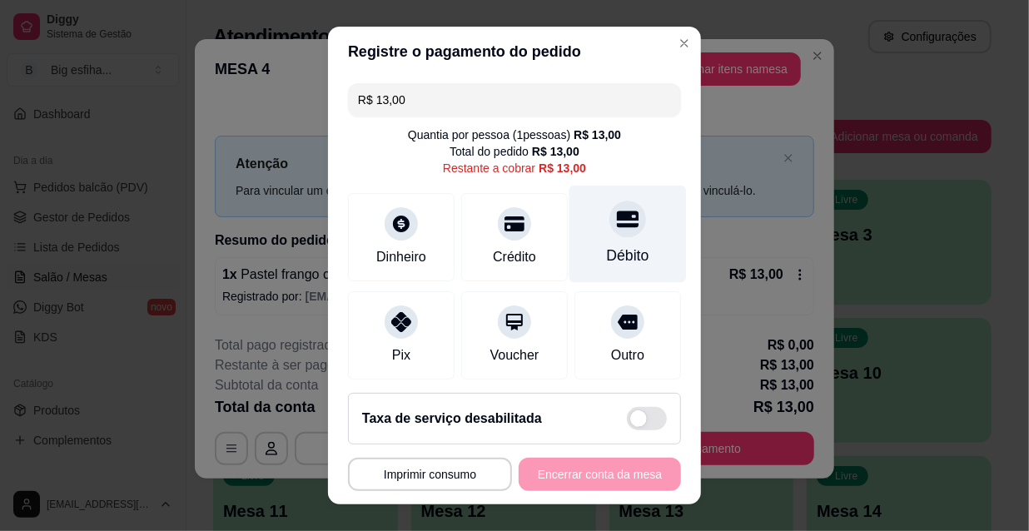
click at [617, 211] on icon at bounding box center [628, 219] width 22 height 22
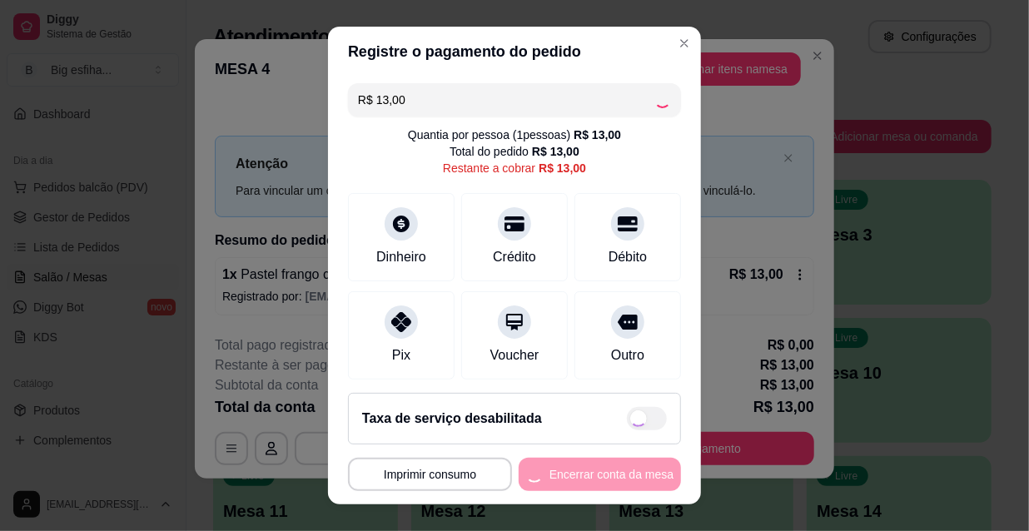
type input "R$ 0,00"
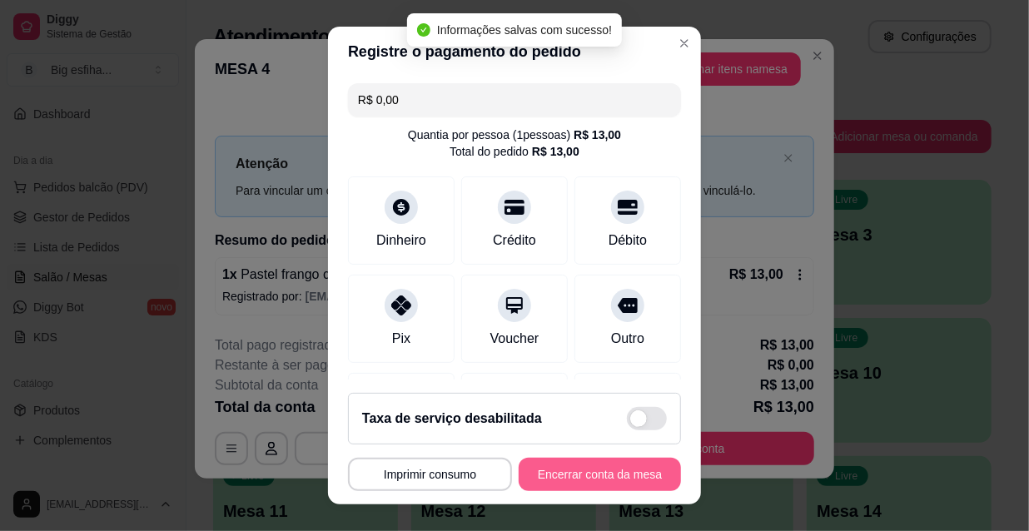
click at [583, 472] on button "Encerrar conta da mesa" at bounding box center [599, 474] width 162 height 33
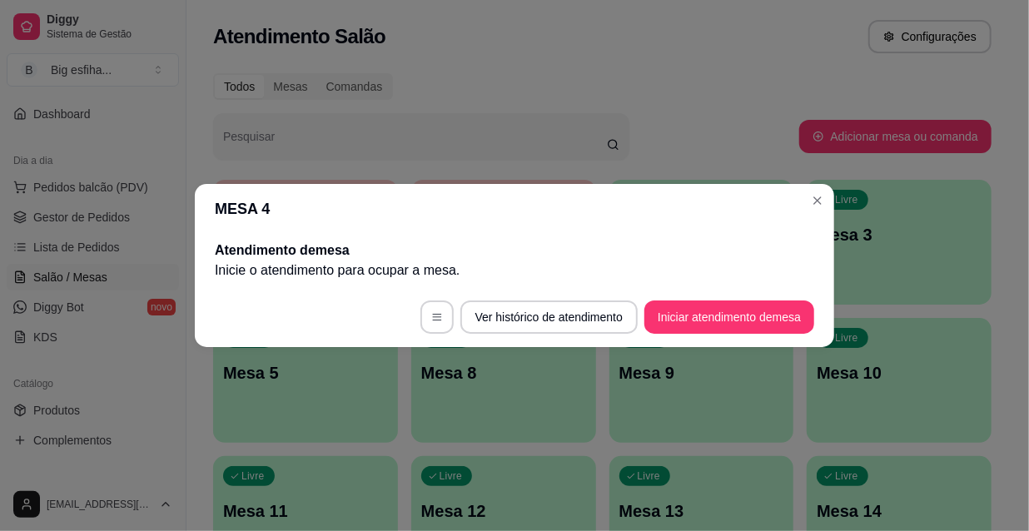
scroll to position [0, 0]
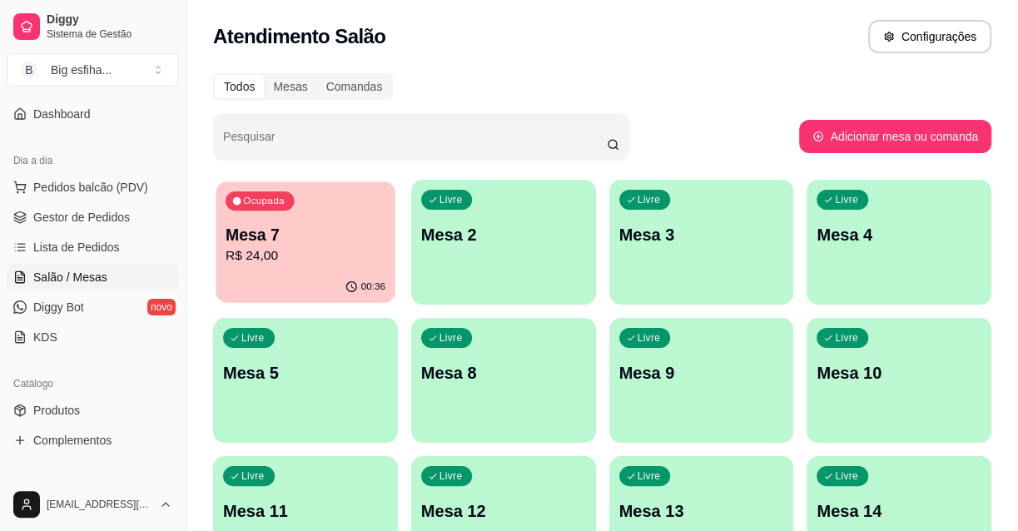
click at [315, 263] on p "R$ 24,00" at bounding box center [306, 255] width 160 height 19
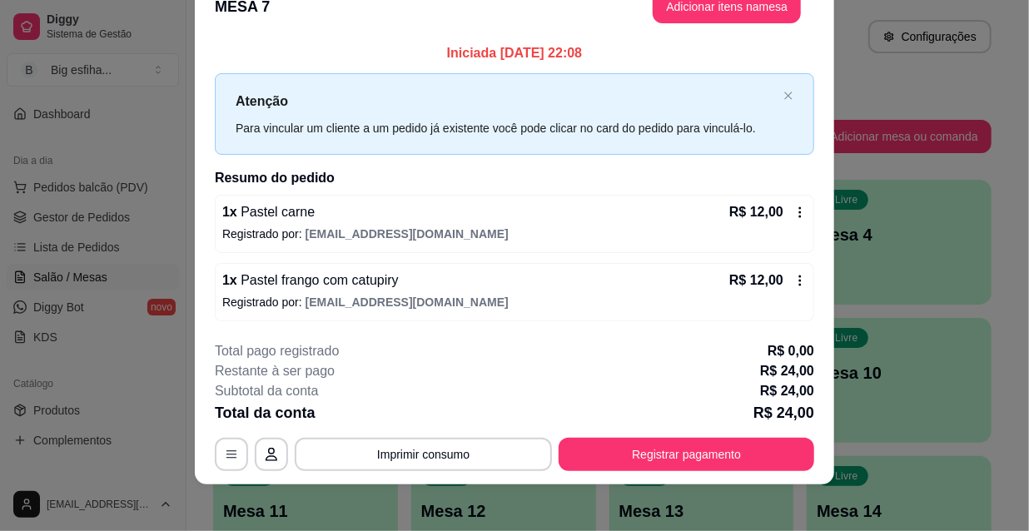
scroll to position [41, 0]
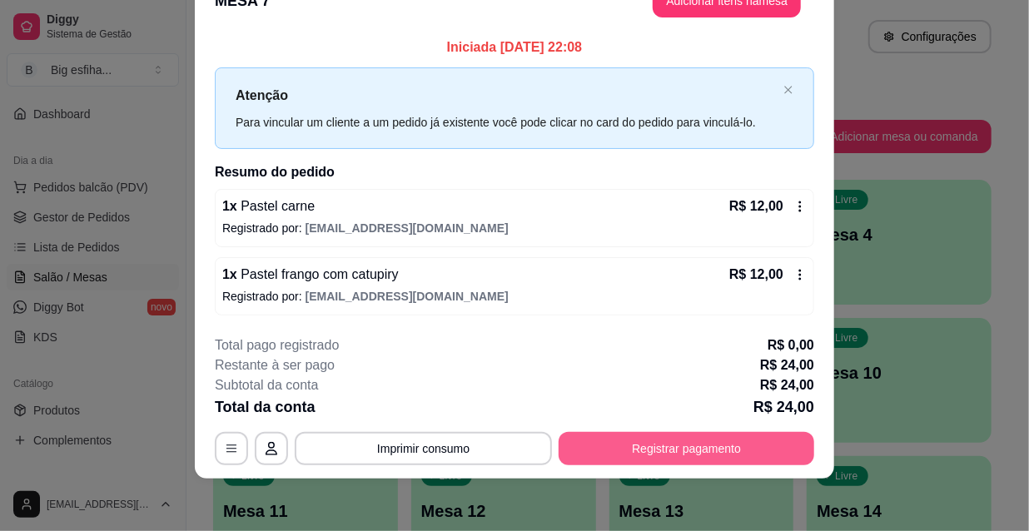
click at [644, 449] on button "Registrar pagamento" at bounding box center [685, 448] width 255 height 33
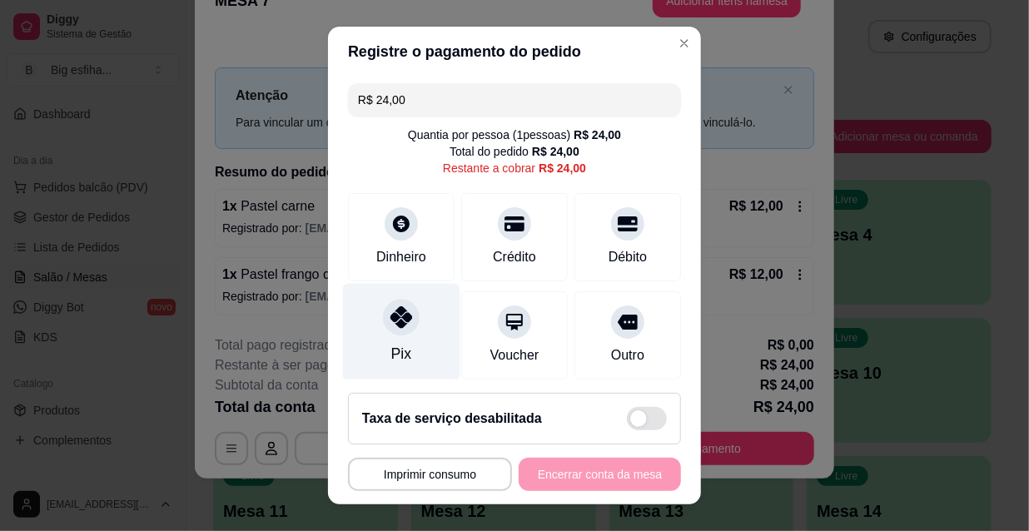
click at [383, 320] on div at bounding box center [401, 317] width 37 height 37
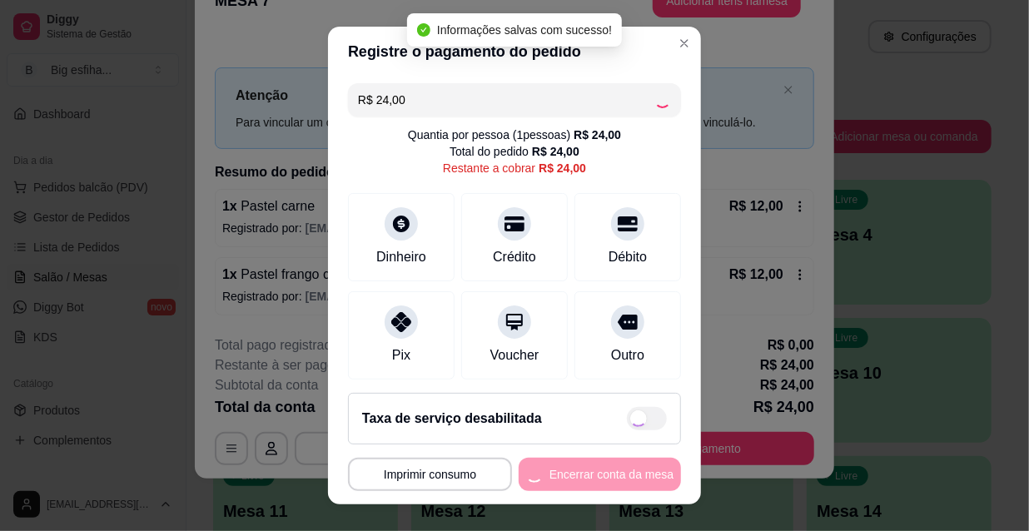
type input "R$ 0,00"
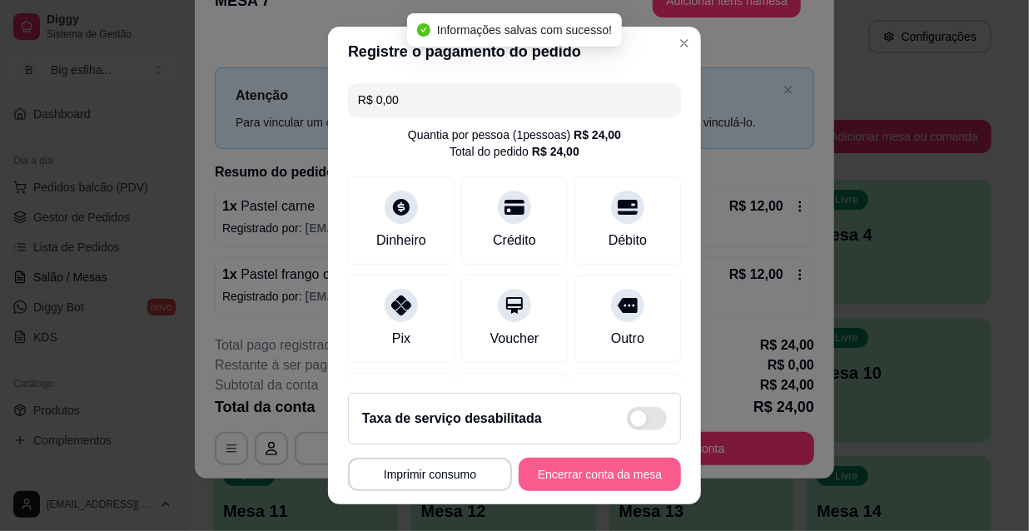
click at [576, 479] on button "Encerrar conta da mesa" at bounding box center [599, 474] width 162 height 33
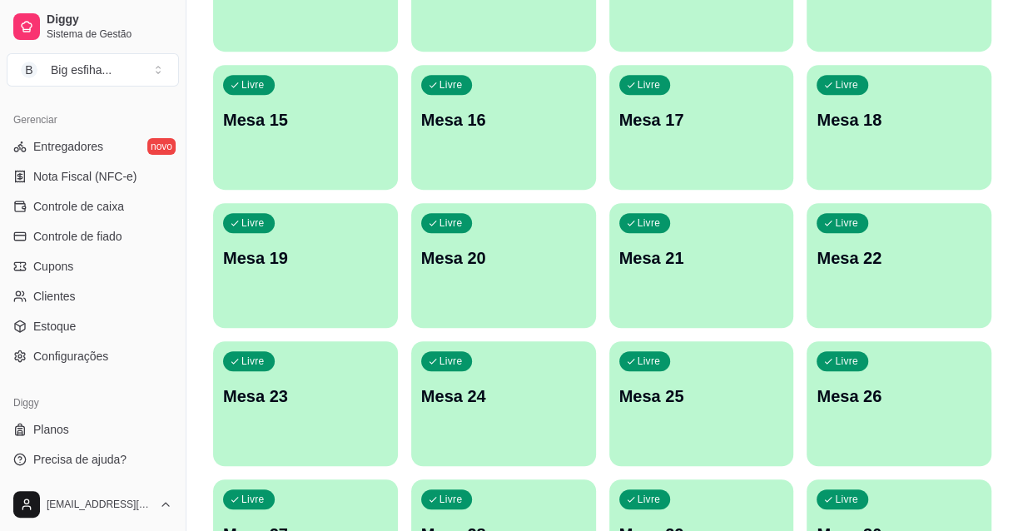
scroll to position [669, 0]
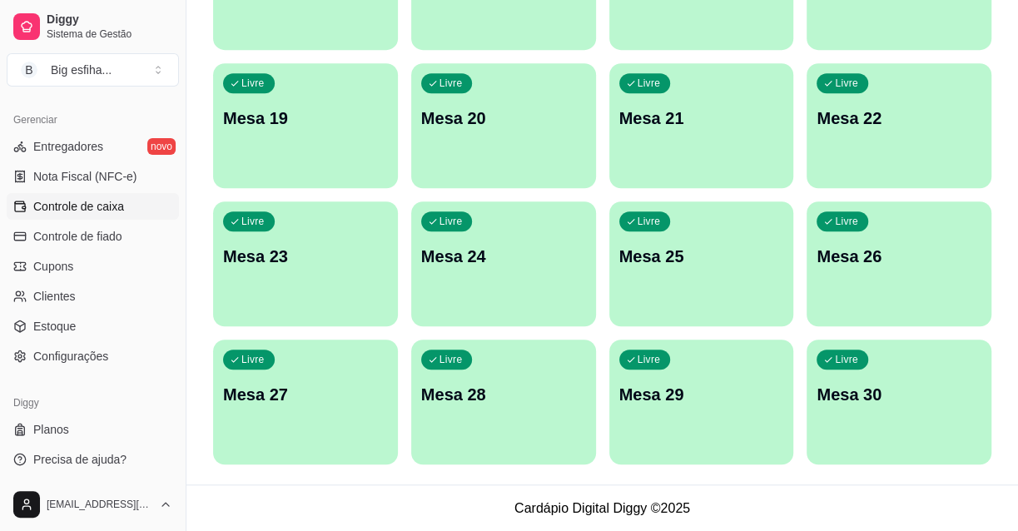
click at [99, 212] on span "Controle de caixa" at bounding box center [78, 206] width 91 height 17
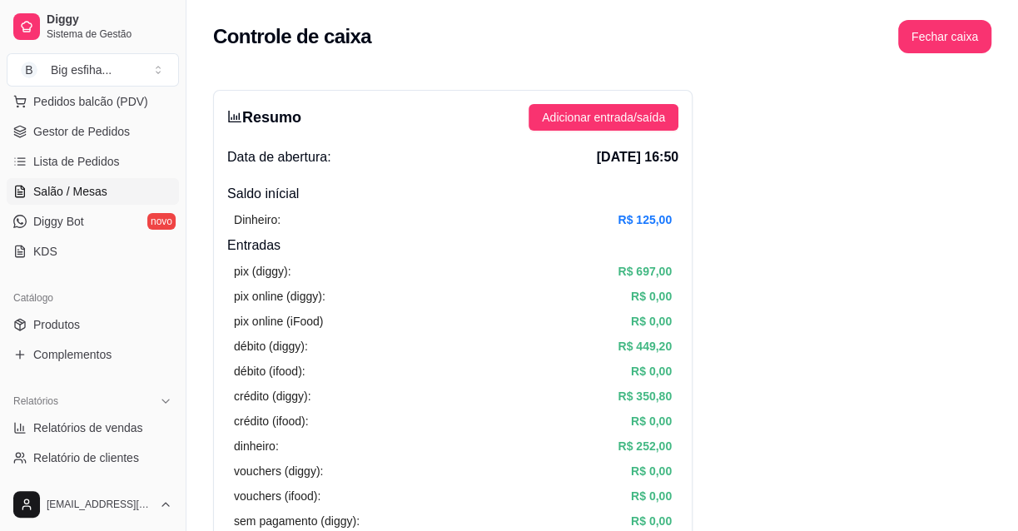
scroll to position [135, 0]
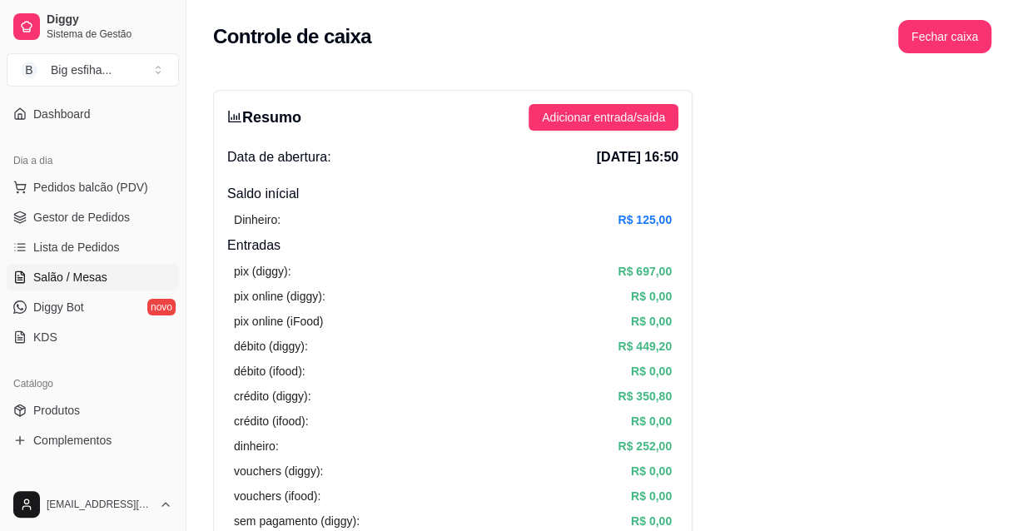
click at [95, 274] on span "Salão / Mesas" at bounding box center [70, 277] width 74 height 17
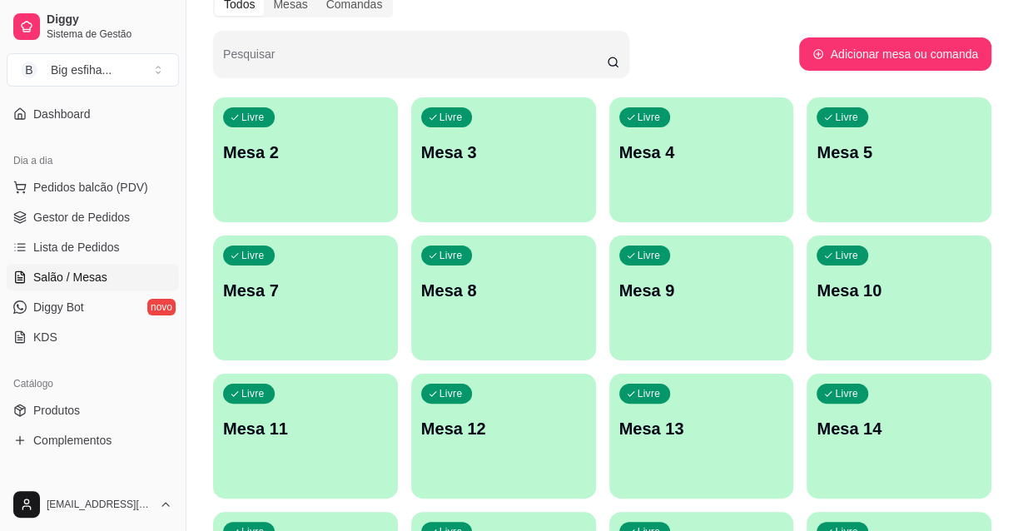
scroll to position [75, 0]
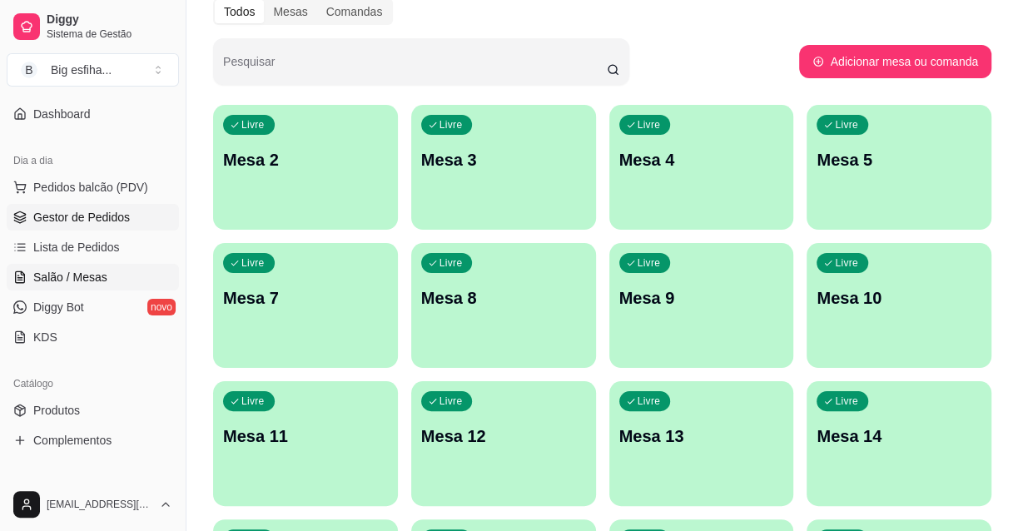
click at [80, 214] on span "Gestor de Pedidos" at bounding box center [81, 217] width 97 height 17
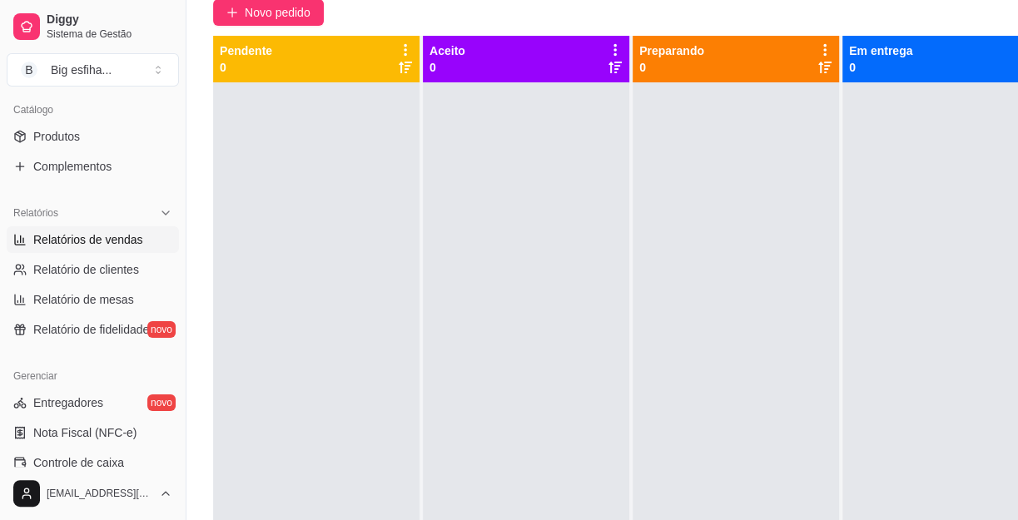
scroll to position [438, 0]
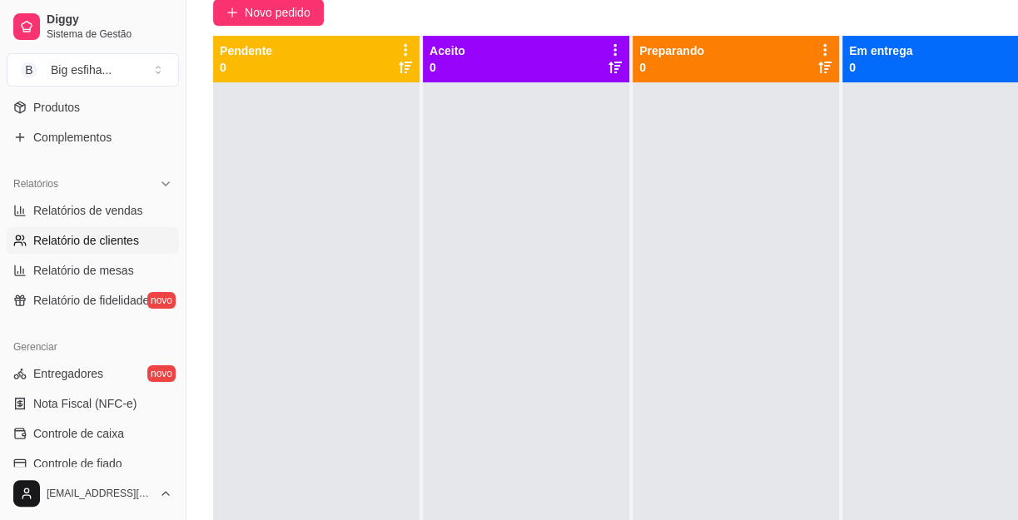
click at [113, 233] on span "Relatório de clientes" at bounding box center [86, 240] width 106 height 17
select select "30"
select select "HIGHEST_TOTAL_SPENT_WITH_ORDERS"
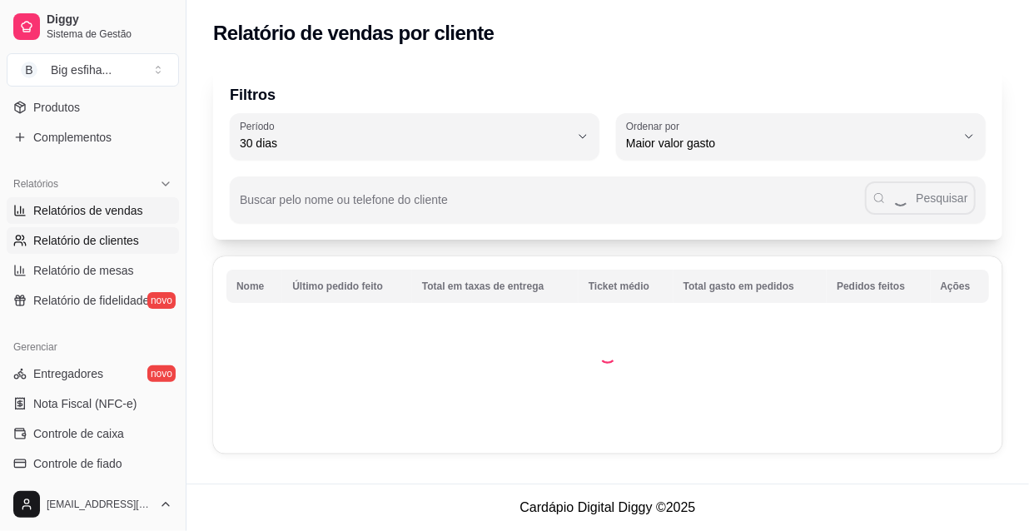
click at [119, 217] on span "Relatórios de vendas" at bounding box center [88, 210] width 110 height 17
select select "ALL"
select select "0"
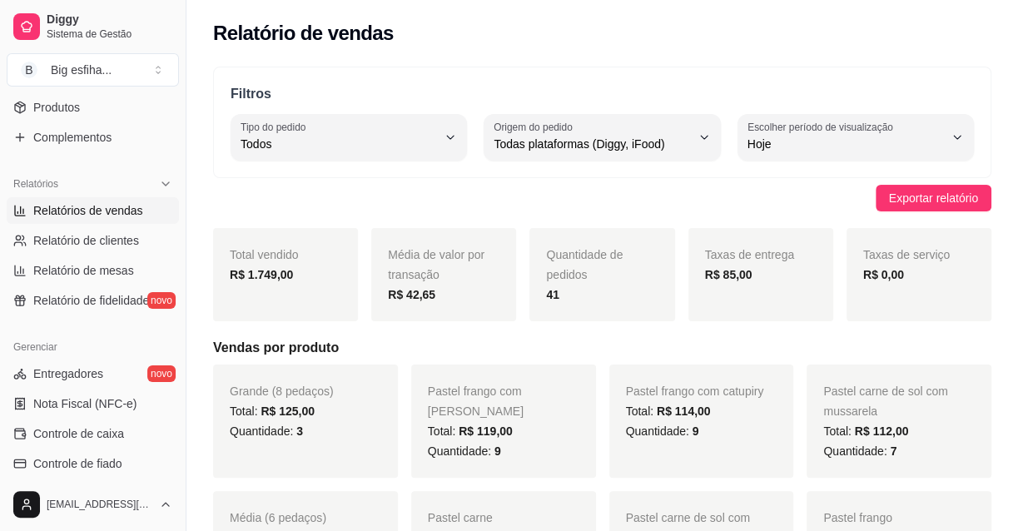
click at [369, 109] on div "Filtros ALL Tipo do pedido Todos Entrega Retirada Mesa Consumo local Tipo do pe…" at bounding box center [602, 123] width 778 height 112
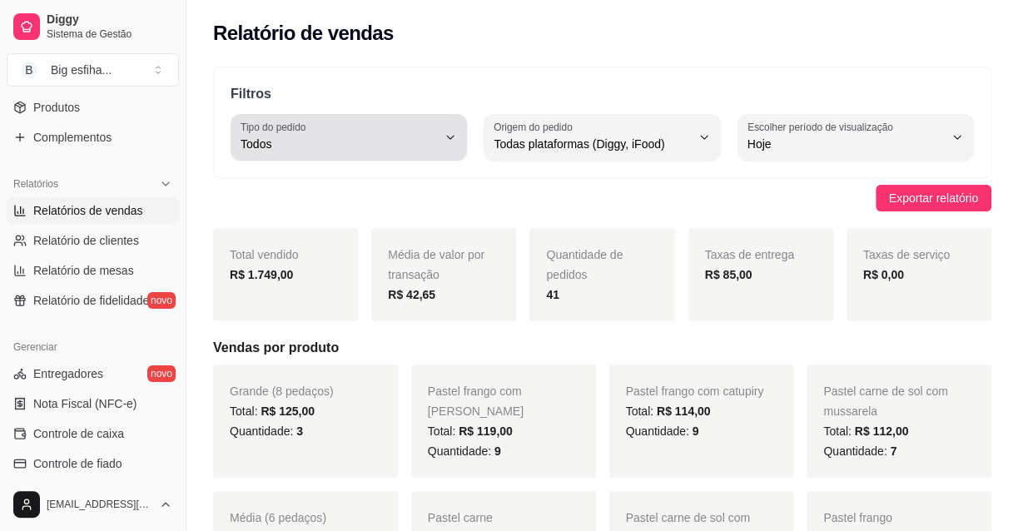
click at [374, 134] on div "Todos" at bounding box center [339, 137] width 196 height 33
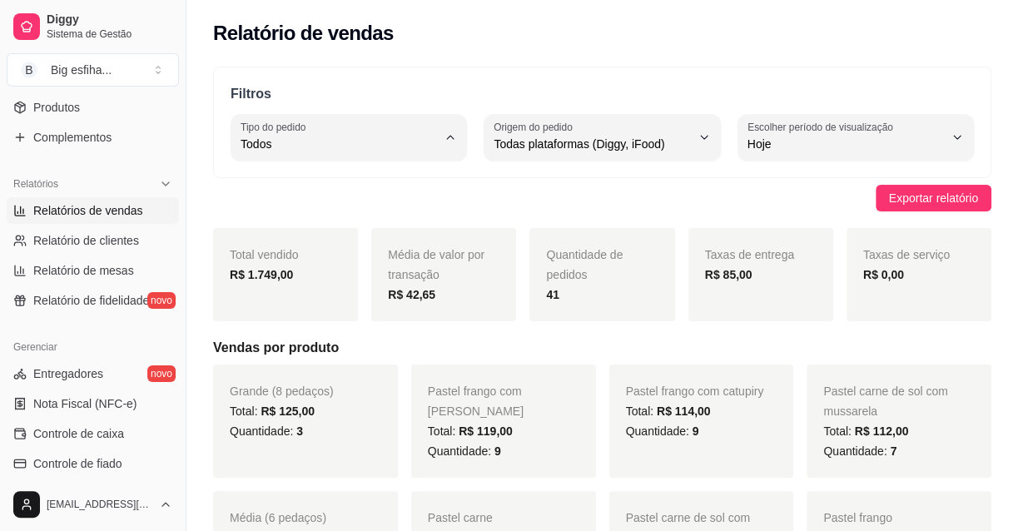
click at [305, 203] on span "Entrega" at bounding box center [341, 210] width 186 height 16
type input "DELIVERY"
select select "DELIVERY"
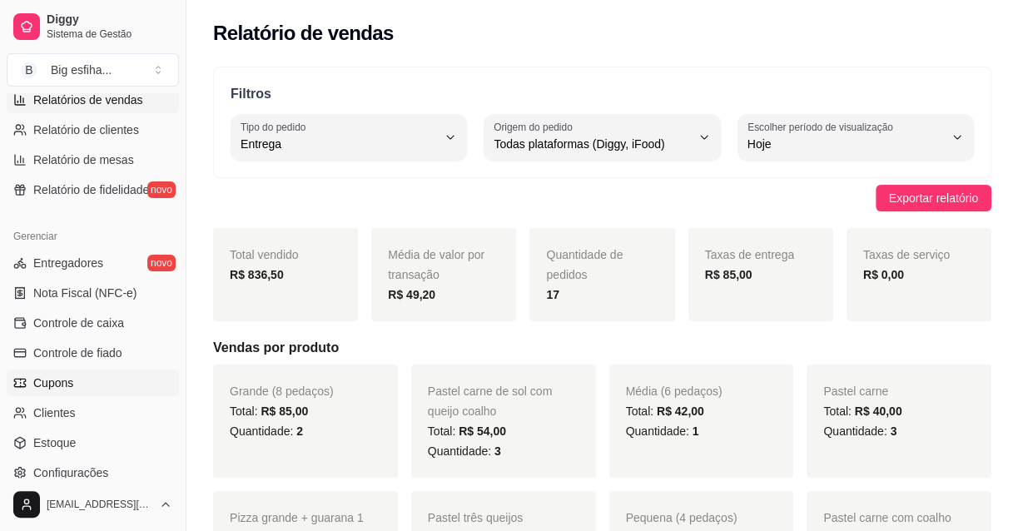
scroll to position [589, 0]
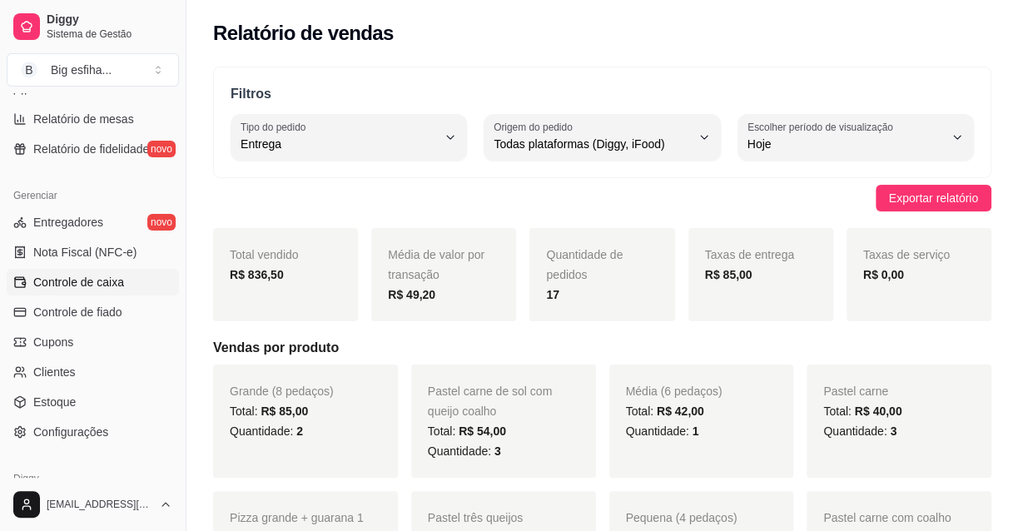
click at [102, 290] on link "Controle de caixa" at bounding box center [93, 282] width 172 height 27
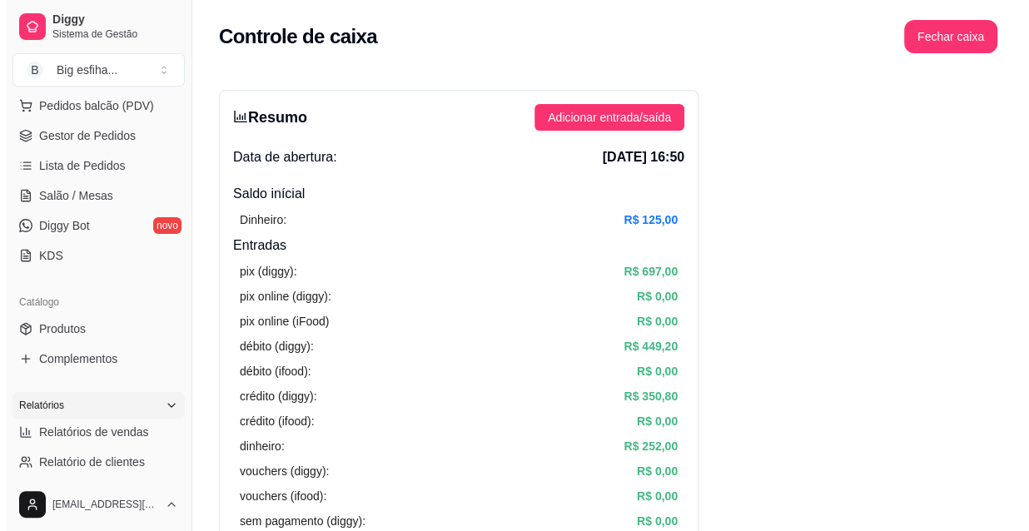
scroll to position [211, 0]
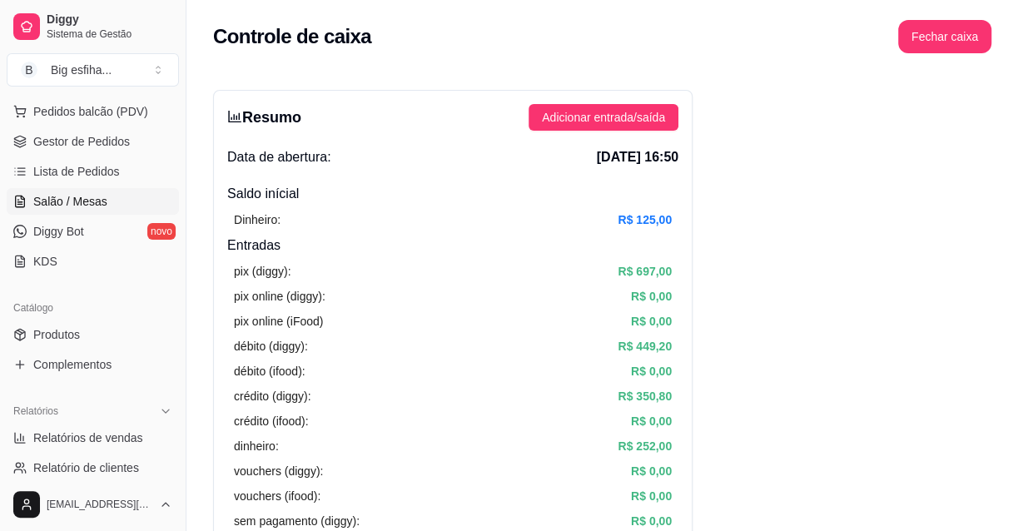
click at [67, 201] on span "Salão / Mesas" at bounding box center [70, 201] width 74 height 17
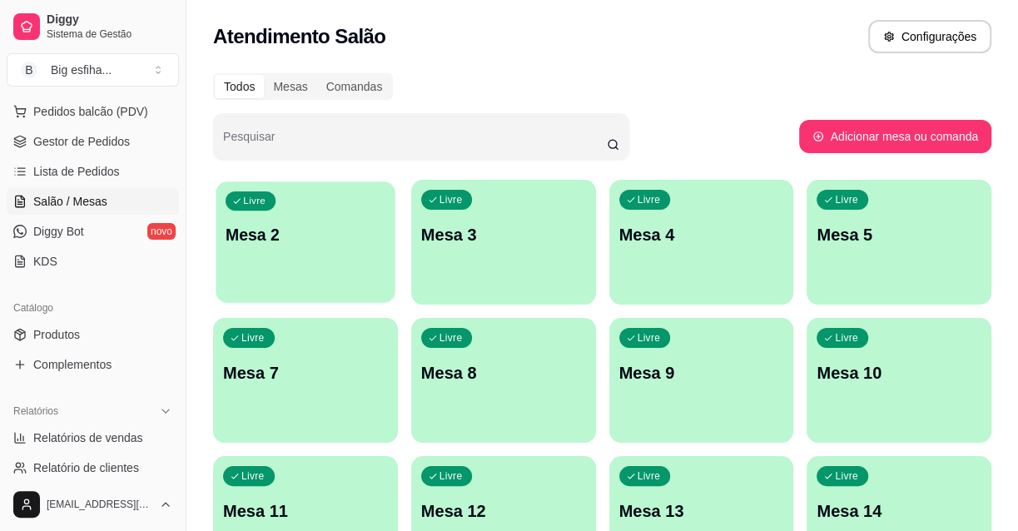
click at [340, 220] on div "Livre Mesa 2" at bounding box center [305, 232] width 179 height 102
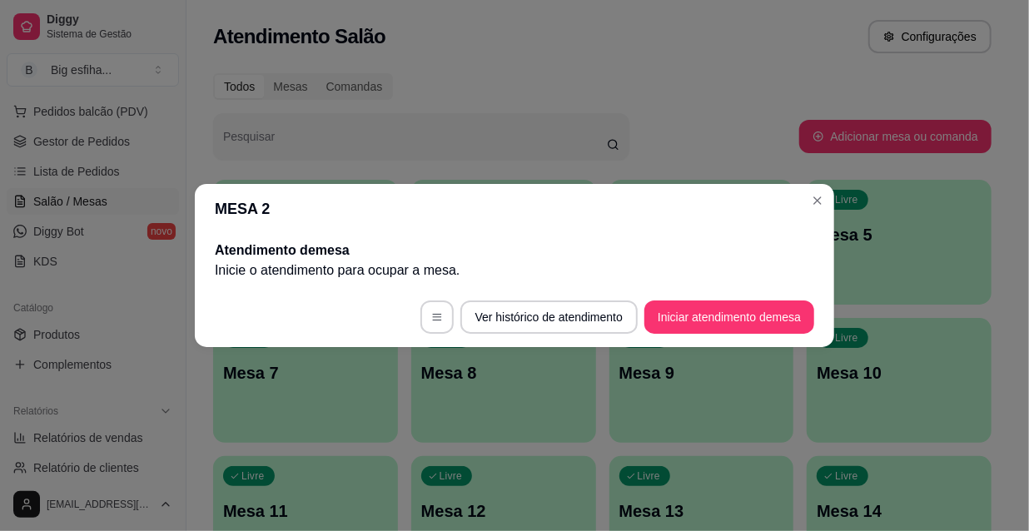
drag, startPoint x: 659, startPoint y: 296, endPoint x: 672, endPoint y: 308, distance: 17.1
click at [662, 296] on footer "Ver histórico de atendimento Iniciar atendimento de mesa" at bounding box center [514, 317] width 639 height 60
click at [678, 309] on button "Iniciar atendimento de mesa" at bounding box center [729, 316] width 170 height 33
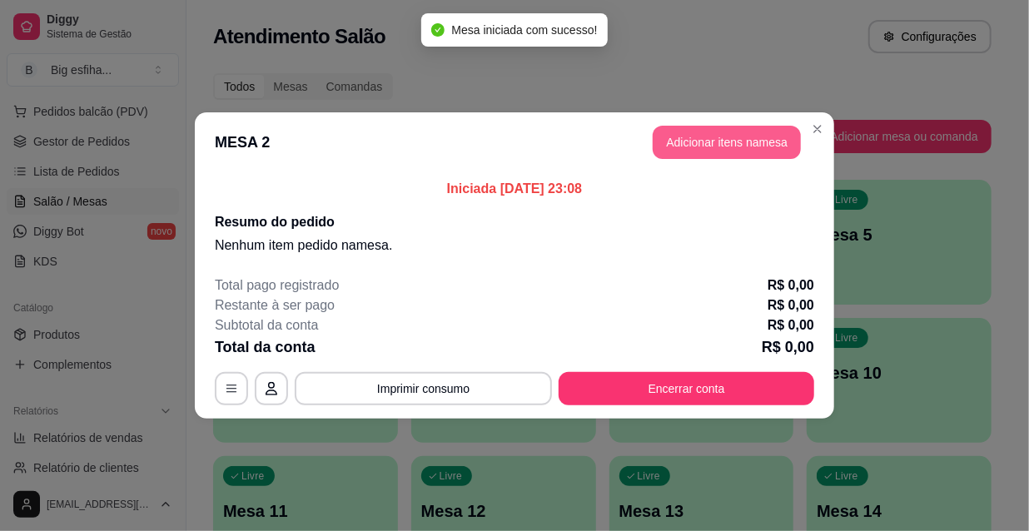
click at [735, 146] on button "Adicionar itens na mesa" at bounding box center [726, 142] width 148 height 33
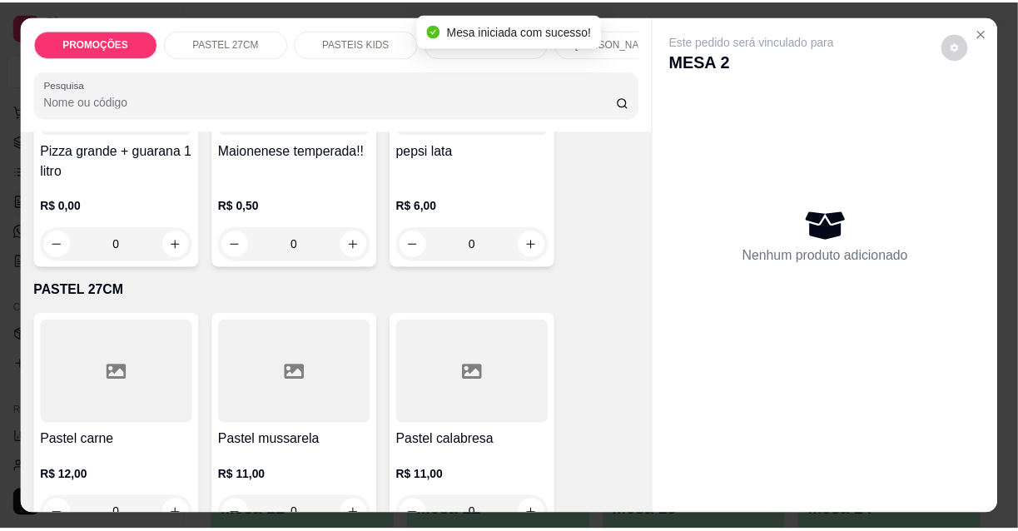
scroll to position [226, 0]
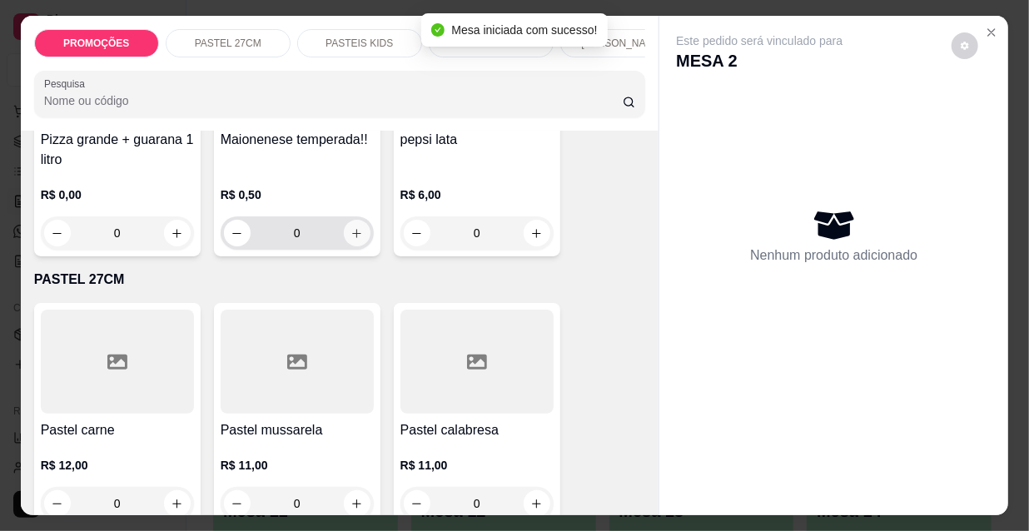
click at [369, 228] on div "Maionenese temperada!! R$ 0,50 0" at bounding box center [297, 134] width 166 height 244
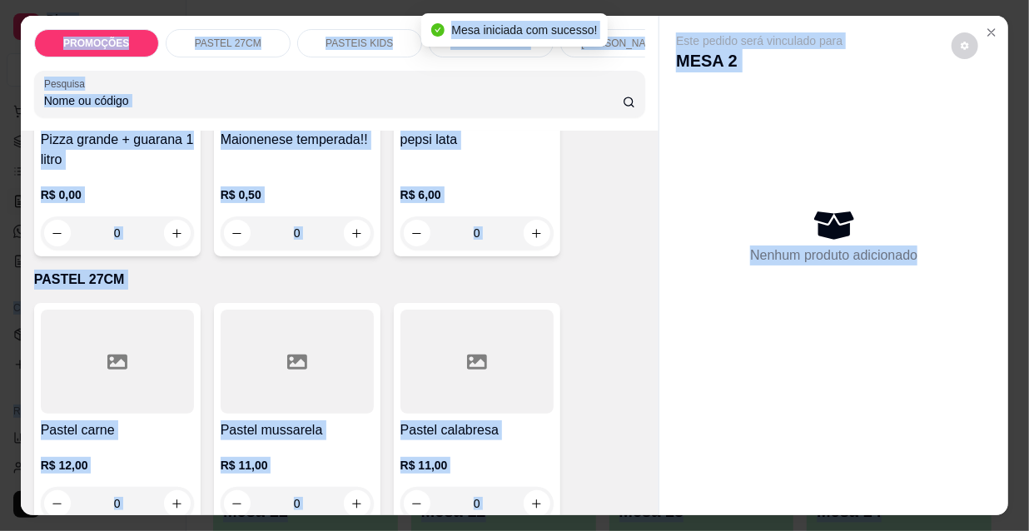
click at [351, 233] on div "Observações do cliente" at bounding box center [515, 291] width 490 height 124
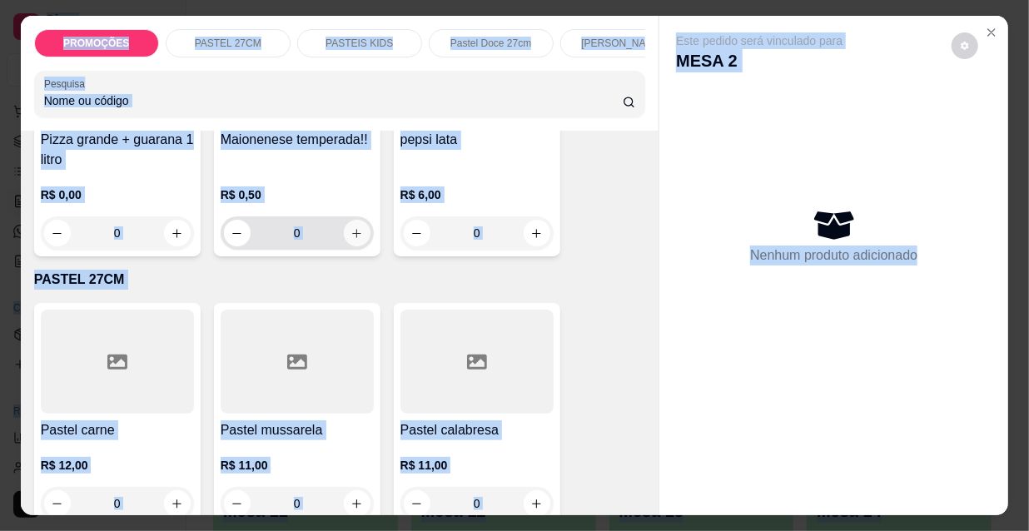
click at [344, 241] on button "increase-product-quantity" at bounding box center [357, 233] width 27 height 27
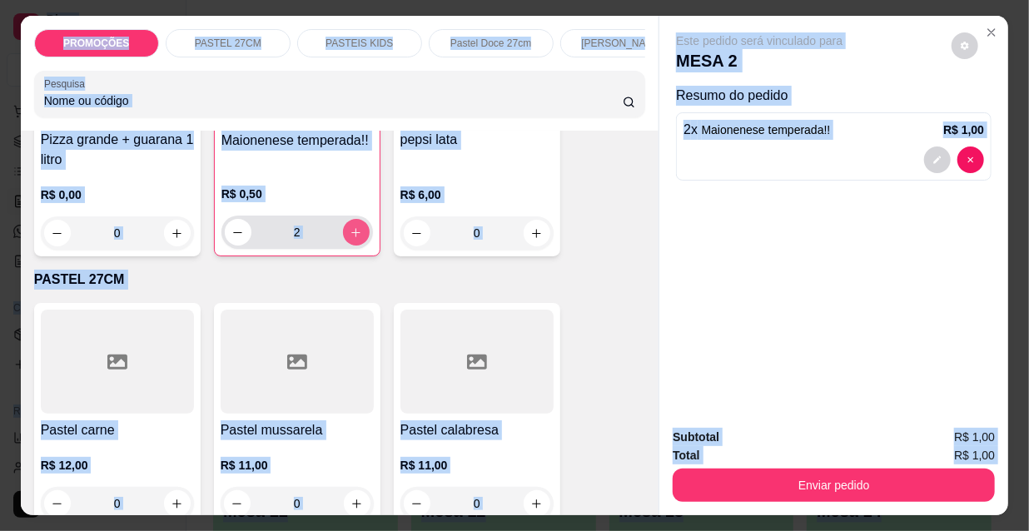
click at [355, 236] on icon "increase-product-quantity" at bounding box center [356, 232] width 12 height 12
type input "4"
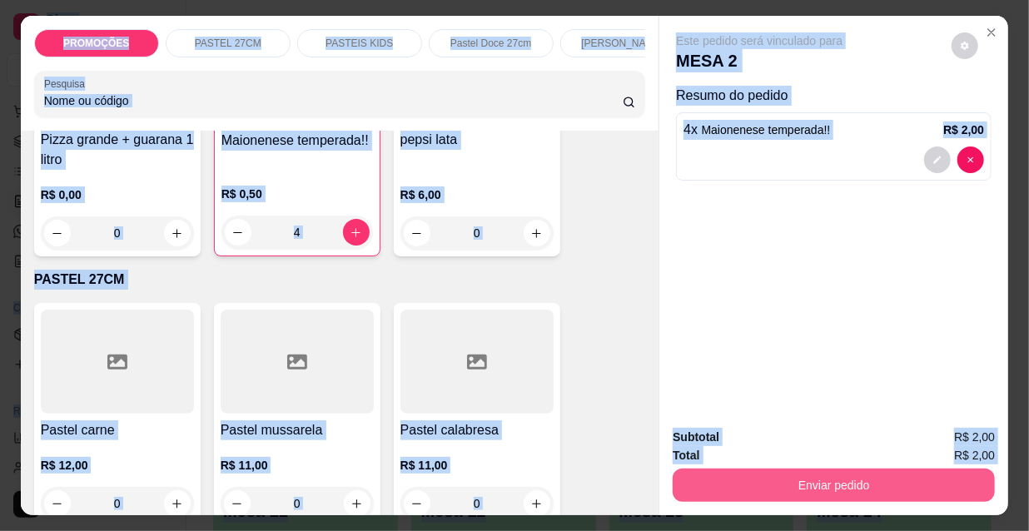
click at [796, 478] on button "Enviar pedido" at bounding box center [833, 485] width 322 height 33
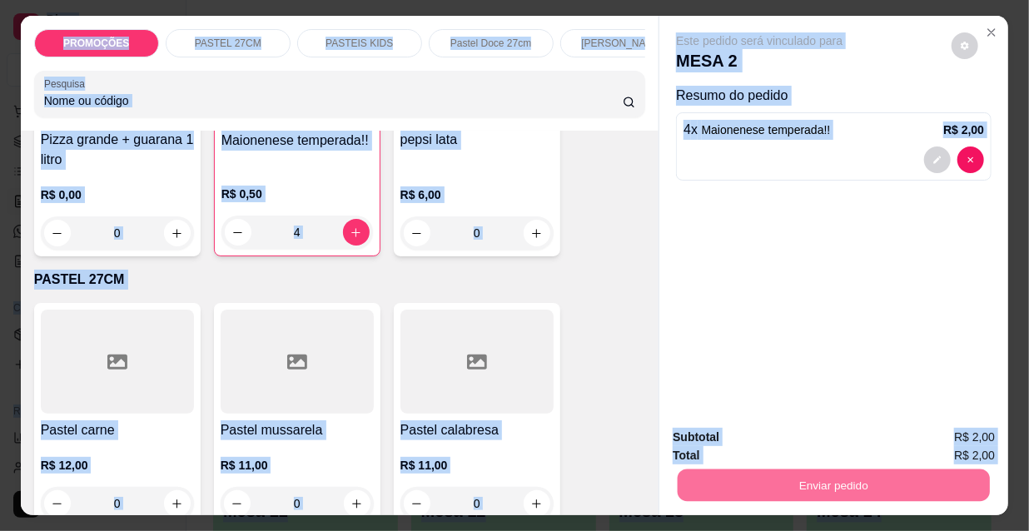
click at [724, 431] on button "Não registrar e enviar pedido" at bounding box center [779, 439] width 173 height 32
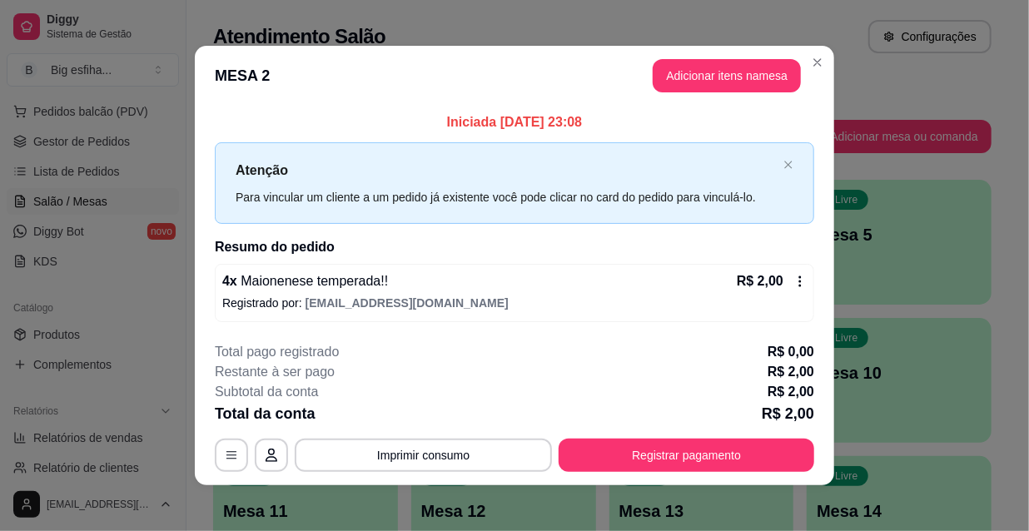
click at [630, 430] on div "**********" at bounding box center [514, 407] width 599 height 130
click at [641, 444] on button "Registrar pagamento" at bounding box center [685, 455] width 255 height 33
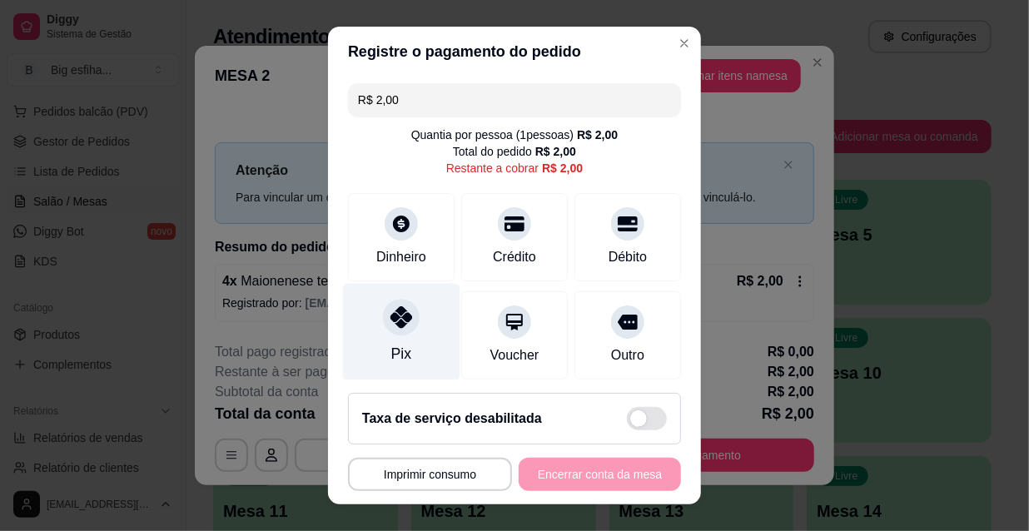
click at [360, 332] on div "Pix" at bounding box center [401, 332] width 117 height 97
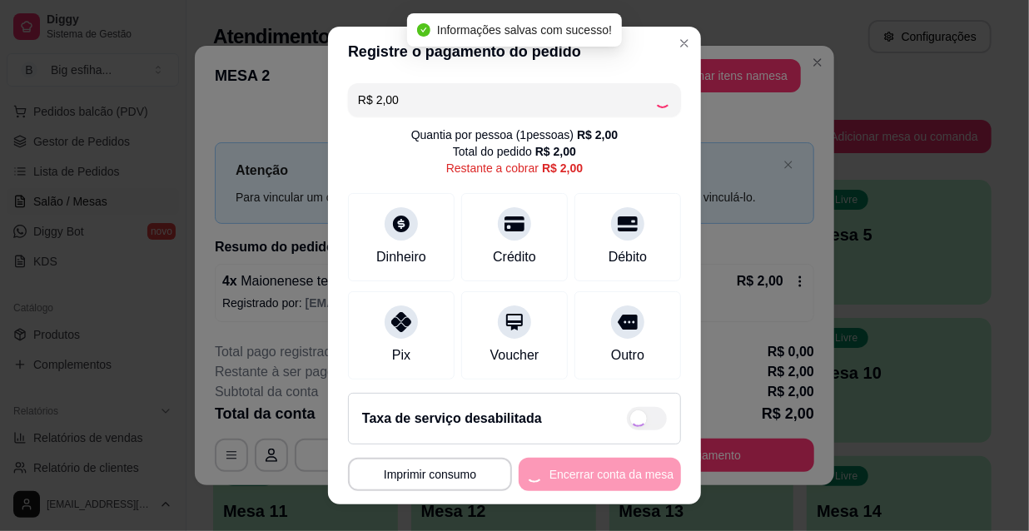
type input "R$ 0,00"
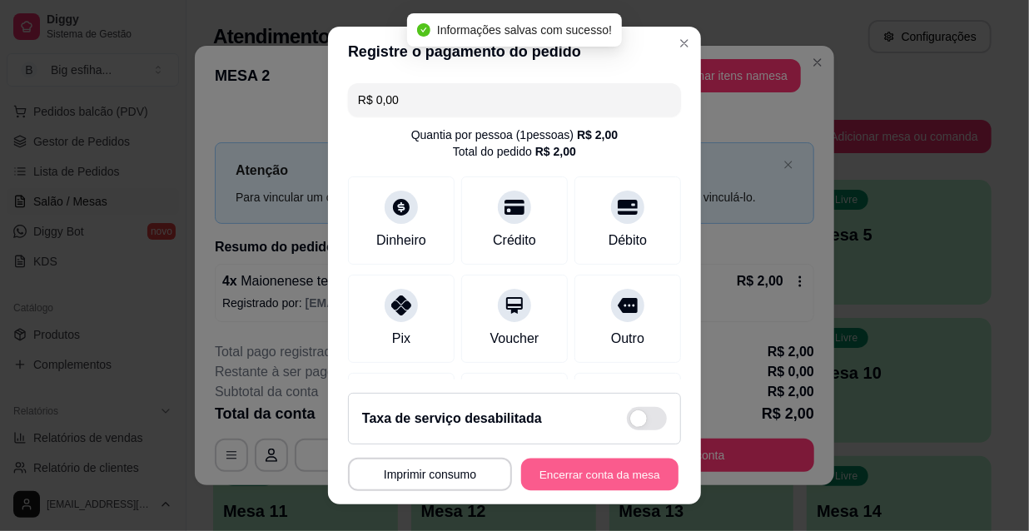
click at [559, 469] on button "Encerrar conta da mesa" at bounding box center [599, 475] width 157 height 32
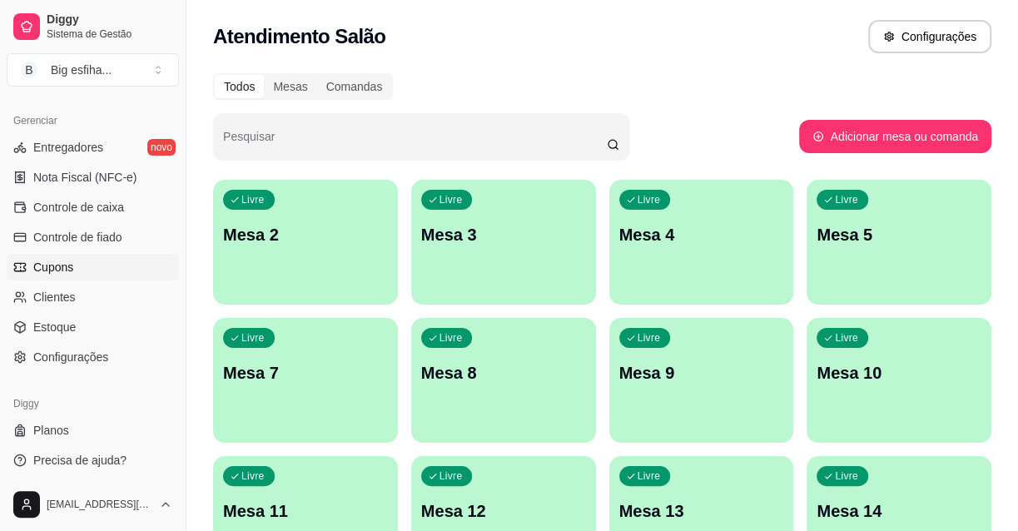
scroll to position [665, 0]
click at [94, 211] on span "Controle de caixa" at bounding box center [78, 206] width 91 height 17
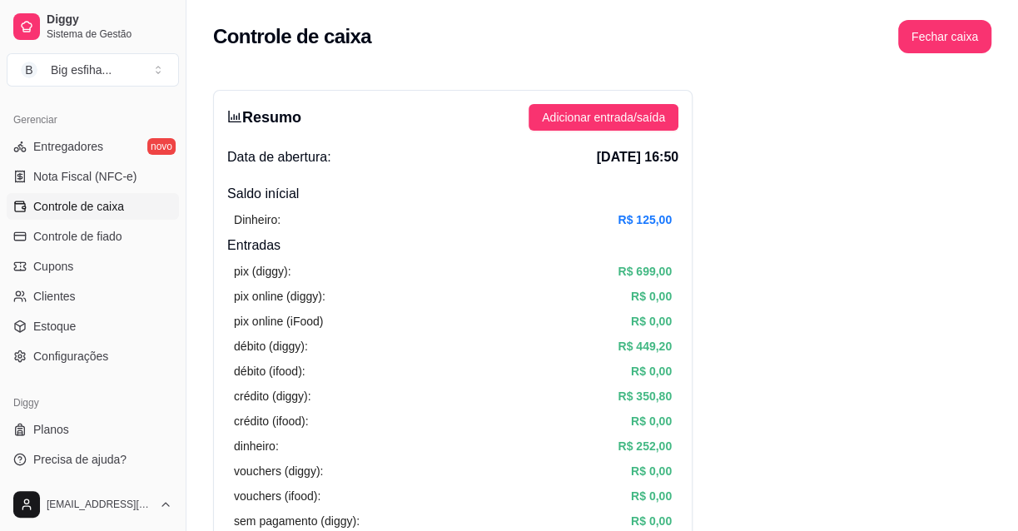
click at [250, 250] on h4 "Entradas" at bounding box center [452, 246] width 451 height 20
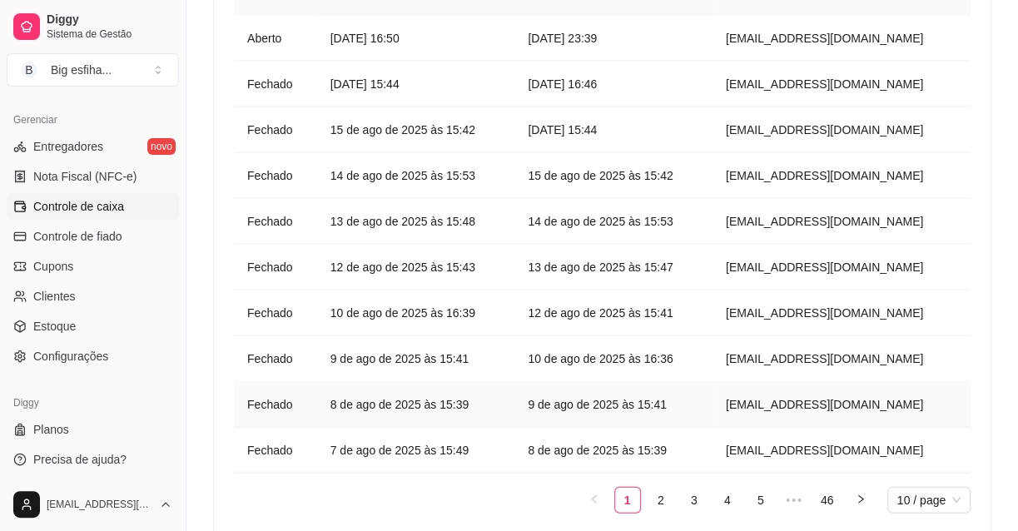
scroll to position [2145, 0]
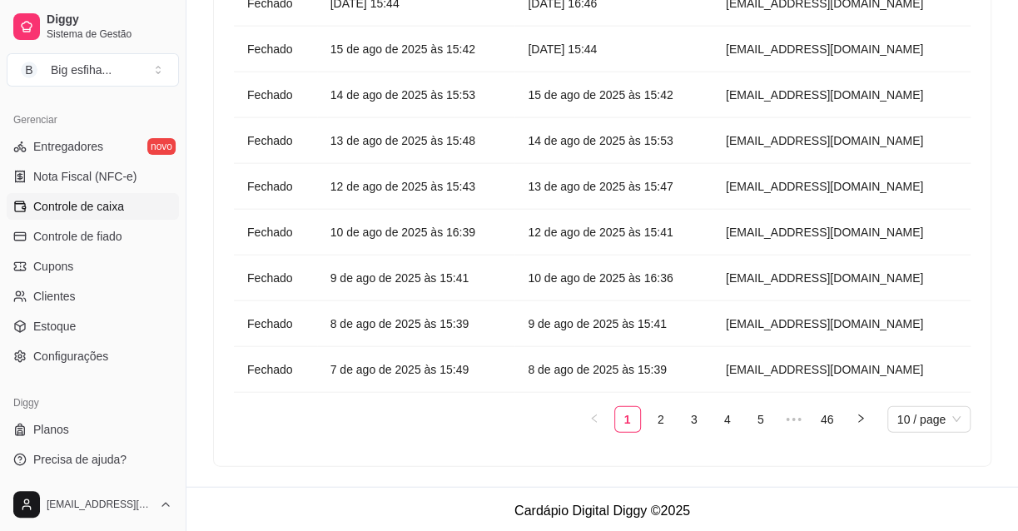
click at [214, 291] on div "Histórico de caixa Status Aberto em [GEOGRAPHIC_DATA] em [GEOGRAPHIC_DATA] por …" at bounding box center [602, 147] width 776 height 637
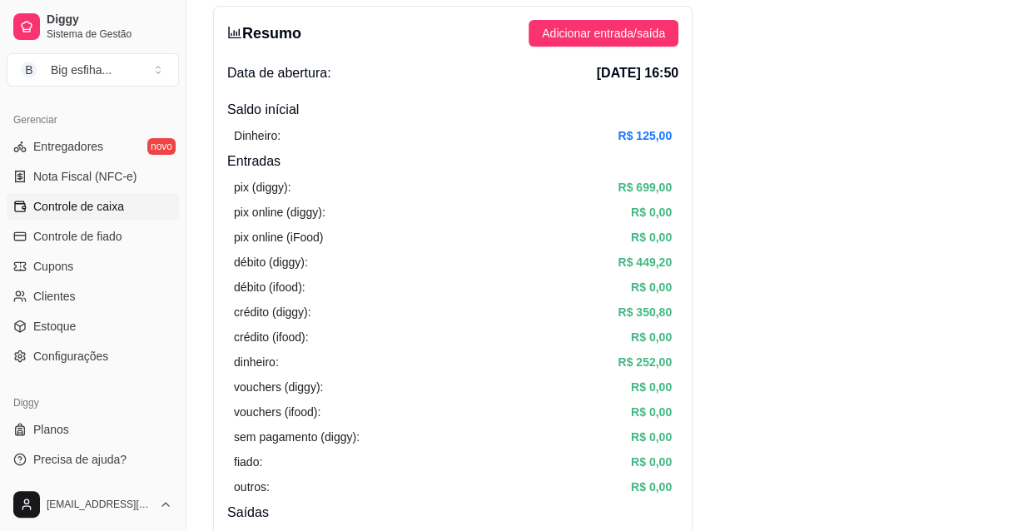
scroll to position [226, 0]
